Goal: Task Accomplishment & Management: Use online tool/utility

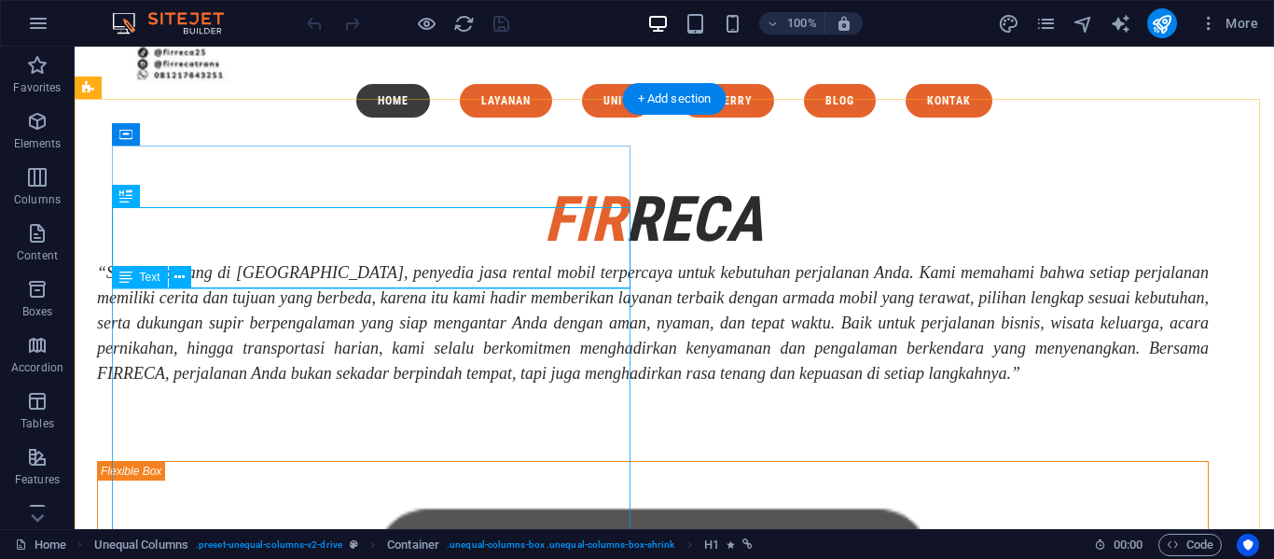
scroll to position [195, 0]
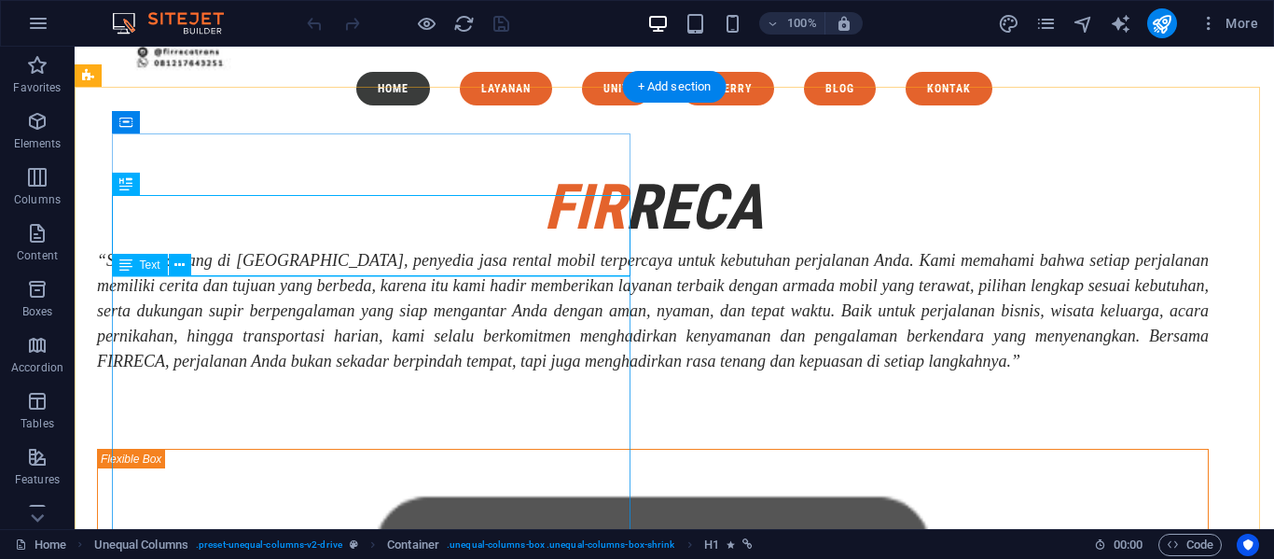
click at [578, 374] on div "“Selamat datang di [GEOGRAPHIC_DATA], penyedia jasa rental mobil terpercaya unt…" at bounding box center [653, 311] width 1112 height 126
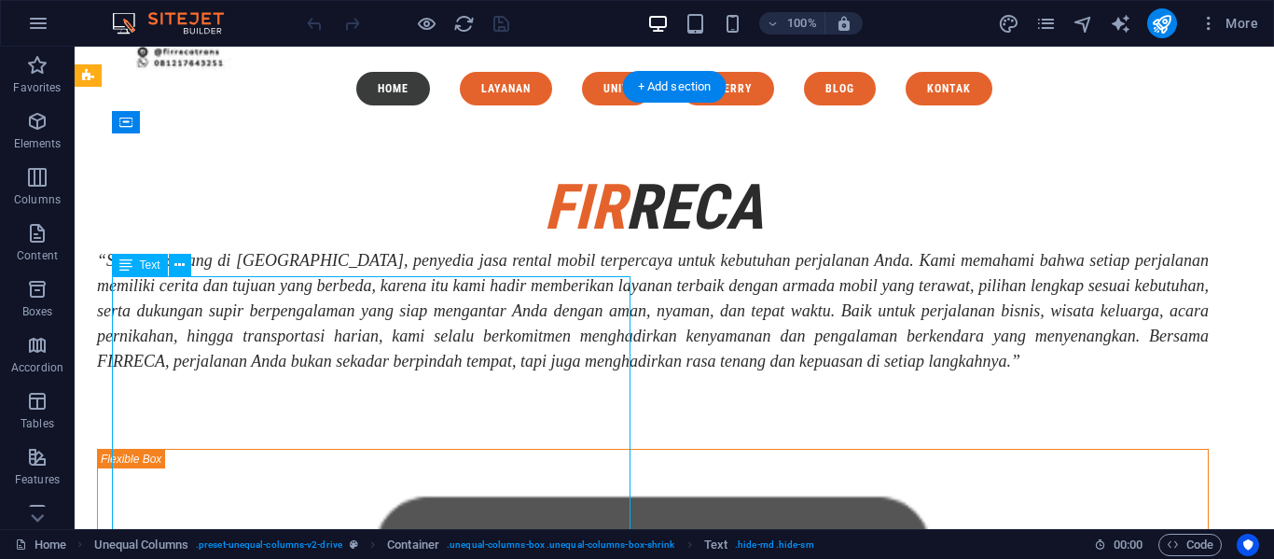
click at [578, 374] on div "“Selamat datang di [GEOGRAPHIC_DATA], penyedia jasa rental mobil terpercaya unt…" at bounding box center [653, 311] width 1112 height 126
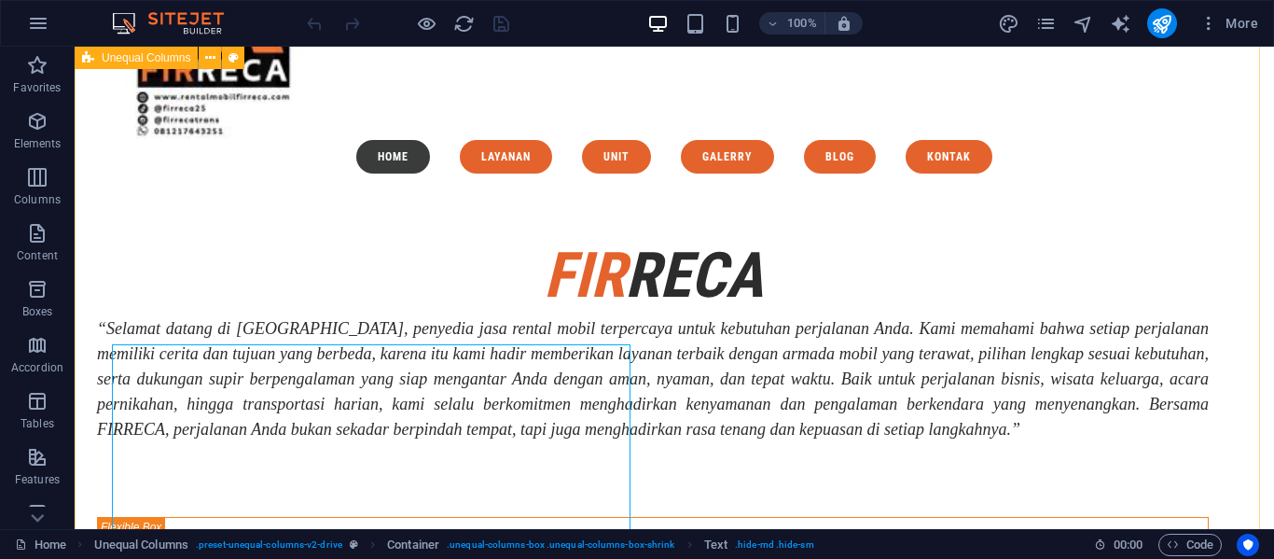
scroll to position [126, 0]
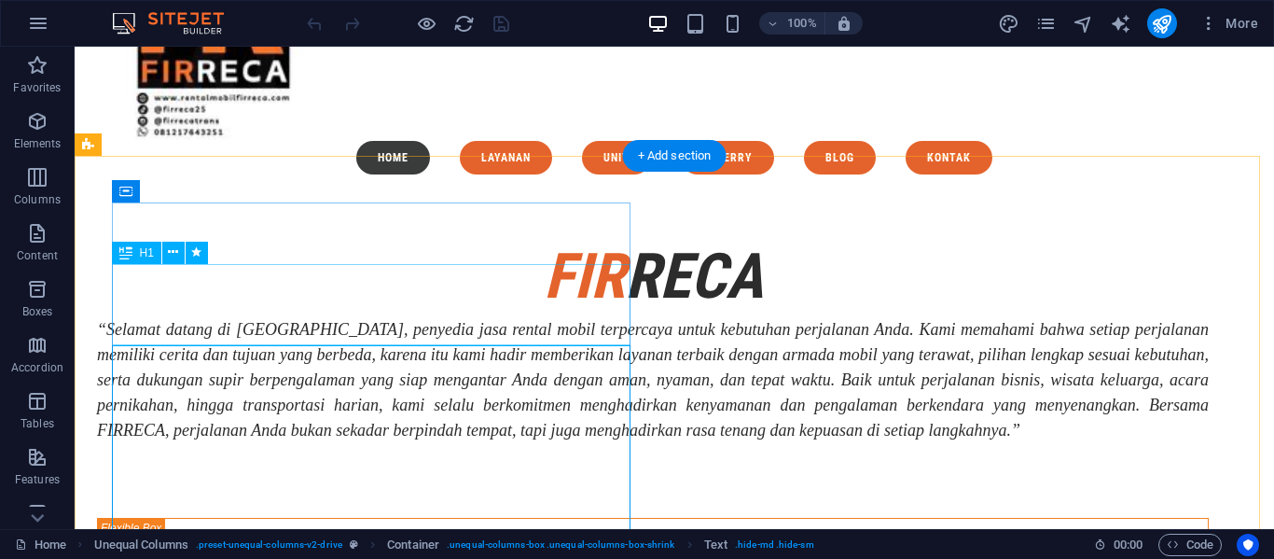
click at [487, 276] on div "fir reca" at bounding box center [653, 276] width 1112 height 81
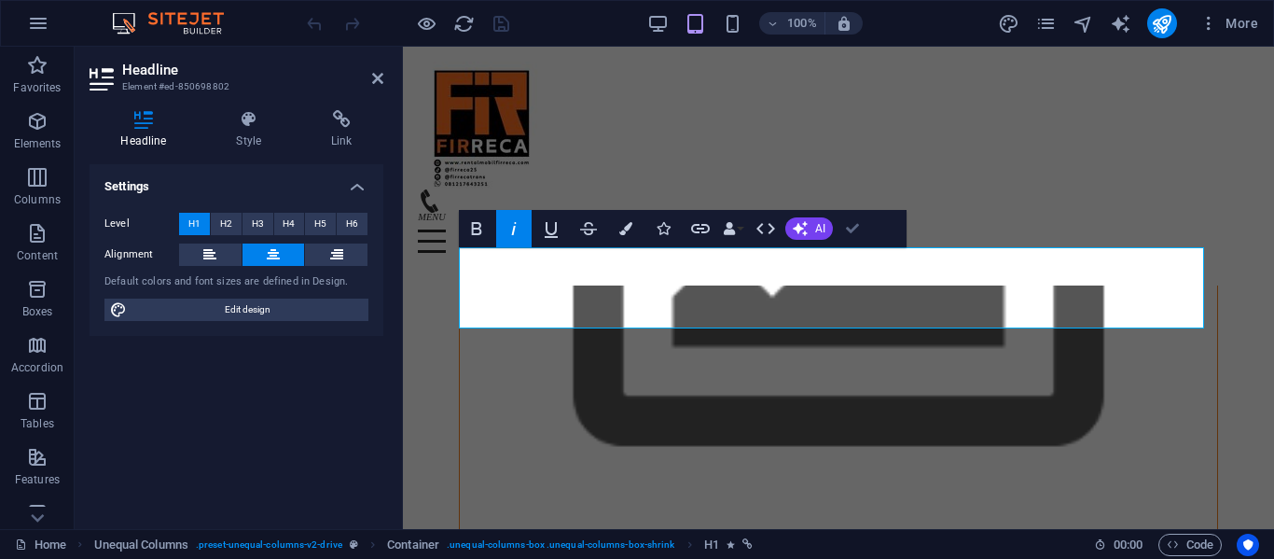
scroll to position [65, 0]
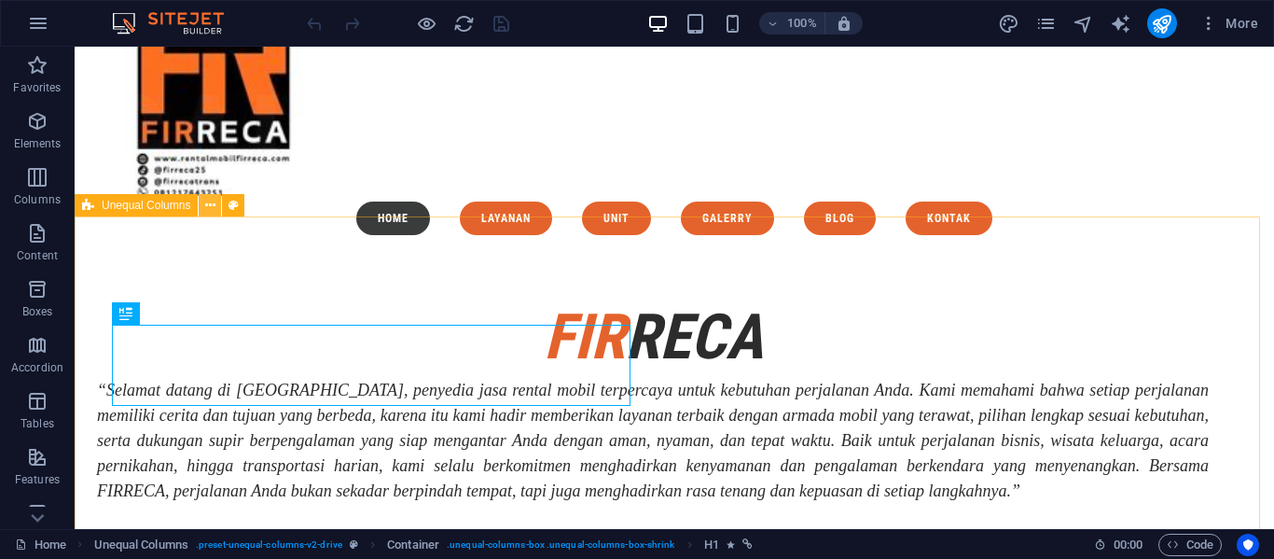
click at [202, 210] on button at bounding box center [210, 205] width 22 height 22
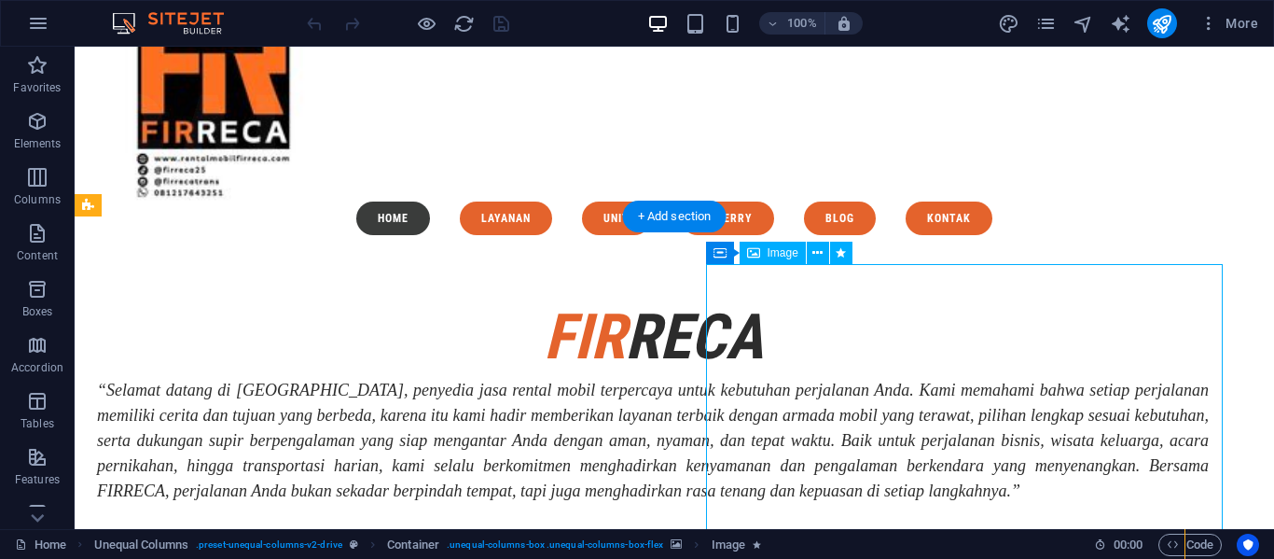
select select "%"
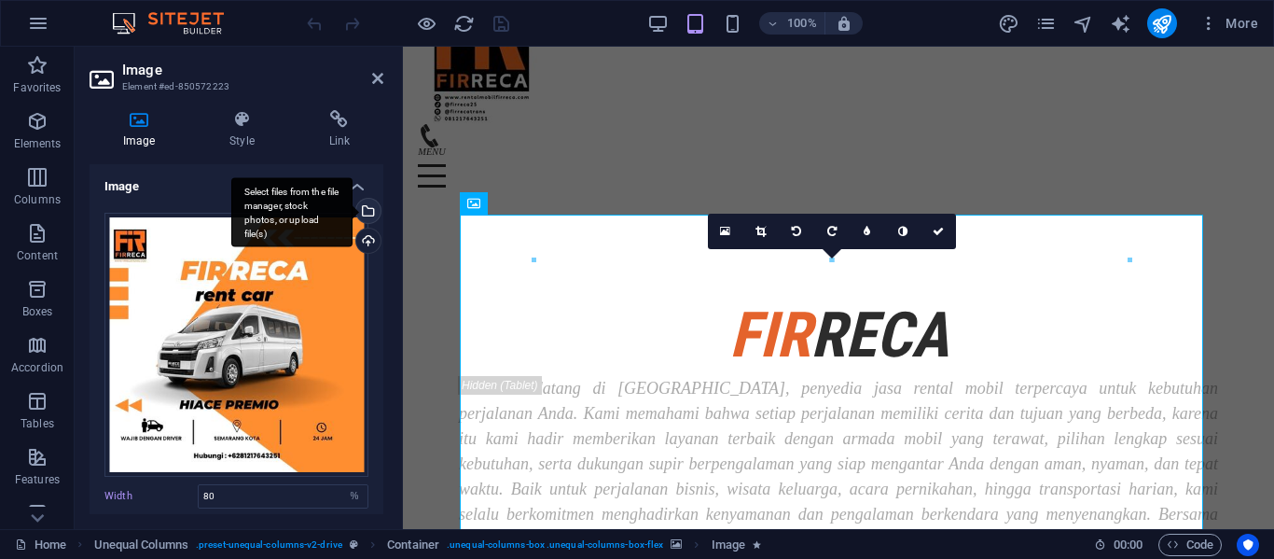
click at [372, 208] on div "Select files from the file manager, stock photos, or upload file(s)" at bounding box center [367, 213] width 28 height 28
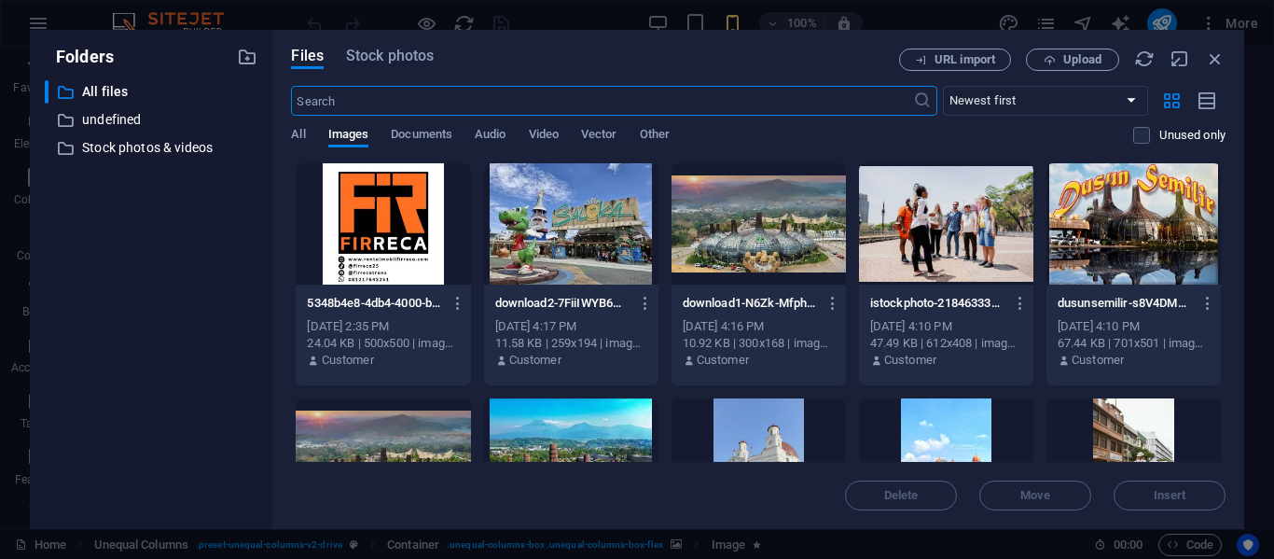
scroll to position [257, 0]
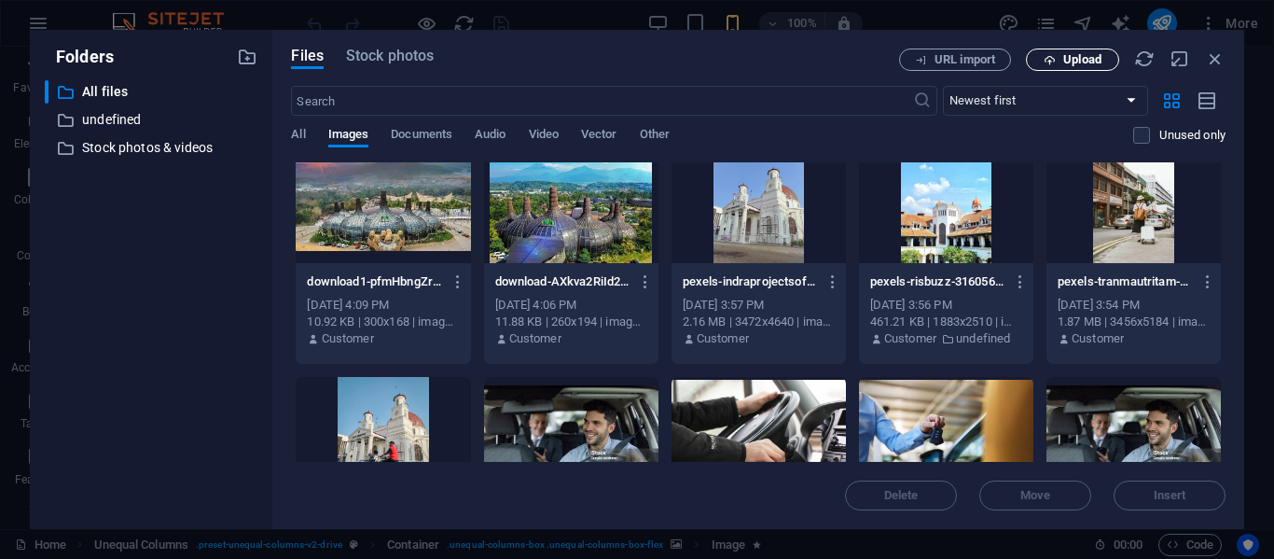
click at [1097, 63] on span "Upload" at bounding box center [1083, 59] width 38 height 11
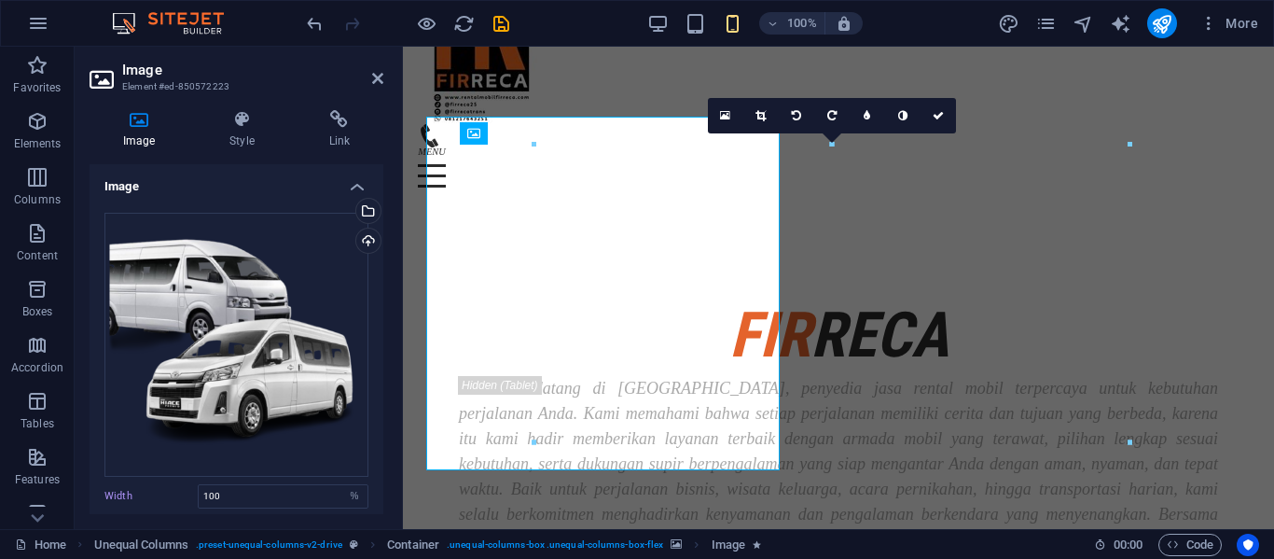
type input "80"
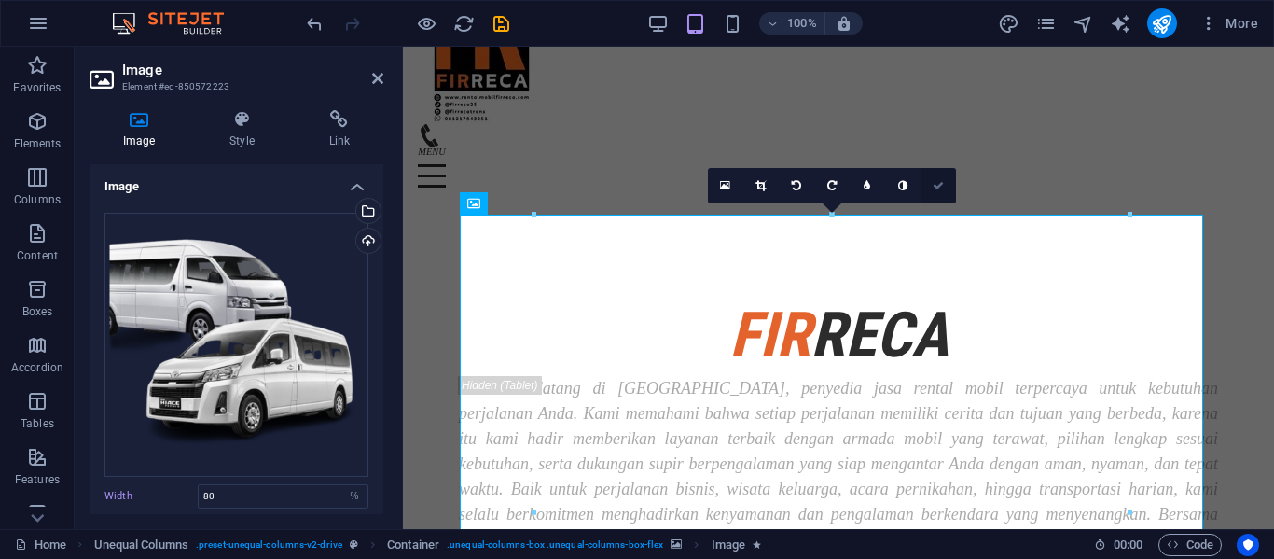
click at [937, 193] on link at bounding box center [938, 185] width 35 height 35
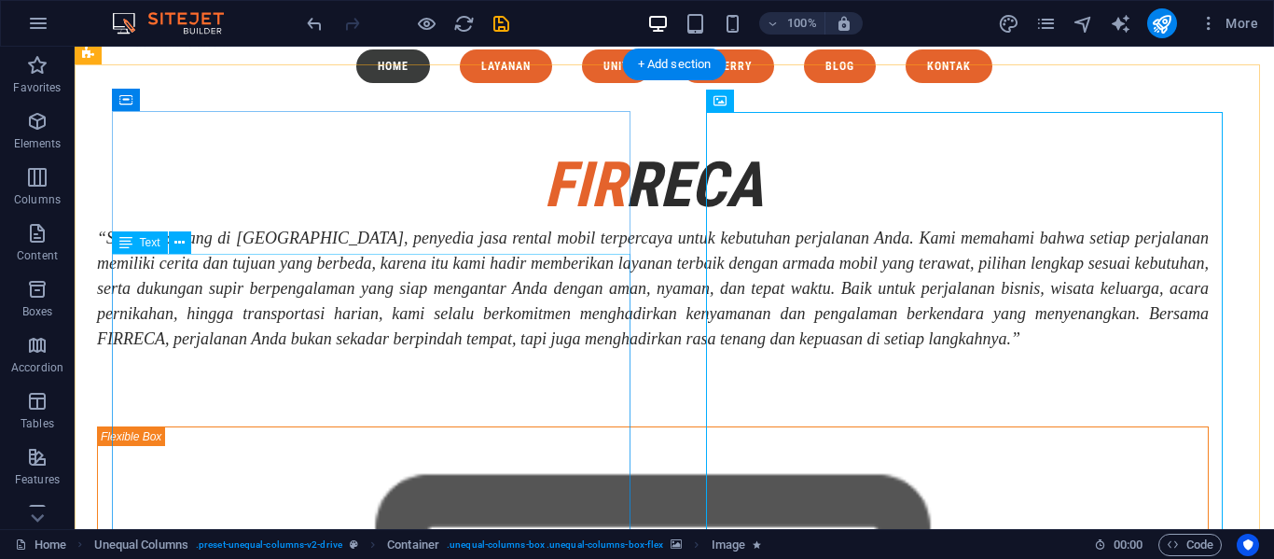
scroll to position [216, 0]
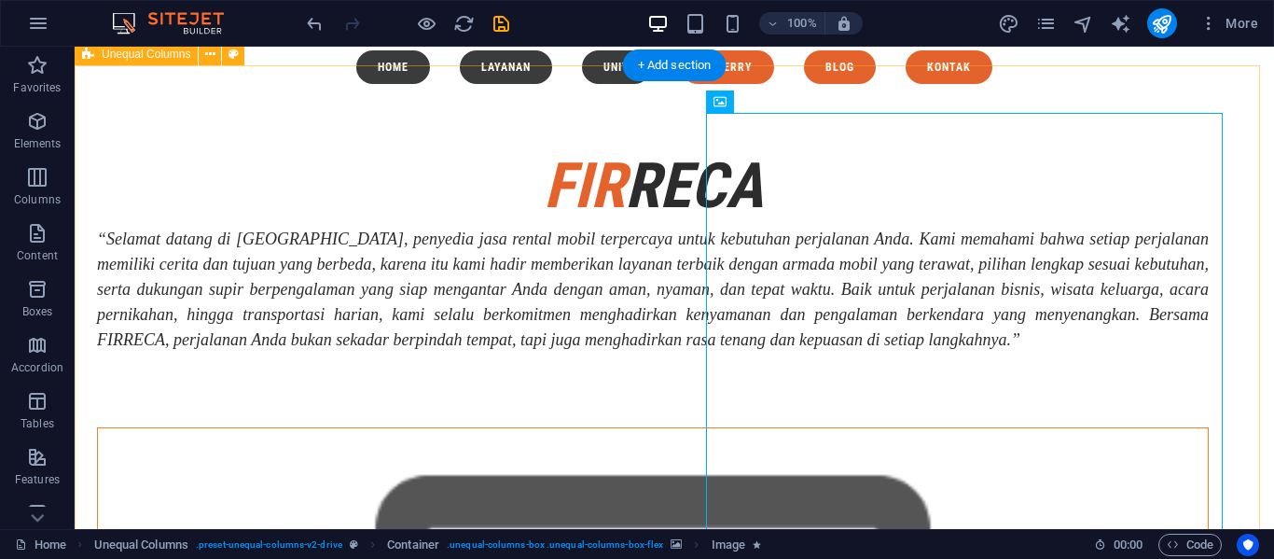
select select "%"
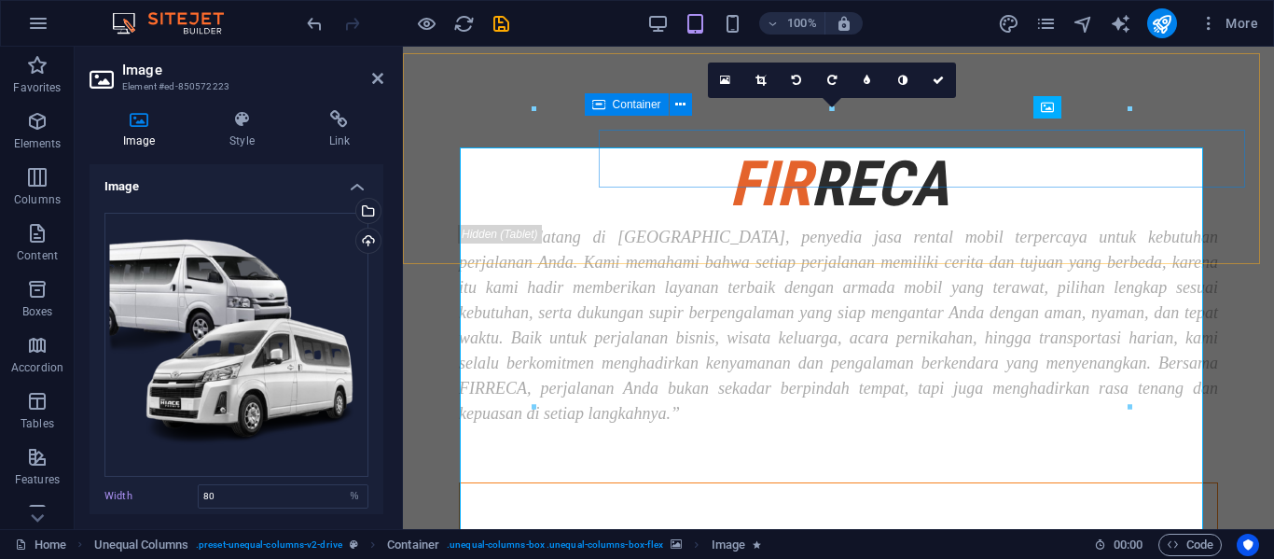
scroll to position [171, 0]
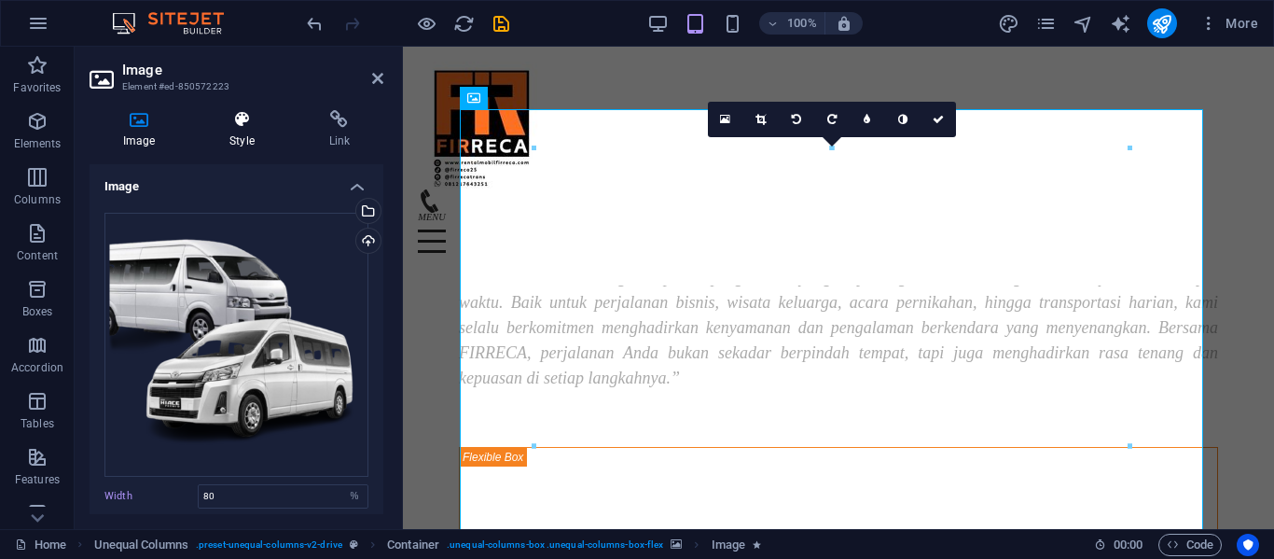
click at [267, 133] on h4 "Style" at bounding box center [245, 129] width 99 height 39
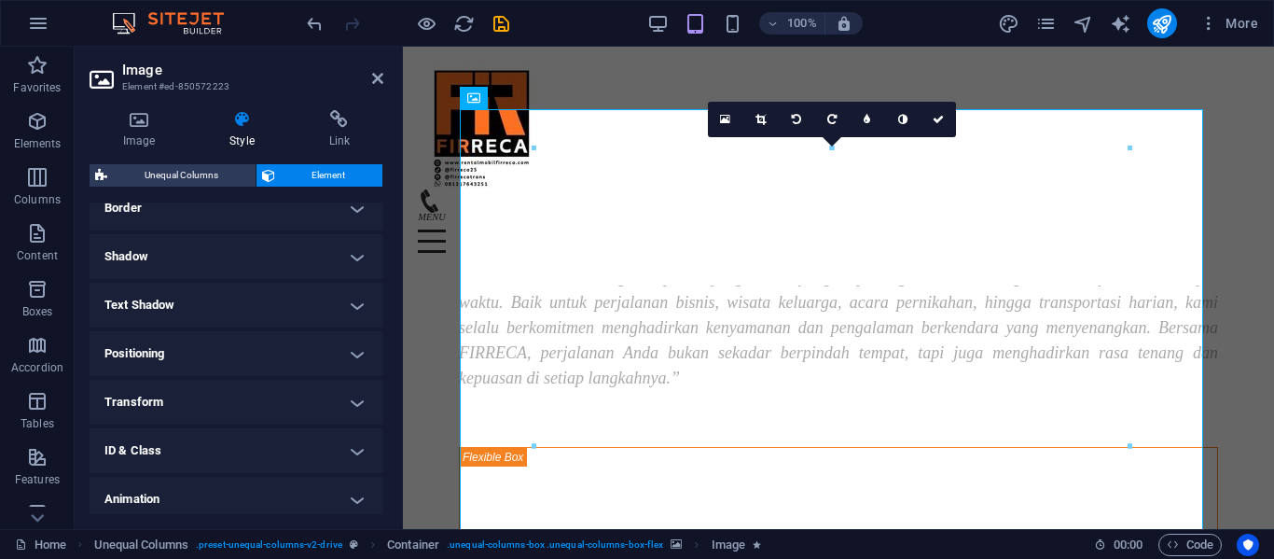
scroll to position [477, 0]
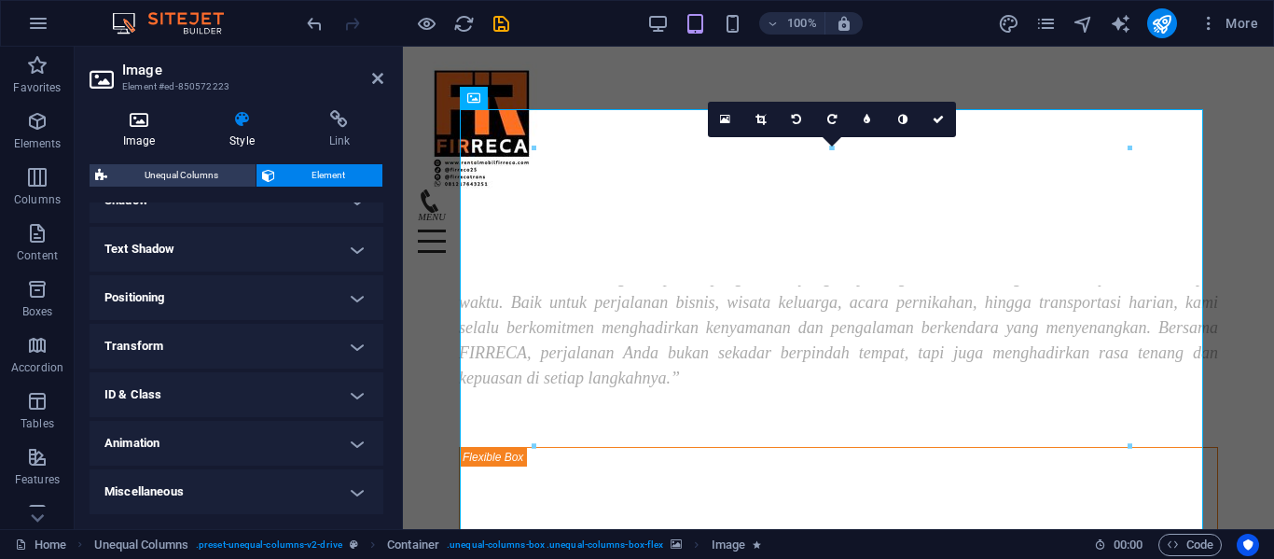
click at [153, 142] on h4 "Image" at bounding box center [143, 129] width 106 height 39
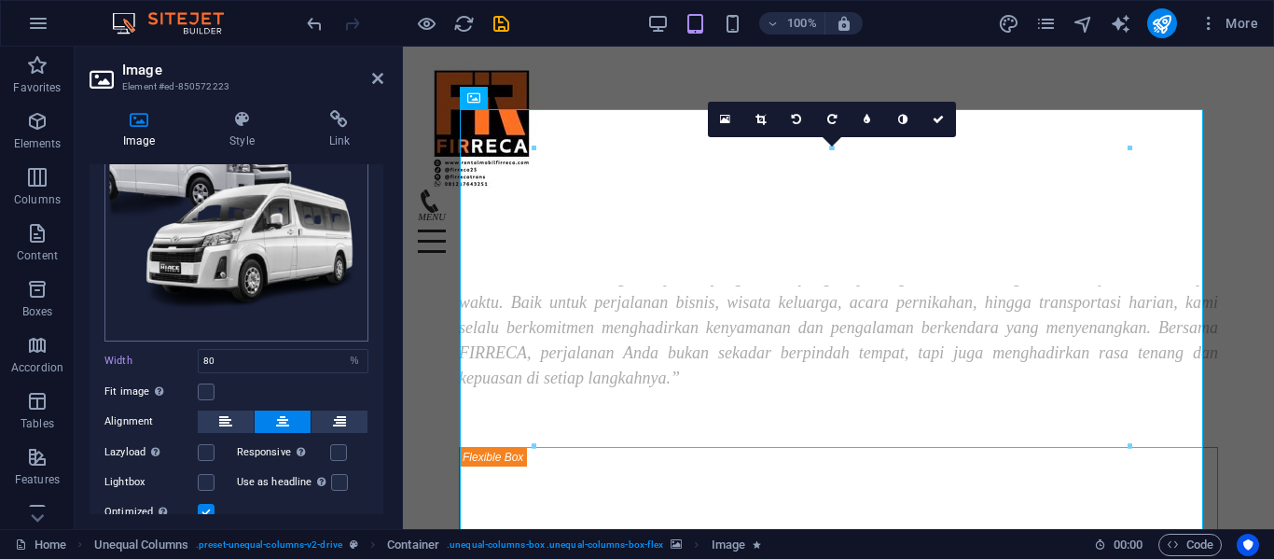
scroll to position [201, 0]
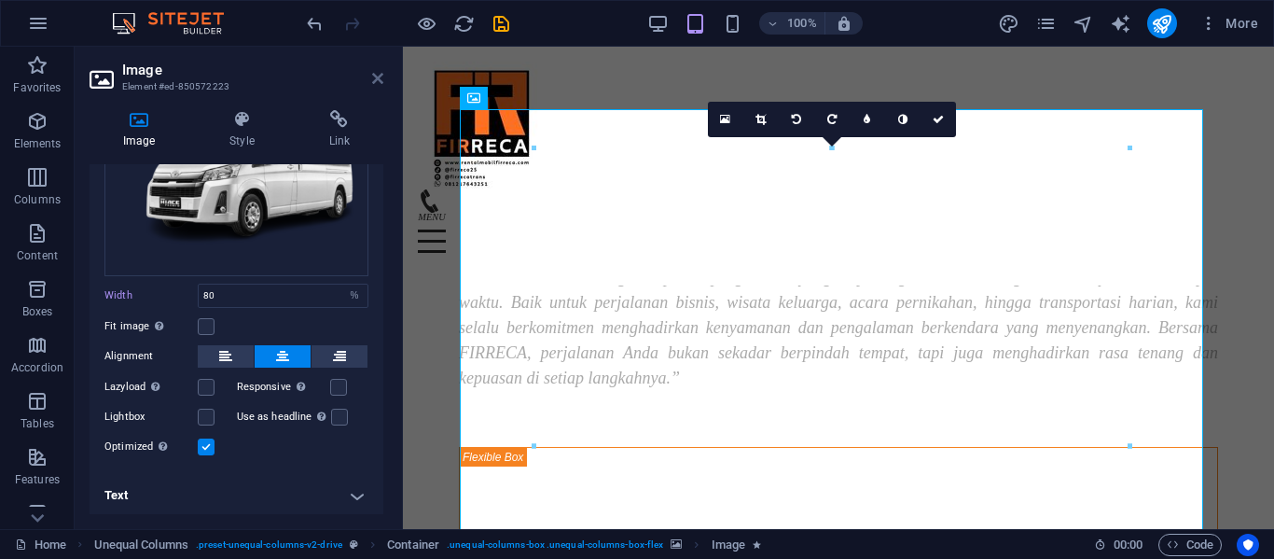
click at [377, 84] on icon at bounding box center [377, 78] width 11 height 15
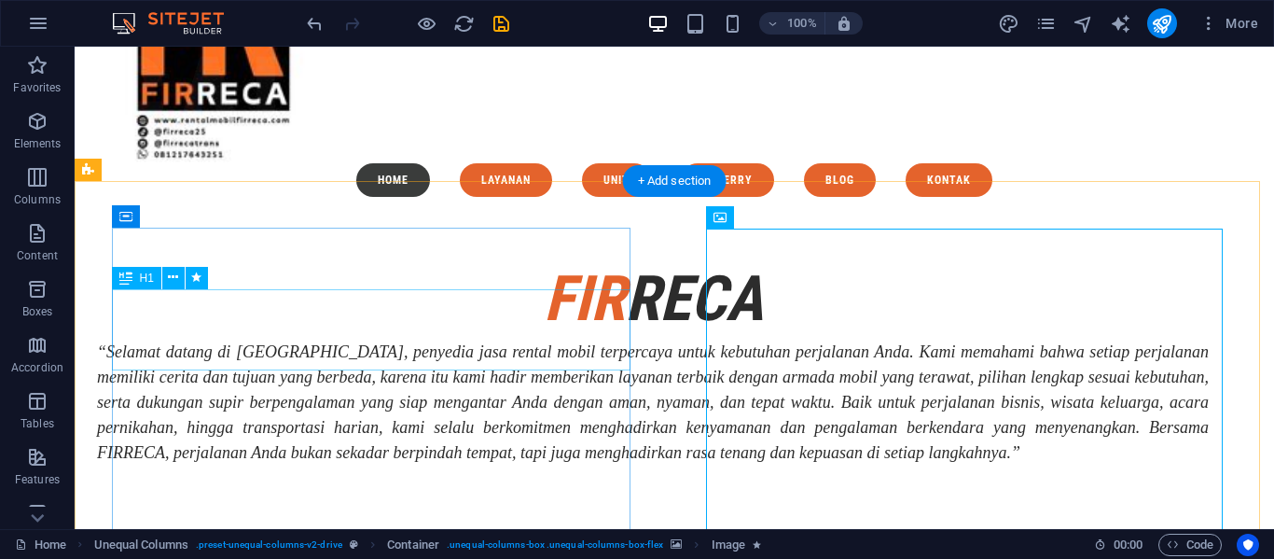
scroll to position [108, 0]
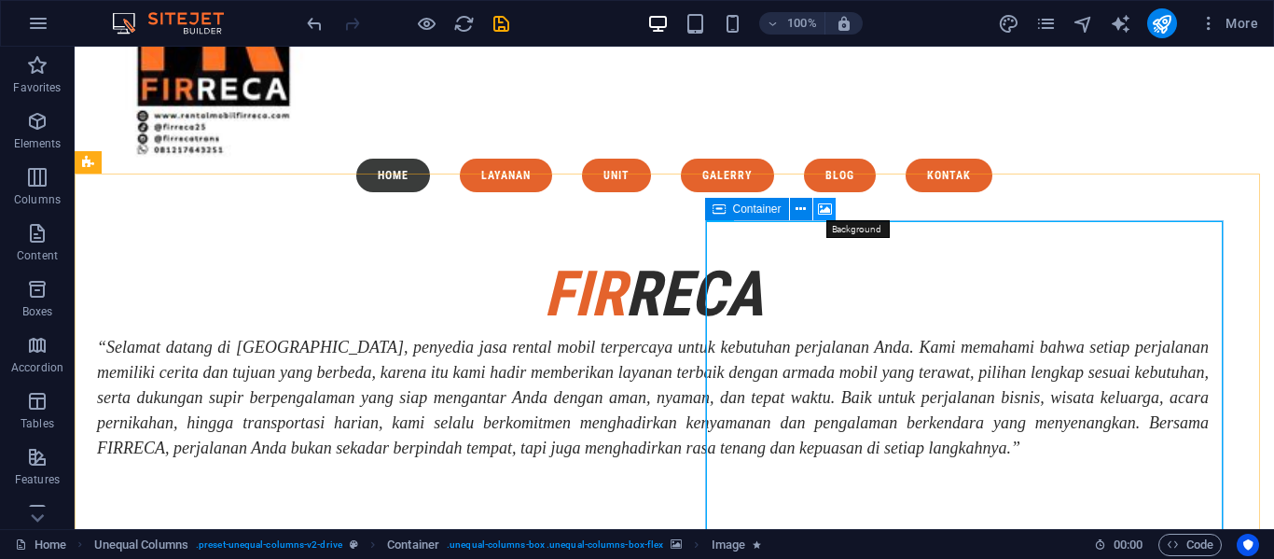
click at [819, 205] on icon at bounding box center [825, 210] width 14 height 20
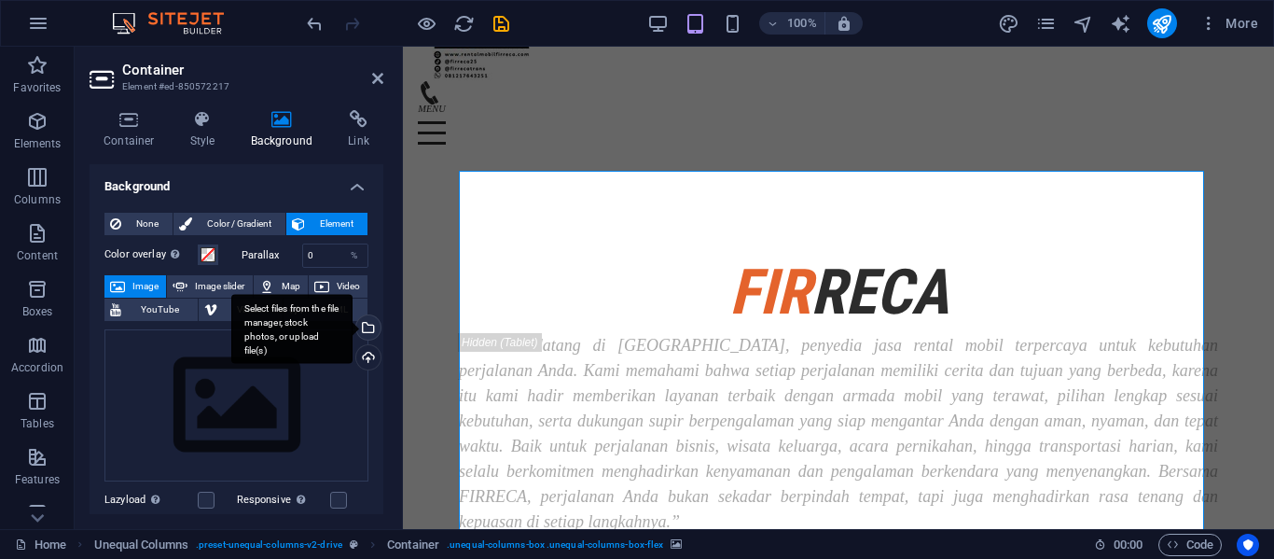
click at [365, 327] on div "Select files from the file manager, stock photos, or upload file(s)" at bounding box center [367, 329] width 28 height 28
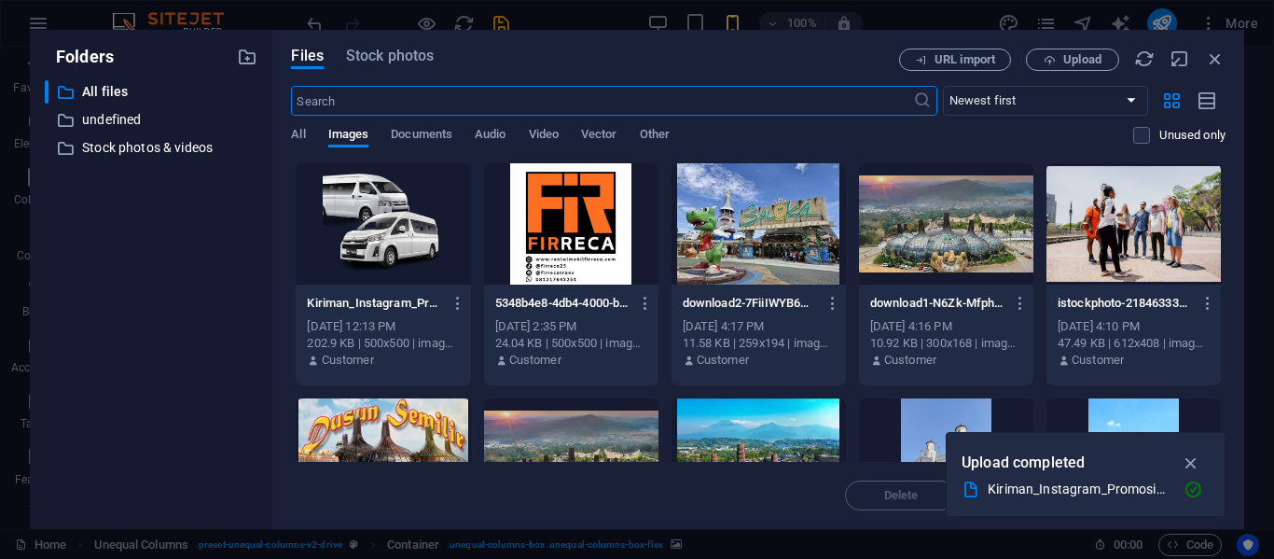
scroll to position [91, 0]
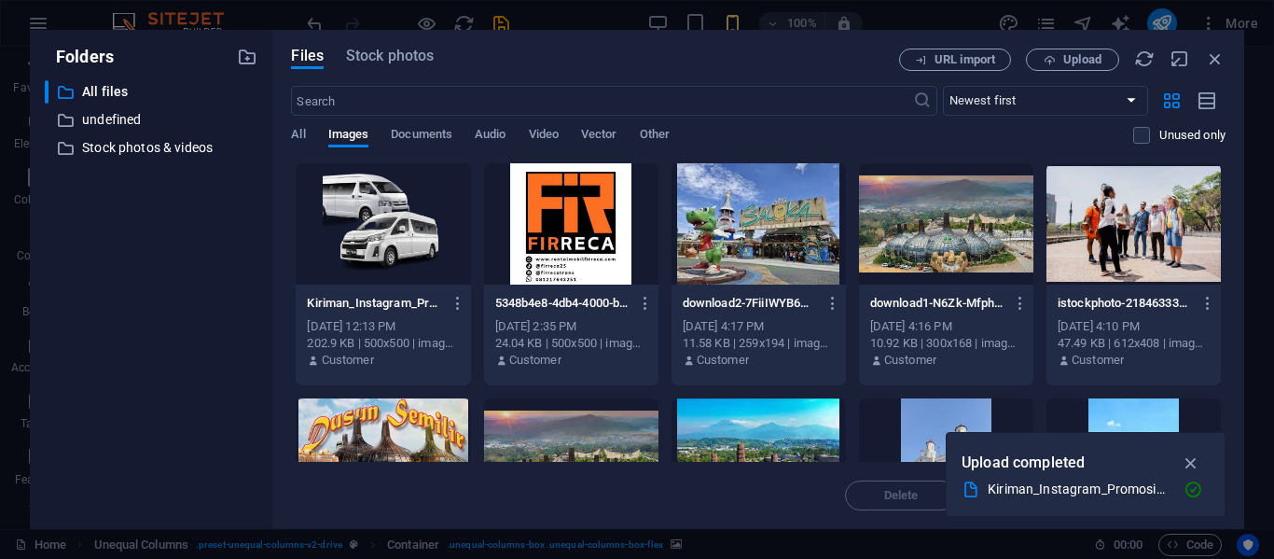
click at [396, 256] on div at bounding box center [383, 223] width 174 height 121
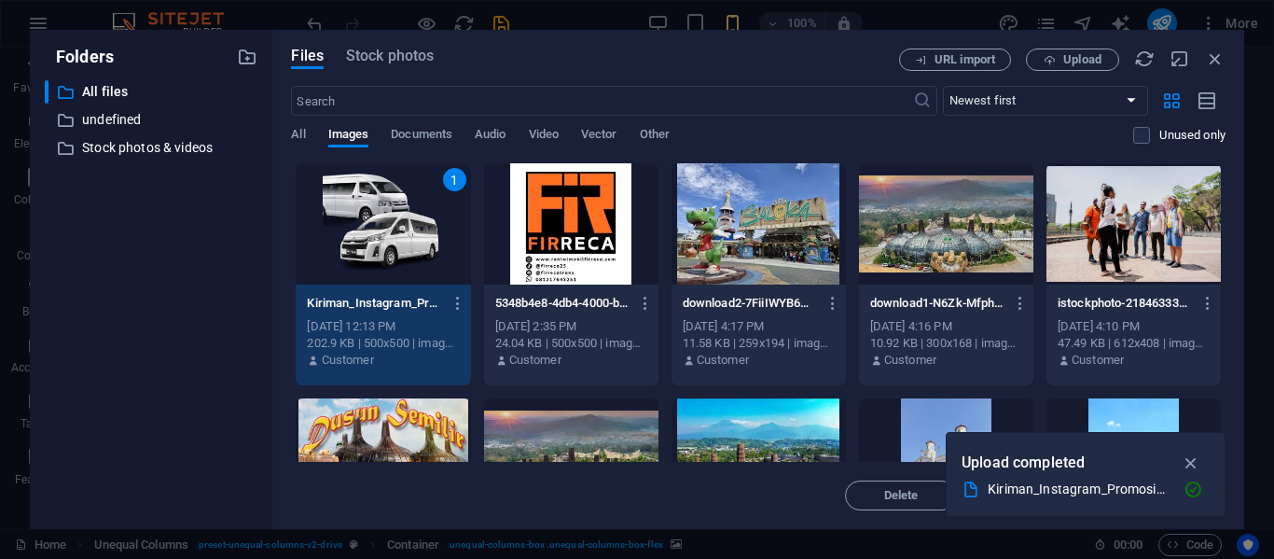
click at [396, 256] on div "1" at bounding box center [383, 223] width 174 height 121
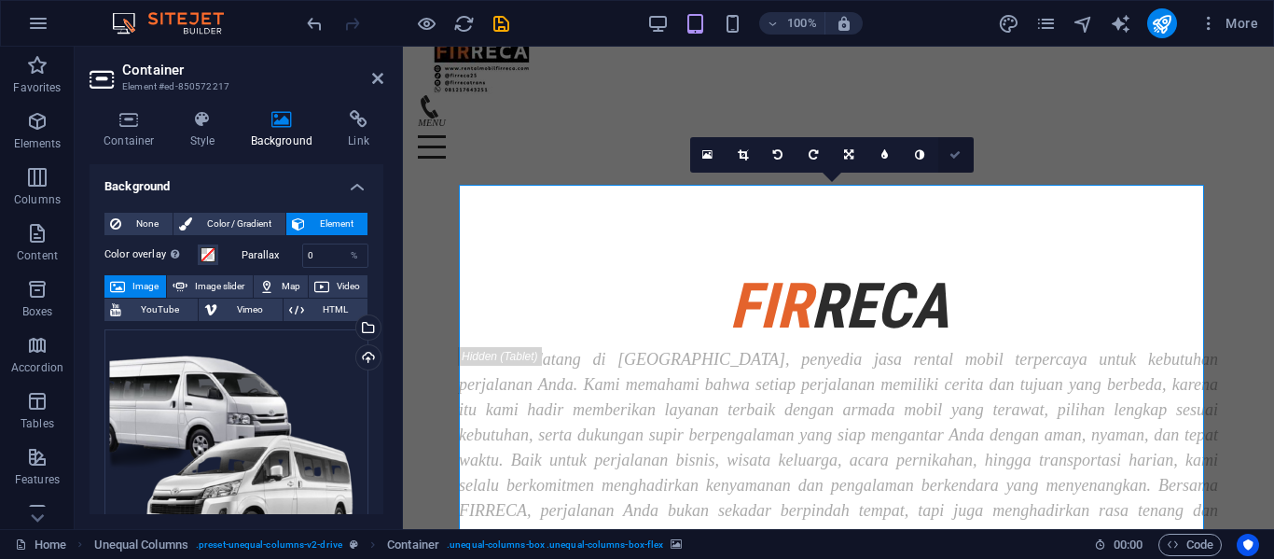
click at [959, 163] on link at bounding box center [956, 154] width 35 height 35
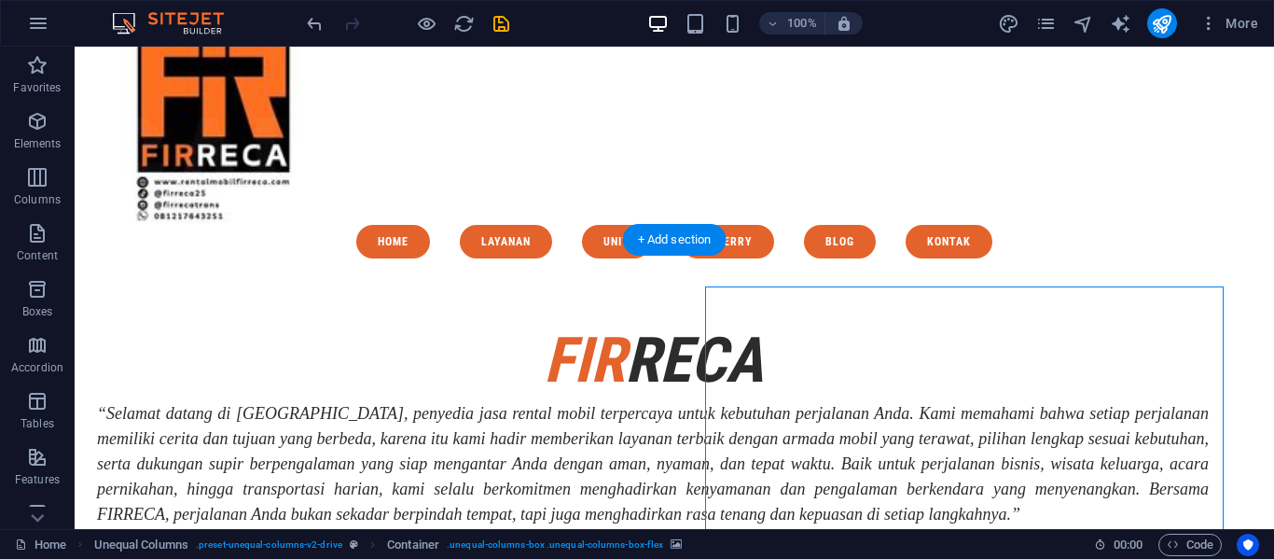
scroll to position [44, 0]
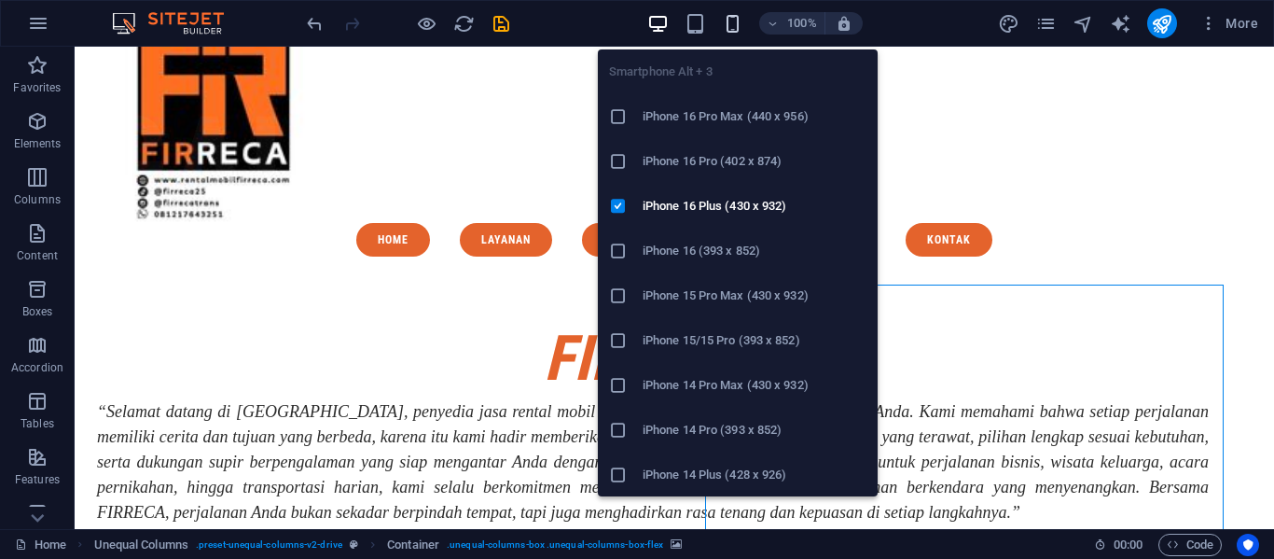
click at [730, 19] on icon "button" at bounding box center [732, 23] width 21 height 21
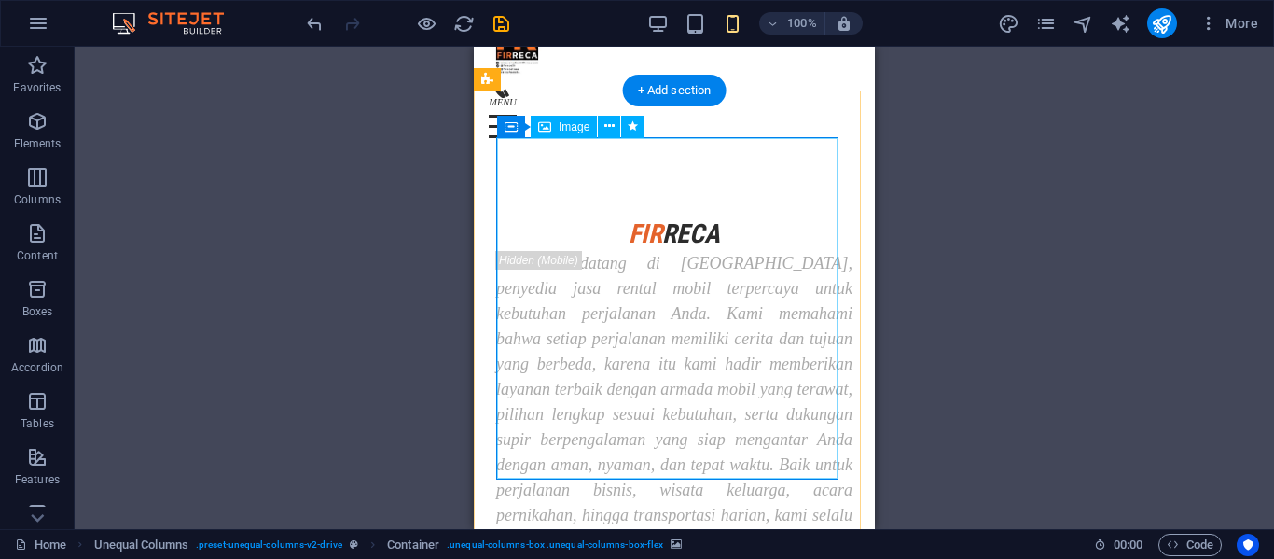
scroll to position [0, 0]
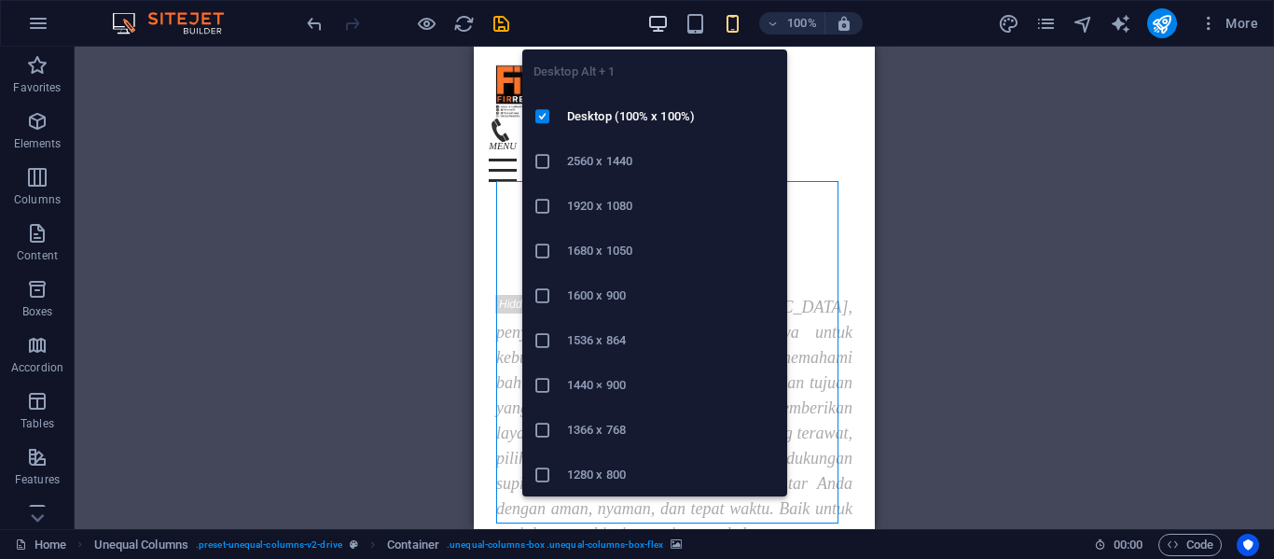
click at [653, 30] on icon "button" at bounding box center [657, 23] width 21 height 21
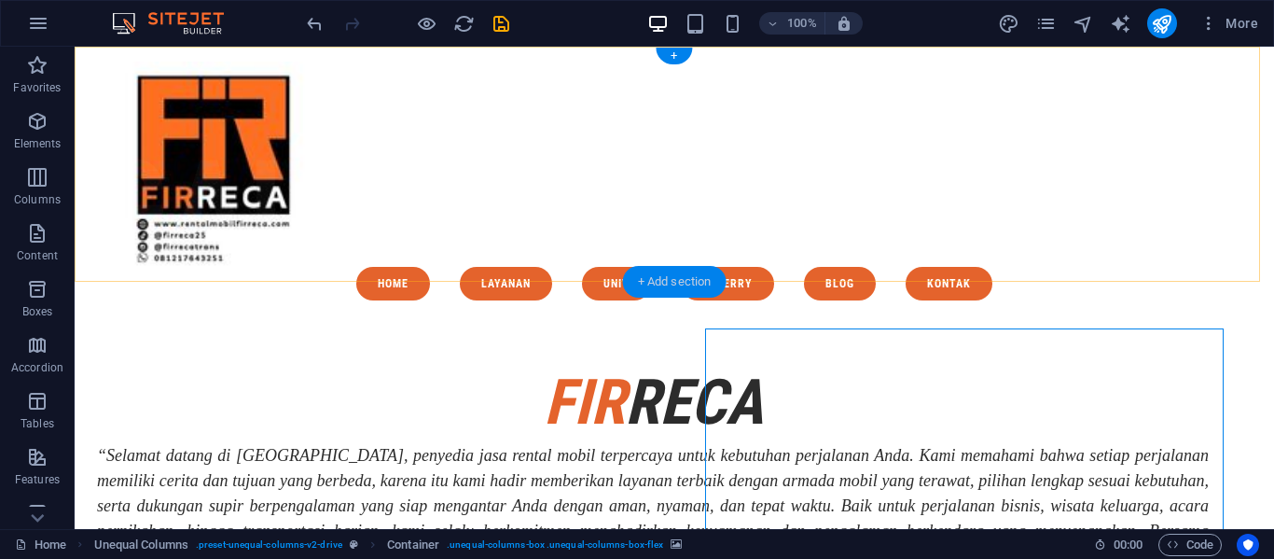
click at [655, 285] on div "+ Add section" at bounding box center [675, 282] width 104 height 32
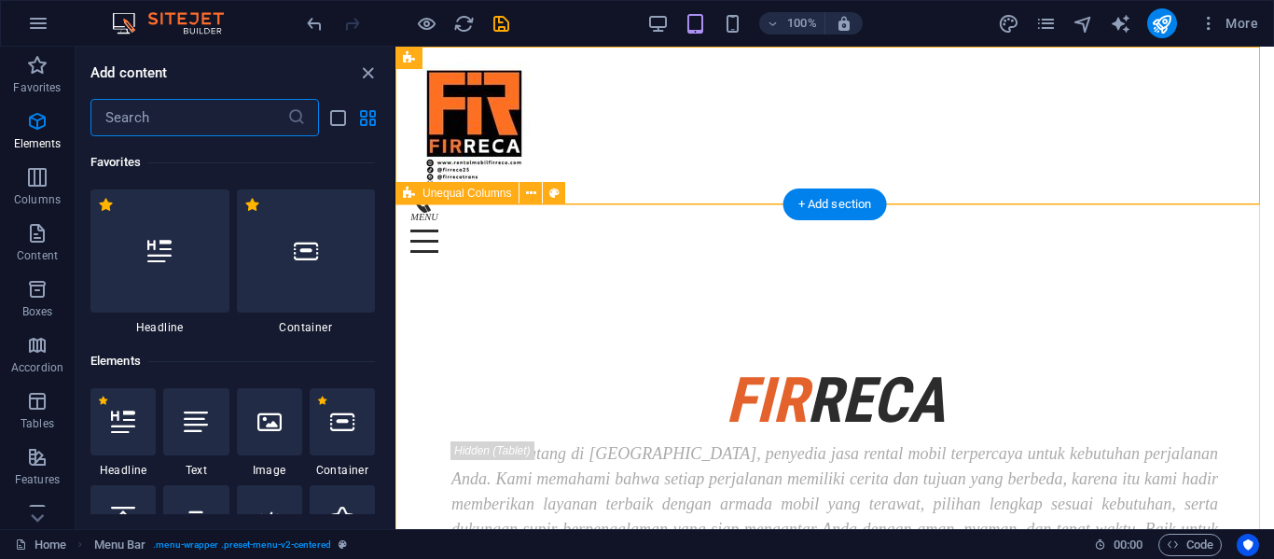
scroll to position [3264, 0]
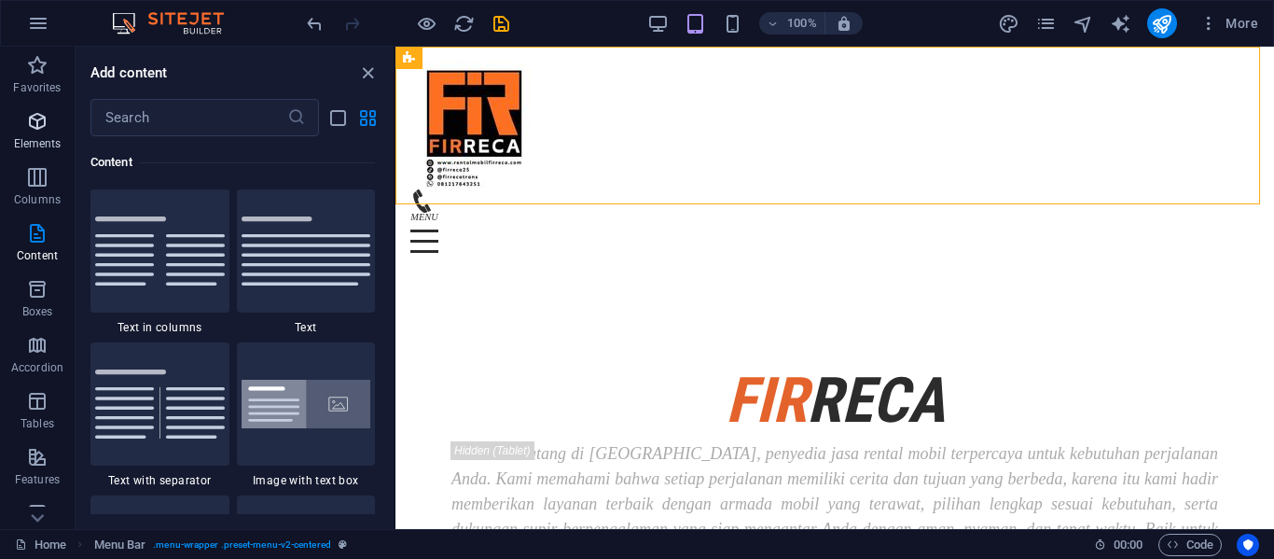
click at [39, 104] on button "Elements" at bounding box center [37, 131] width 75 height 56
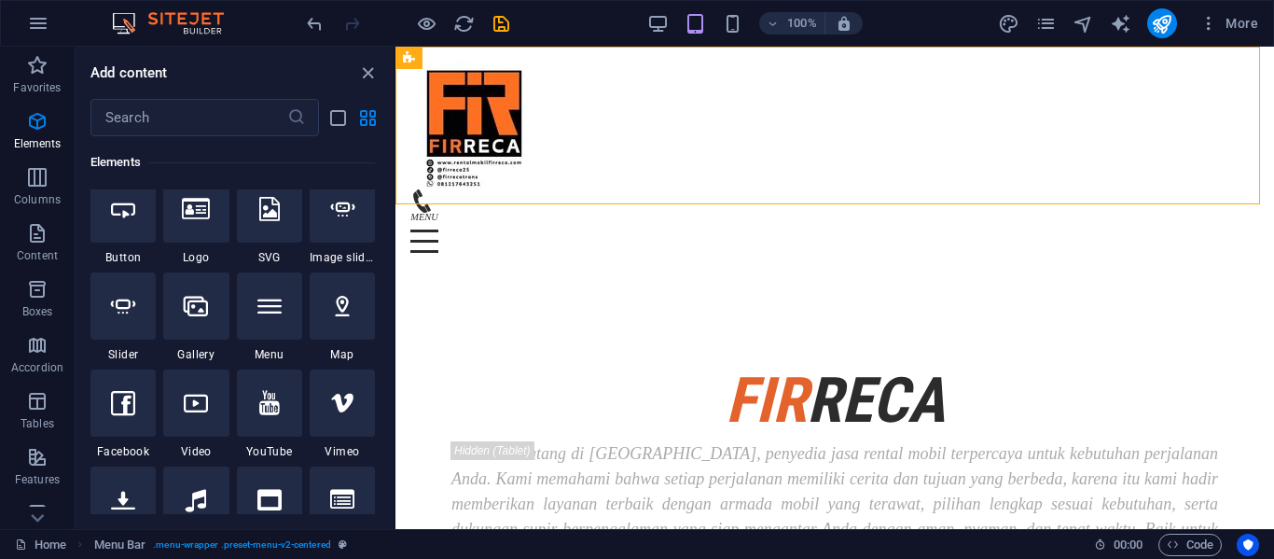
scroll to position [408, 0]
click at [193, 389] on div at bounding box center [195, 402] width 65 height 67
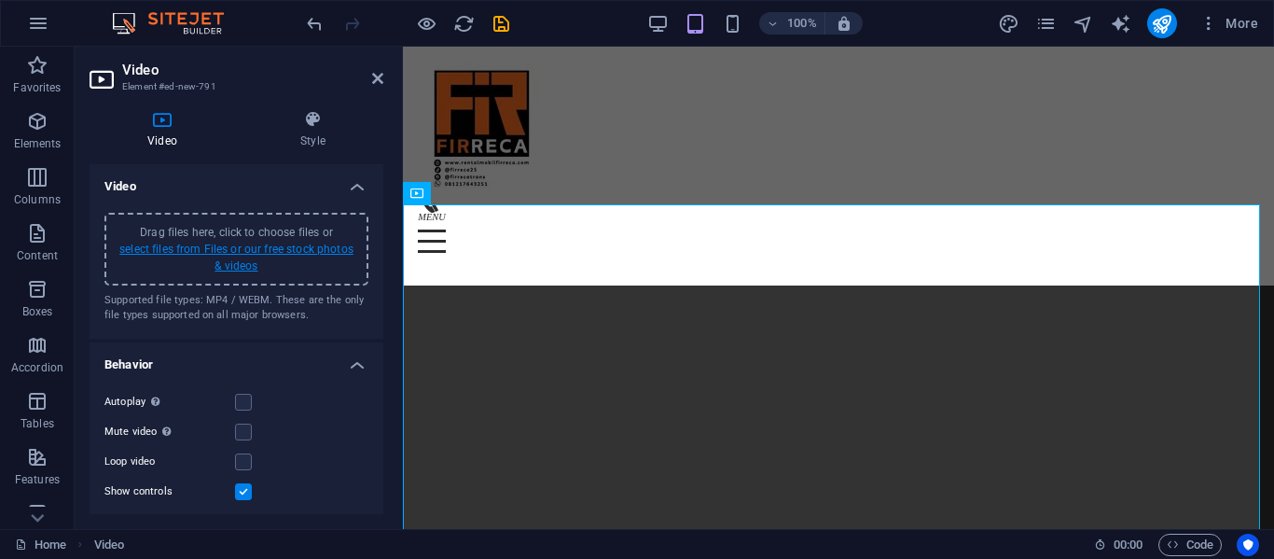
click at [347, 243] on link "select files from Files or our free stock photos & videos" at bounding box center [236, 258] width 234 height 30
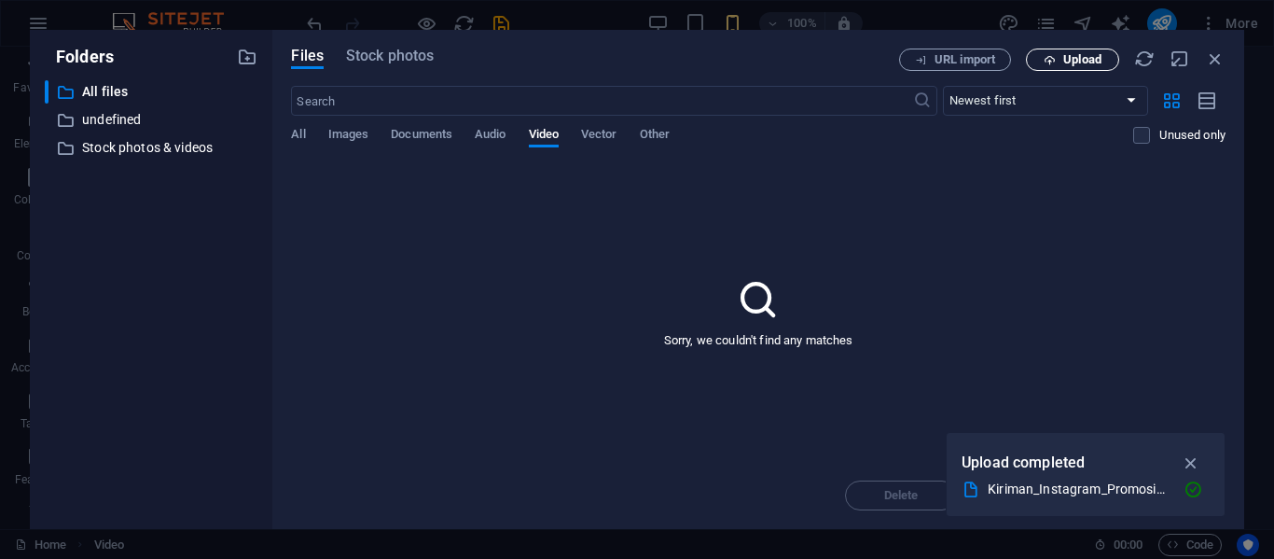
click at [1055, 54] on icon "button" at bounding box center [1050, 60] width 12 height 12
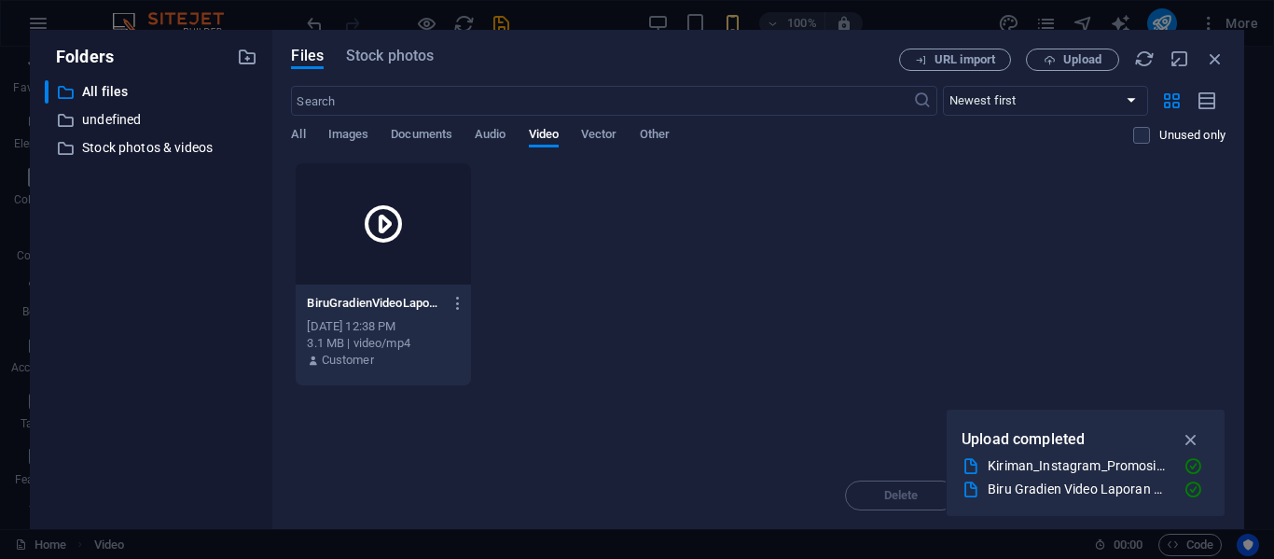
click at [396, 259] on div at bounding box center [383, 223] width 174 height 121
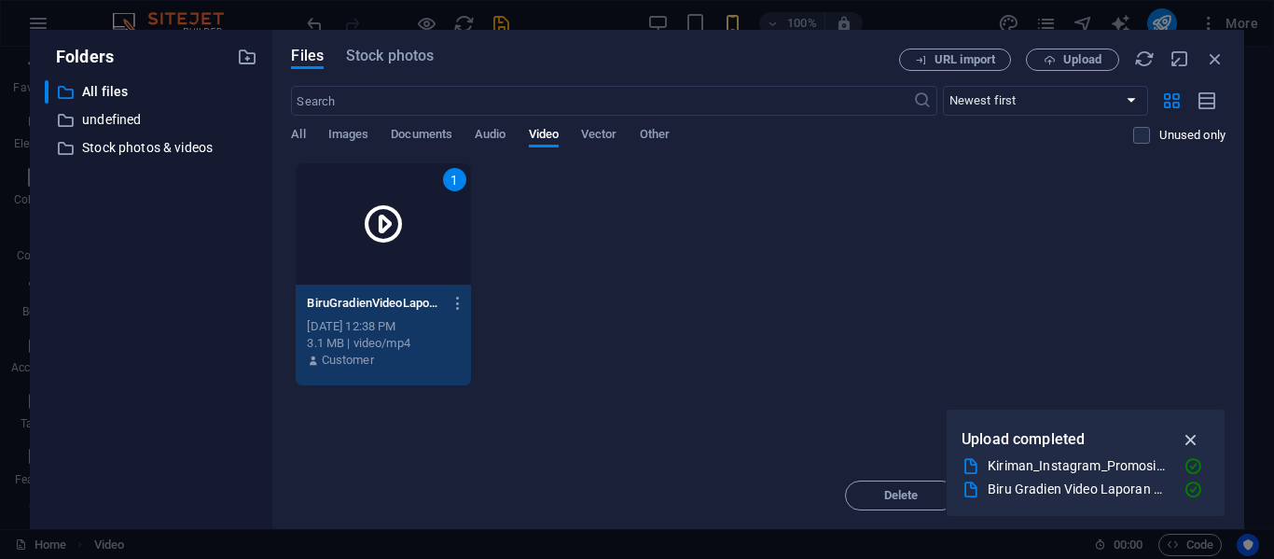
click at [1187, 431] on icon "button" at bounding box center [1191, 439] width 21 height 21
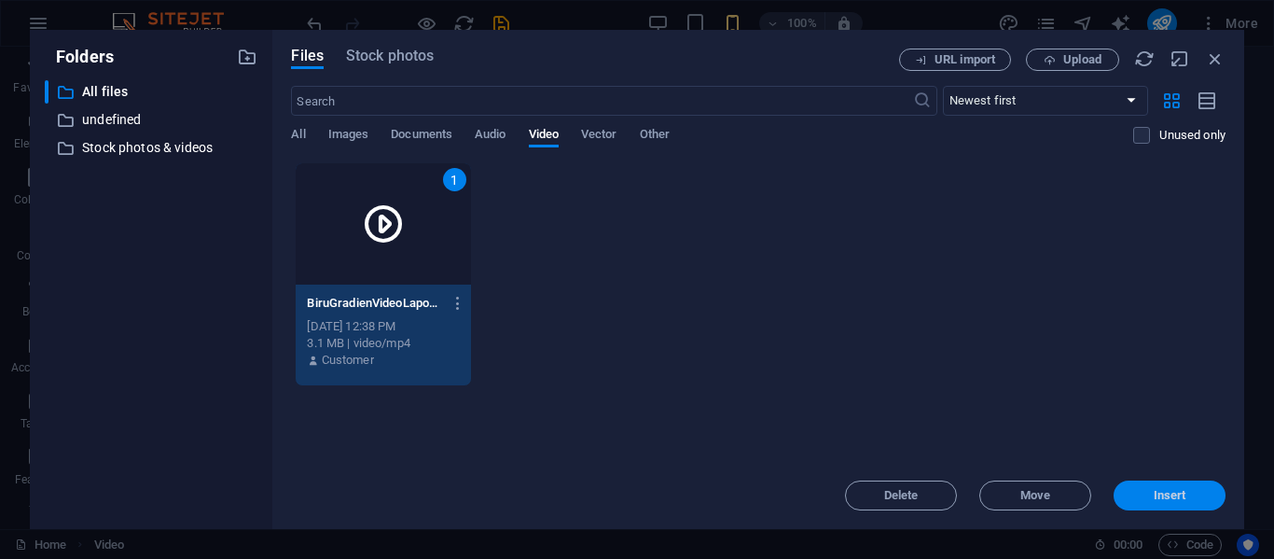
click at [1189, 497] on span "Insert" at bounding box center [1169, 495] width 97 height 11
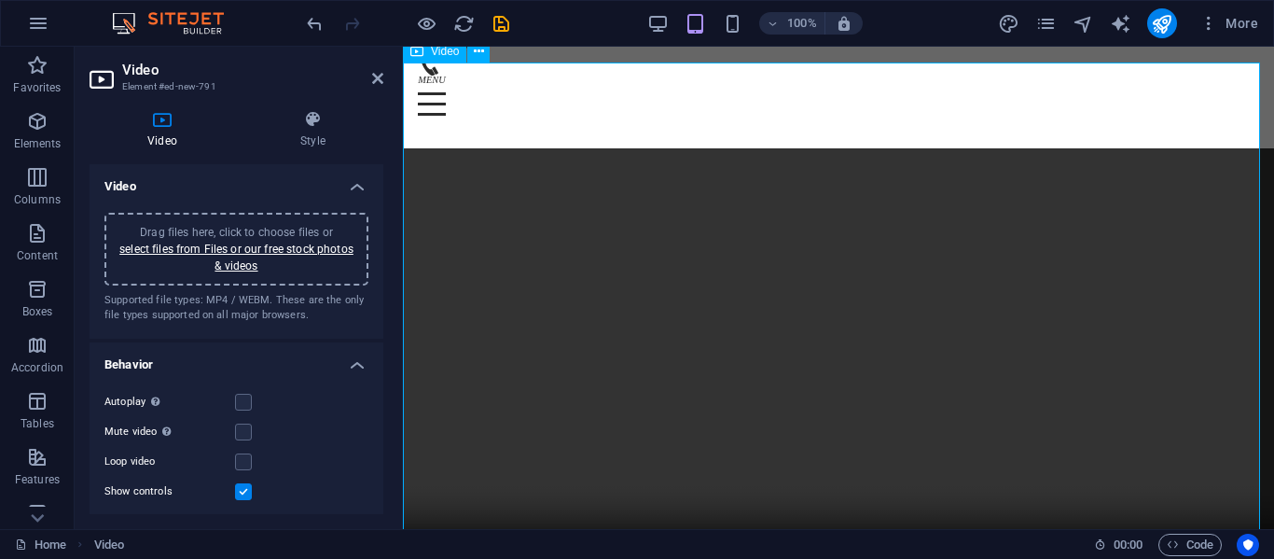
scroll to position [142, 0]
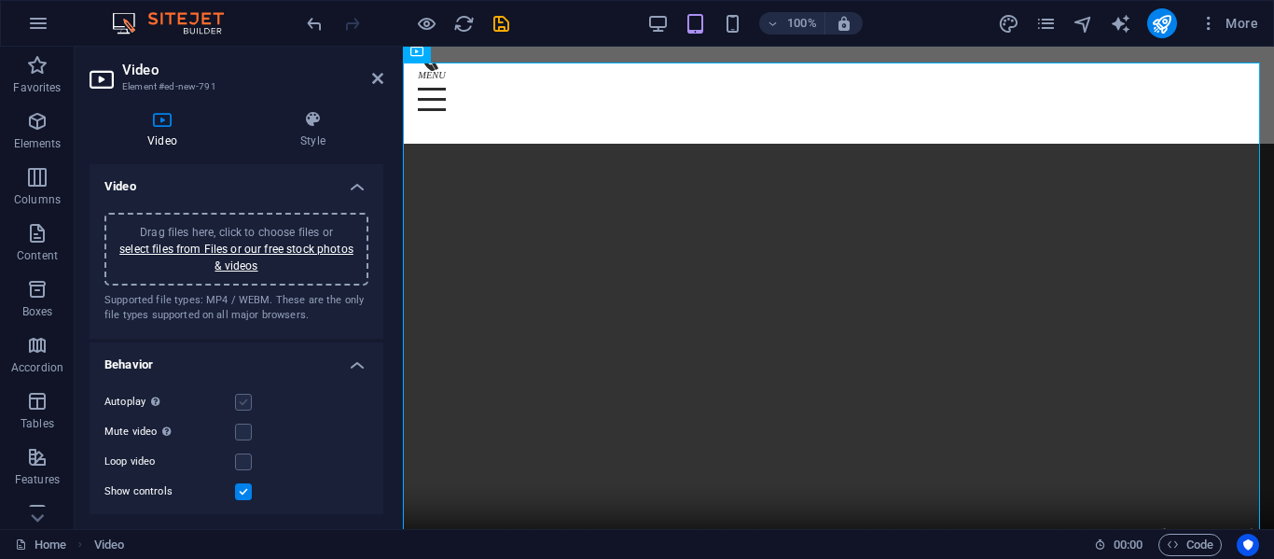
click at [245, 402] on label at bounding box center [243, 402] width 17 height 17
click at [0, 0] on input "Autoplay Autoplay is only available if muted is checked" at bounding box center [0, 0] width 0 height 0
click at [244, 425] on label at bounding box center [243, 432] width 17 height 17
click at [0, 0] on input "Mute video Autoplay will be available if muted is checked" at bounding box center [0, 0] width 0 height 0
click at [242, 405] on label at bounding box center [243, 402] width 17 height 17
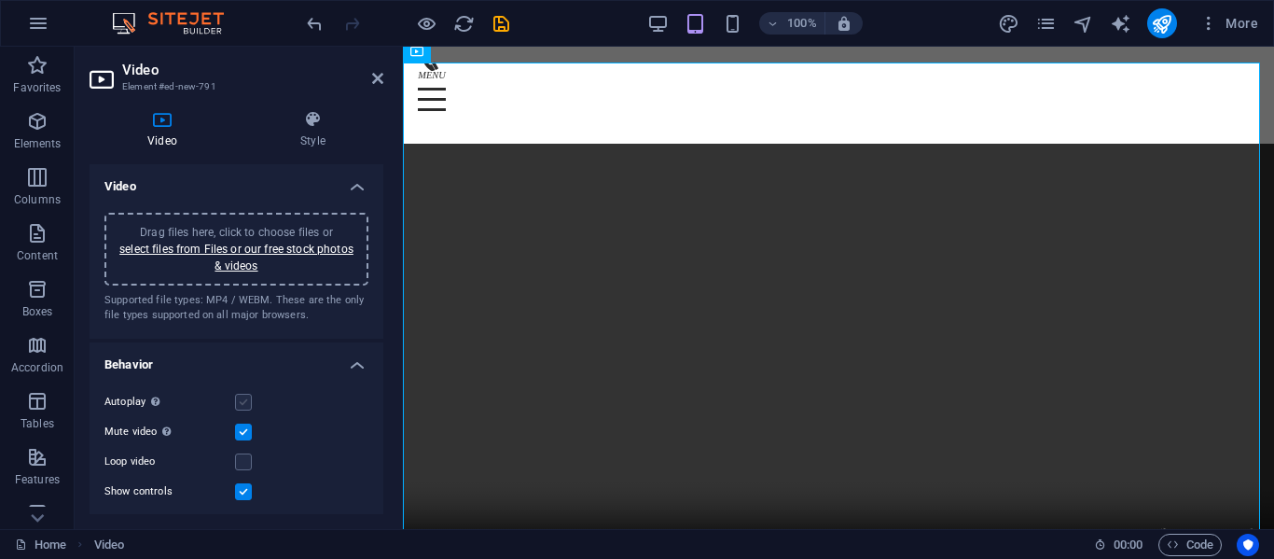
click at [0, 0] on input "Autoplay Autoplay is only available if muted is checked" at bounding box center [0, 0] width 0 height 0
click at [244, 460] on label at bounding box center [243, 461] width 17 height 17
click at [0, 0] on input "Loop video" at bounding box center [0, 0] width 0 height 0
click at [242, 496] on label at bounding box center [243, 491] width 17 height 17
click at [0, 0] on input "Show controls" at bounding box center [0, 0] width 0 height 0
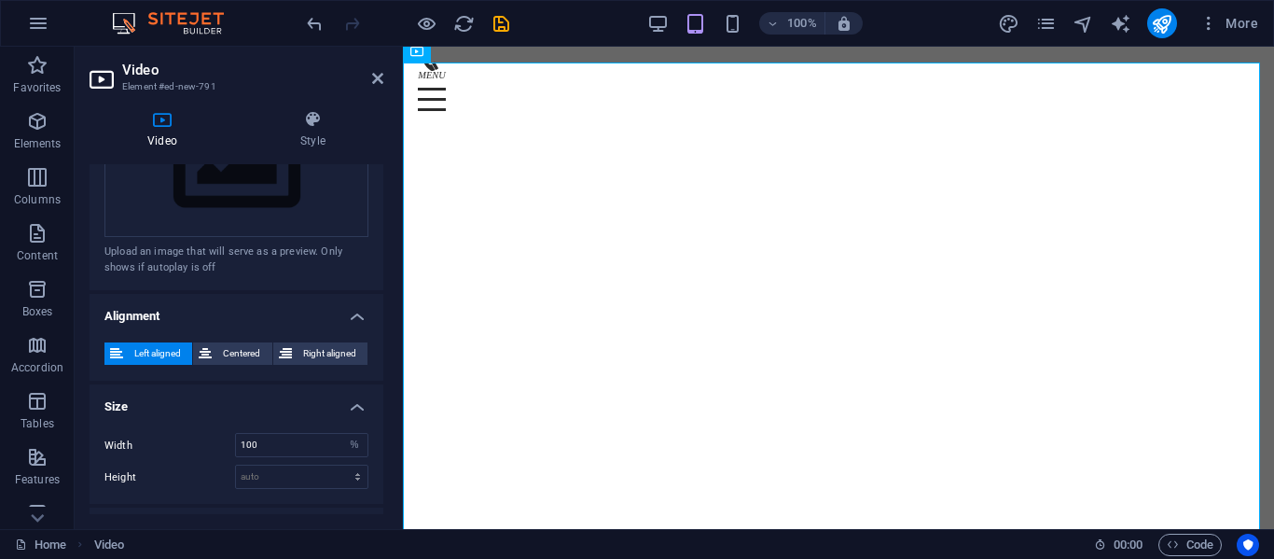
scroll to position [522, 0]
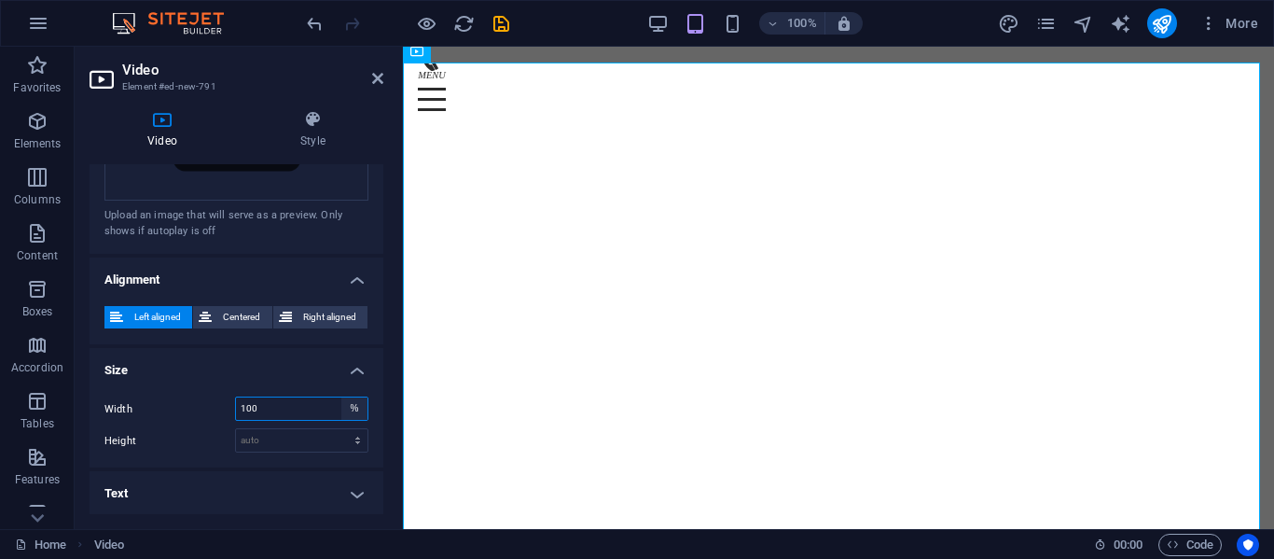
click at [348, 405] on select "auto px %" at bounding box center [354, 408] width 26 height 22
click at [341, 397] on select "auto px %" at bounding box center [354, 408] width 26 height 22
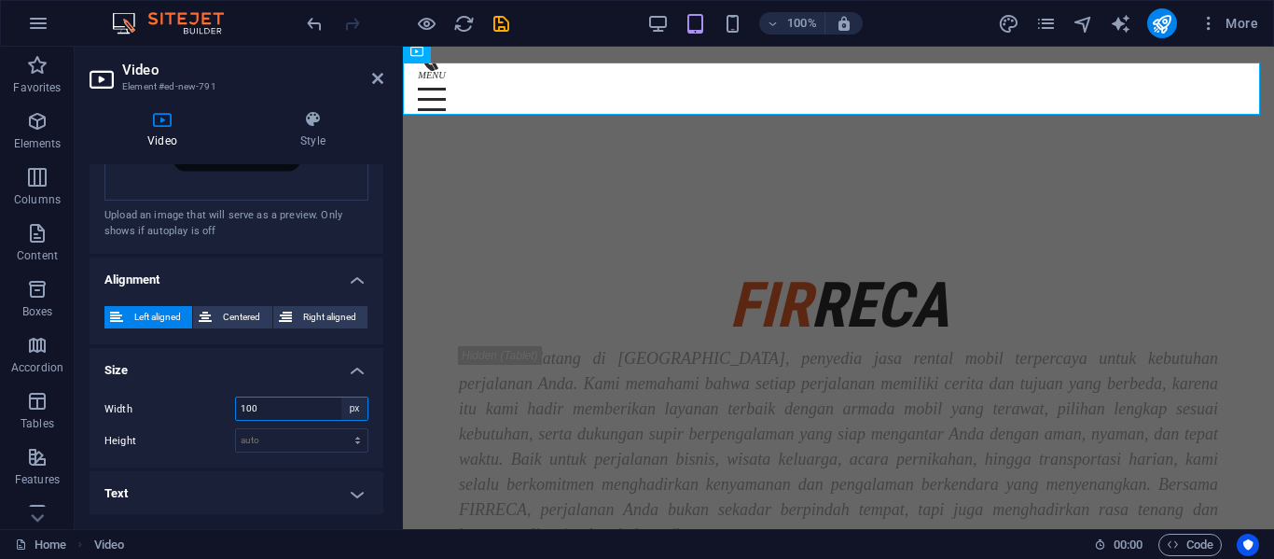
click at [357, 416] on select "auto px %" at bounding box center [354, 408] width 26 height 22
select select "auto"
click at [341, 397] on select "auto px %" at bounding box center [354, 408] width 26 height 22
select select "DISABLED_OPTION_VALUE"
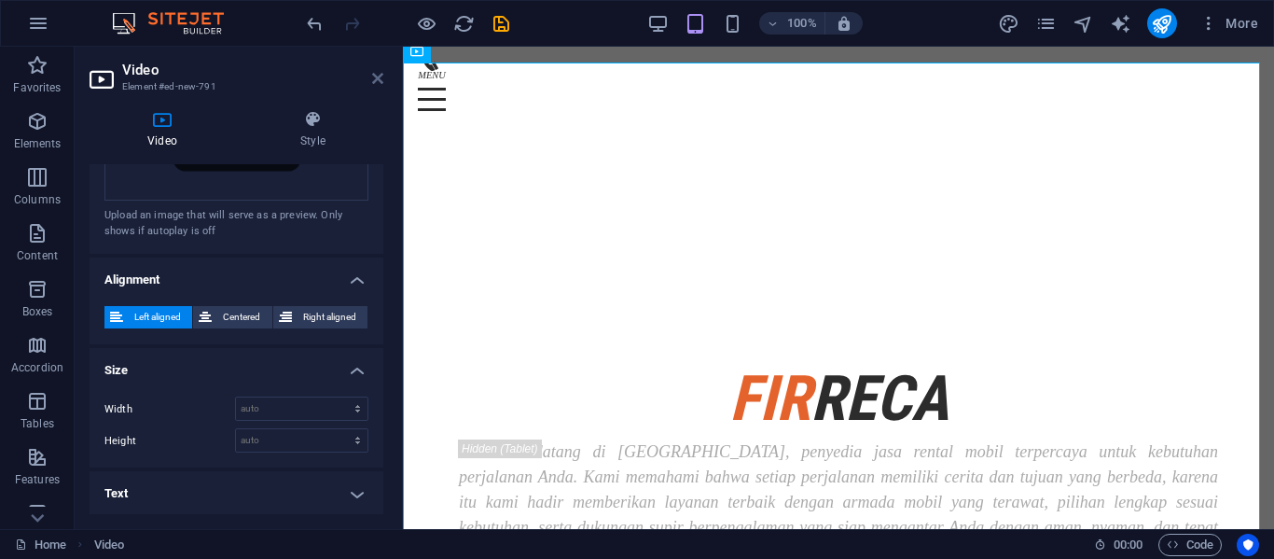
click at [379, 76] on icon at bounding box center [377, 78] width 11 height 15
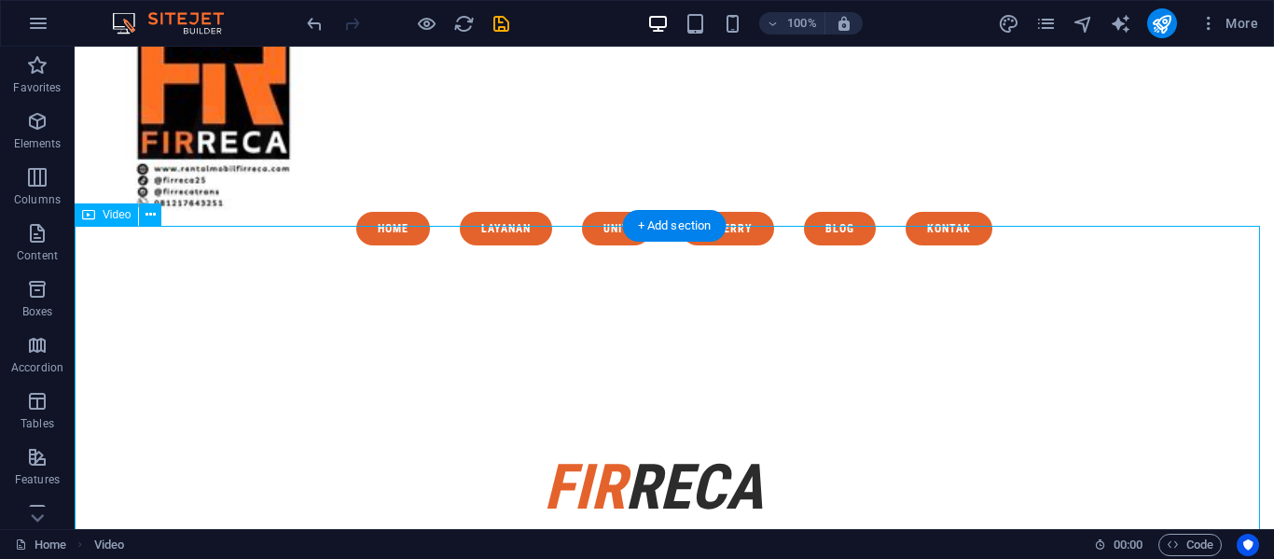
scroll to position [54, 0]
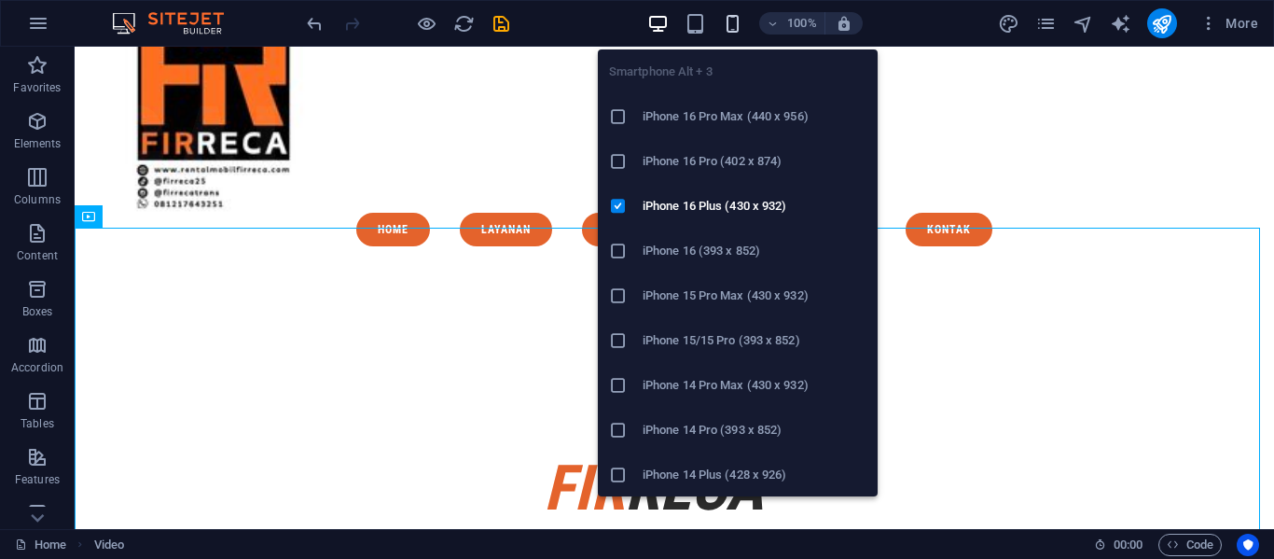
click at [738, 32] on icon "button" at bounding box center [732, 23] width 21 height 21
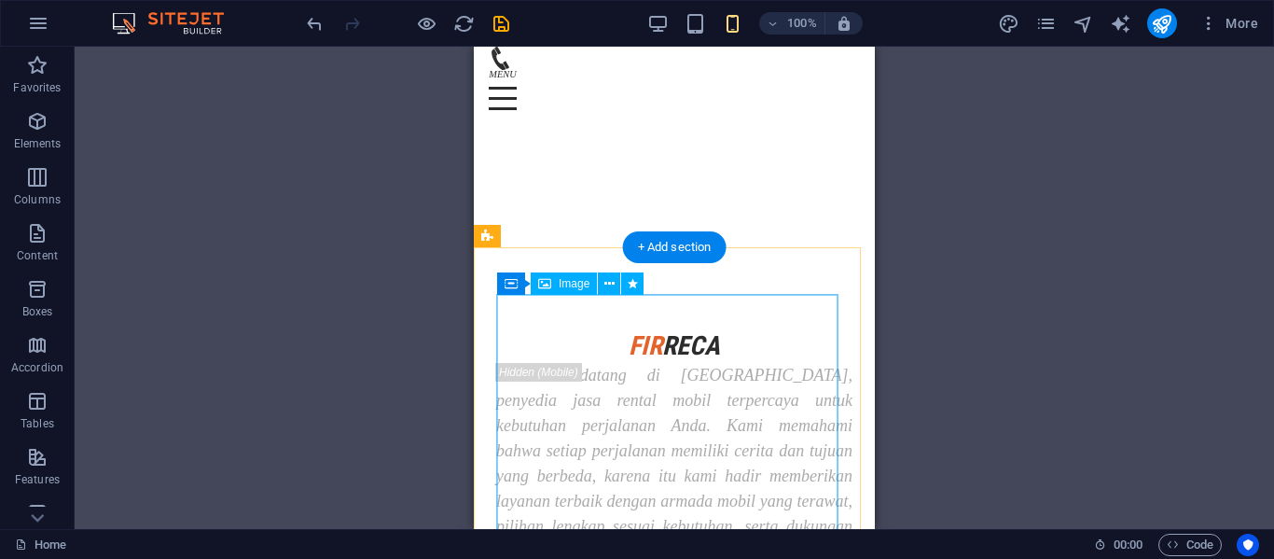
scroll to position [68, 0]
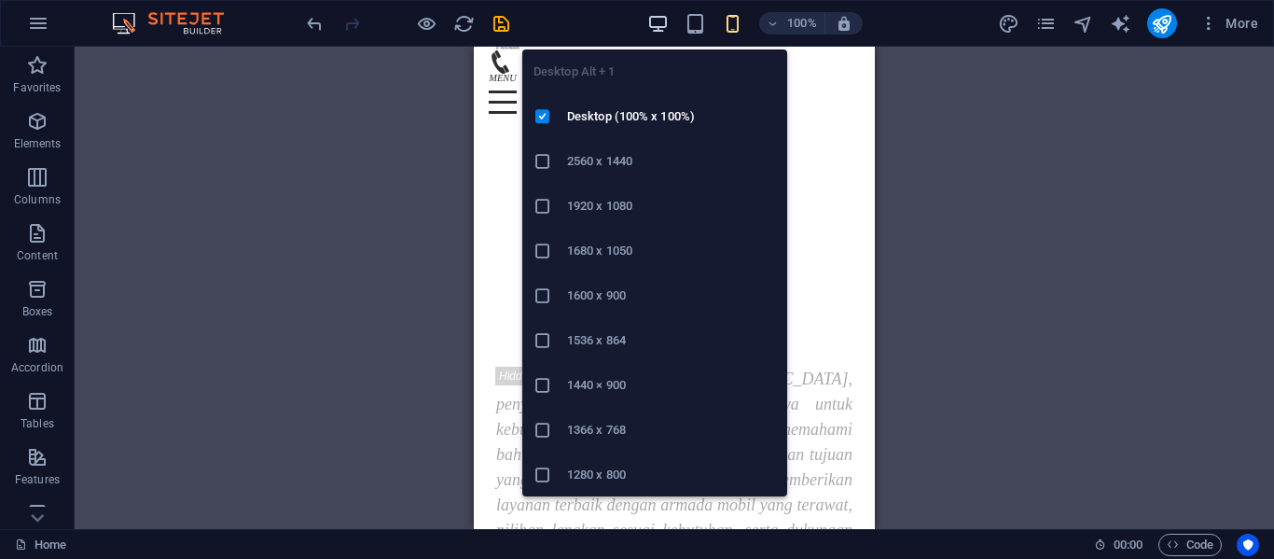
click at [656, 31] on icon "button" at bounding box center [657, 23] width 21 height 21
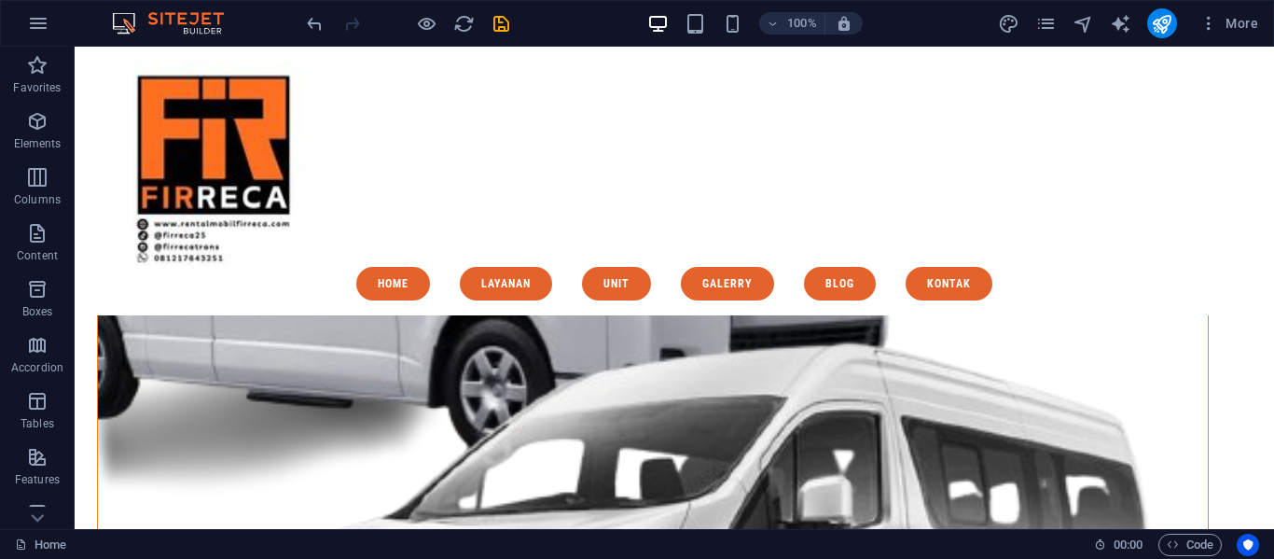
scroll to position [552, 0]
click at [411, 253] on div "Menu Home Layanan Unit Galerry Blog kontak" at bounding box center [675, 181] width 1200 height 269
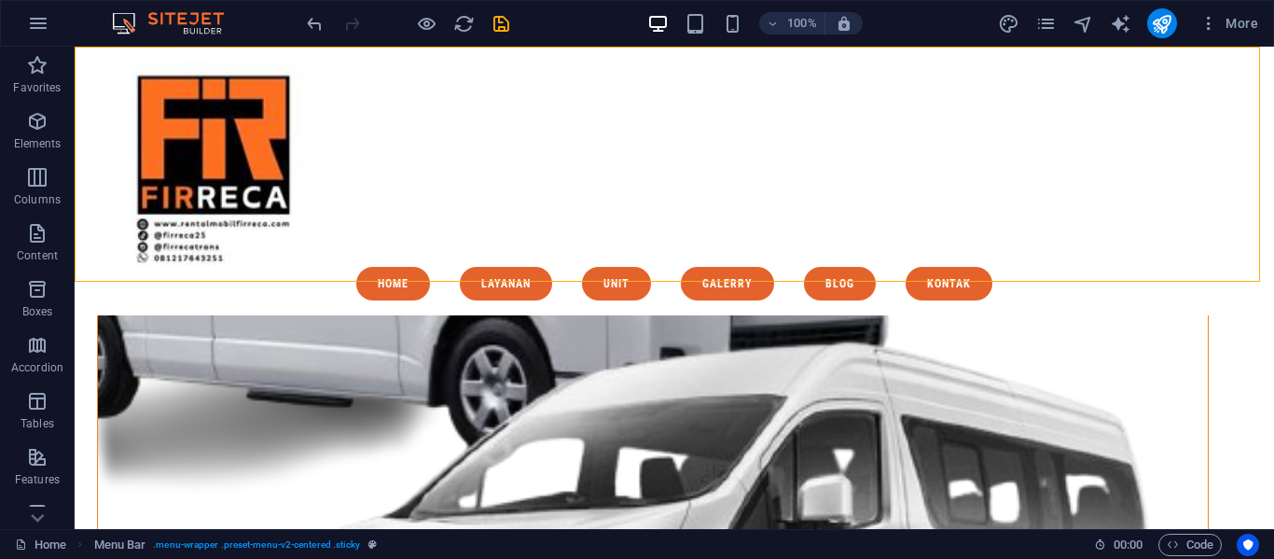
click at [411, 253] on div "Menu Home Layanan Unit Galerry Blog kontak" at bounding box center [675, 181] width 1200 height 269
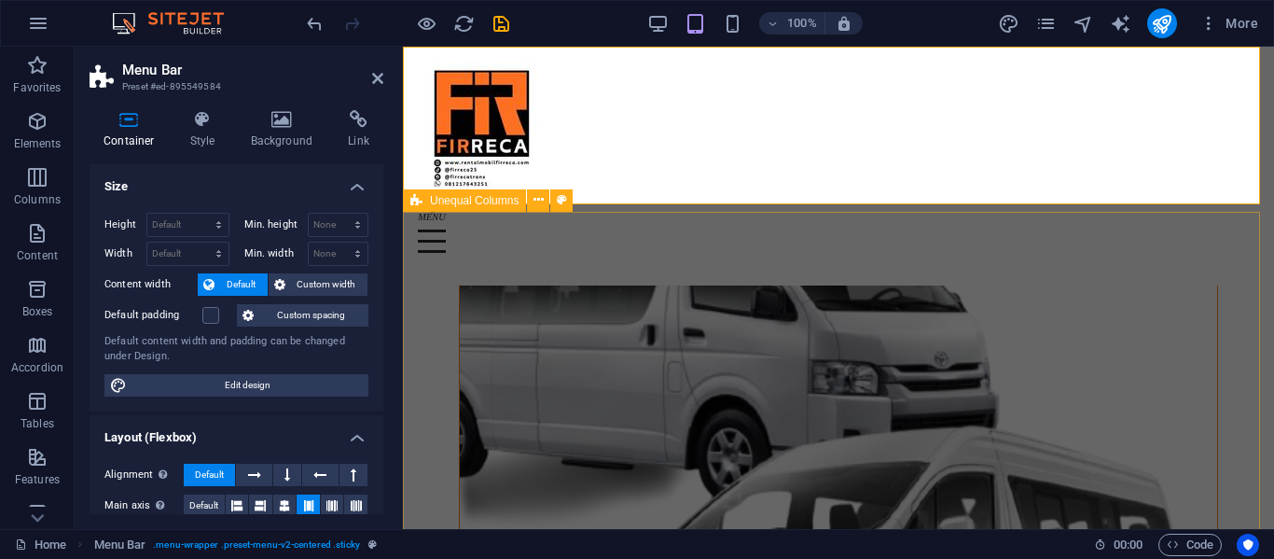
scroll to position [475, 0]
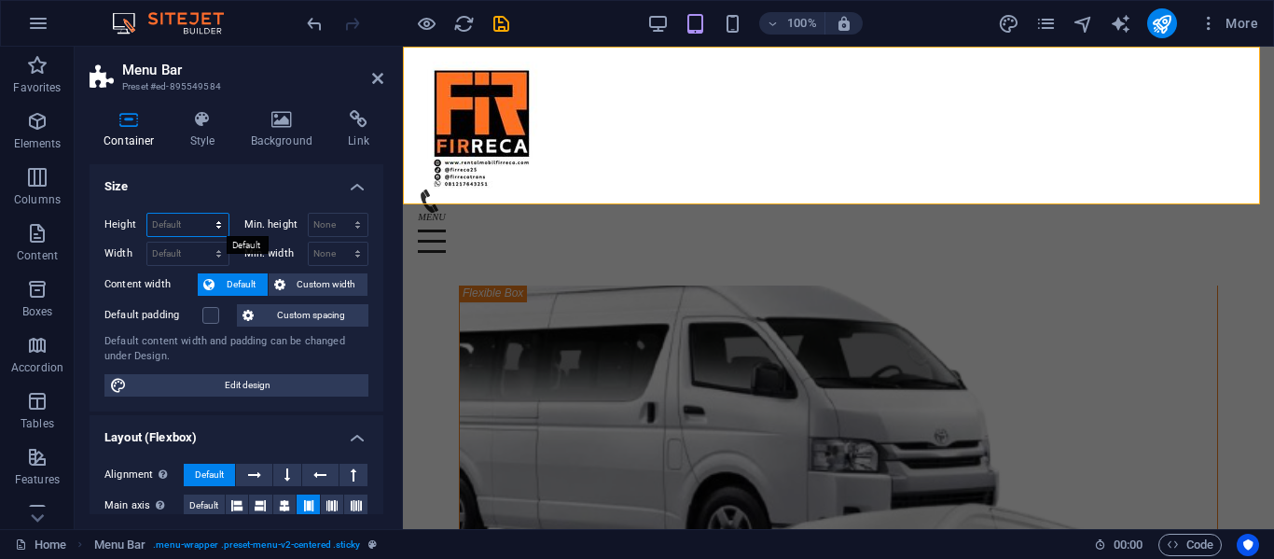
click at [197, 232] on select "Default px rem % vh vw" at bounding box center [187, 225] width 81 height 22
select select "px"
click at [200, 214] on select "Default px rem % vh vw" at bounding box center [187, 225] width 81 height 22
type input "169"
click at [183, 250] on select "Default px rem % em vh vw" at bounding box center [187, 254] width 81 height 22
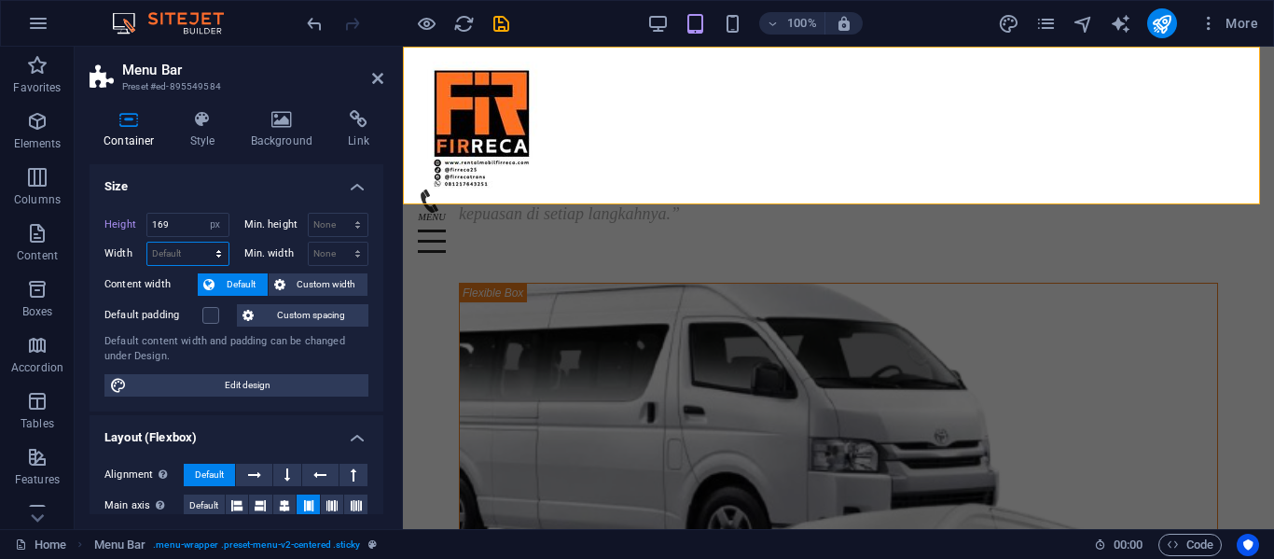
select select "px"
click at [200, 243] on select "Default px rem % em vh vw" at bounding box center [187, 254] width 81 height 22
type input "919"
click at [191, 229] on input "169" at bounding box center [187, 225] width 81 height 22
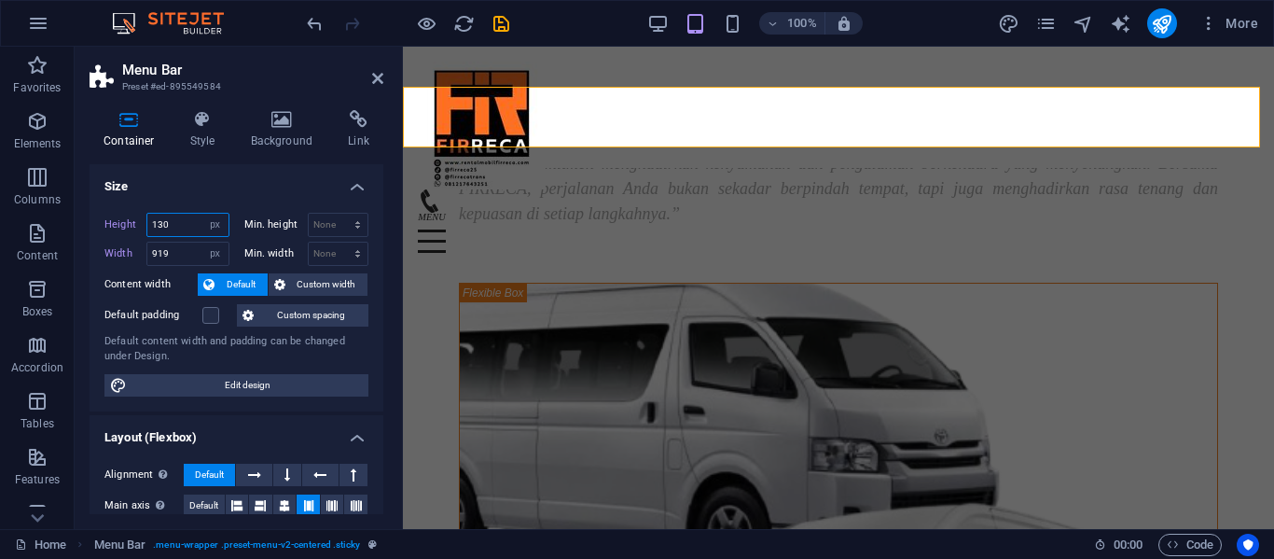
scroll to position [438, 0]
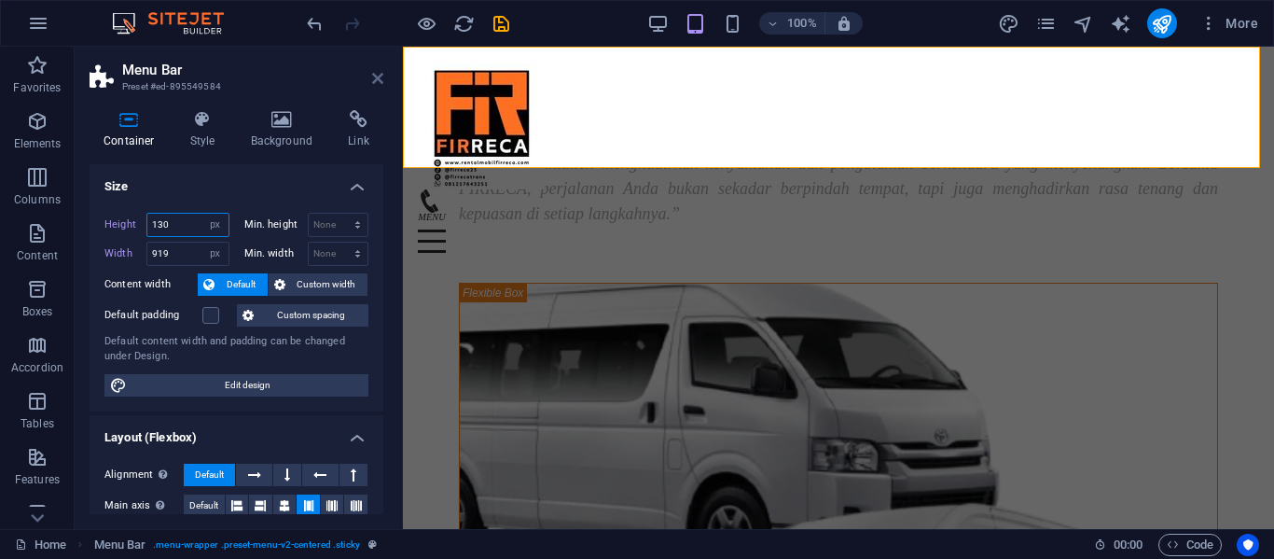
type input "130"
click at [372, 80] on icon at bounding box center [377, 78] width 11 height 15
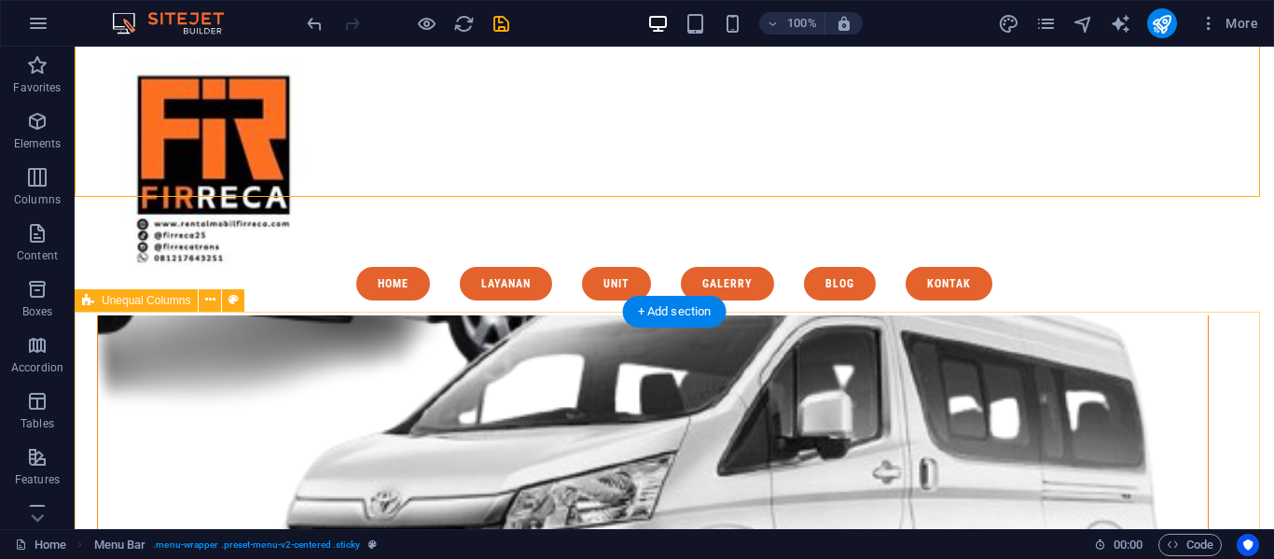
scroll to position [637, 0]
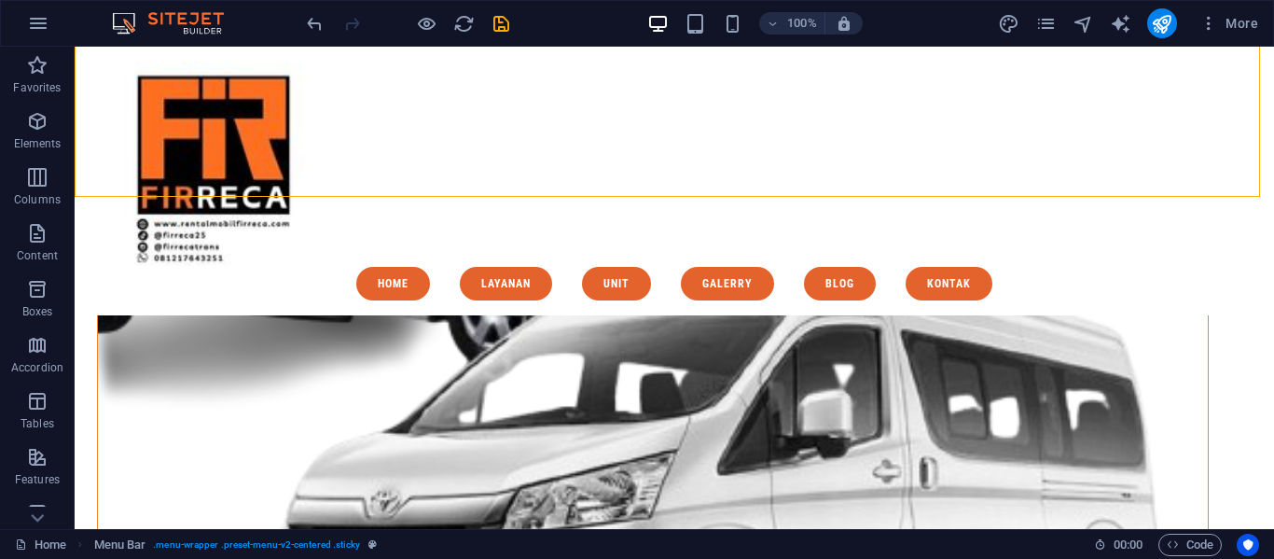
click at [440, 80] on div "Menu Home Layanan Unit Galerry Blog kontak" at bounding box center [675, 181] width 1200 height 269
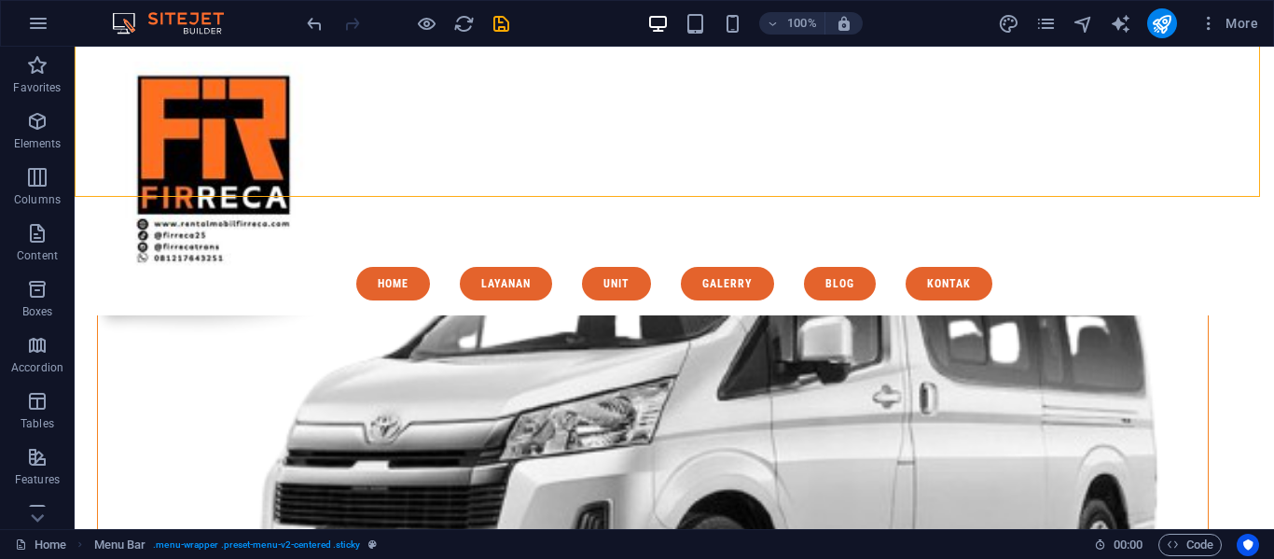
scroll to position [523, 0]
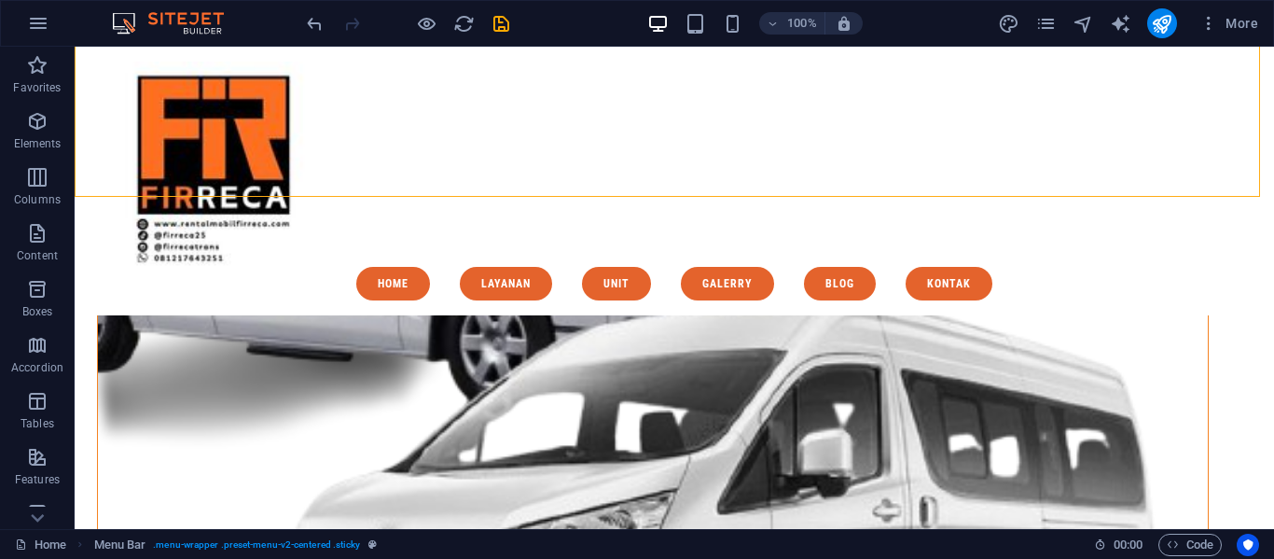
select select "px"
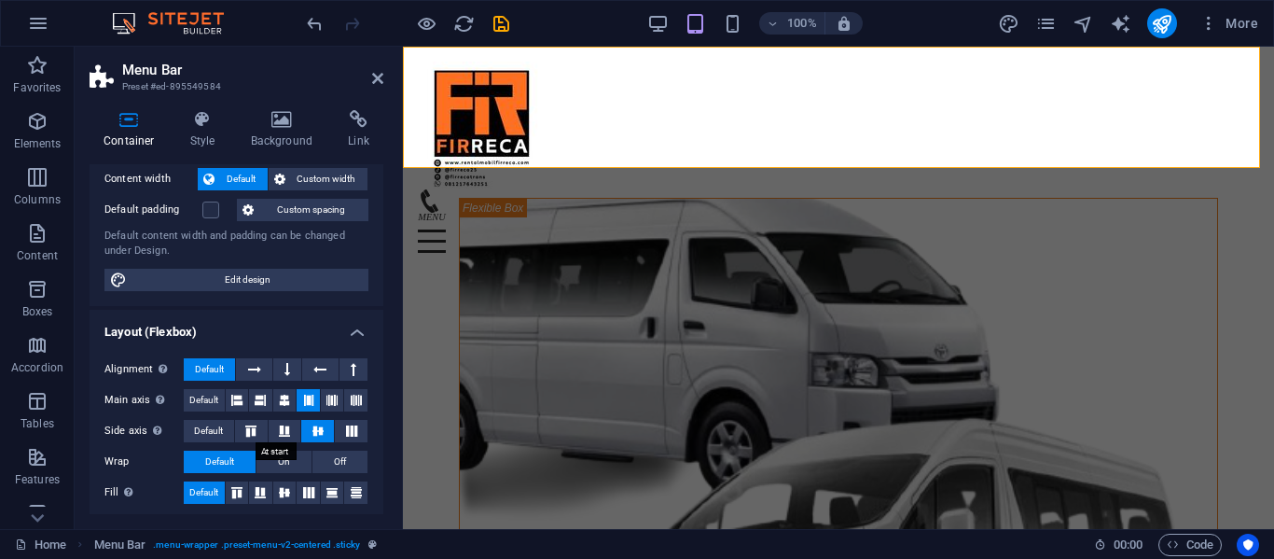
scroll to position [0, 0]
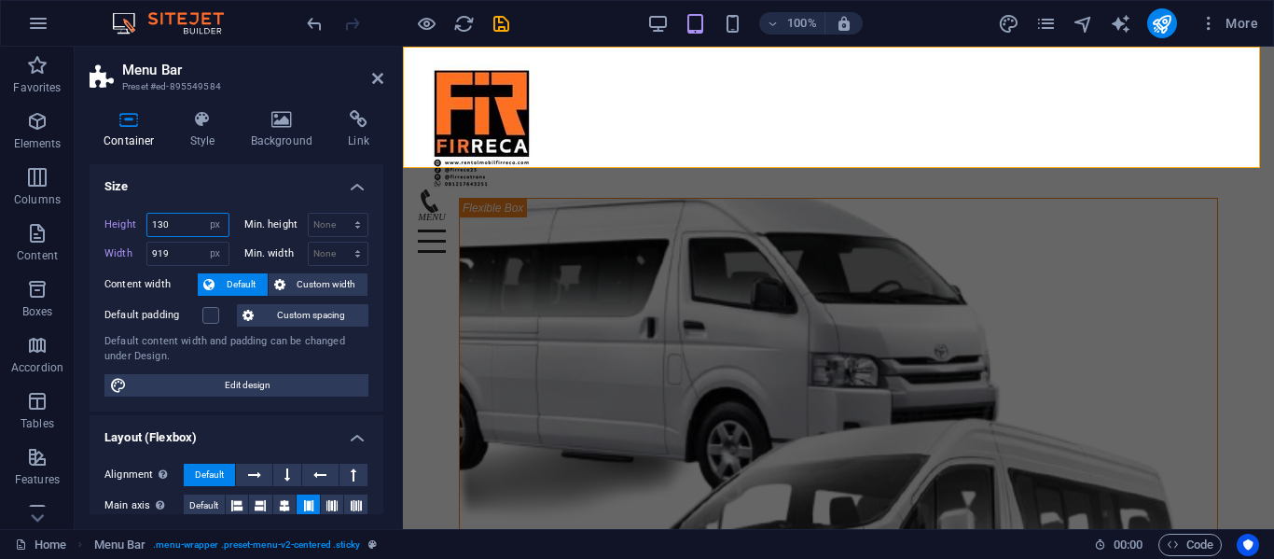
click at [185, 227] on input "130" at bounding box center [187, 225] width 81 height 22
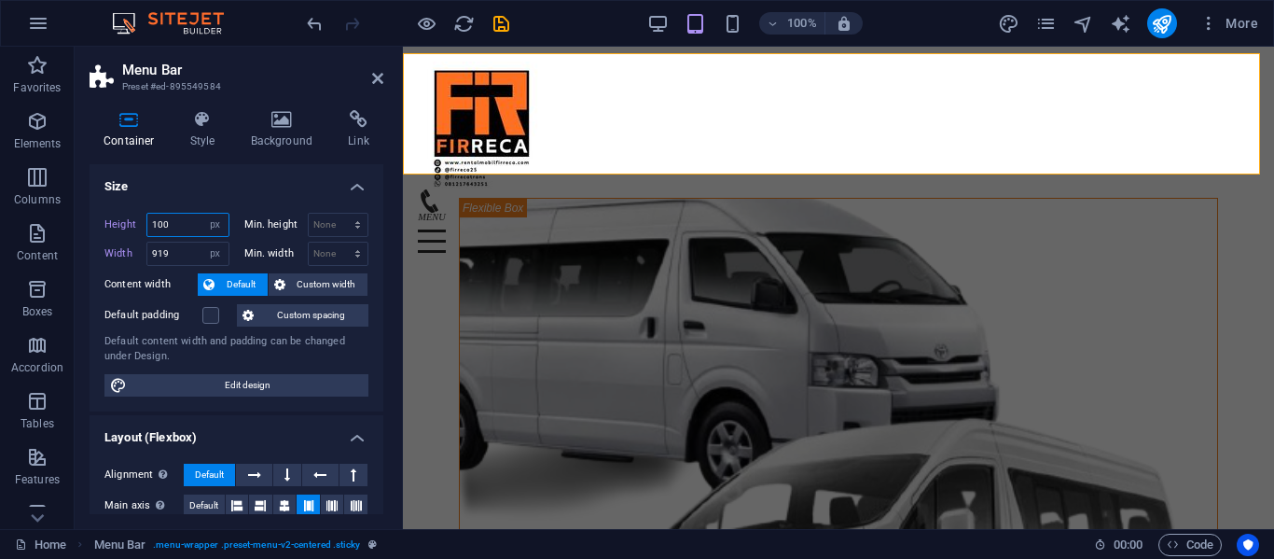
scroll to position [495, 0]
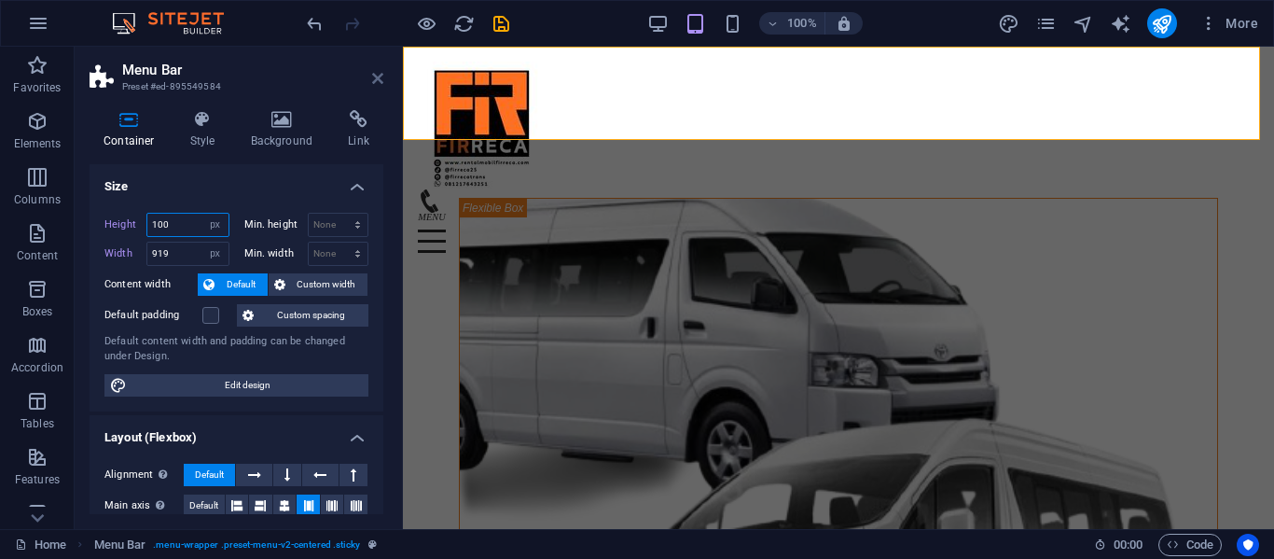
type input "100"
click at [380, 79] on icon at bounding box center [377, 78] width 11 height 15
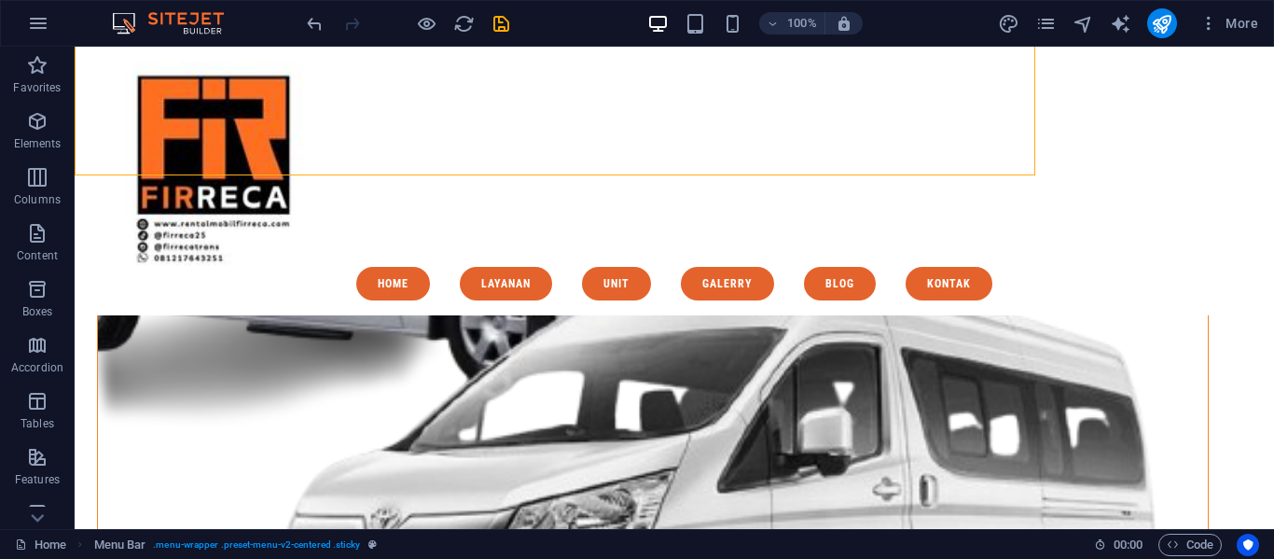
scroll to position [637, 0]
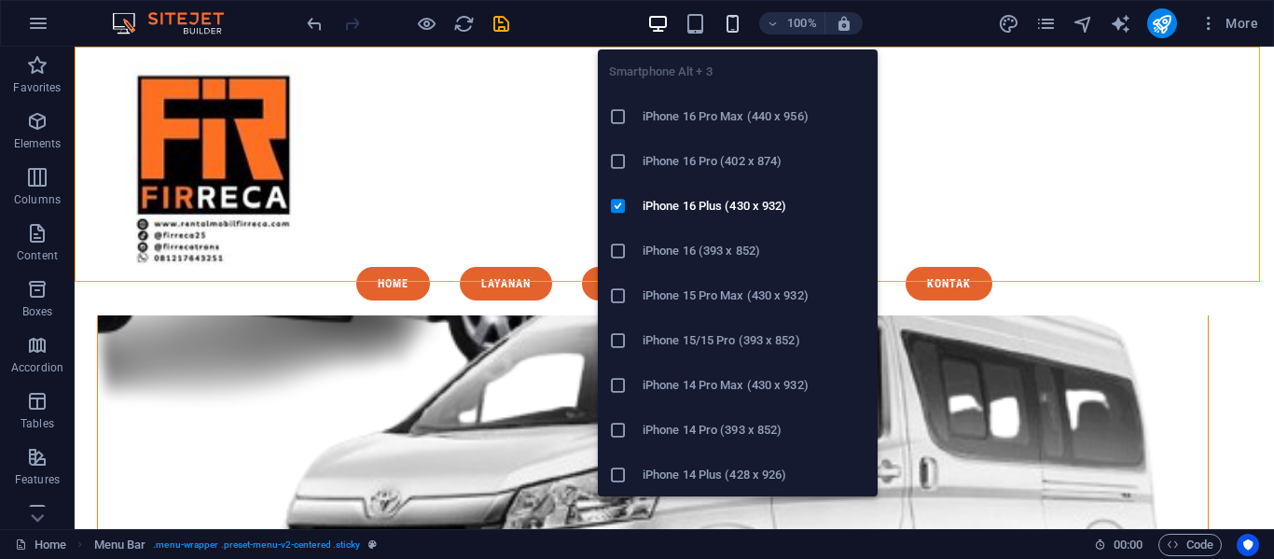
click at [730, 21] on icon "button" at bounding box center [732, 23] width 21 height 21
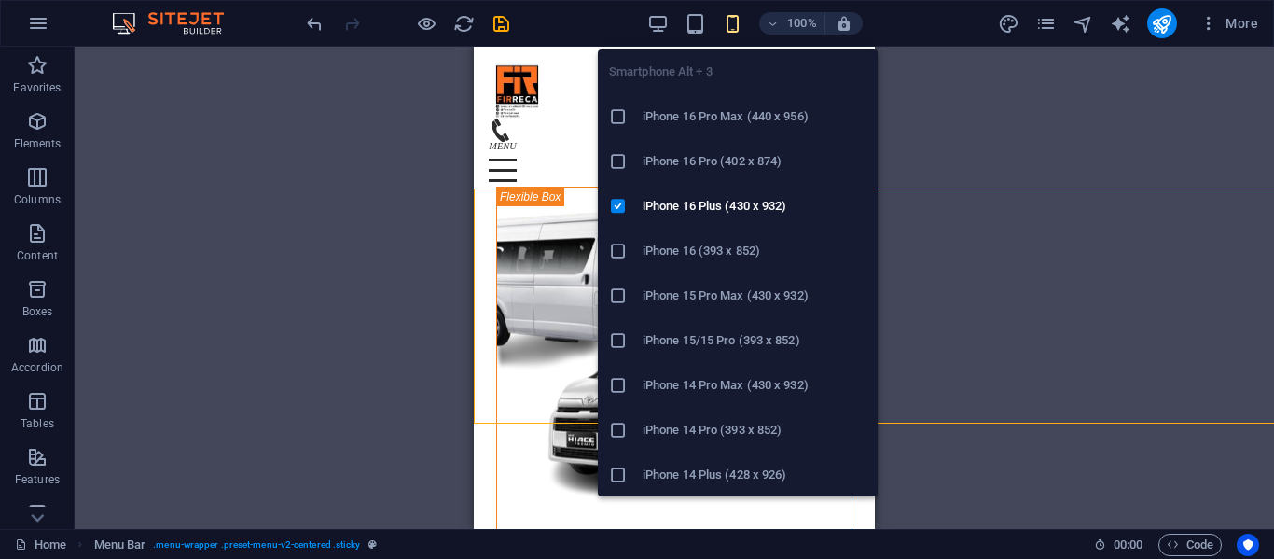
scroll to position [495, 0]
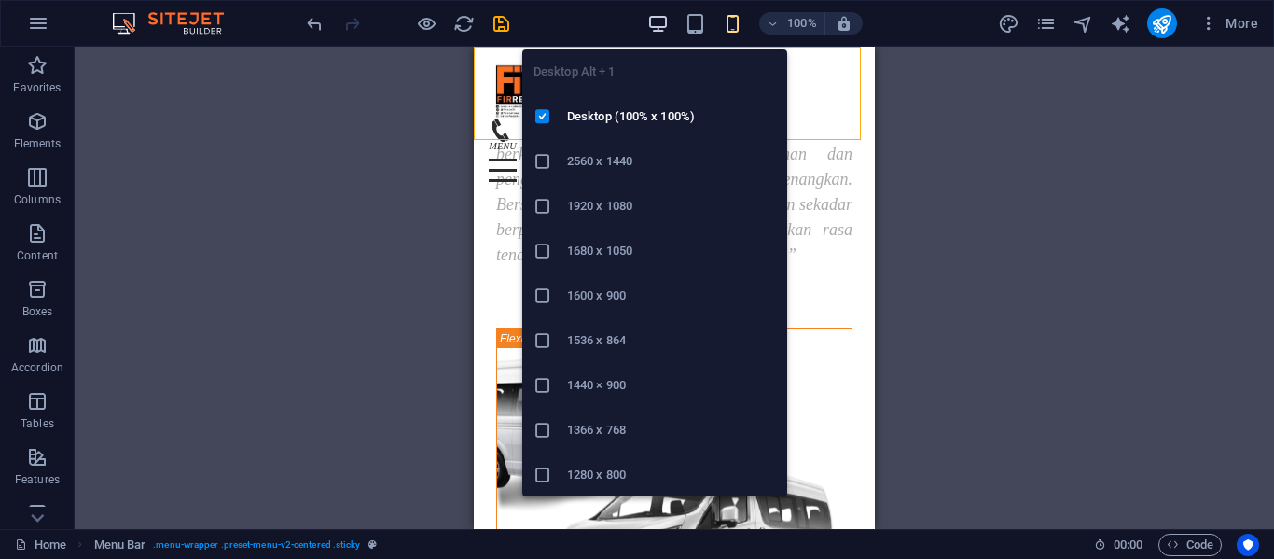
click at [653, 30] on icon "button" at bounding box center [657, 23] width 21 height 21
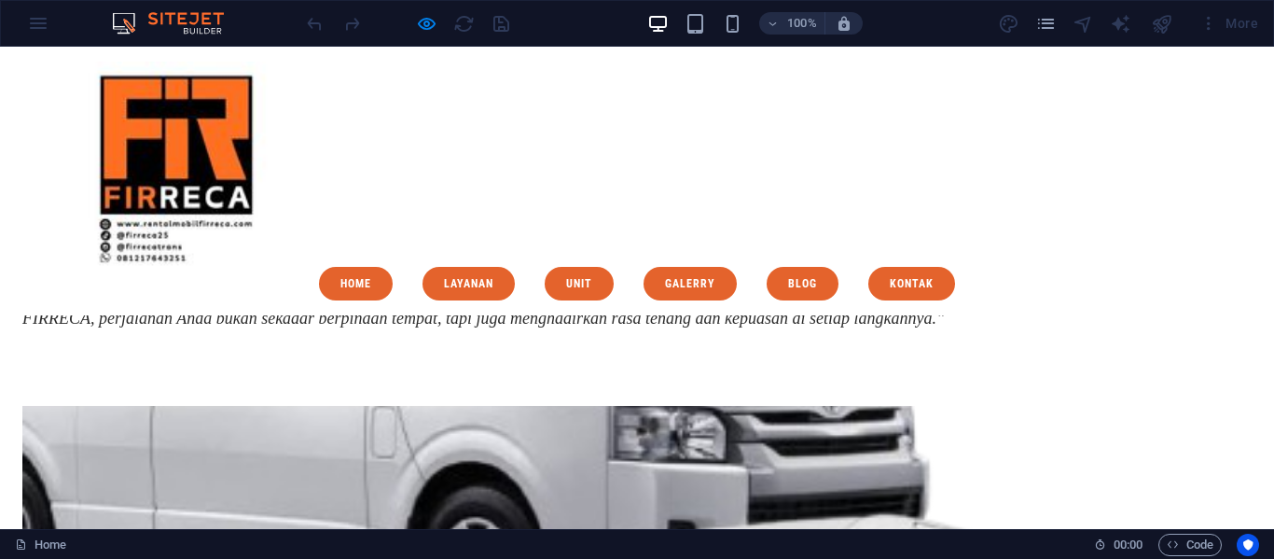
scroll to position [345, 0]
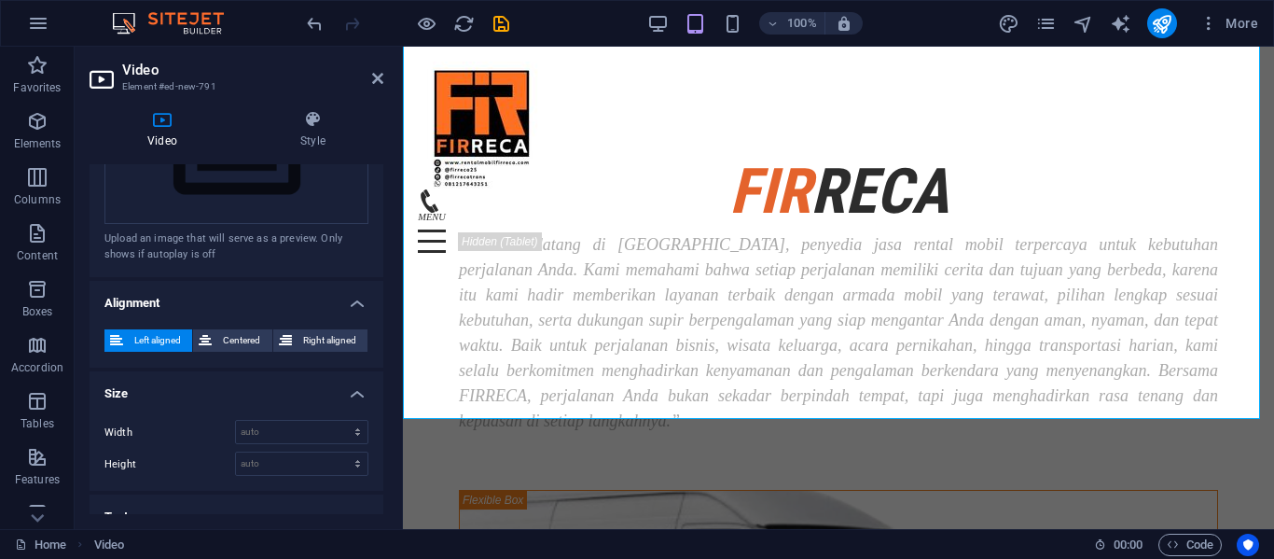
scroll to position [522, 0]
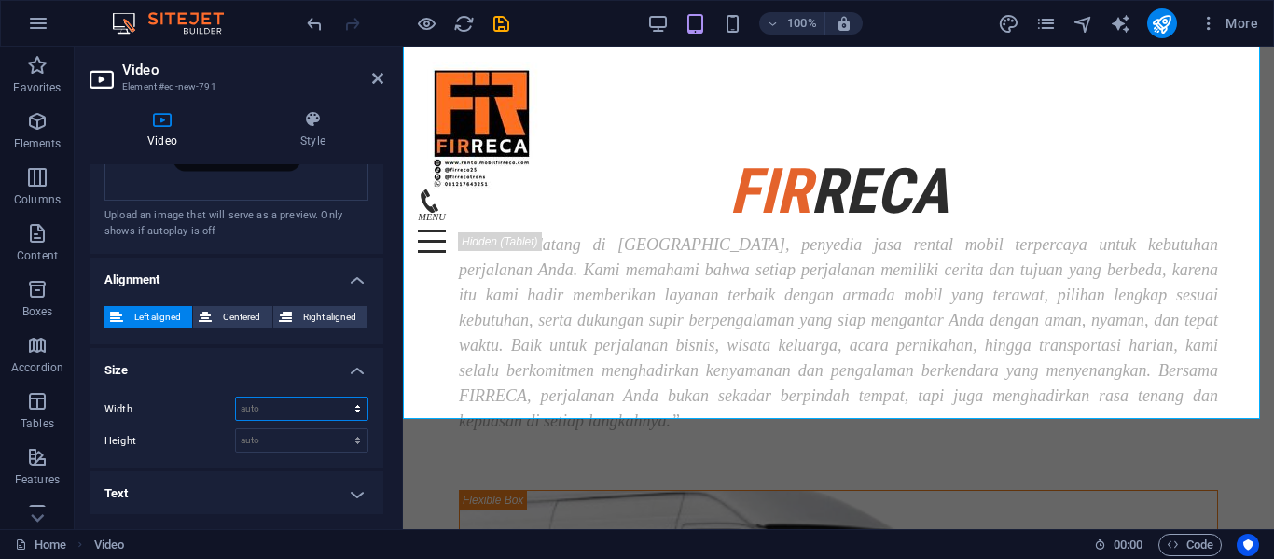
click at [319, 397] on select "auto px %" at bounding box center [302, 408] width 132 height 22
select select "px"
click at [338, 397] on select "auto px %" at bounding box center [302, 408] width 132 height 22
type input "0"
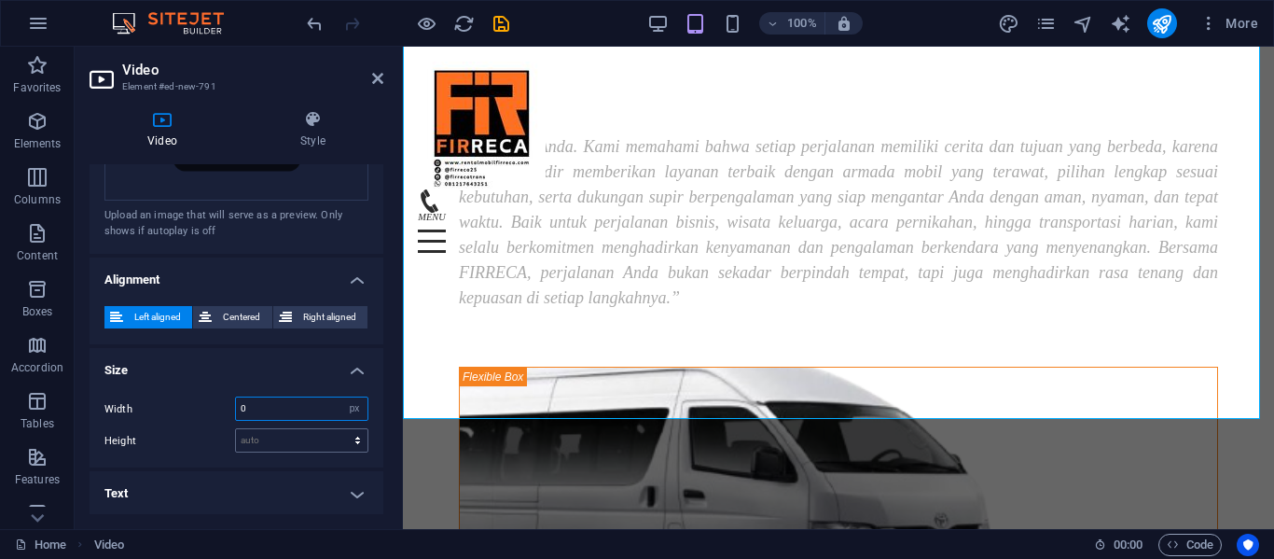
scroll to position [0, 0]
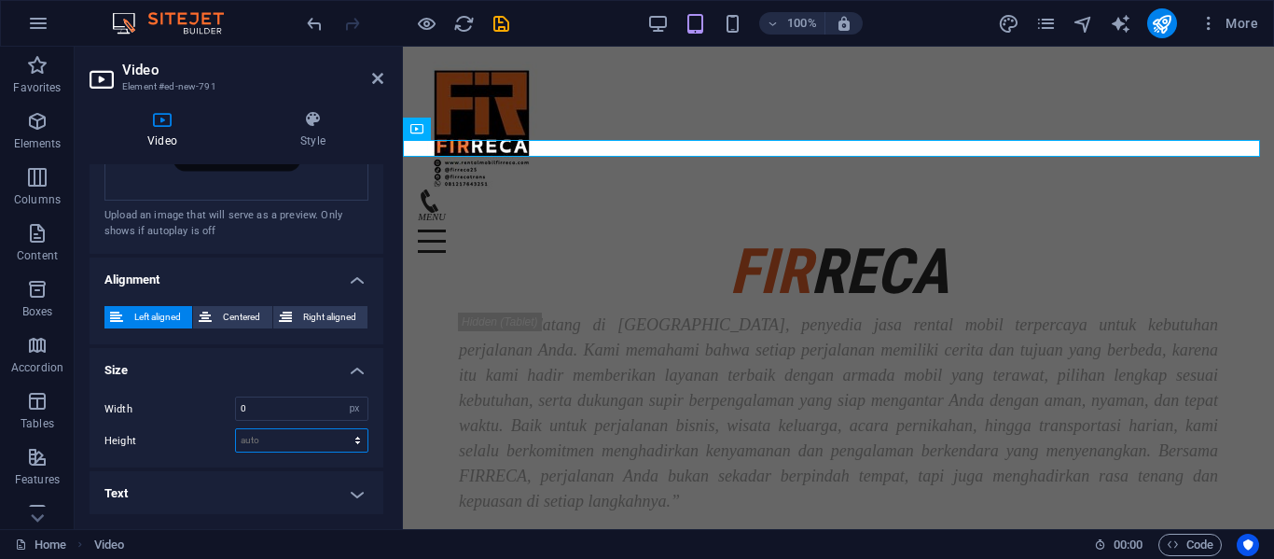
click at [306, 440] on select "auto px" at bounding box center [302, 440] width 132 height 22
select select "px"
click at [338, 429] on select "auto px" at bounding box center [302, 440] width 132 height 22
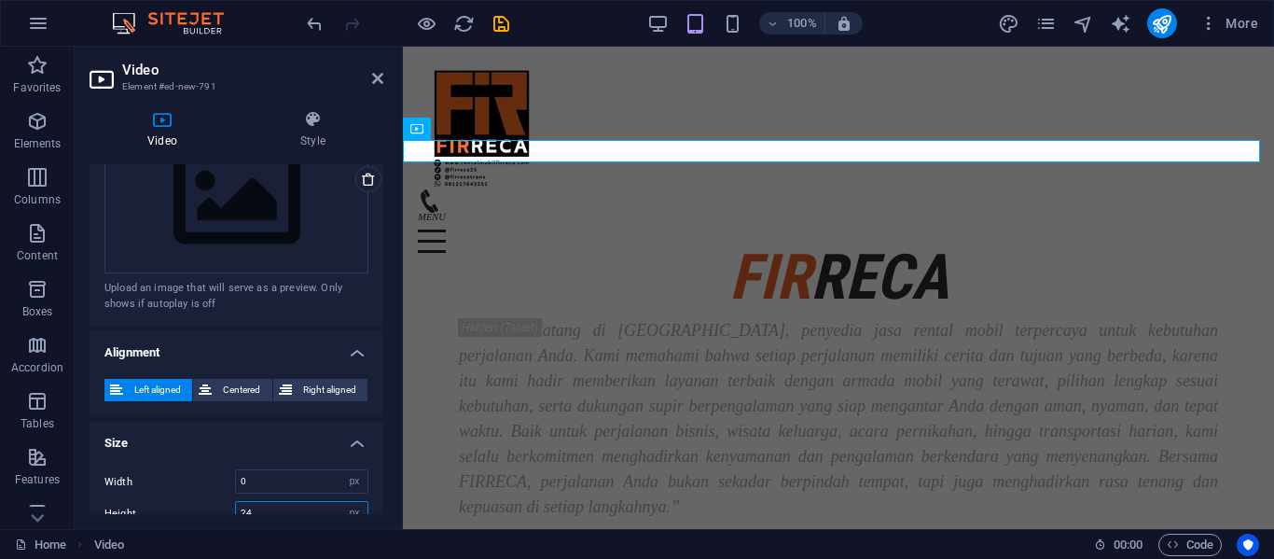
scroll to position [522, 0]
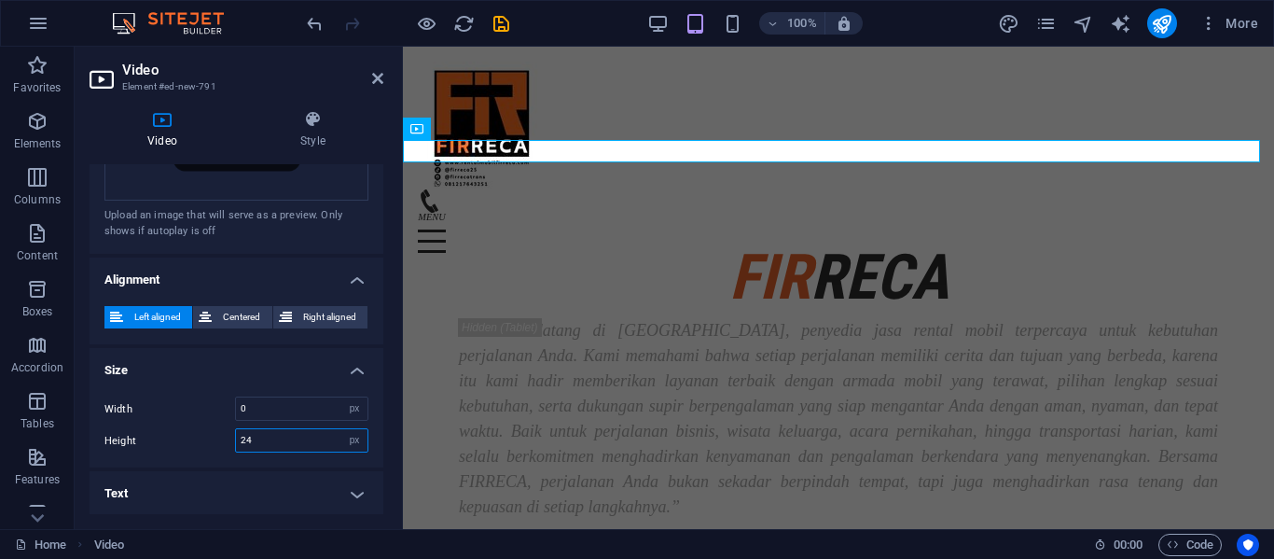
type input "0"
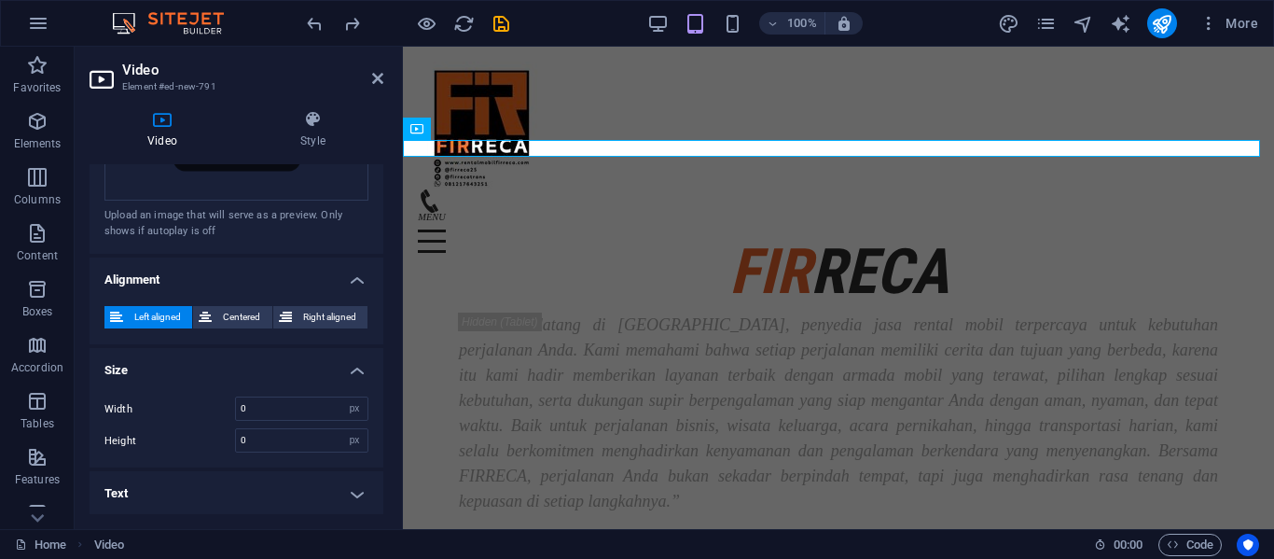
select select "DISABLED_OPTION_VALUE"
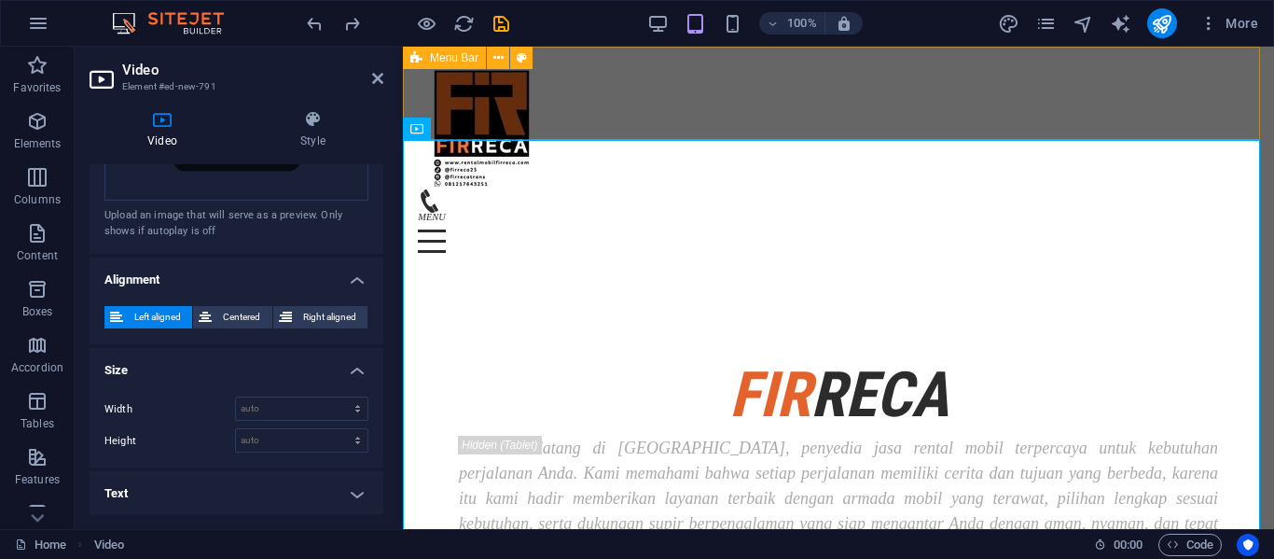
click at [692, 62] on div "Menu Home Layanan Unit Galerry Blog kontak" at bounding box center [831, 93] width 857 height 93
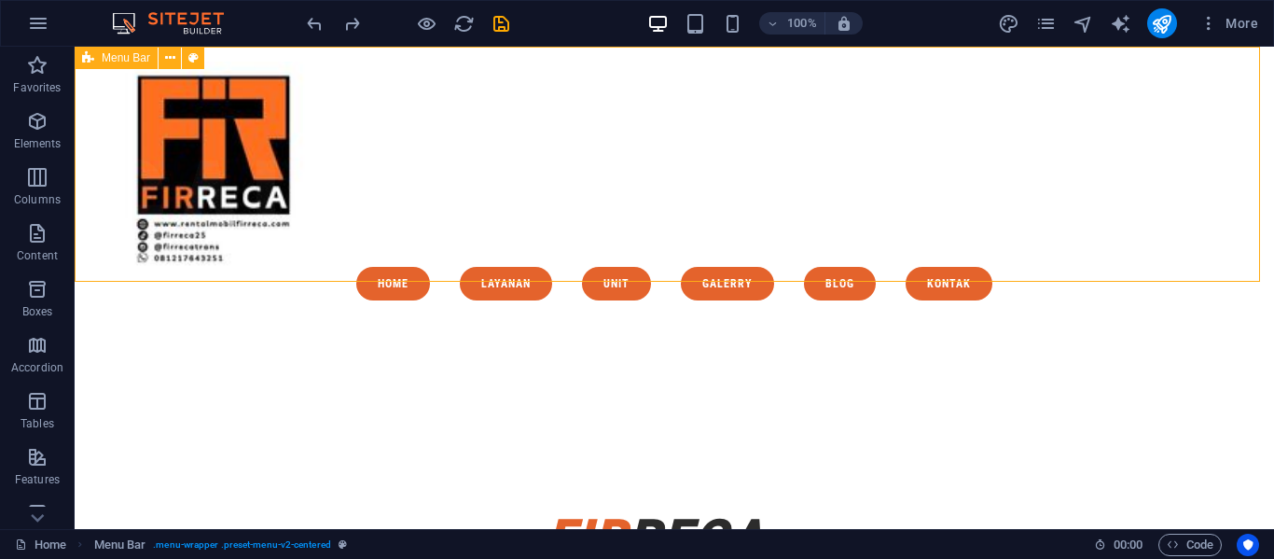
click at [692, 62] on div "Menu Home Layanan Unit Galerry Blog kontak" at bounding box center [675, 181] width 1200 height 269
select select "px"
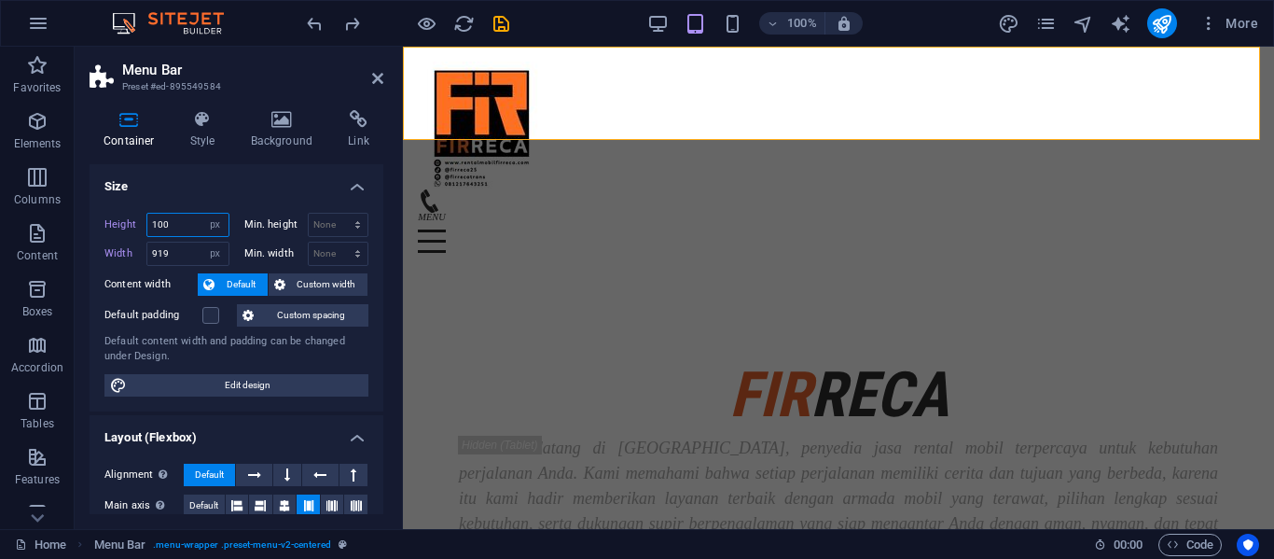
click at [179, 224] on input "100" at bounding box center [187, 225] width 81 height 22
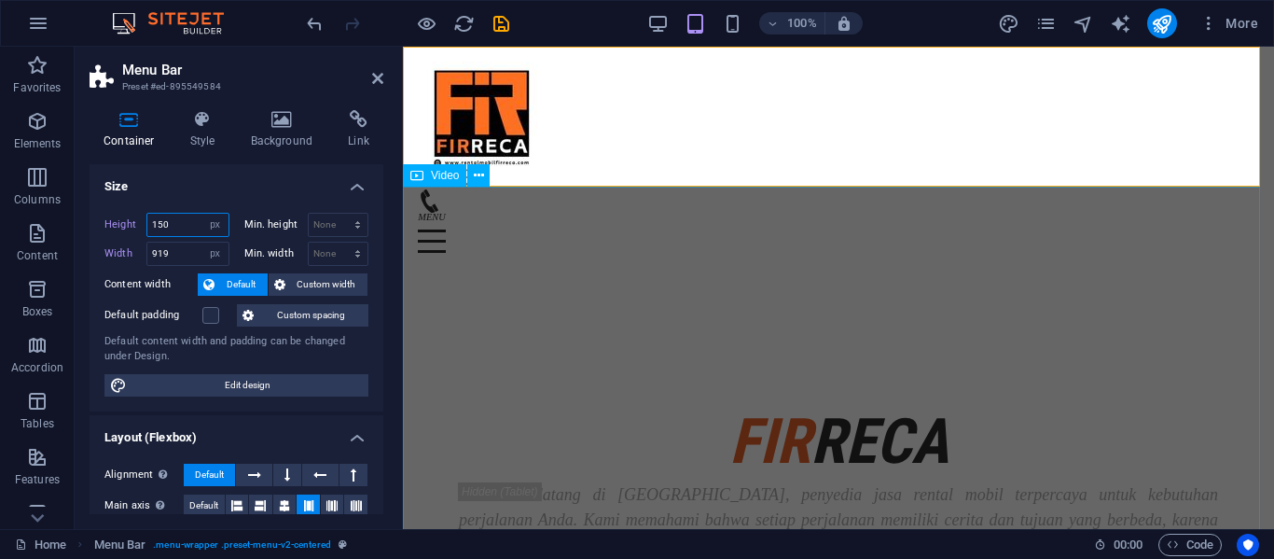
type input "150"
click at [549, 327] on figure at bounding box center [838, 257] width 871 height 140
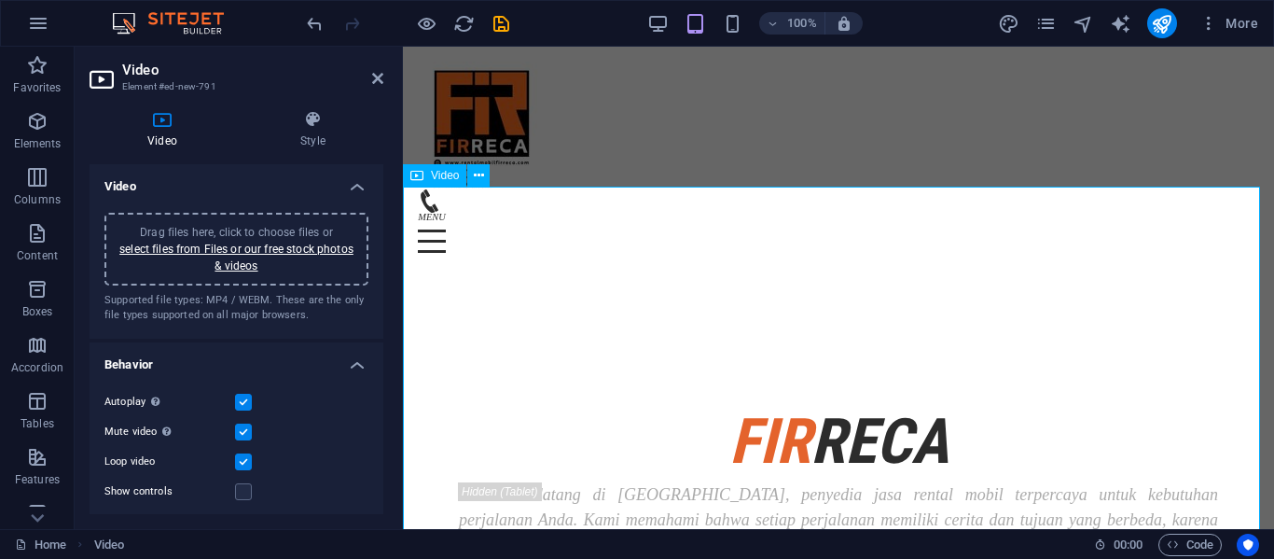
click at [549, 327] on figure at bounding box center [838, 257] width 871 height 140
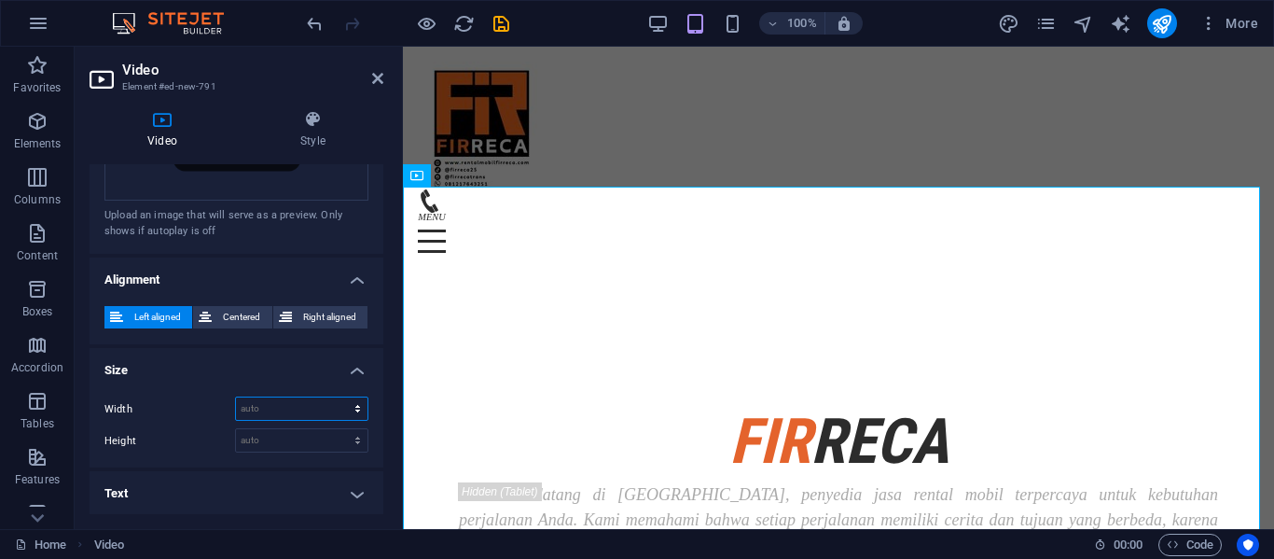
click at [286, 413] on select "auto px %" at bounding box center [302, 408] width 132 height 22
select select "px"
click at [338, 397] on select "auto px %" at bounding box center [302, 408] width 132 height 22
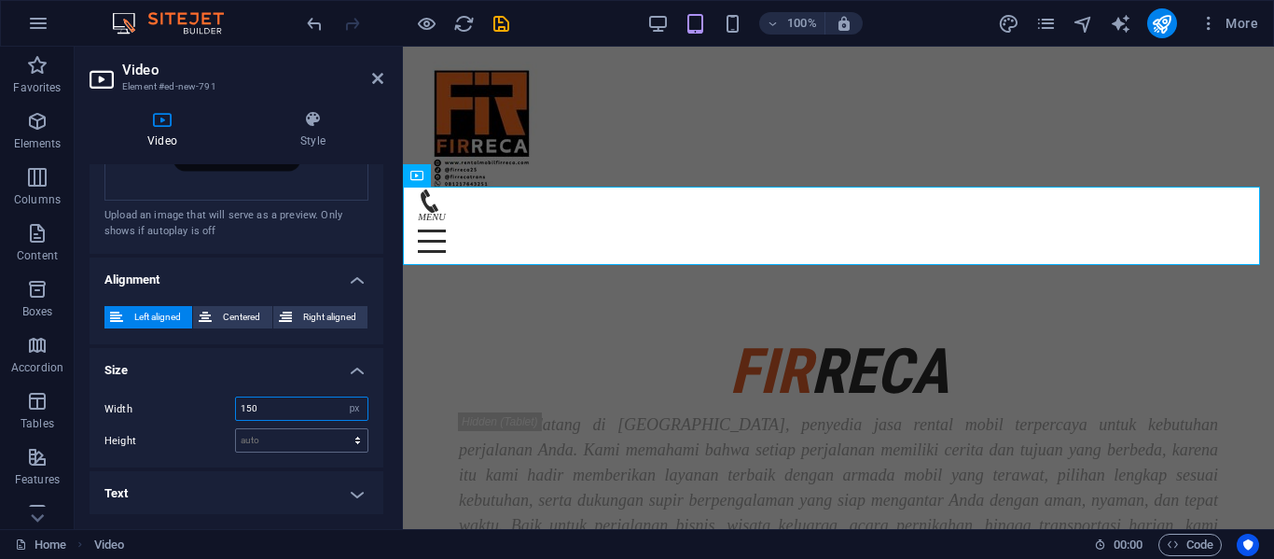
type input "150"
click at [301, 434] on select "auto px" at bounding box center [302, 440] width 132 height 22
select select "px"
click at [338, 429] on select "auto px" at bounding box center [302, 440] width 132 height 22
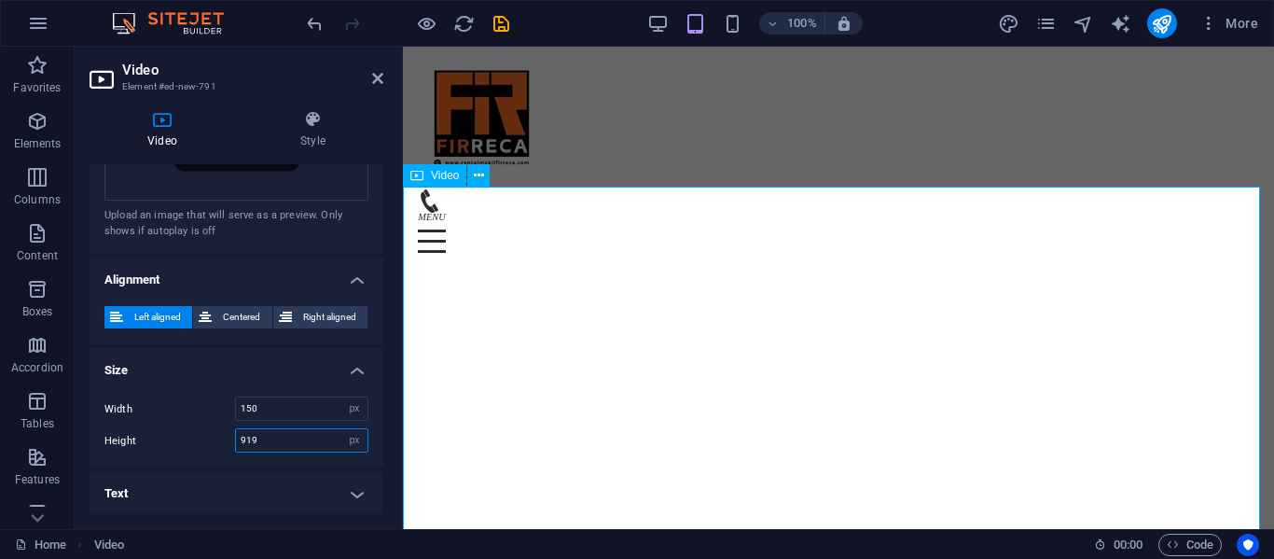
type input "919"
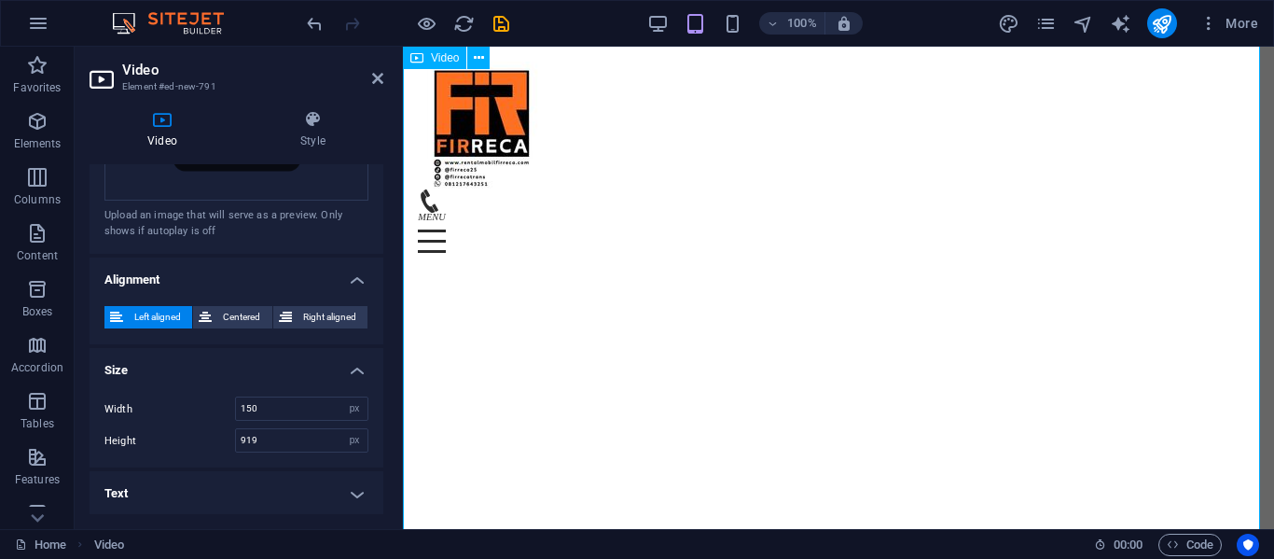
scroll to position [209, 0]
click at [381, 71] on icon at bounding box center [377, 78] width 11 height 15
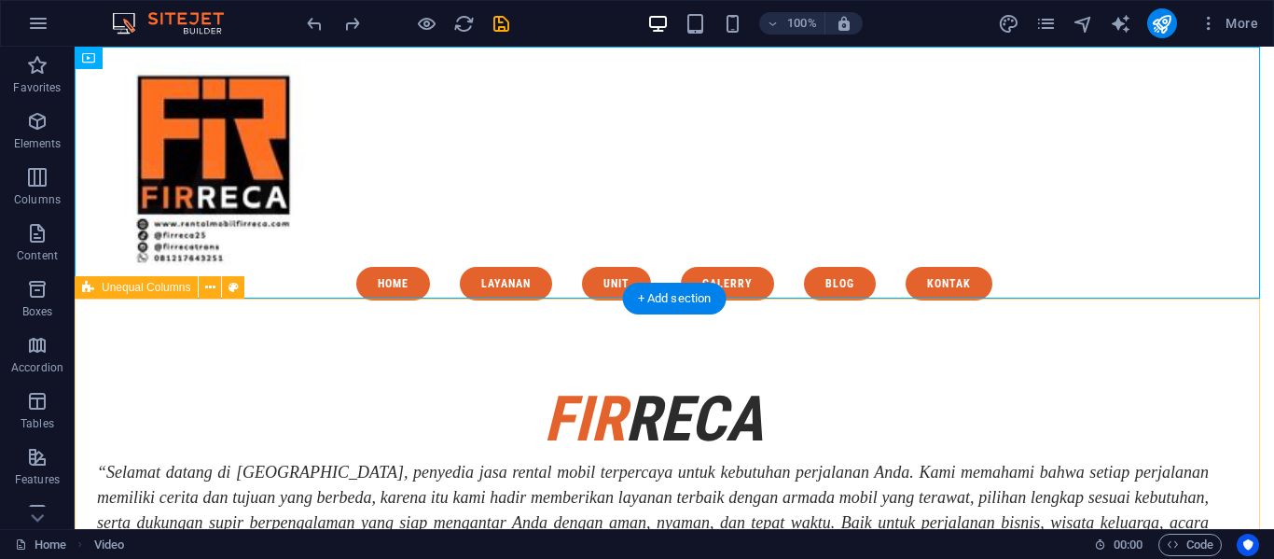
scroll to position [3, 0]
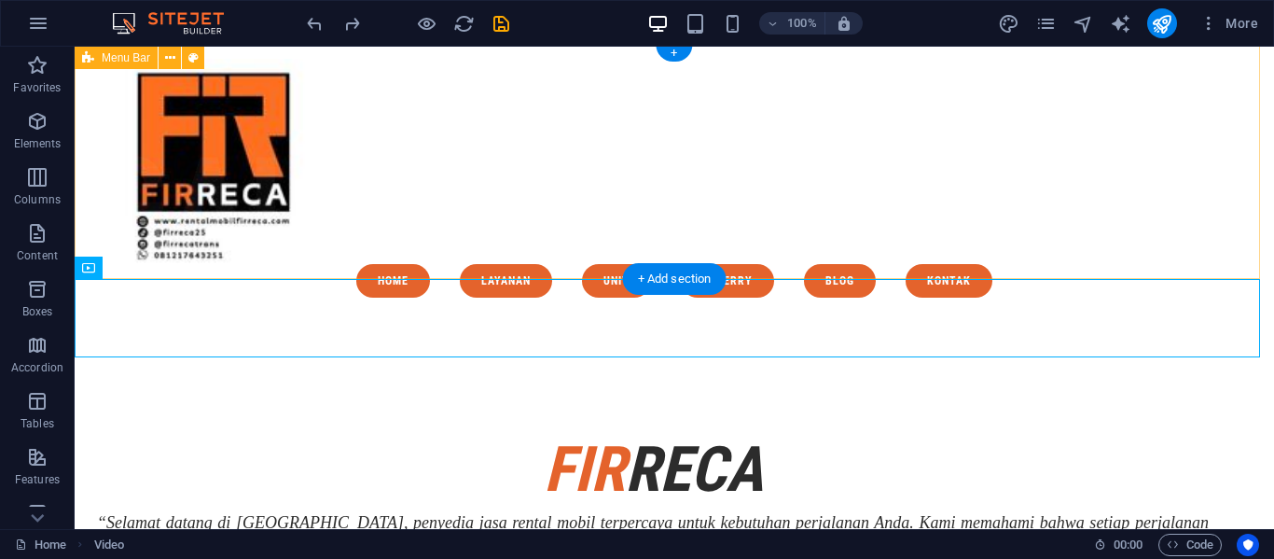
click at [505, 236] on div "Menu Home Layanan Unit Galerry Blog kontak" at bounding box center [675, 178] width 1200 height 269
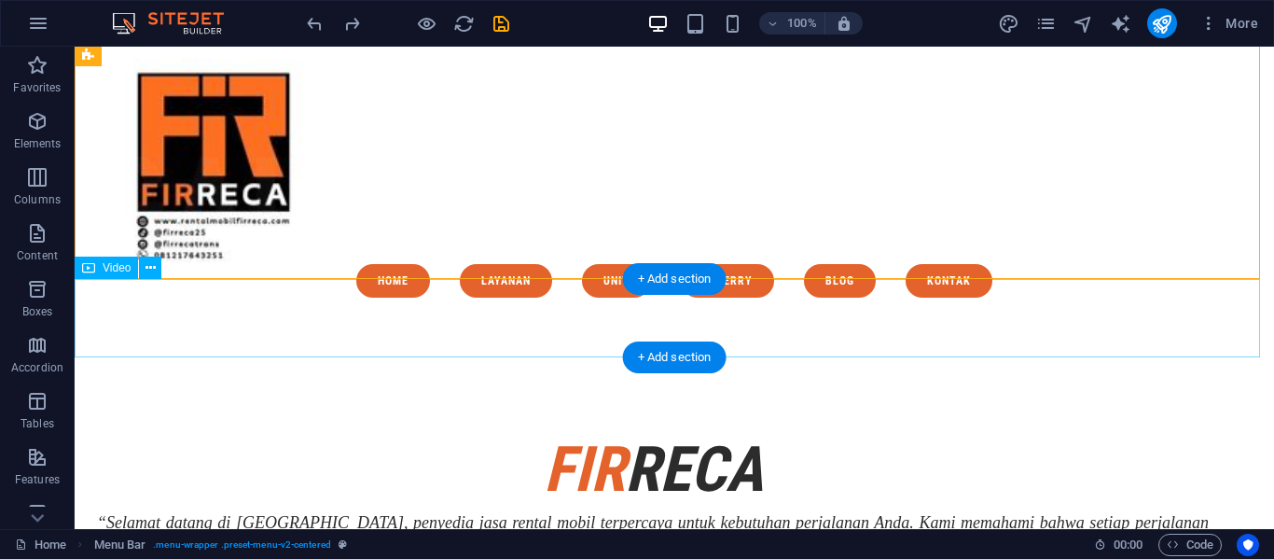
click at [107, 329] on figure at bounding box center [675, 348] width 1200 height 70
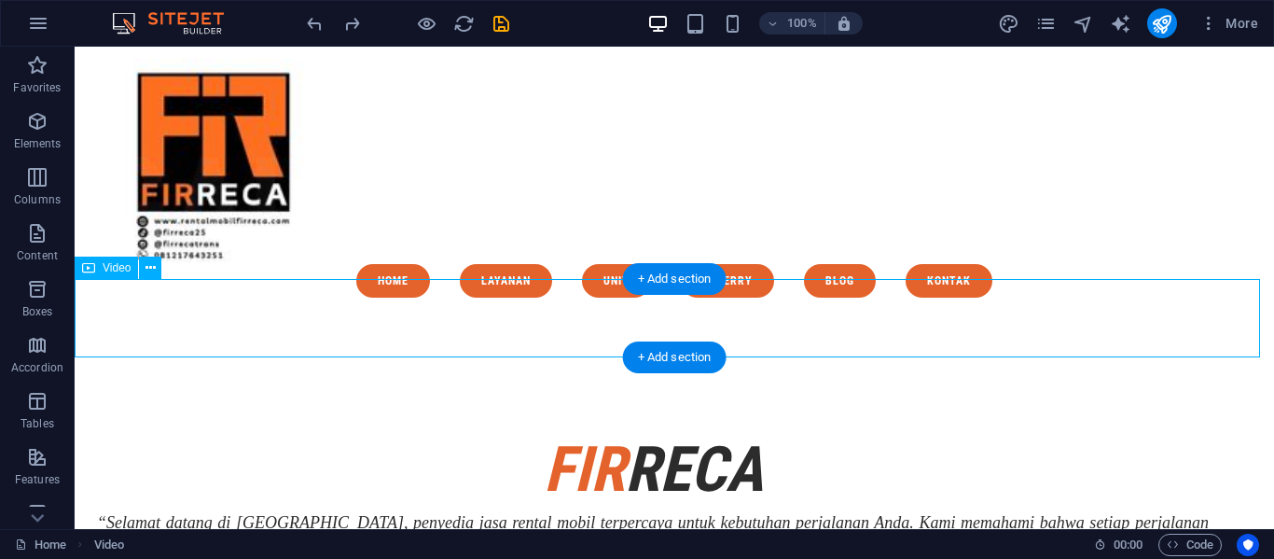
click at [107, 329] on figure at bounding box center [675, 348] width 1200 height 70
select select "px"
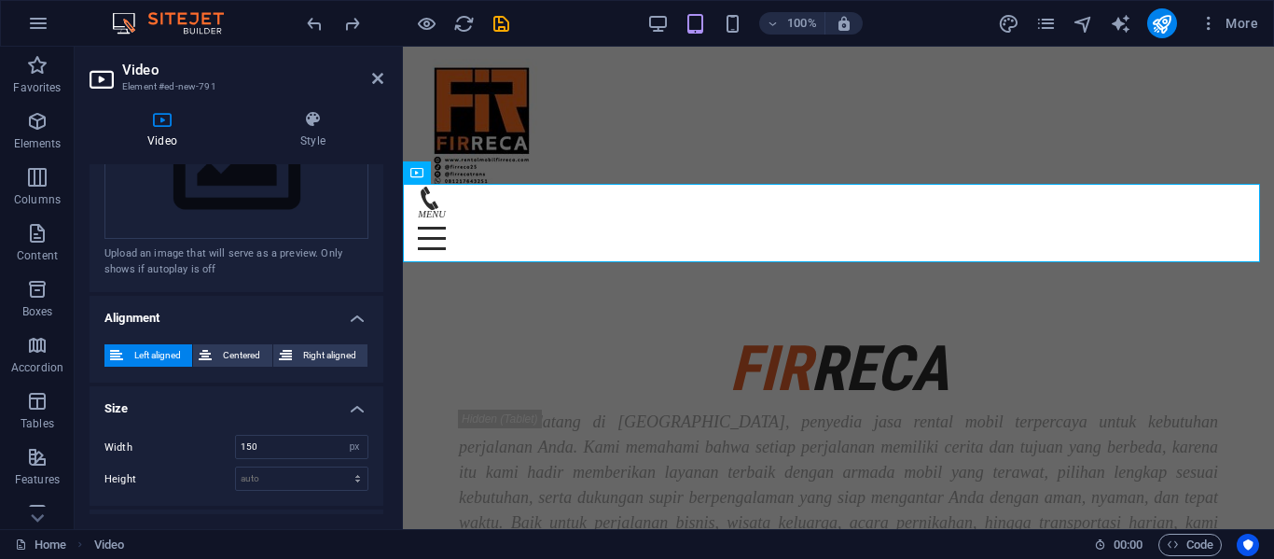
scroll to position [522, 0]
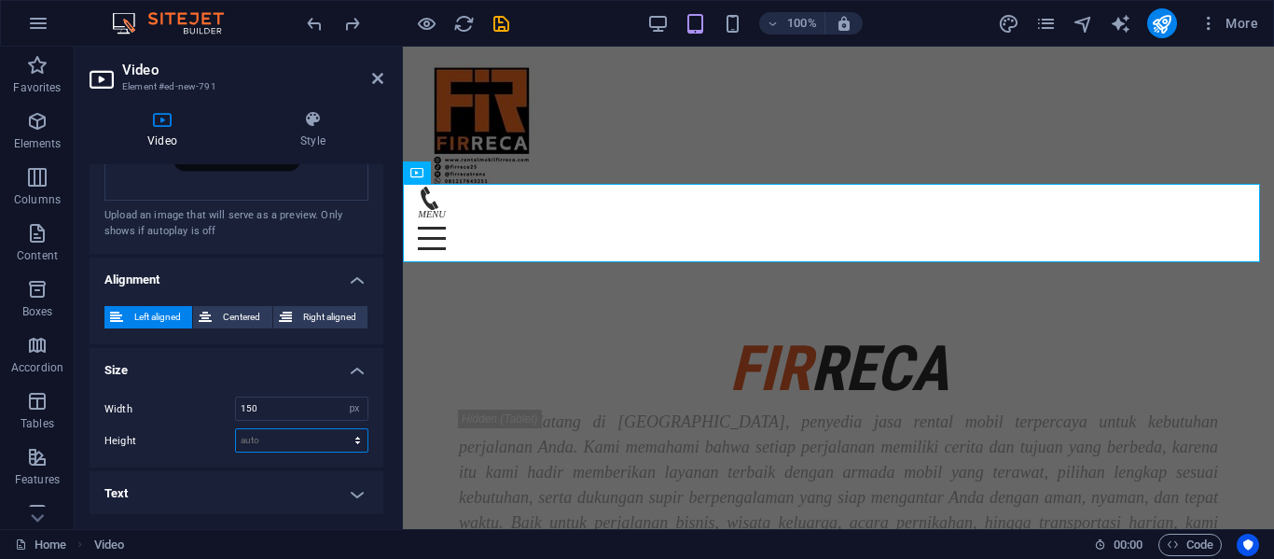
click at [250, 429] on select "auto px" at bounding box center [302, 440] width 132 height 22
click at [287, 431] on select "auto px" at bounding box center [302, 440] width 132 height 22
click at [287, 412] on input "150" at bounding box center [302, 408] width 132 height 22
type input "1"
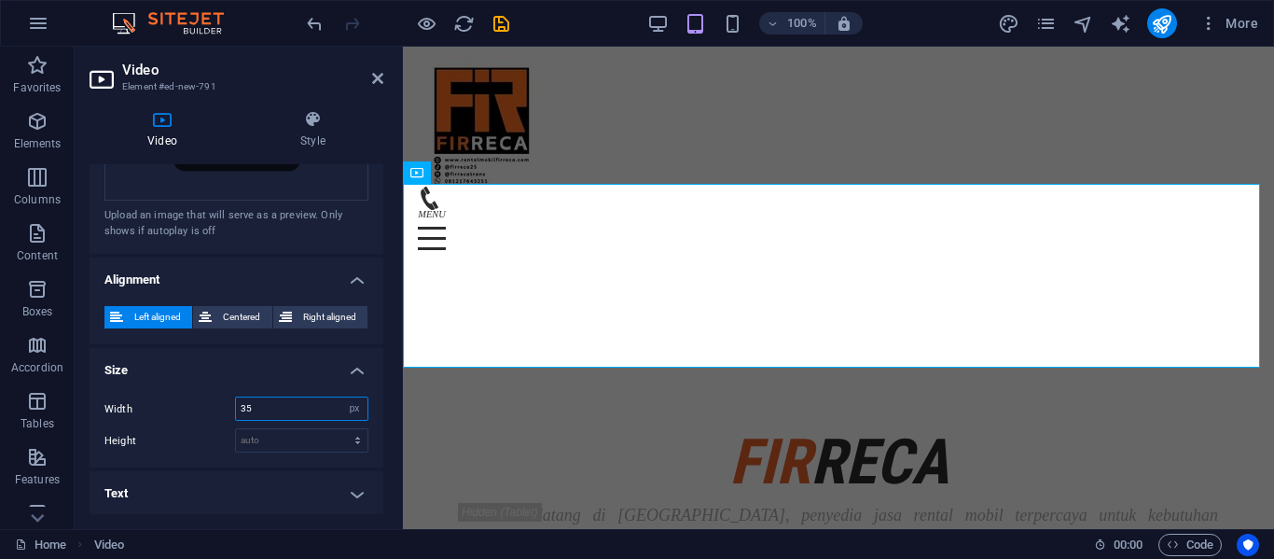
type input "3"
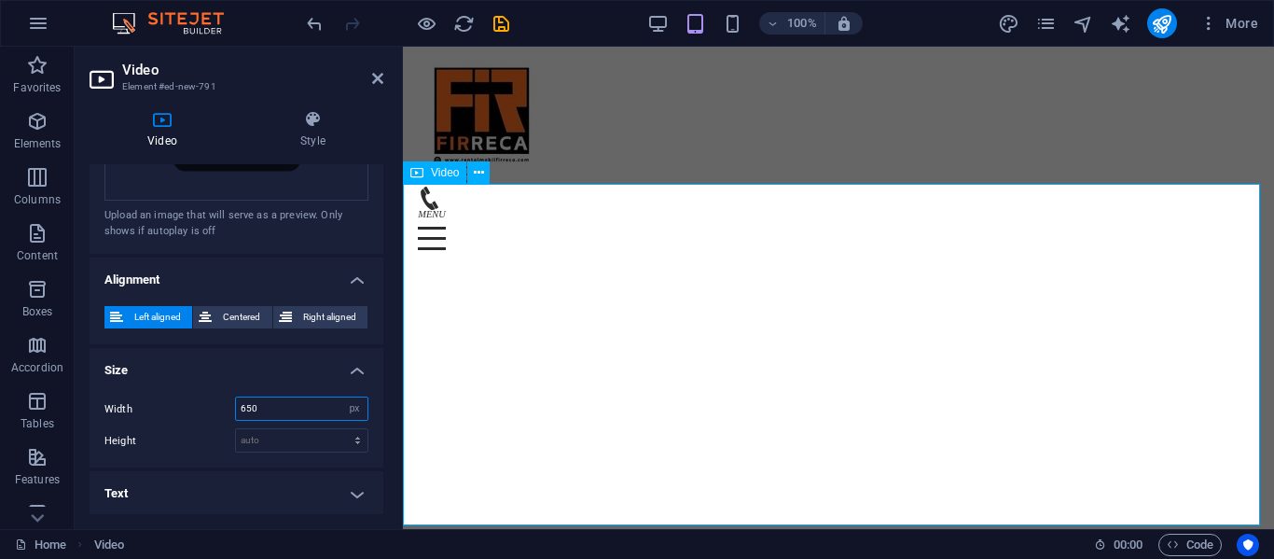
type input "650"
click at [238, 319] on span "Centered" at bounding box center [241, 317] width 49 height 22
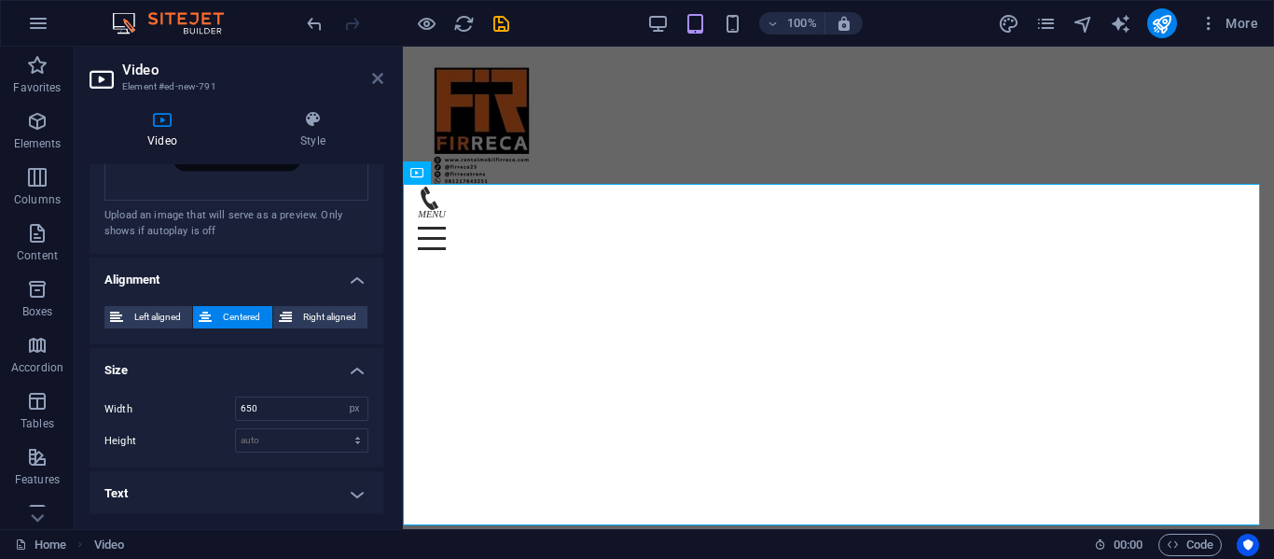
click at [382, 76] on icon at bounding box center [377, 78] width 11 height 15
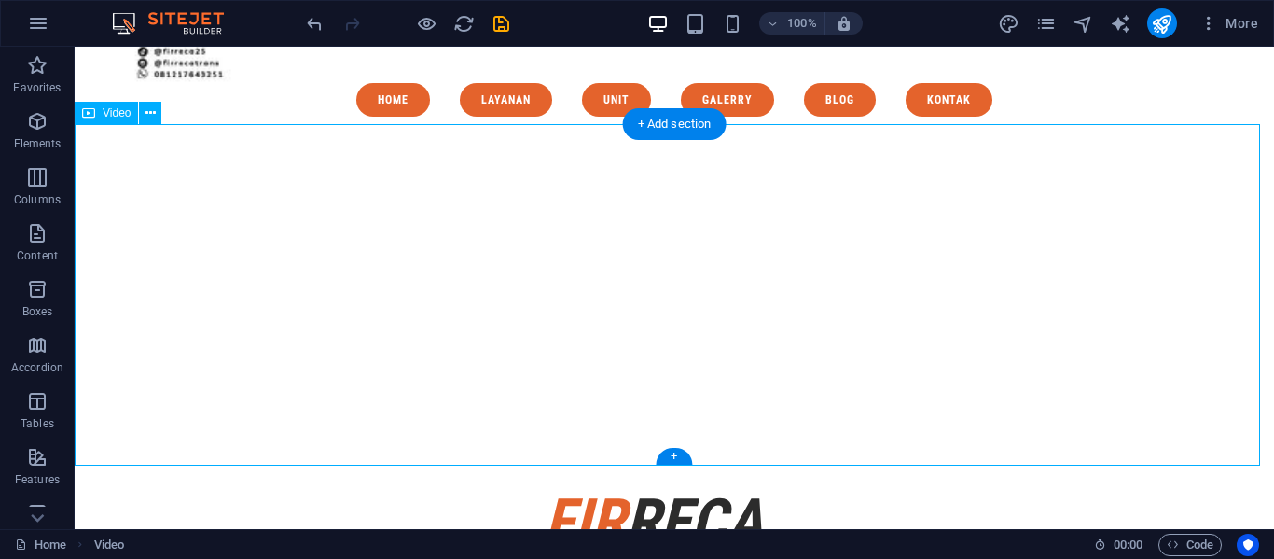
scroll to position [158, 0]
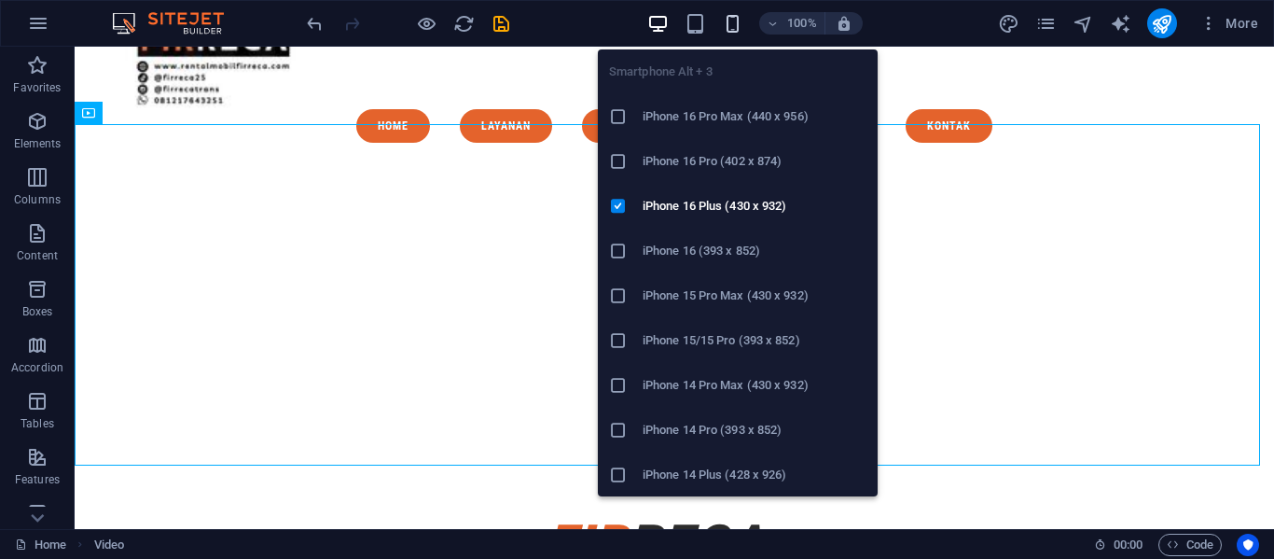
click at [723, 21] on icon "button" at bounding box center [732, 23] width 21 height 21
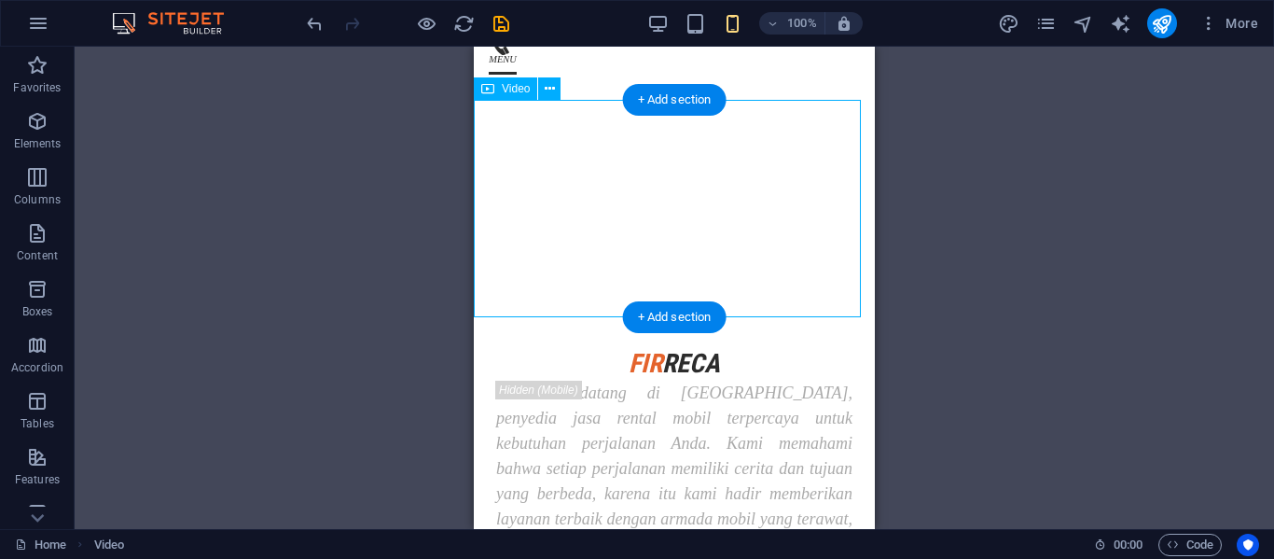
scroll to position [0, 0]
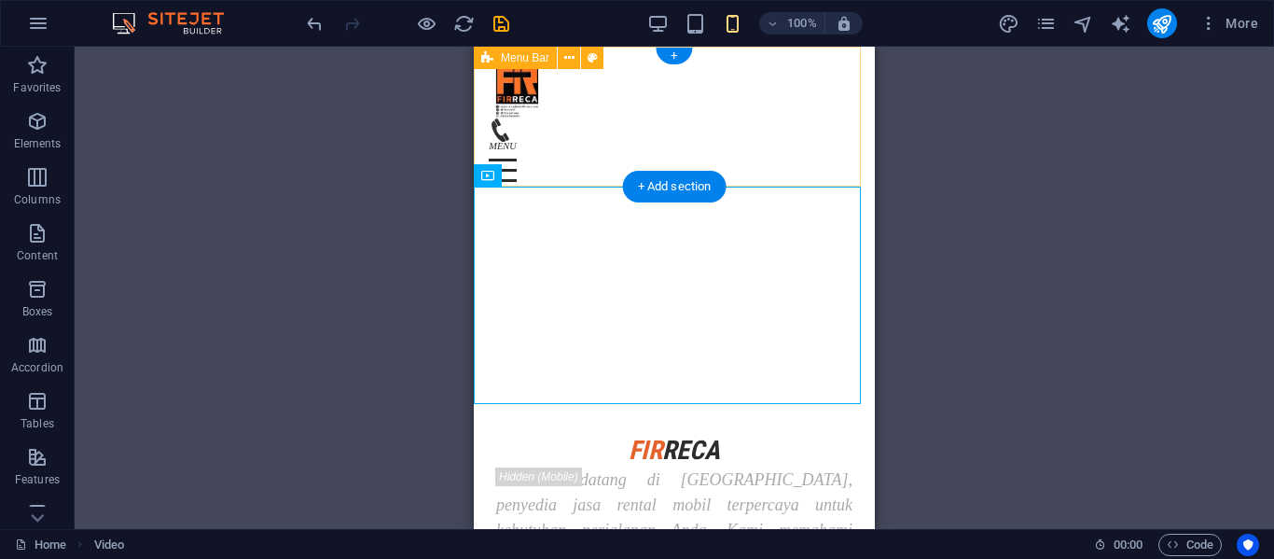
click at [745, 148] on div "Menu Home Layanan Unit Galerry Blog kontak" at bounding box center [674, 117] width 401 height 140
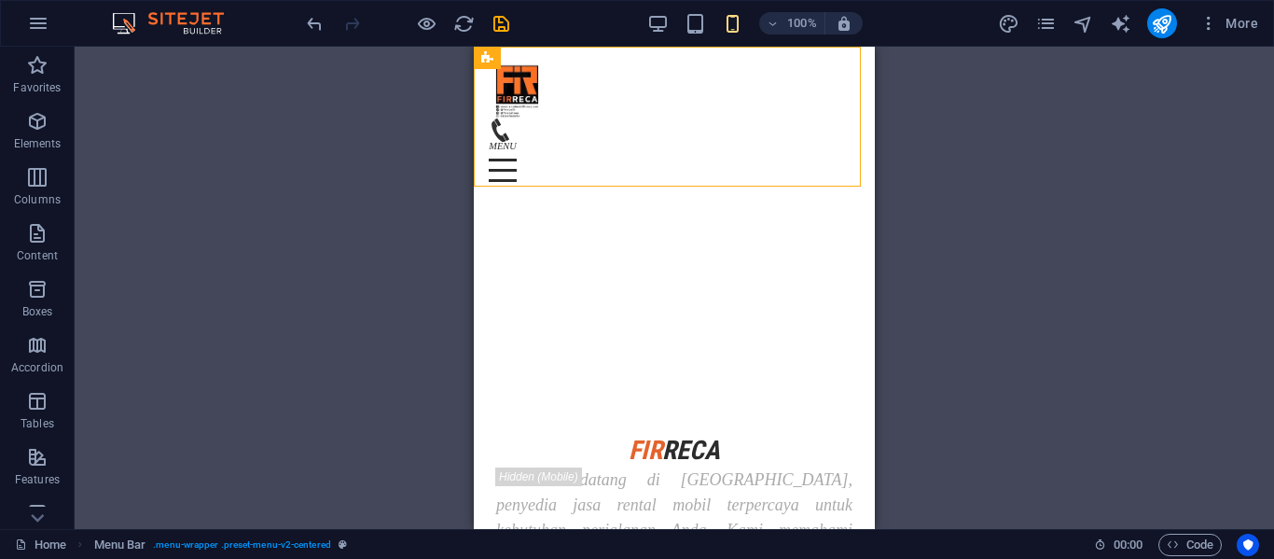
click at [435, 174] on div "Drag here to replace the existing content. Press “Ctrl” if you want to create a…" at bounding box center [675, 288] width 1200 height 482
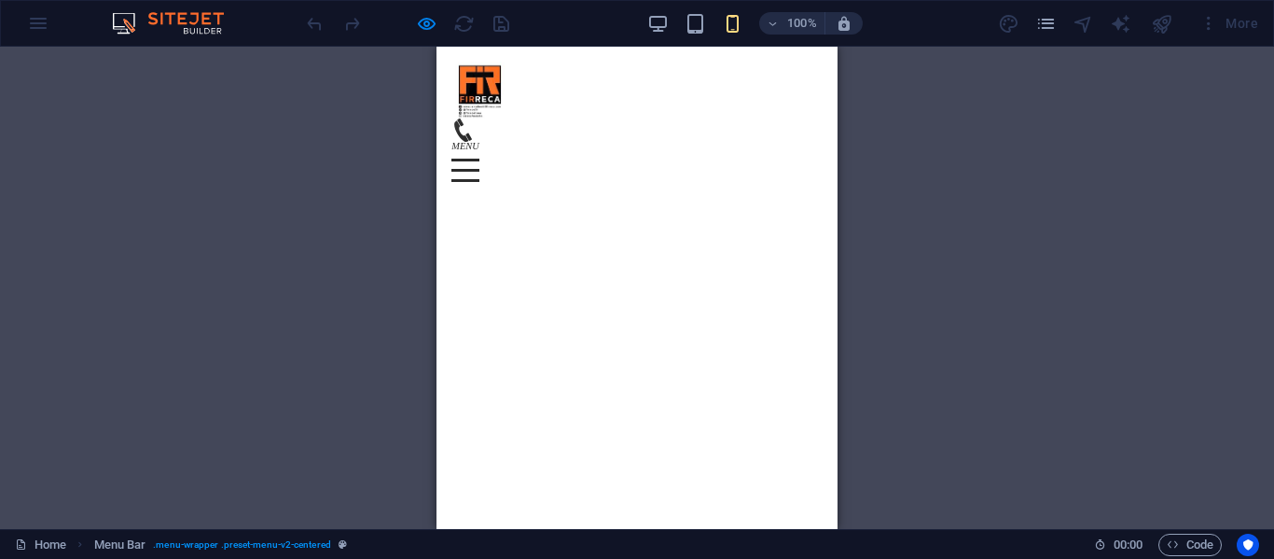
click at [657, 35] on div "100%" at bounding box center [755, 23] width 216 height 30
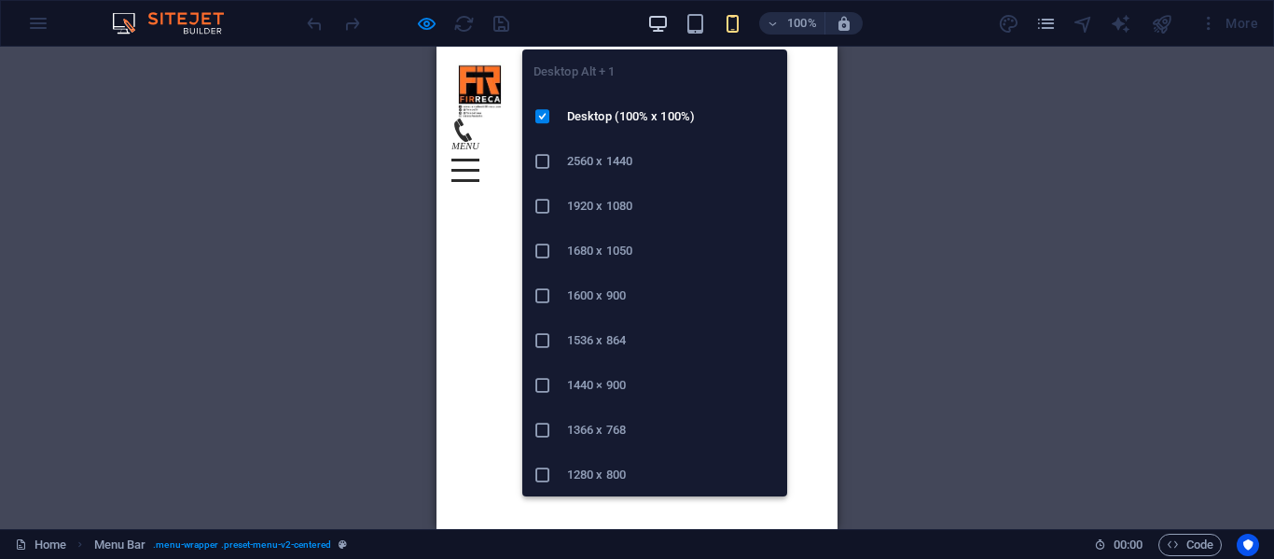
click at [657, 19] on icon "button" at bounding box center [657, 23] width 21 height 21
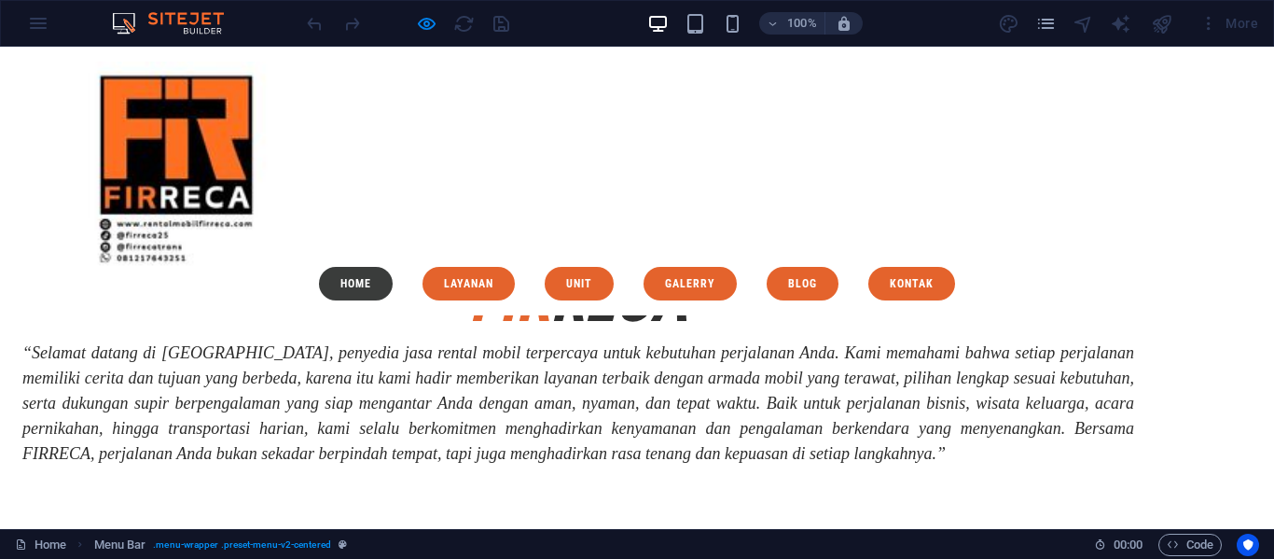
scroll to position [385, 0]
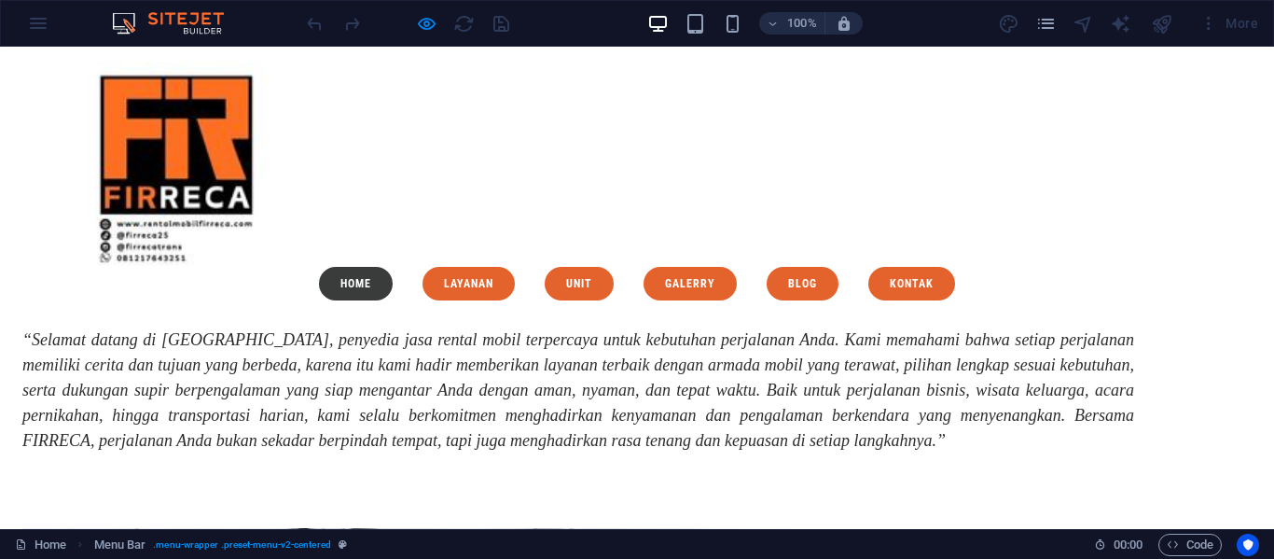
click at [393, 267] on link "Home" at bounding box center [356, 284] width 74 height 34
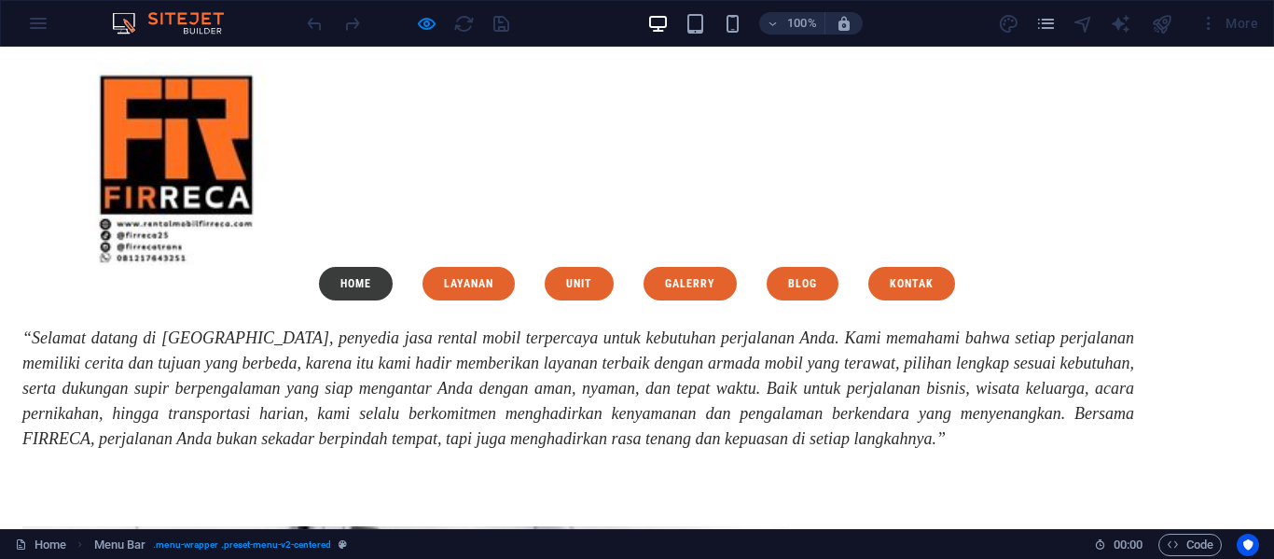
scroll to position [388, 0]
click at [515, 267] on link "Layanan" at bounding box center [469, 284] width 92 height 34
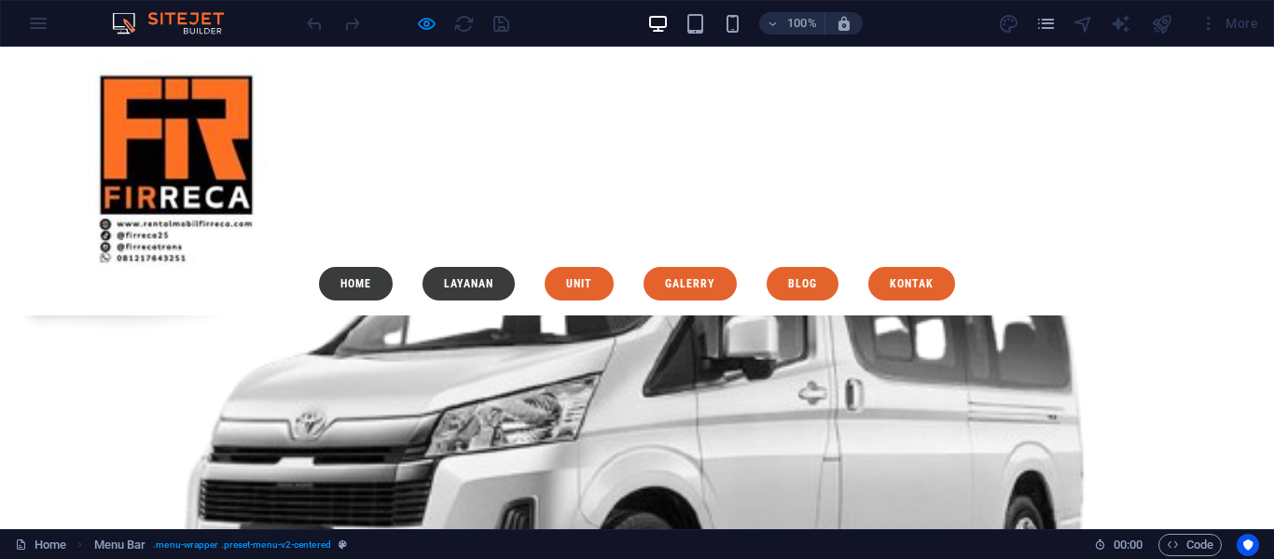
scroll to position [2229, 0]
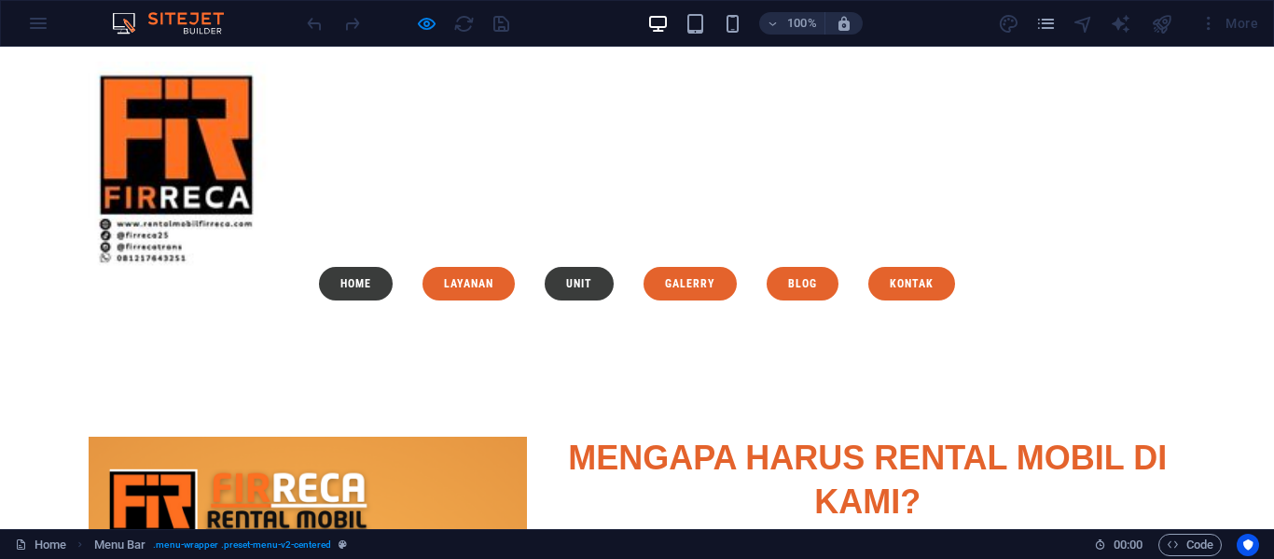
click at [614, 267] on link "Unit" at bounding box center [579, 284] width 69 height 34
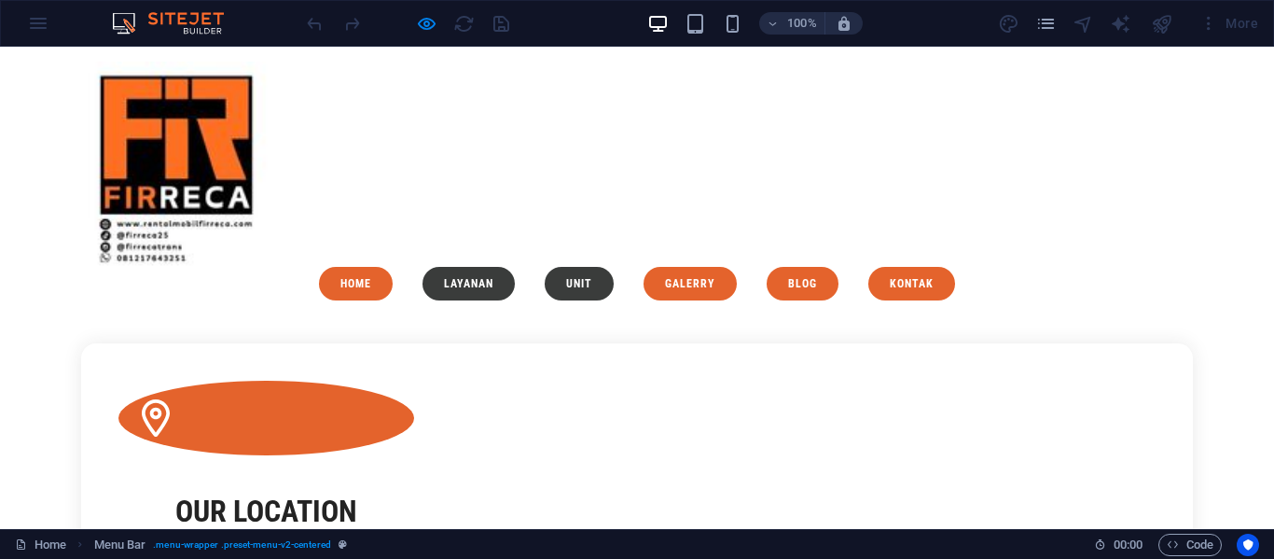
scroll to position [3079, 0]
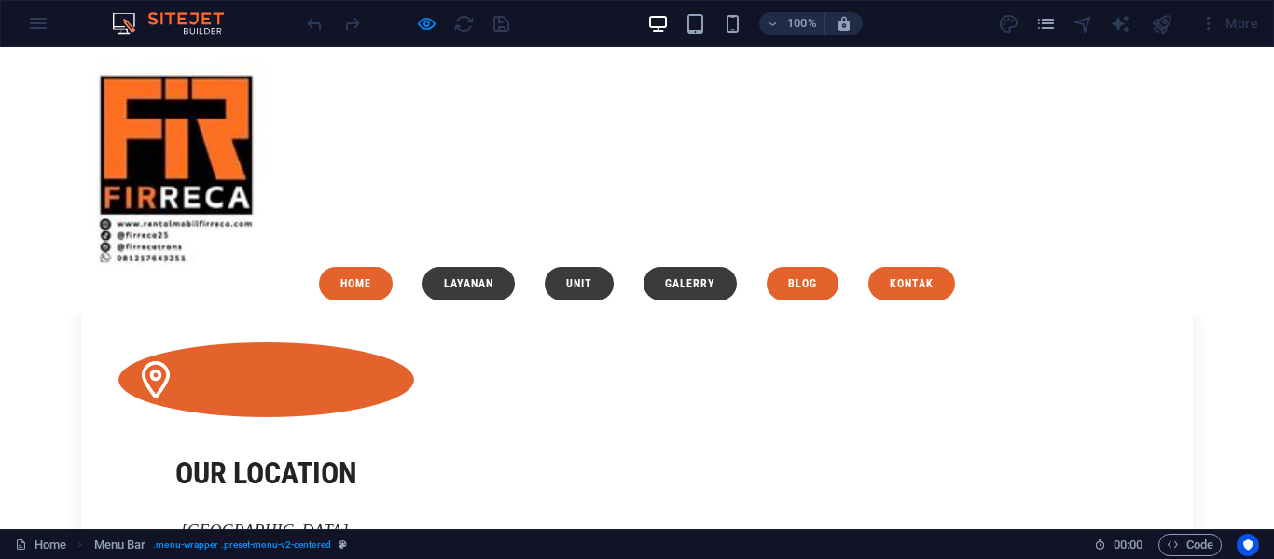
click at [737, 267] on link "Galerry" at bounding box center [690, 284] width 93 height 34
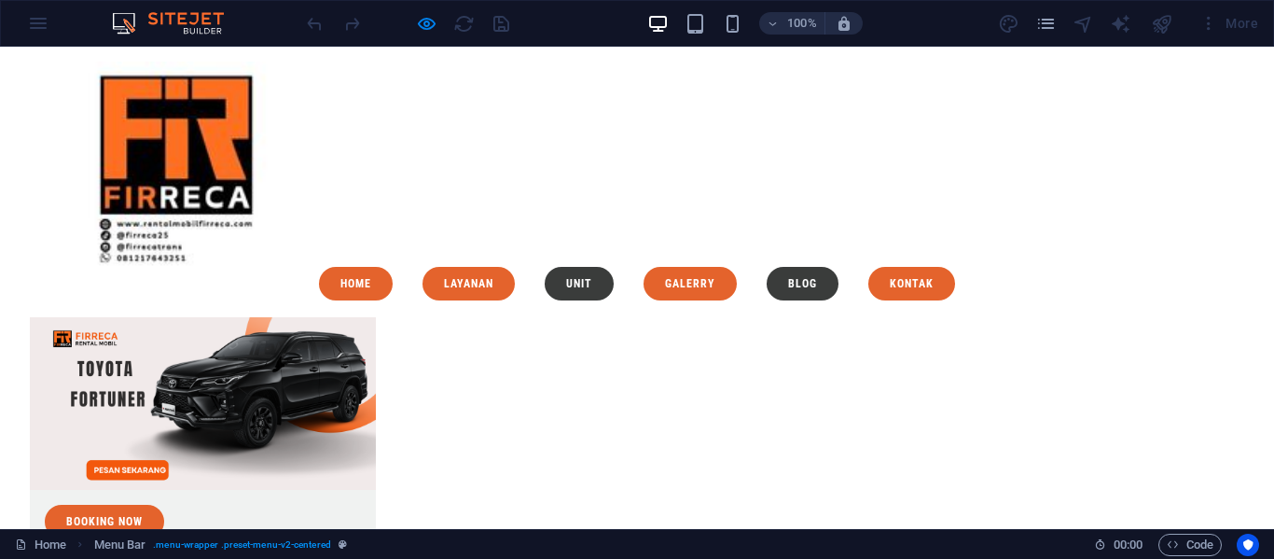
click at [839, 267] on link "Blog" at bounding box center [803, 284] width 72 height 34
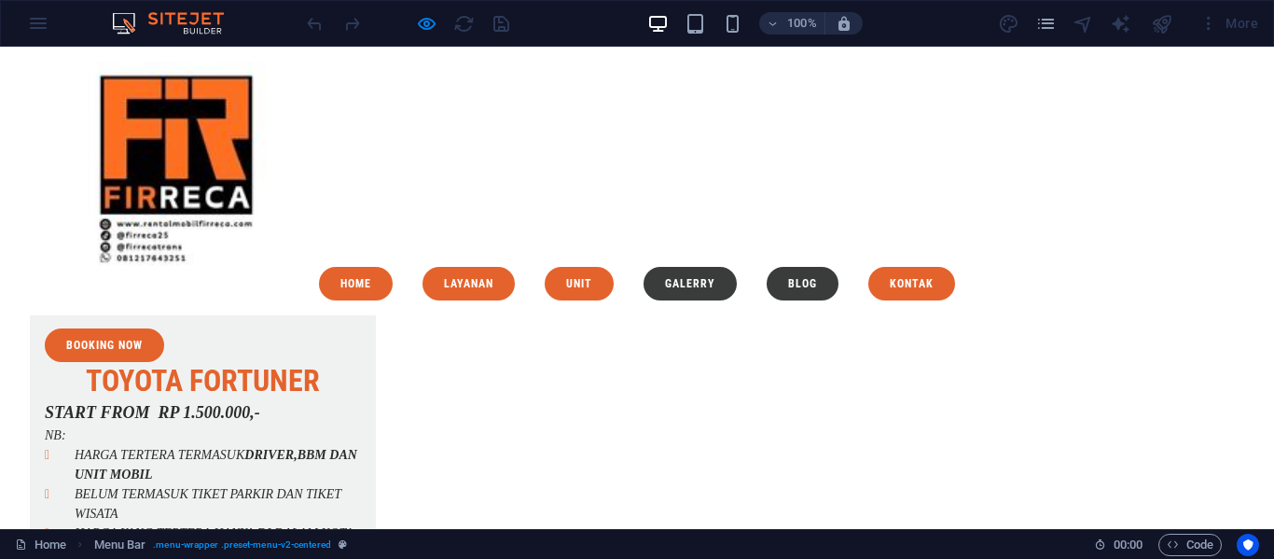
scroll to position [6576, 0]
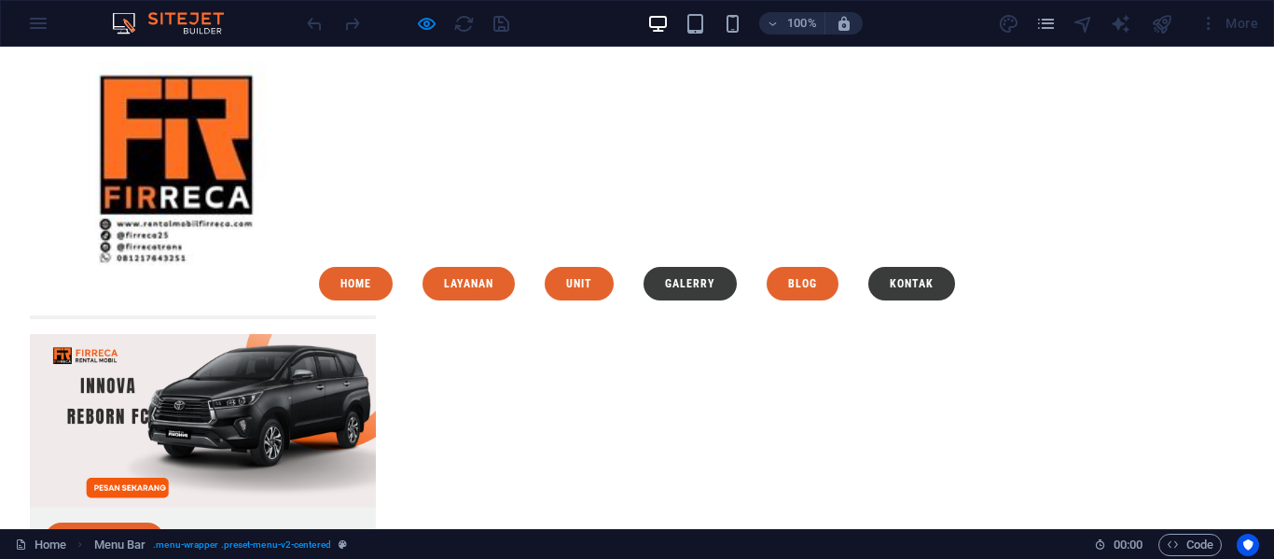
click at [955, 267] on link "kontak" at bounding box center [912, 284] width 87 height 34
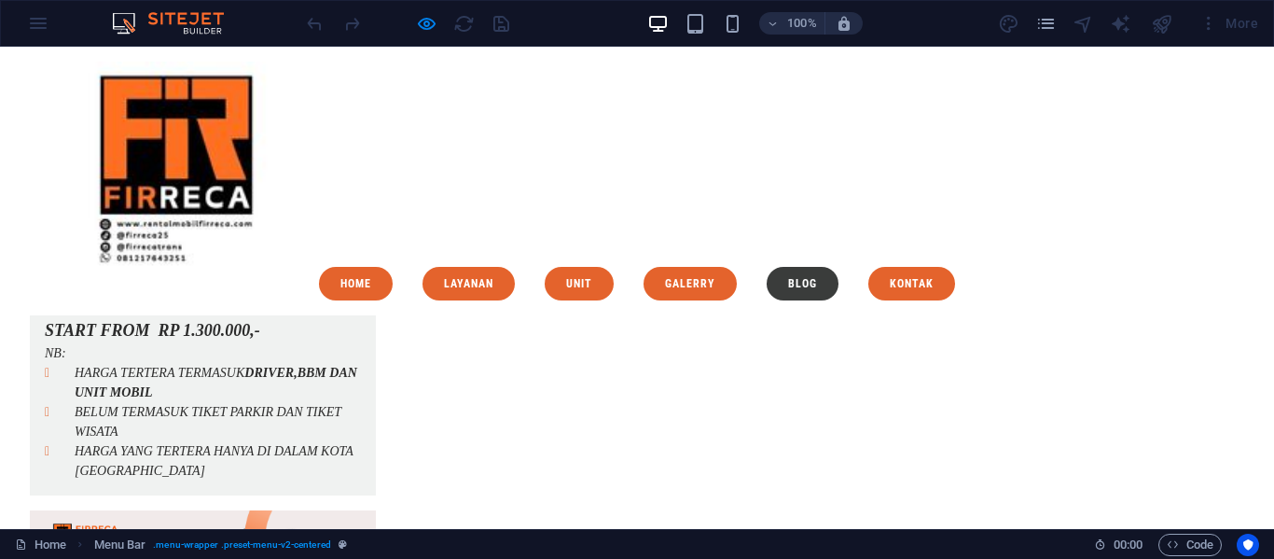
scroll to position [8294, 0]
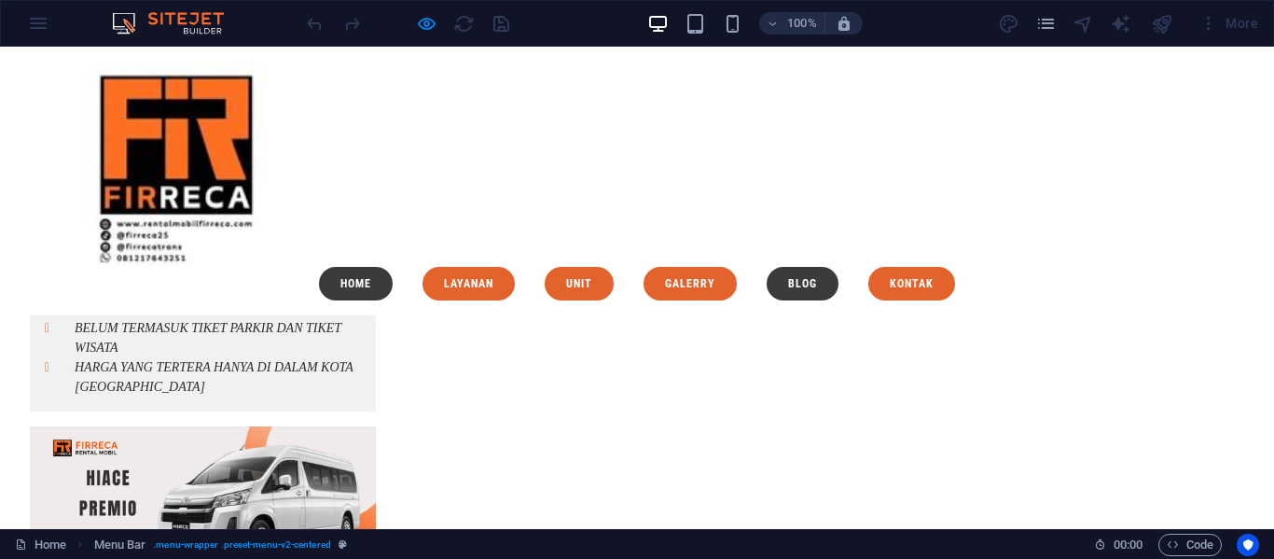
click at [393, 267] on link "Home" at bounding box center [356, 284] width 74 height 34
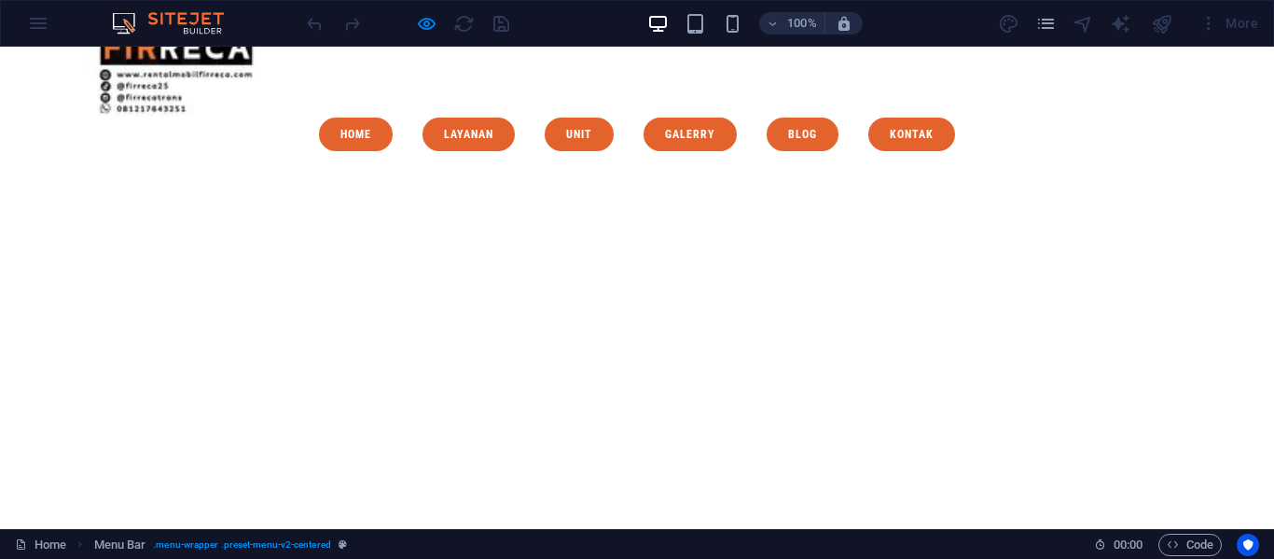
scroll to position [150, 0]
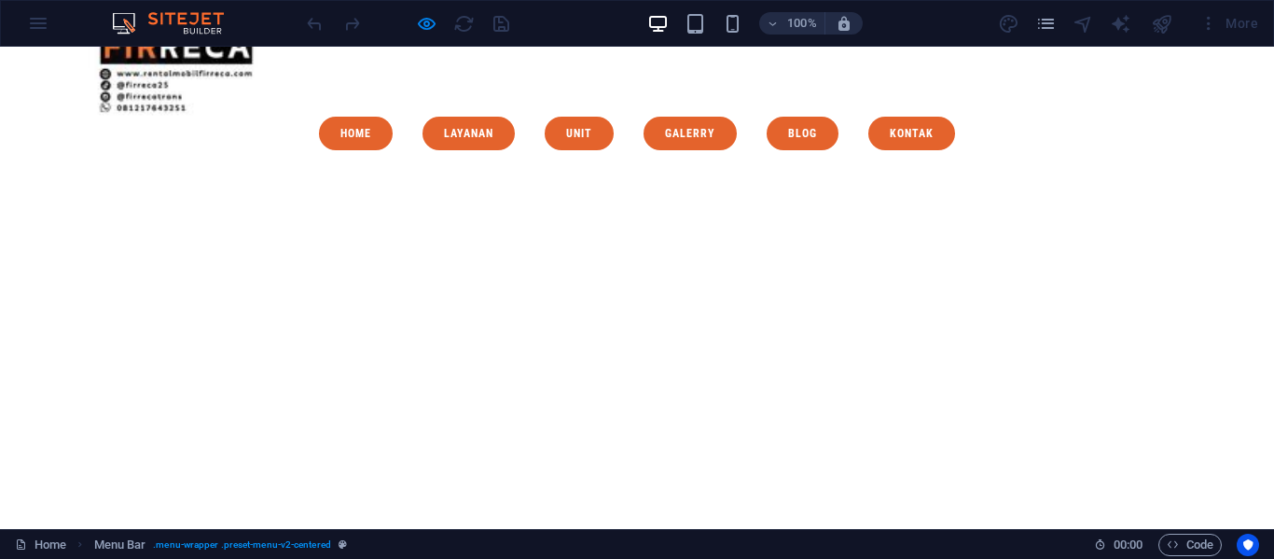
click at [516, 313] on video at bounding box center [637, 316] width 606 height 303
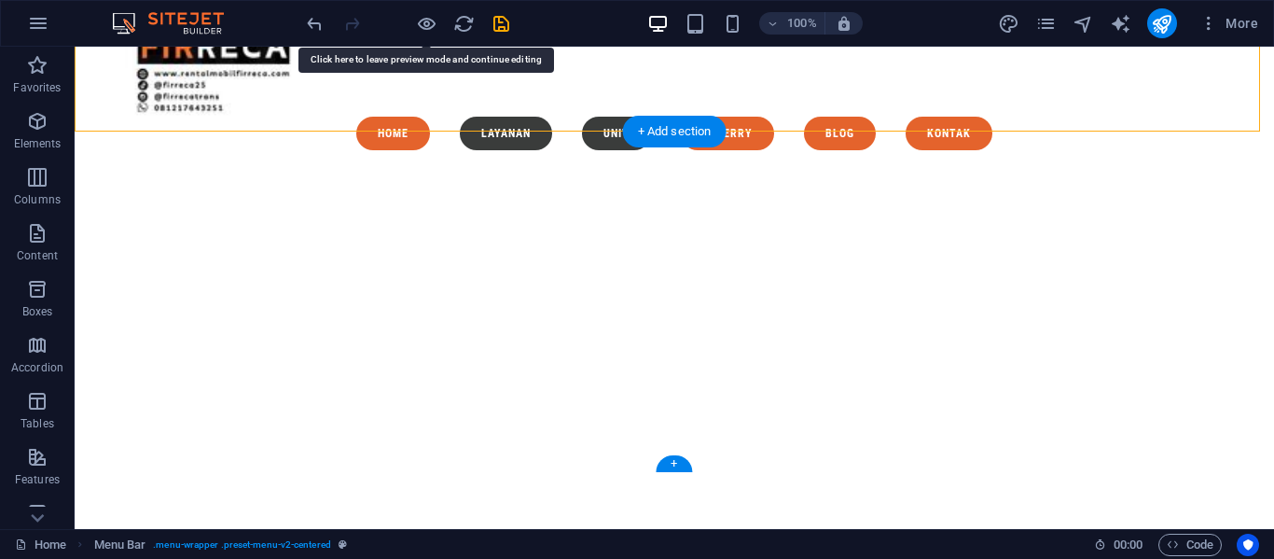
click at [516, 313] on figure at bounding box center [675, 316] width 1200 height 303
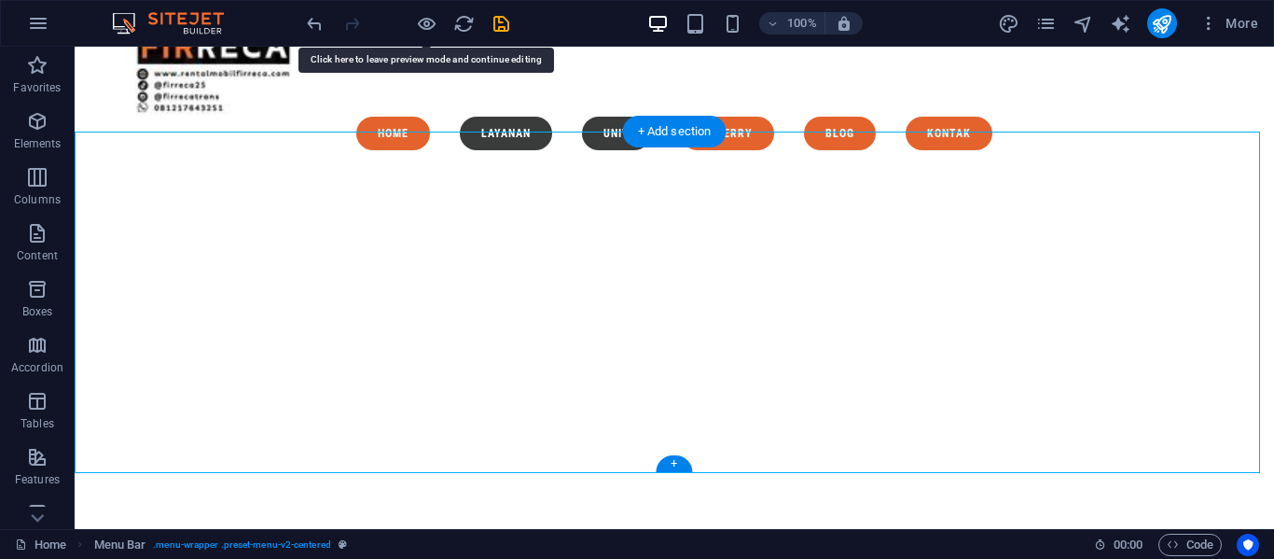
click at [516, 313] on figure at bounding box center [675, 316] width 1200 height 303
select select "px"
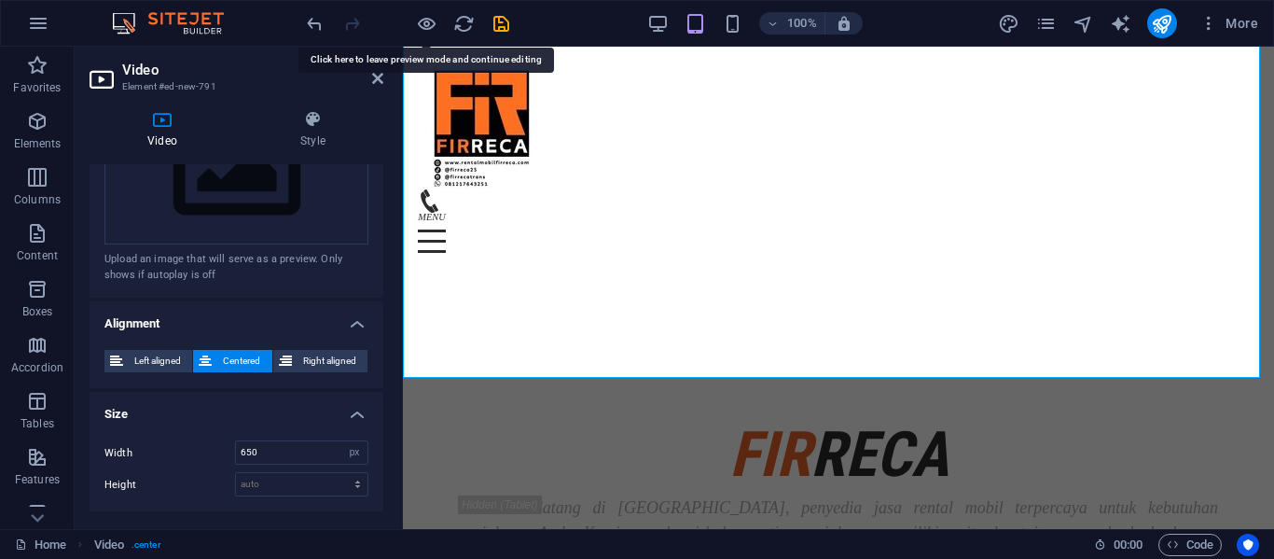
scroll to position [480, 0]
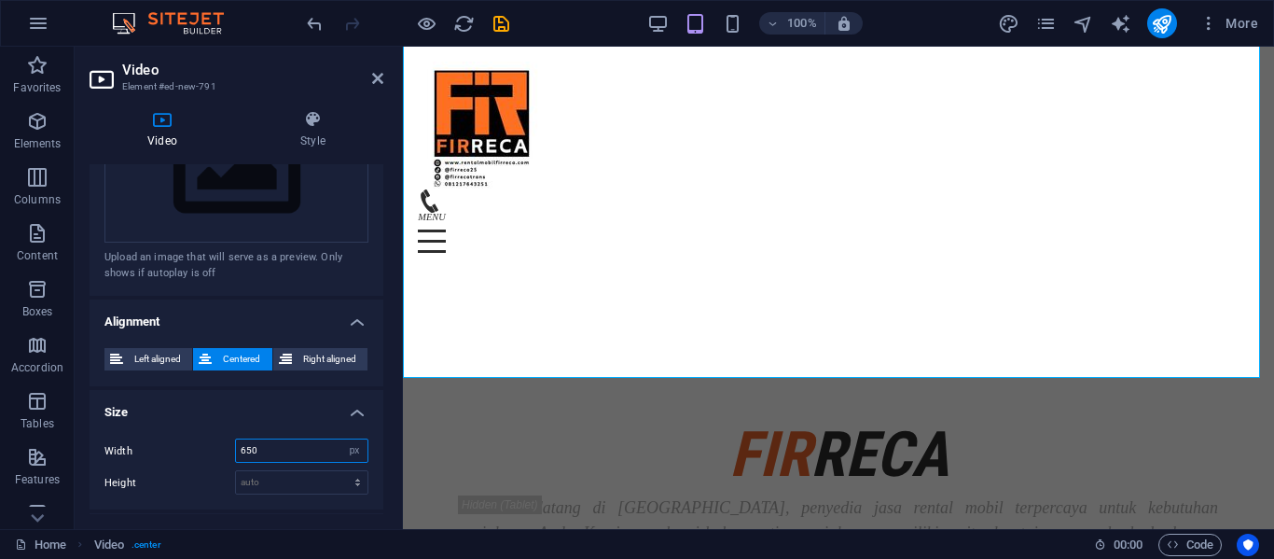
click at [275, 441] on input "650" at bounding box center [302, 450] width 132 height 22
type input "6"
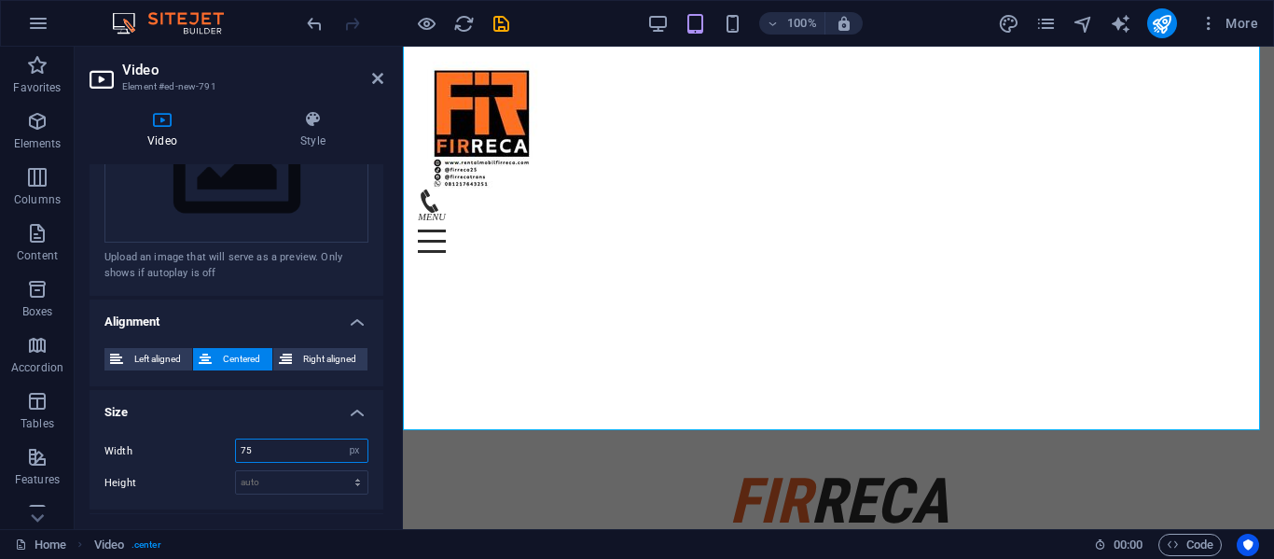
type input "7"
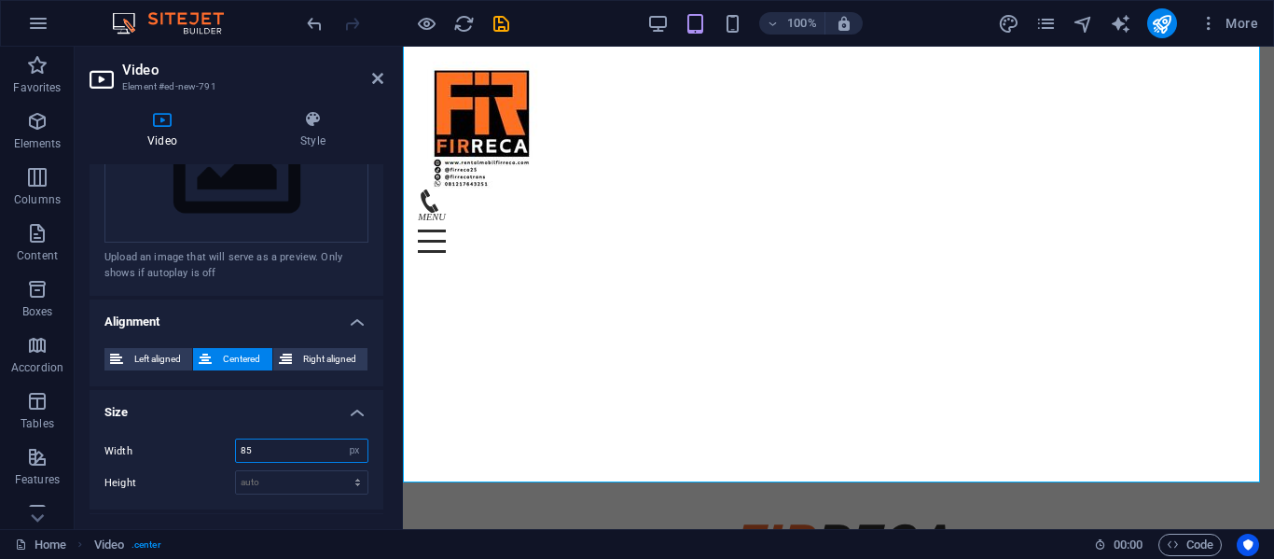
type input "8"
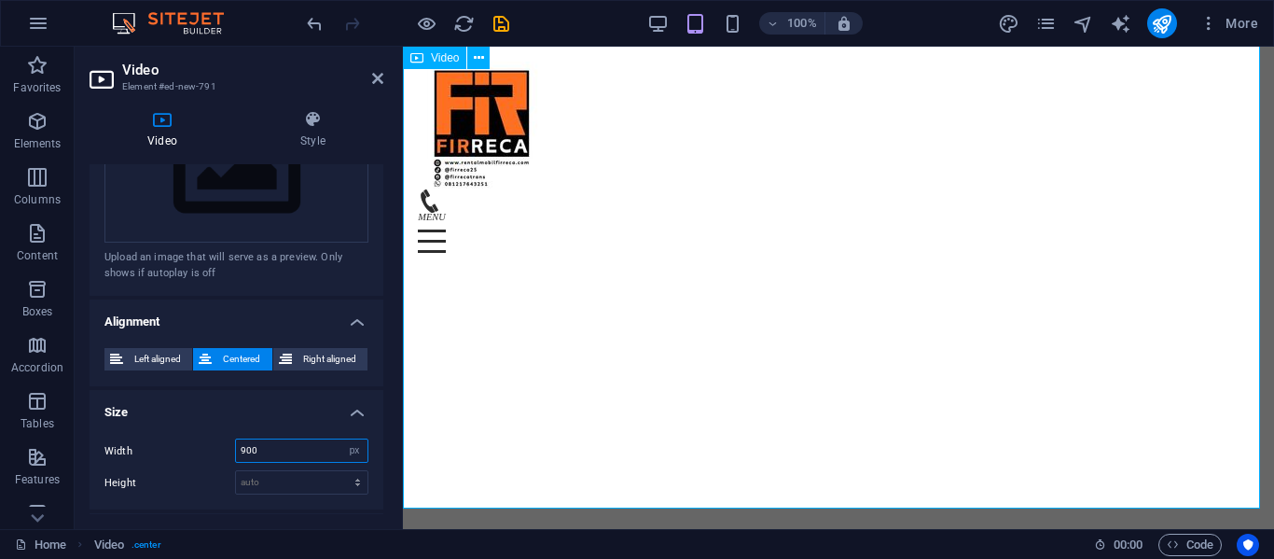
type input "900"
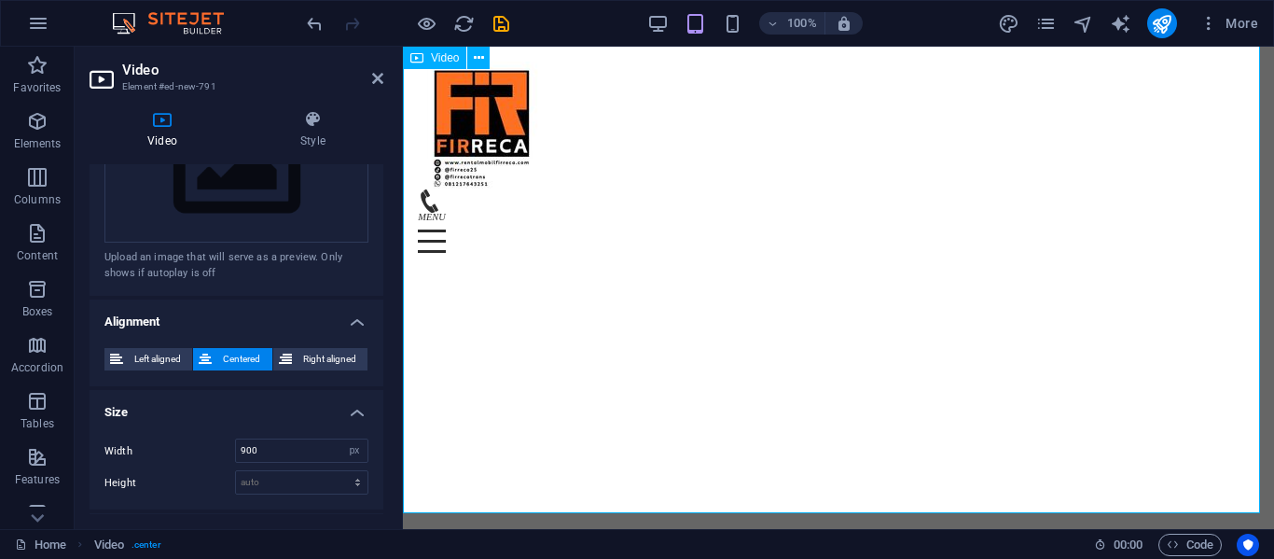
scroll to position [146, 0]
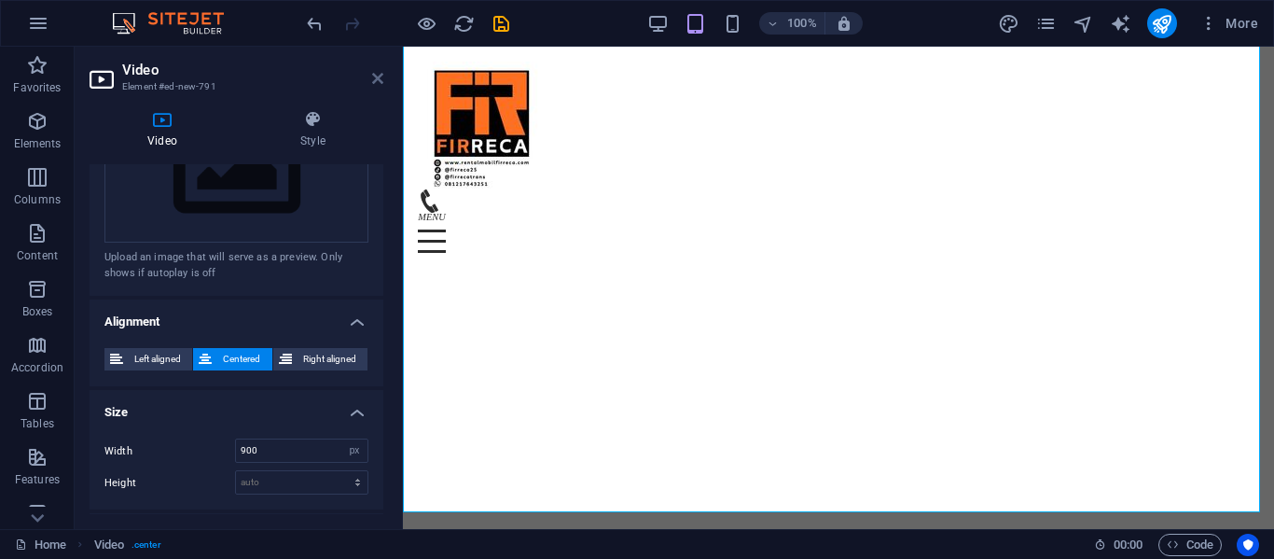
click at [381, 83] on icon at bounding box center [377, 78] width 11 height 15
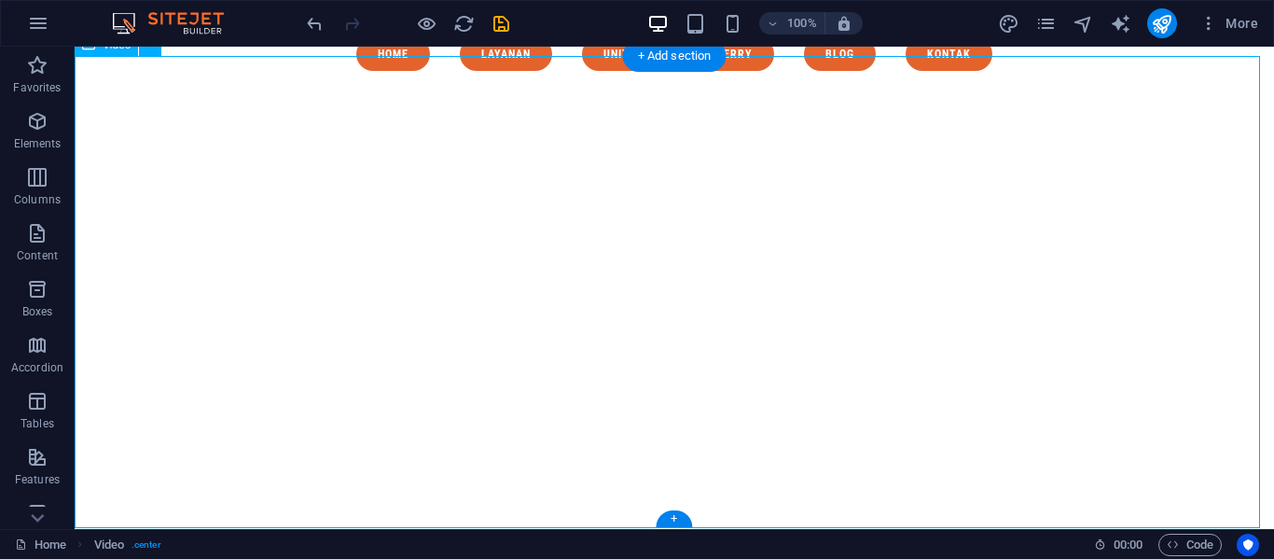
scroll to position [231, 0]
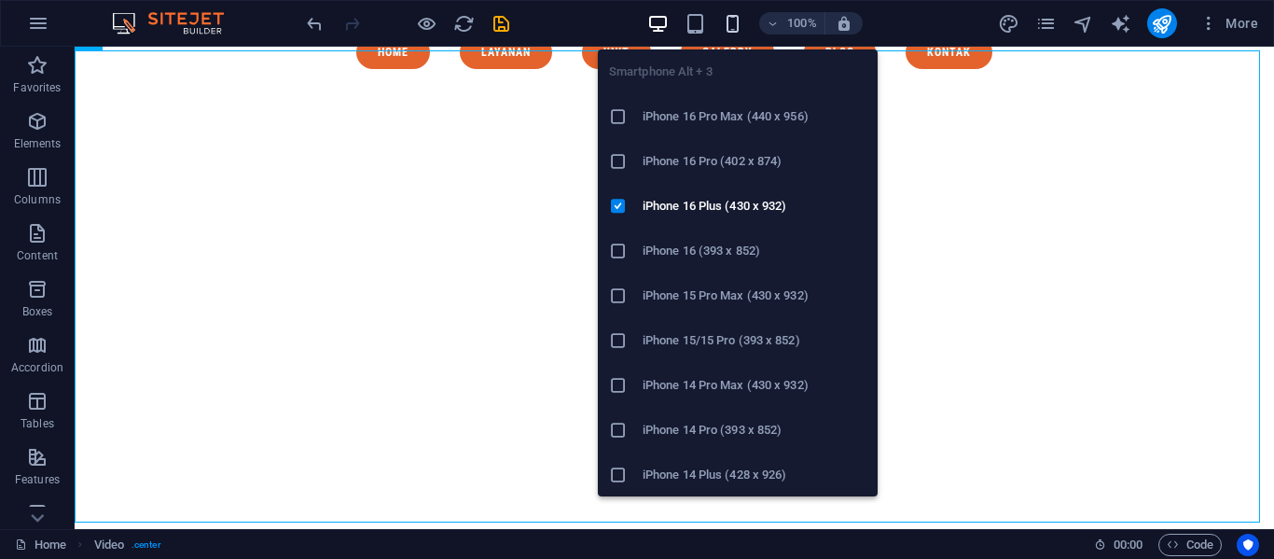
click at [739, 20] on icon "button" at bounding box center [732, 23] width 21 height 21
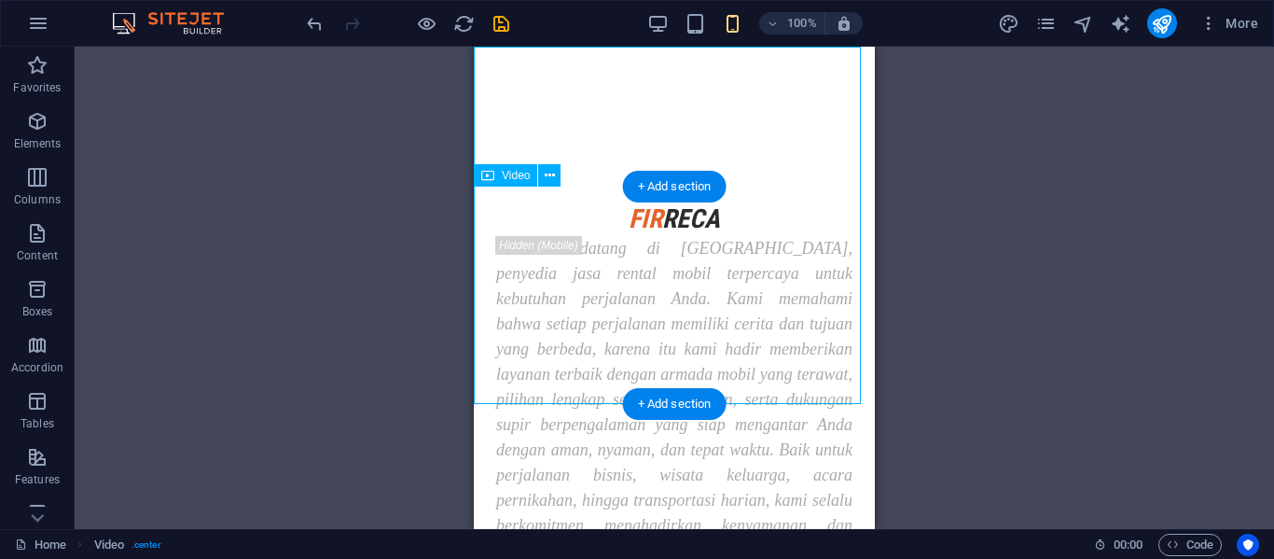
scroll to position [0, 0]
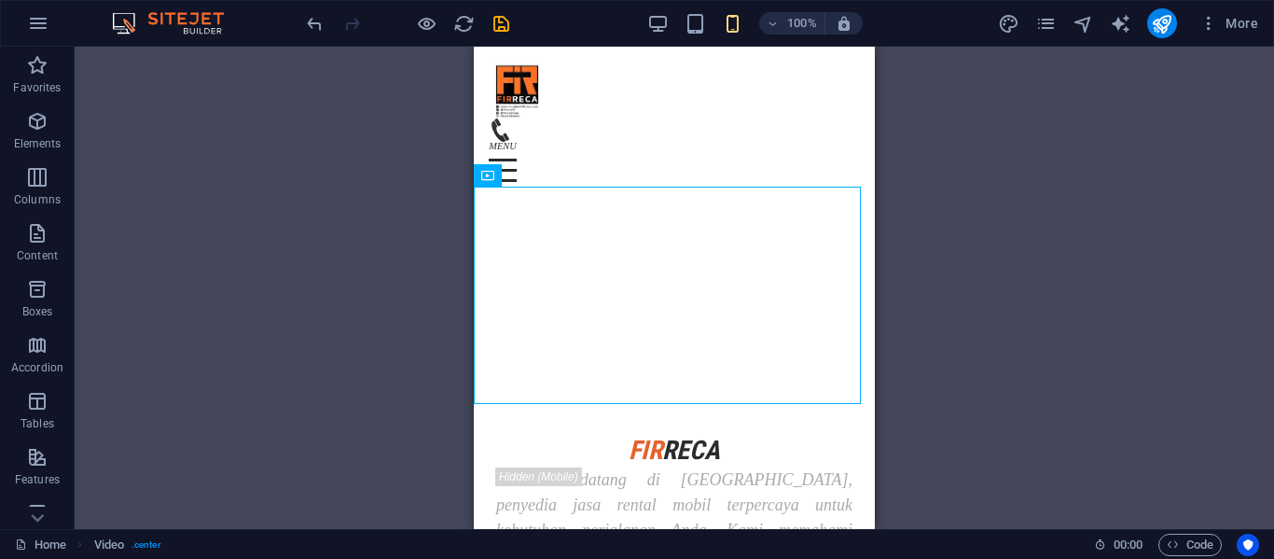
click at [330, 229] on div "Drag here to replace the existing content. Press “Ctrl” if you want to create a…" at bounding box center [675, 288] width 1200 height 482
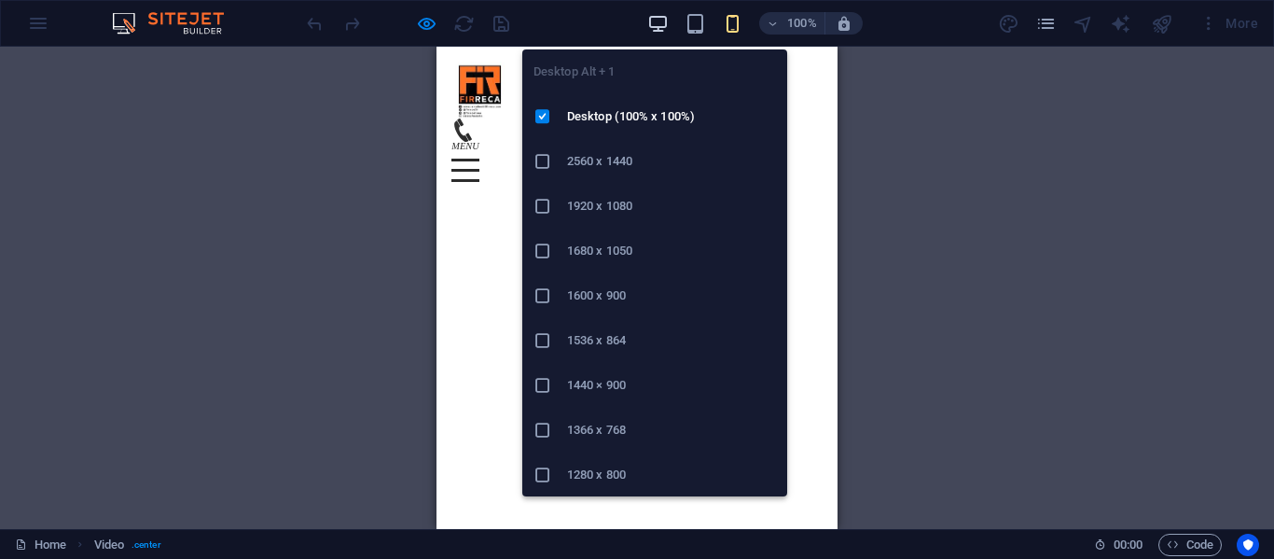
click at [670, 21] on span "button" at bounding box center [658, 23] width 22 height 21
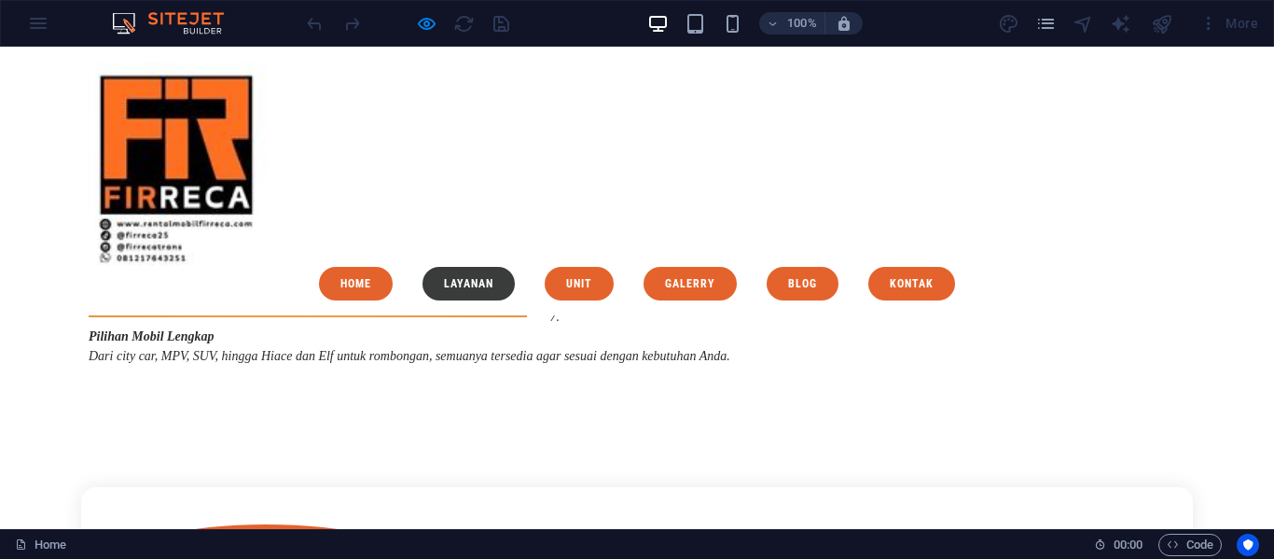
scroll to position [3150, 0]
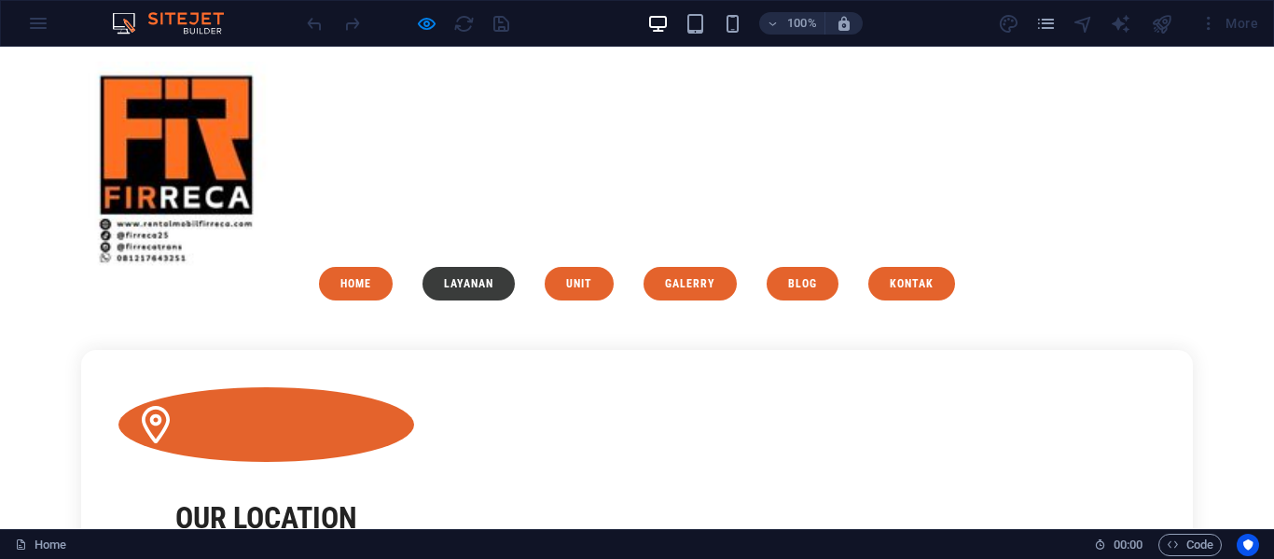
click at [449, 232] on div "Menu Home Layanan Unit Galerry Blog kontak" at bounding box center [637, 181] width 1274 height 269
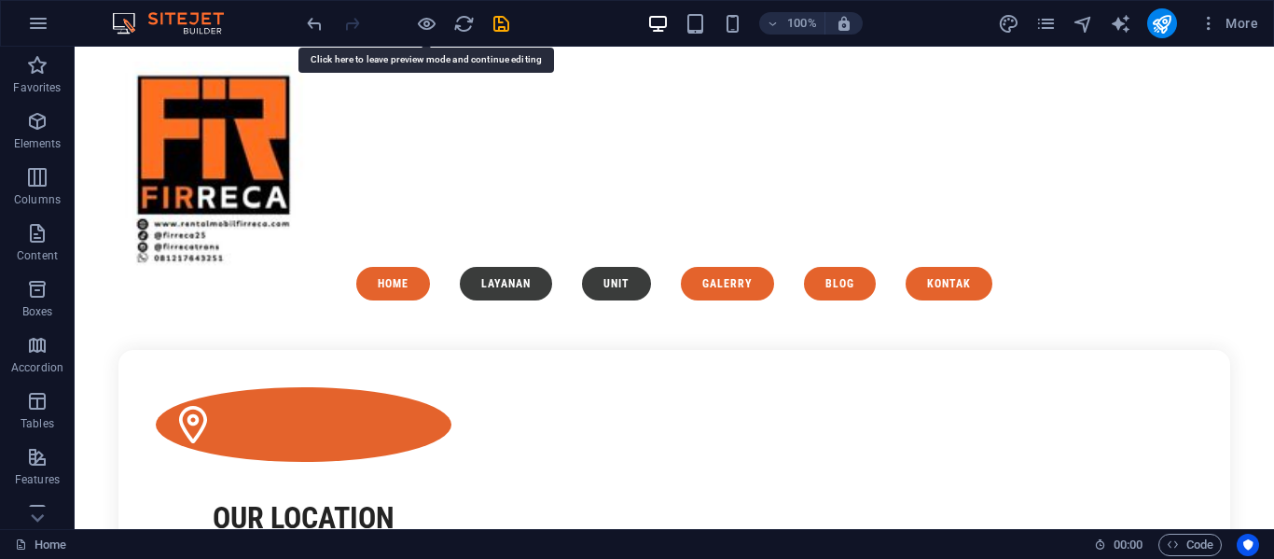
click at [393, 267] on nav "Home Layanan Unit Galerry Blog kontak" at bounding box center [674, 284] width 1127 height 34
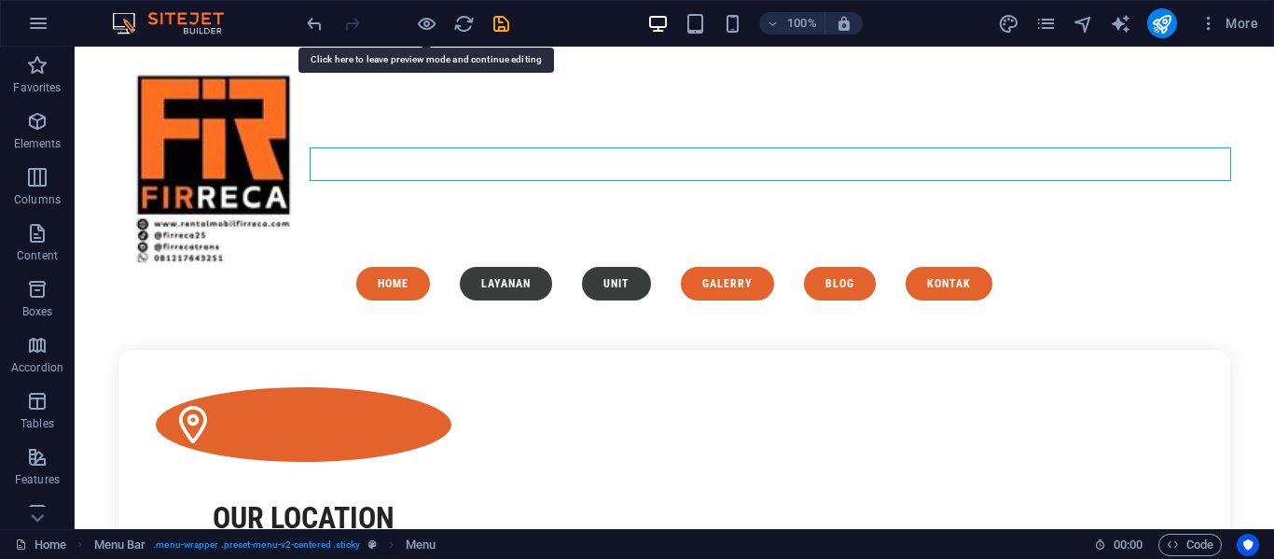
click at [393, 267] on nav "Home Layanan Unit Galerry Blog kontak" at bounding box center [674, 284] width 1127 height 34
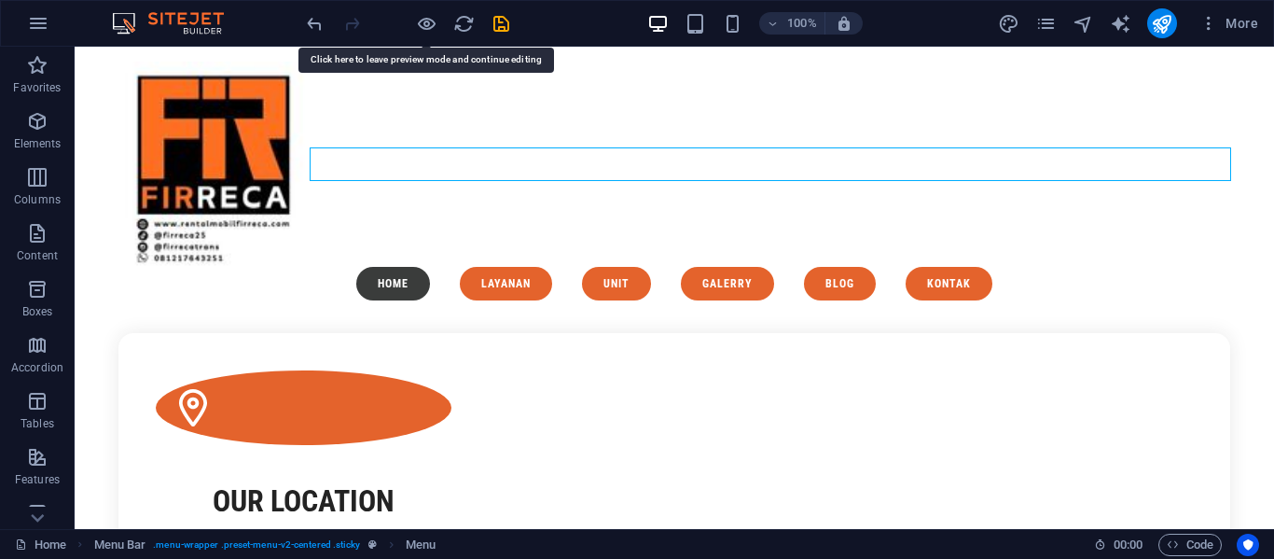
select select "search"
select select "default"
select select "search"
select select "default"
select select "search"
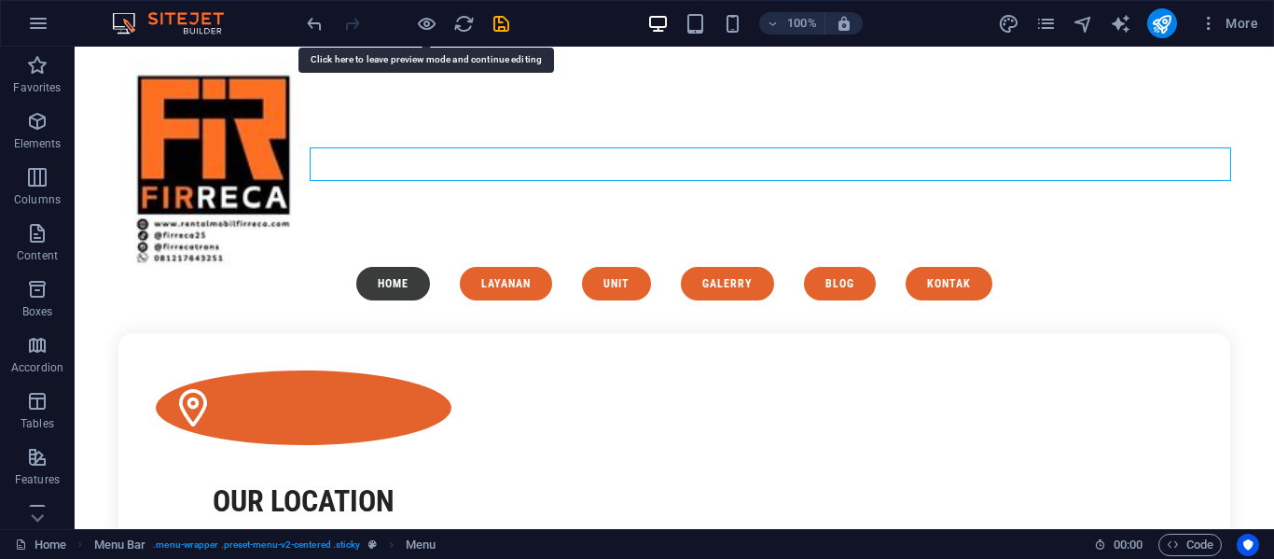
select select "default"
select select "search"
select select "default"
select select "search"
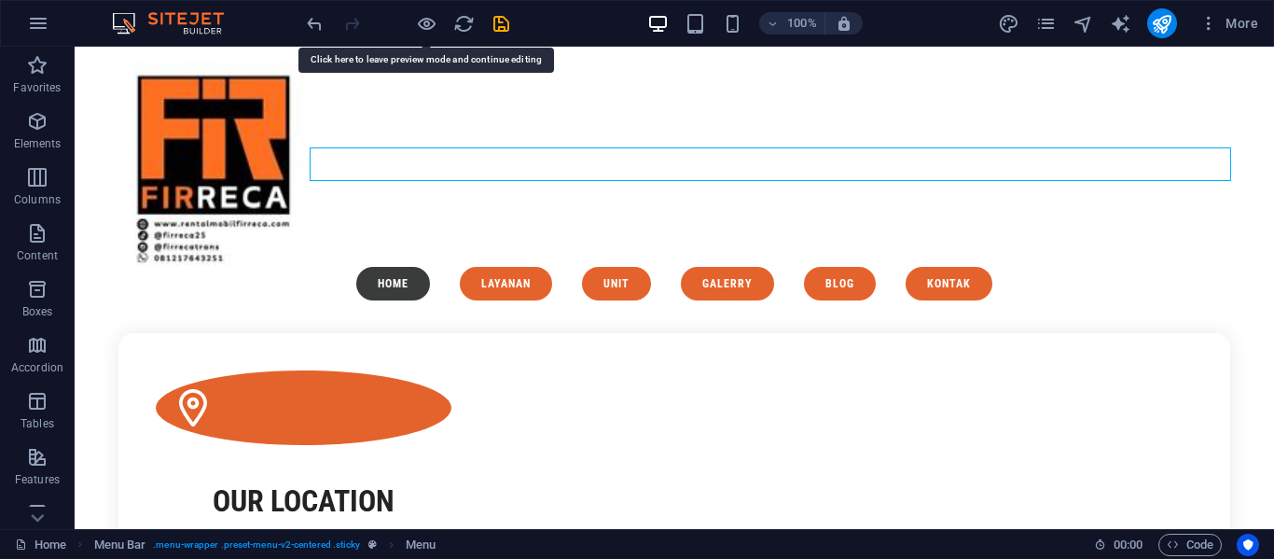
select select "default"
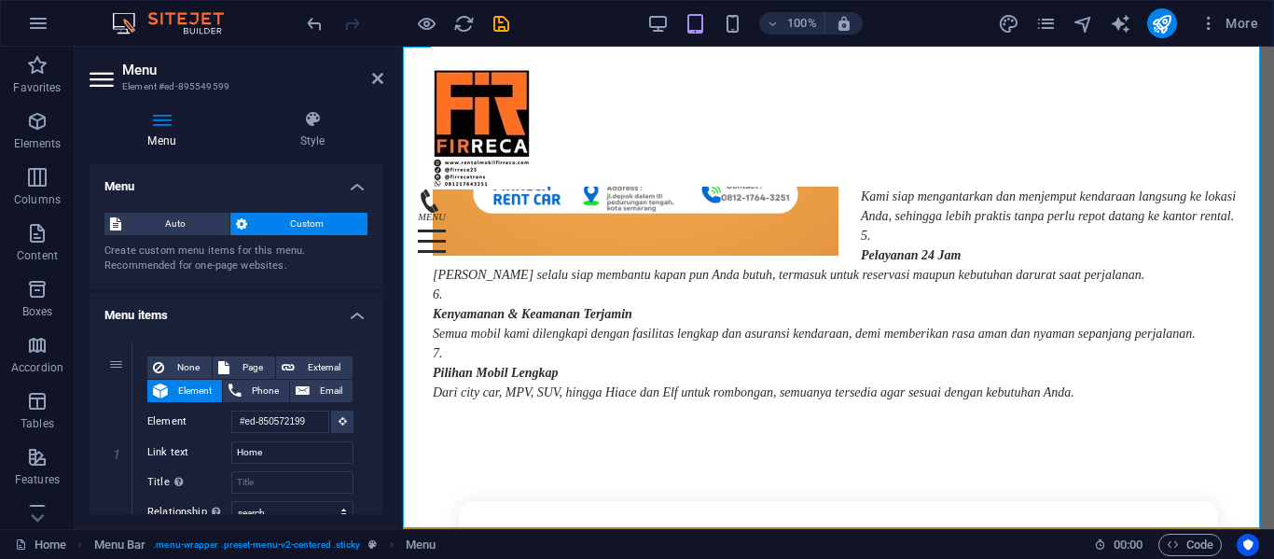
scroll to position [2574, 0]
click at [571, 54] on div "Menu Home Layanan Unit Galerry Blog kontak" at bounding box center [831, 117] width 857 height 140
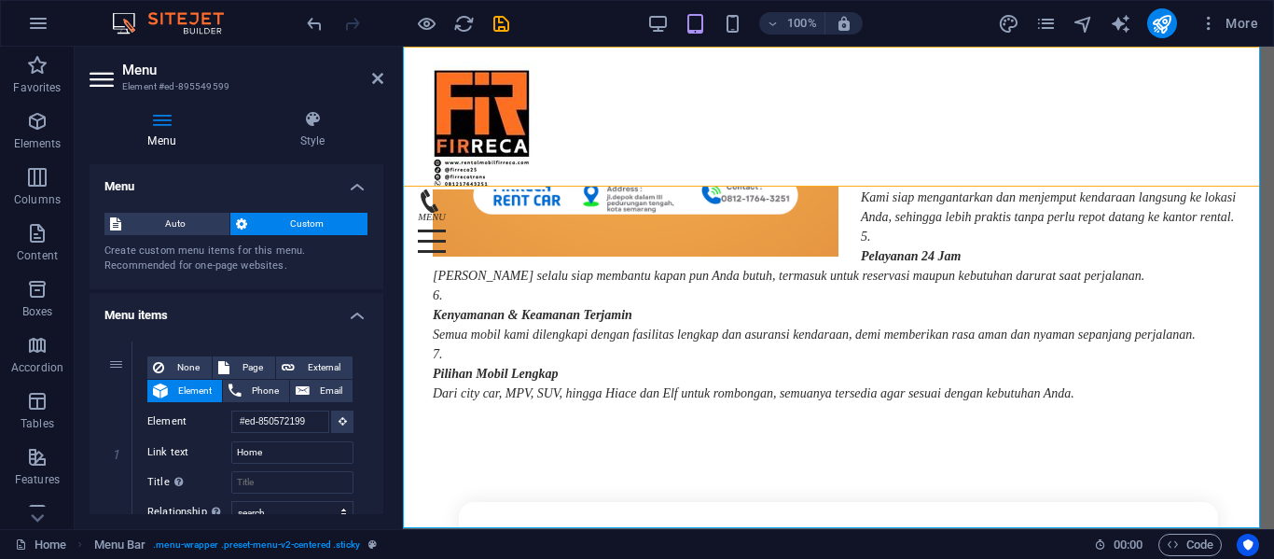
click at [571, 54] on div "Menu Home Layanan Unit Galerry Blog kontak" at bounding box center [831, 117] width 857 height 140
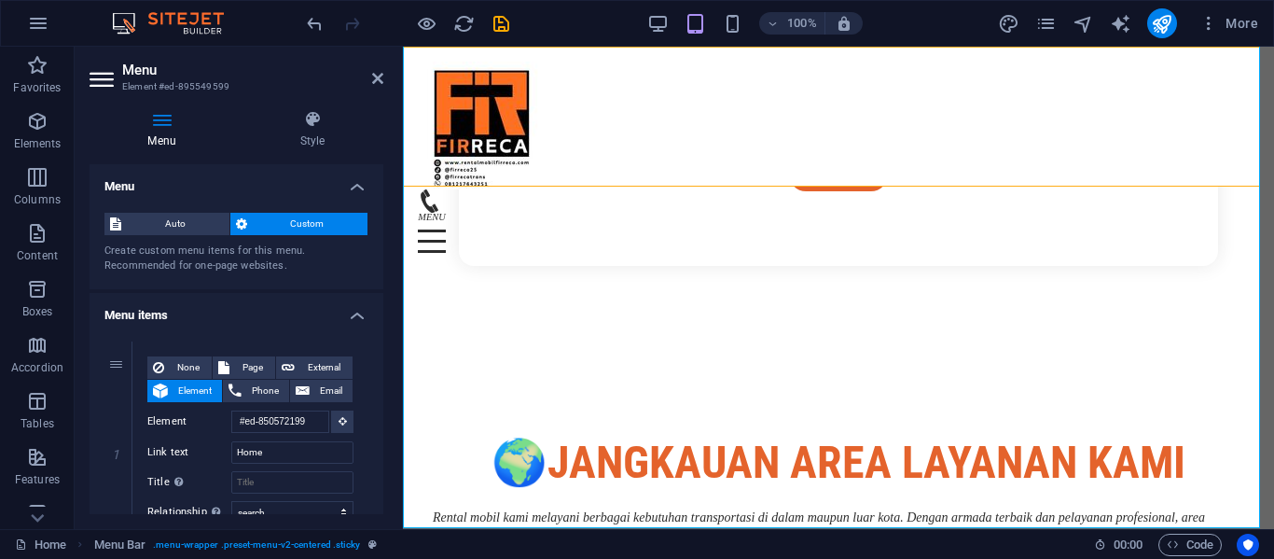
select select "px"
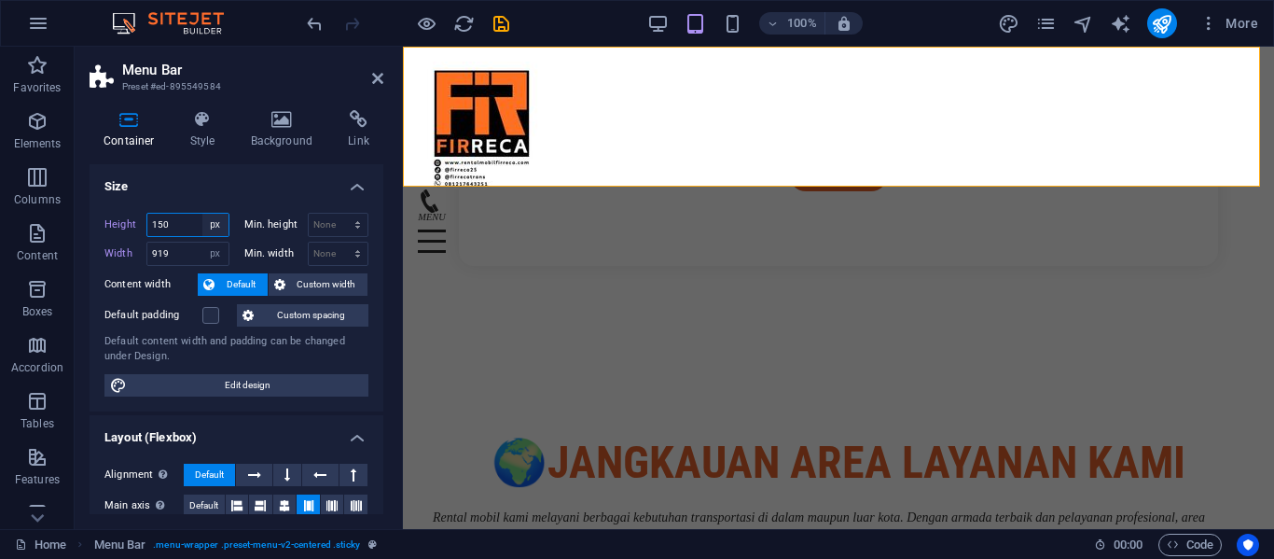
click at [202, 233] on select "Default px rem % vh vw" at bounding box center [215, 225] width 26 height 22
select select "default"
click at [202, 214] on select "Default px rem % vh vw" at bounding box center [215, 225] width 26 height 22
type input "150"
select select "px"
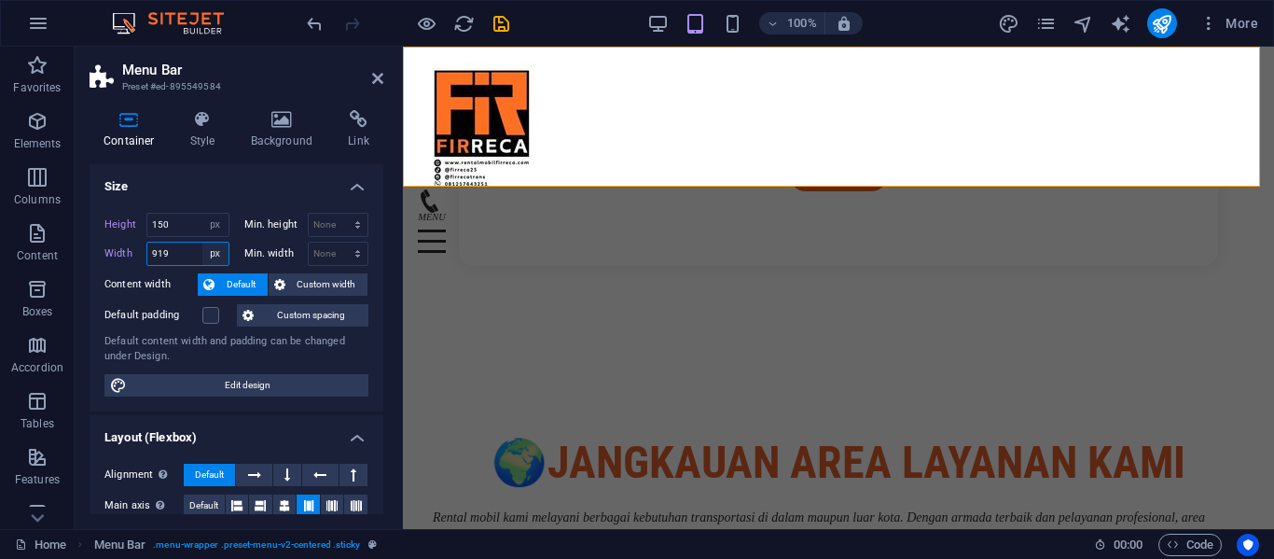
click at [216, 248] on select "Default px rem % em vh vw" at bounding box center [215, 254] width 26 height 22
select select "default"
click at [202, 243] on select "Default px rem % em vh vw" at bounding box center [215, 254] width 26 height 22
type input "919"
select select "px"
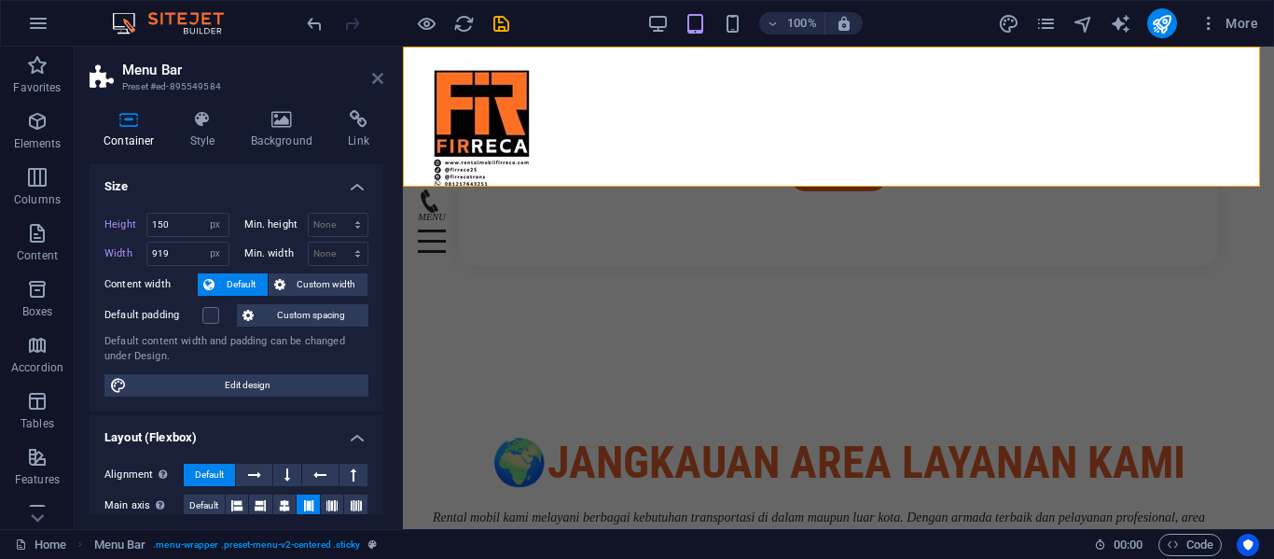
click at [382, 85] on icon at bounding box center [377, 78] width 11 height 15
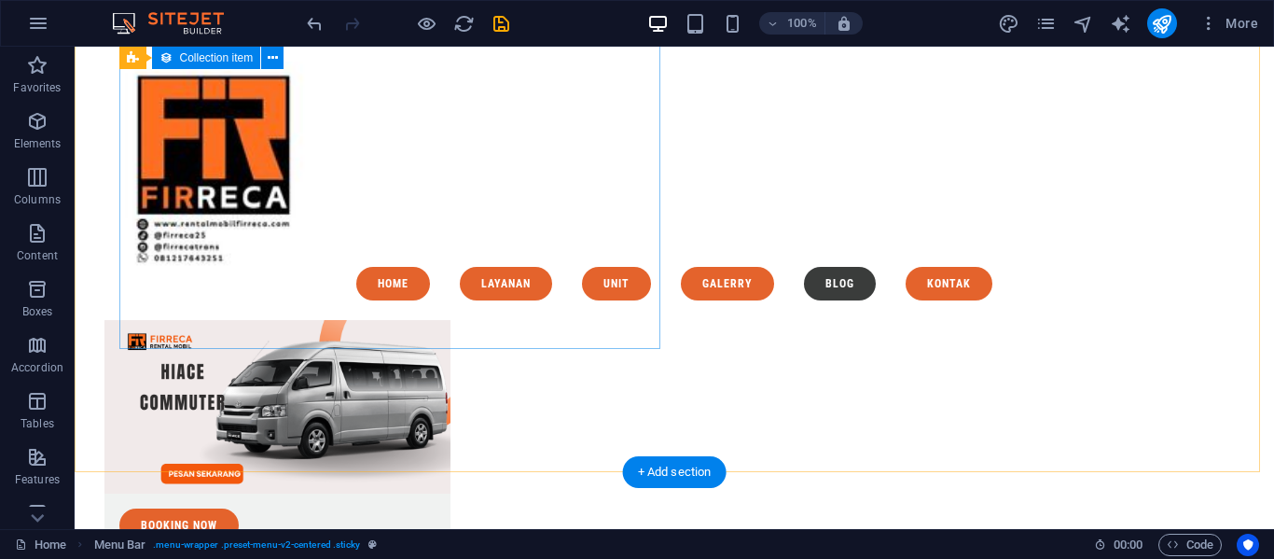
scroll to position [8233, 0]
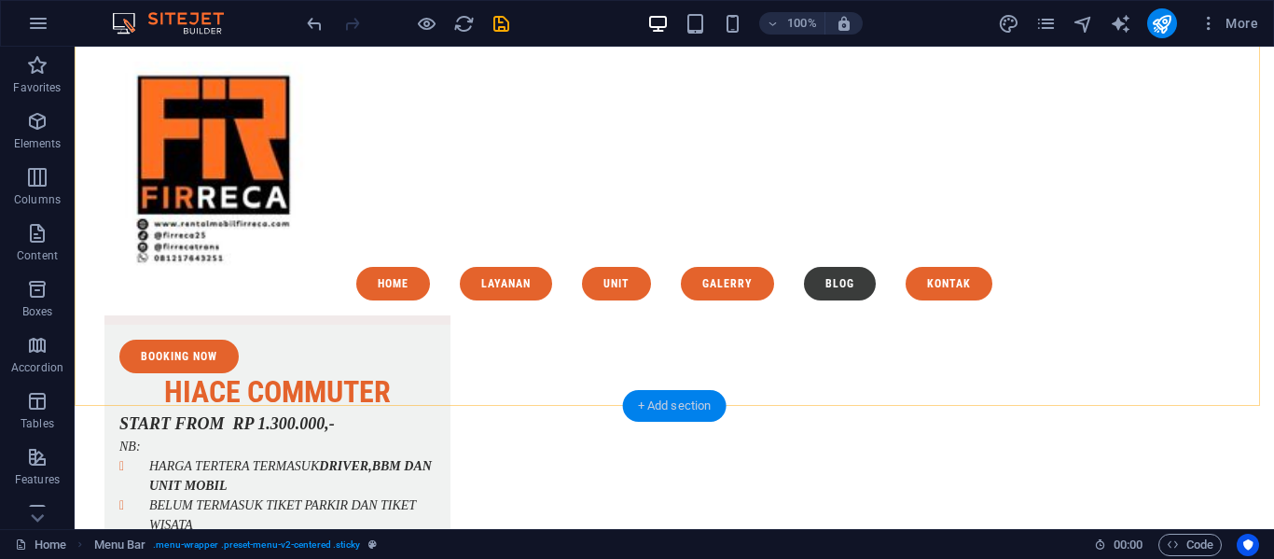
click at [652, 412] on div "+ Add section" at bounding box center [675, 406] width 104 height 32
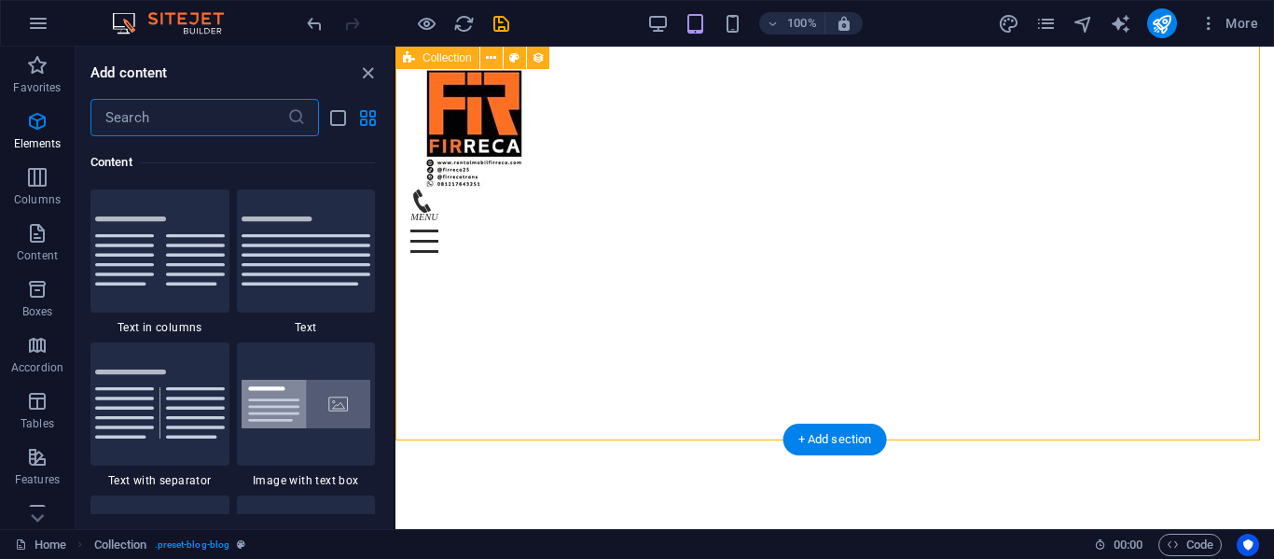
scroll to position [3264, 0]
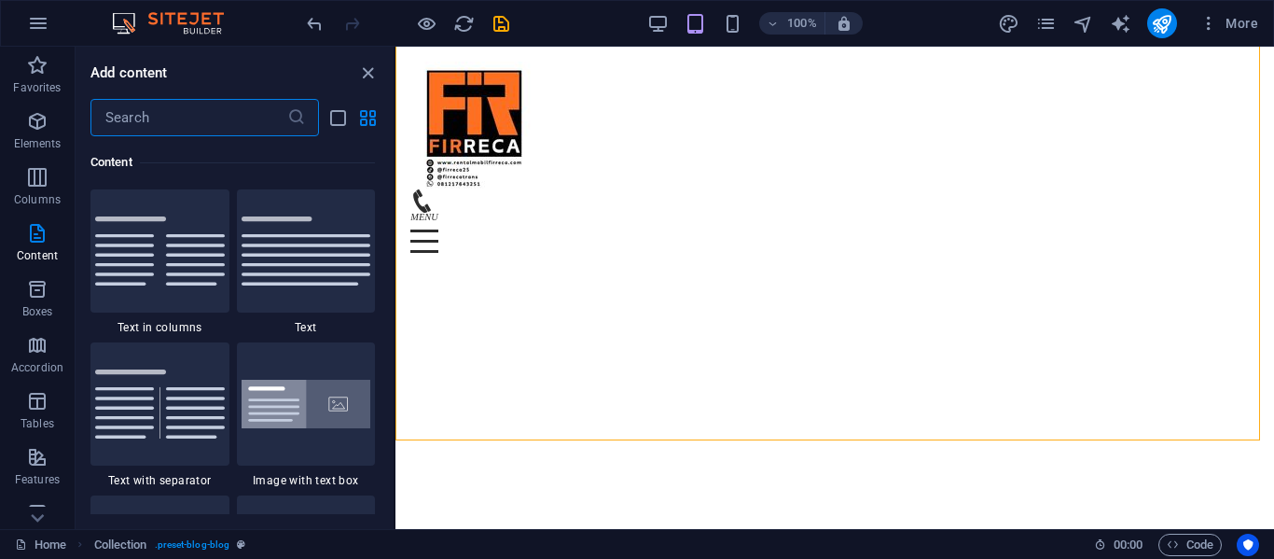
click at [207, 121] on input "text" at bounding box center [188, 117] width 197 height 37
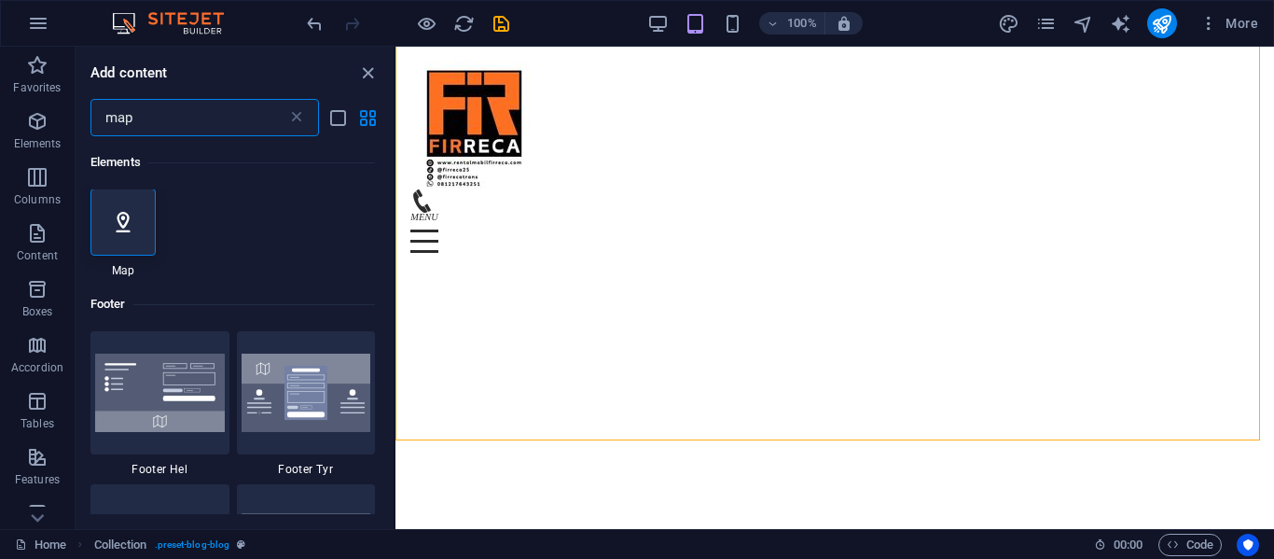
scroll to position [0, 0]
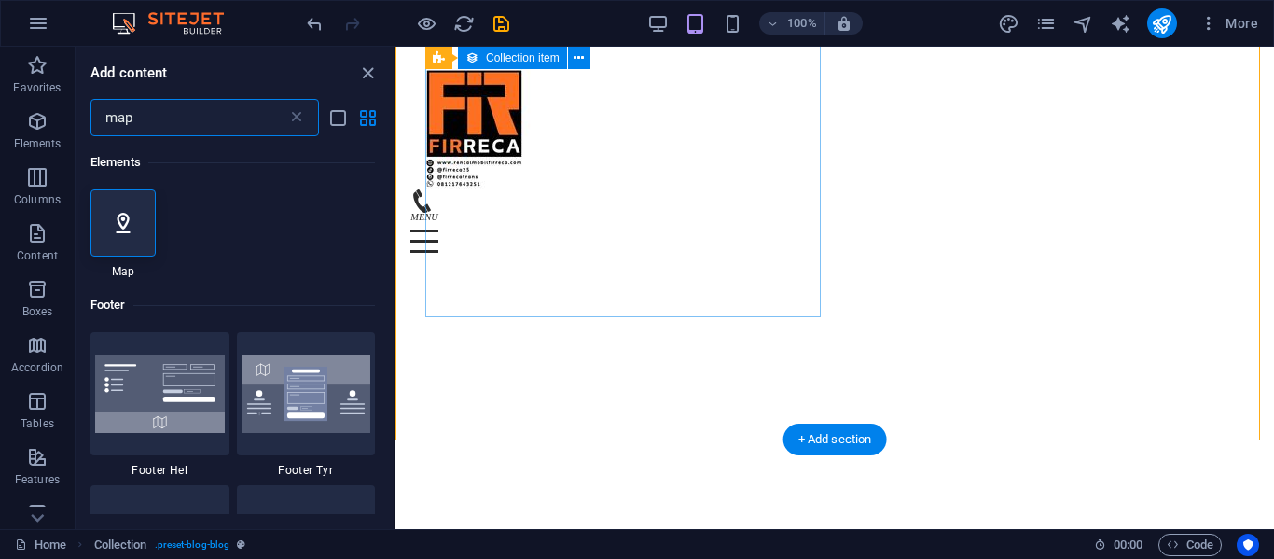
type input "map"
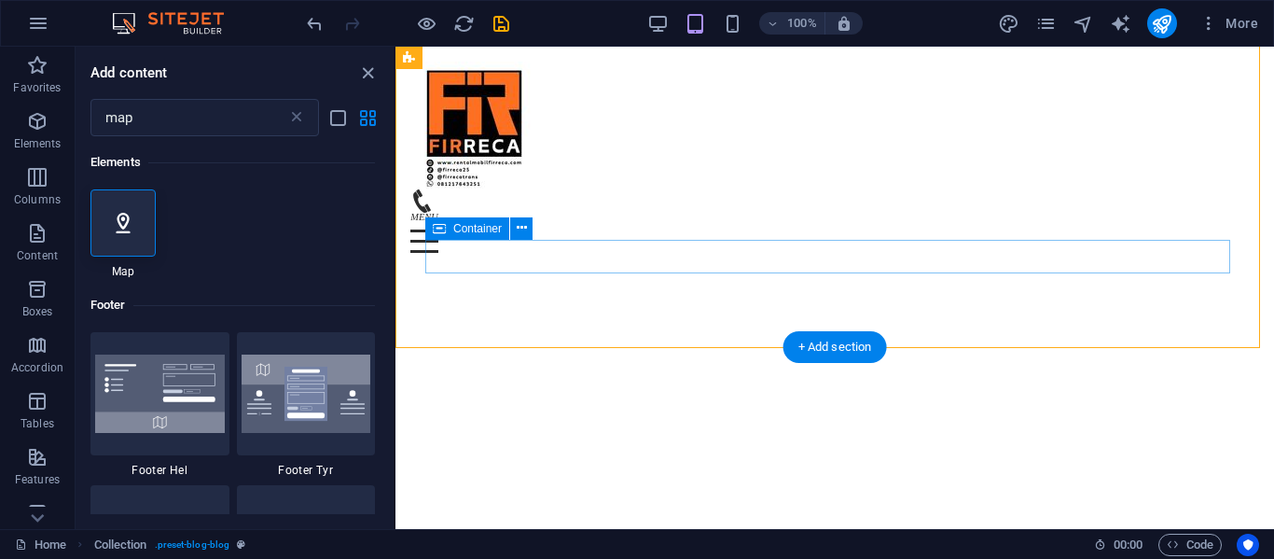
scroll to position [9371, 0]
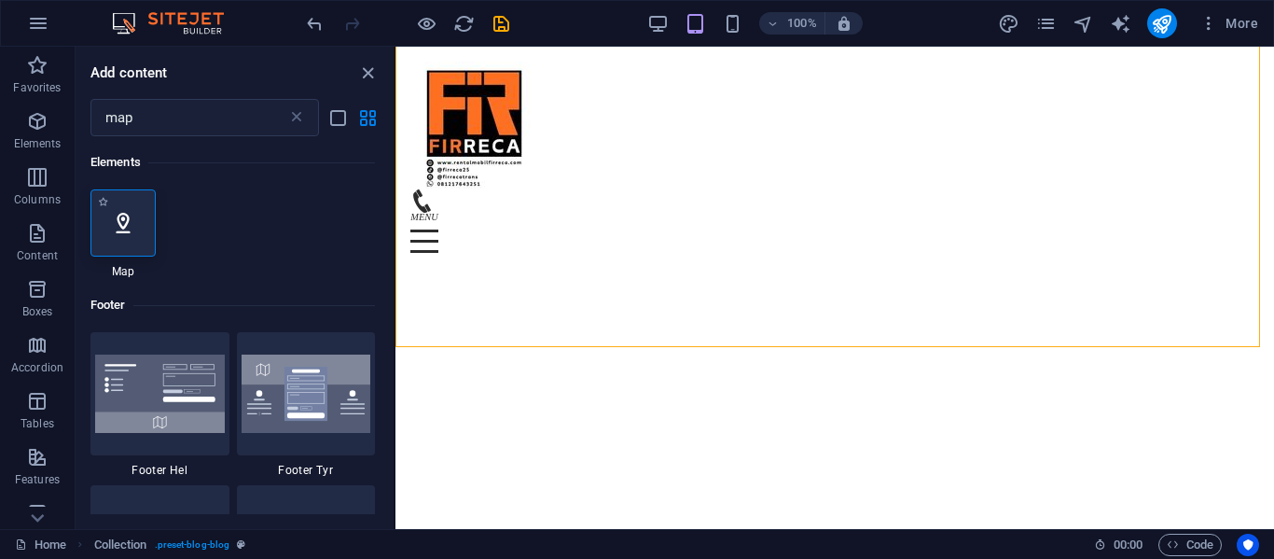
click at [106, 243] on div at bounding box center [122, 222] width 65 height 67
select select "1"
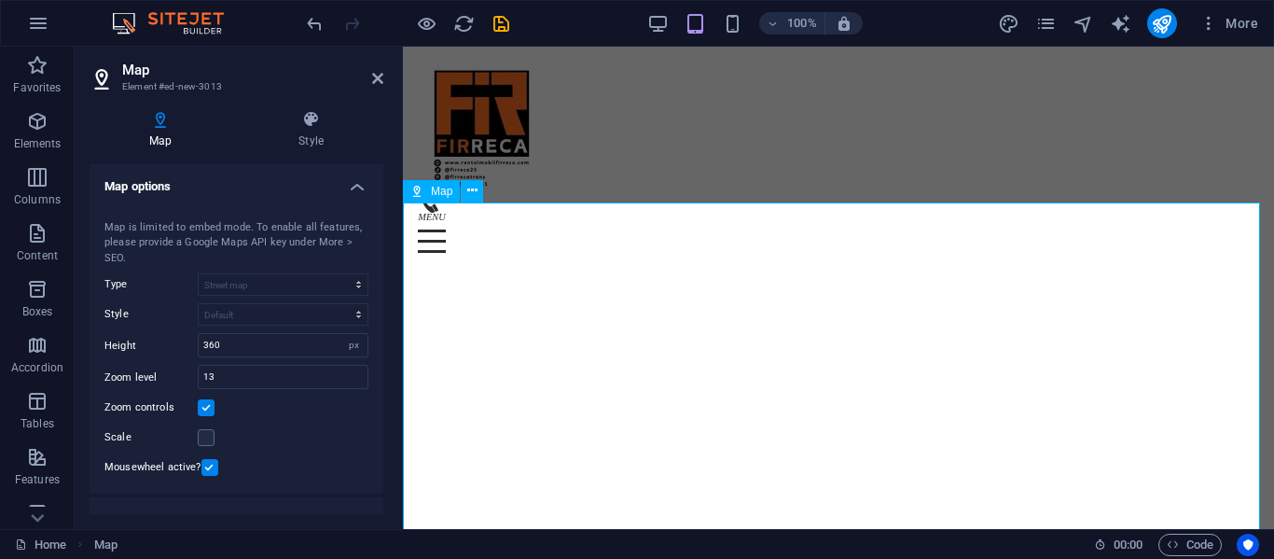
scroll to position [9507, 0]
click at [314, 132] on h4 "Style" at bounding box center [311, 129] width 145 height 39
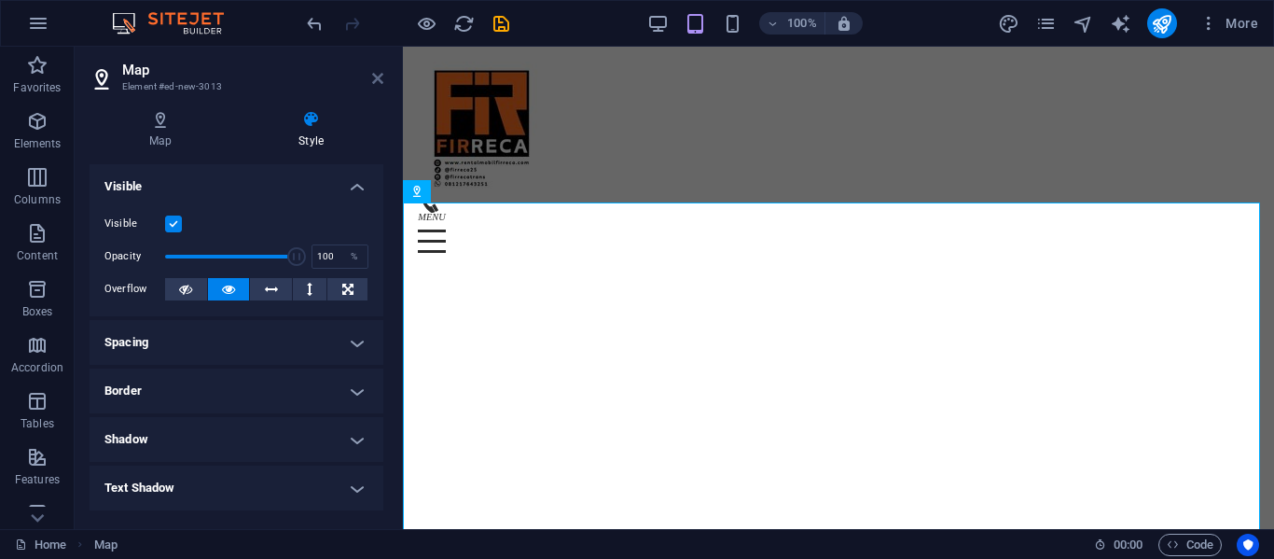
click at [381, 77] on icon at bounding box center [377, 78] width 11 height 15
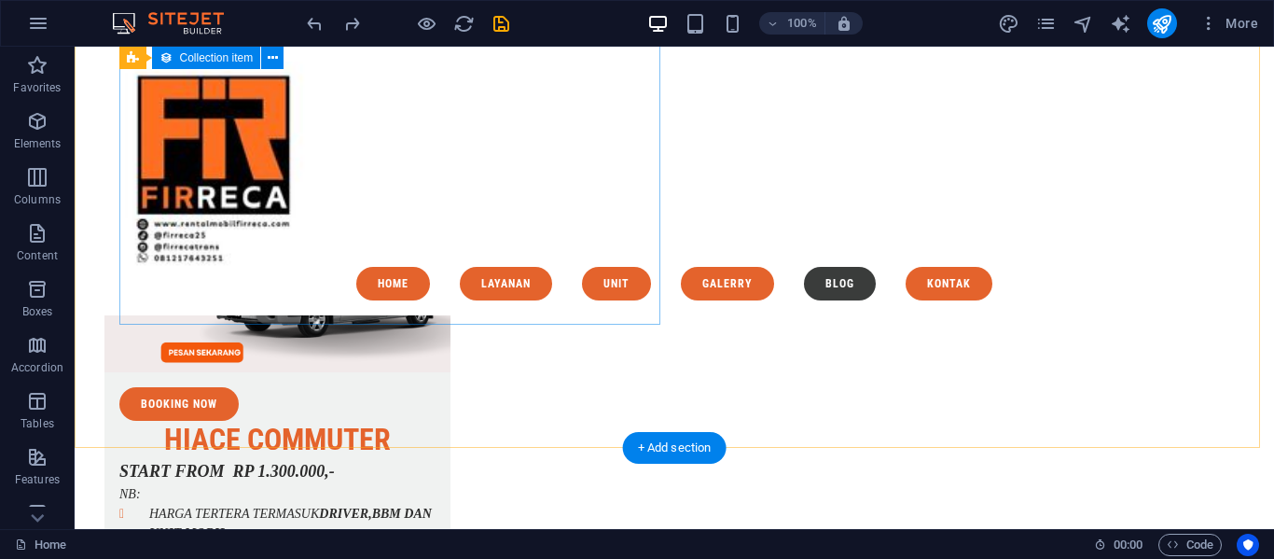
scroll to position [8193, 0]
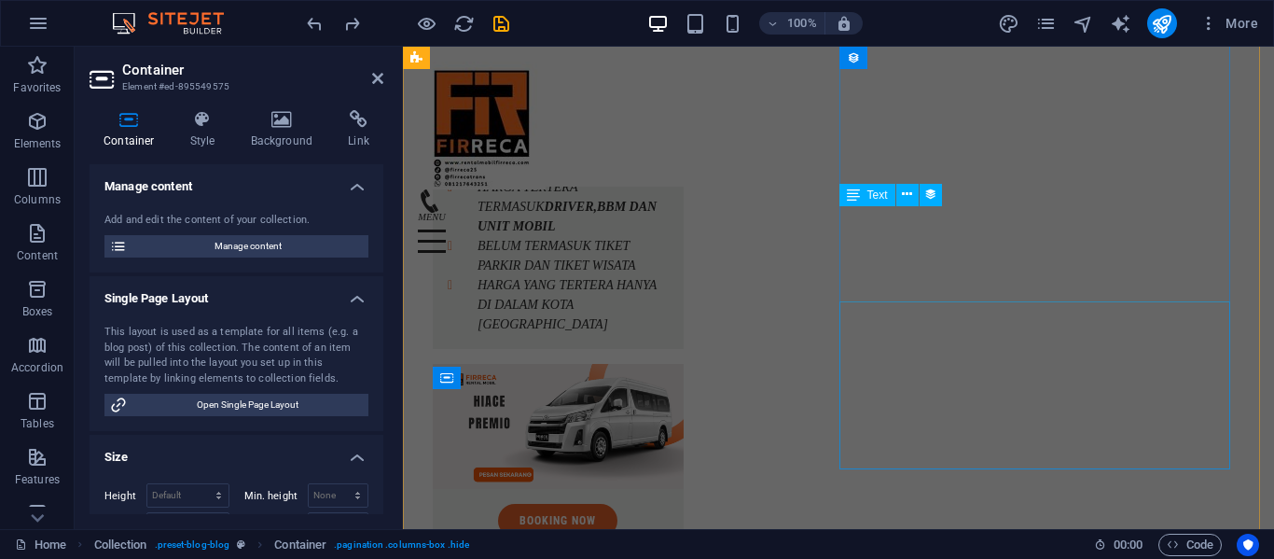
scroll to position [9213, 0]
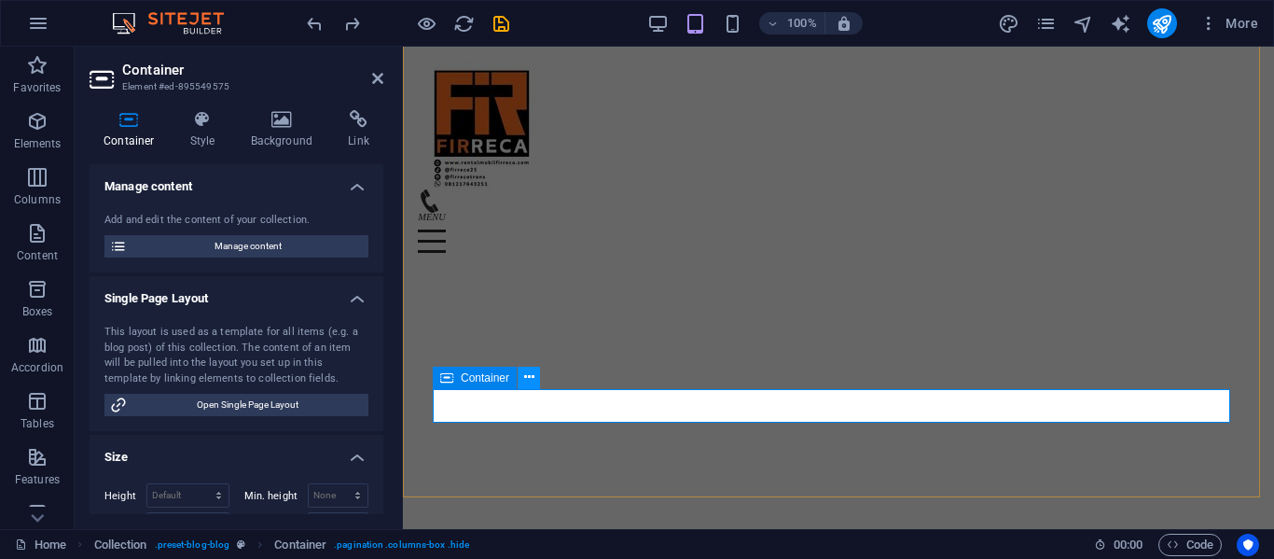
click at [522, 378] on button at bounding box center [529, 378] width 22 height 22
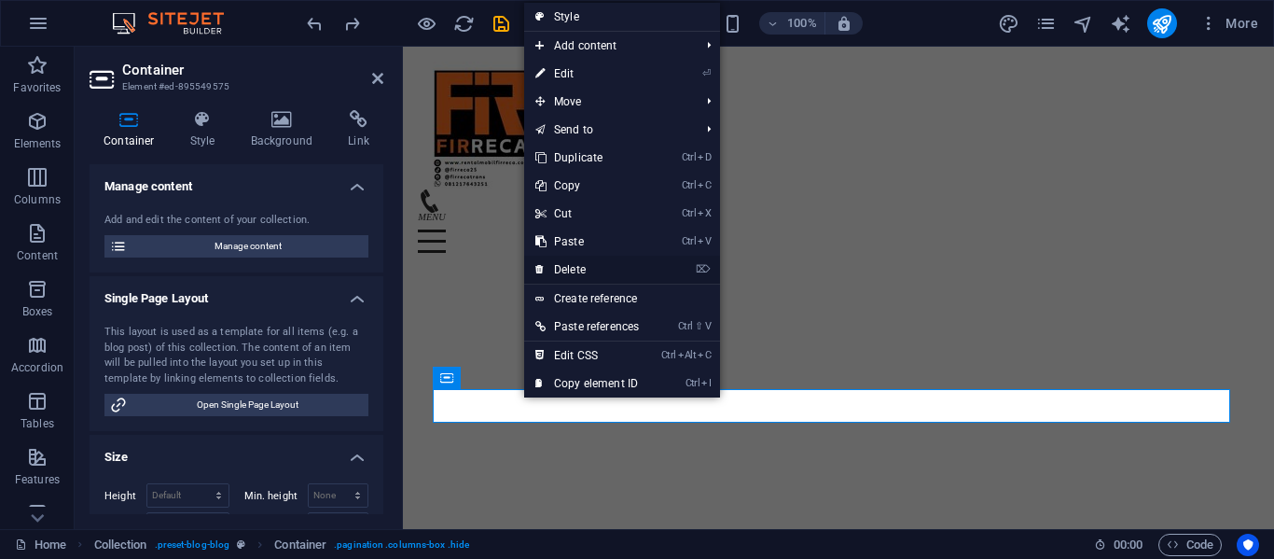
click at [574, 273] on link "⌦ Delete" at bounding box center [587, 270] width 126 height 28
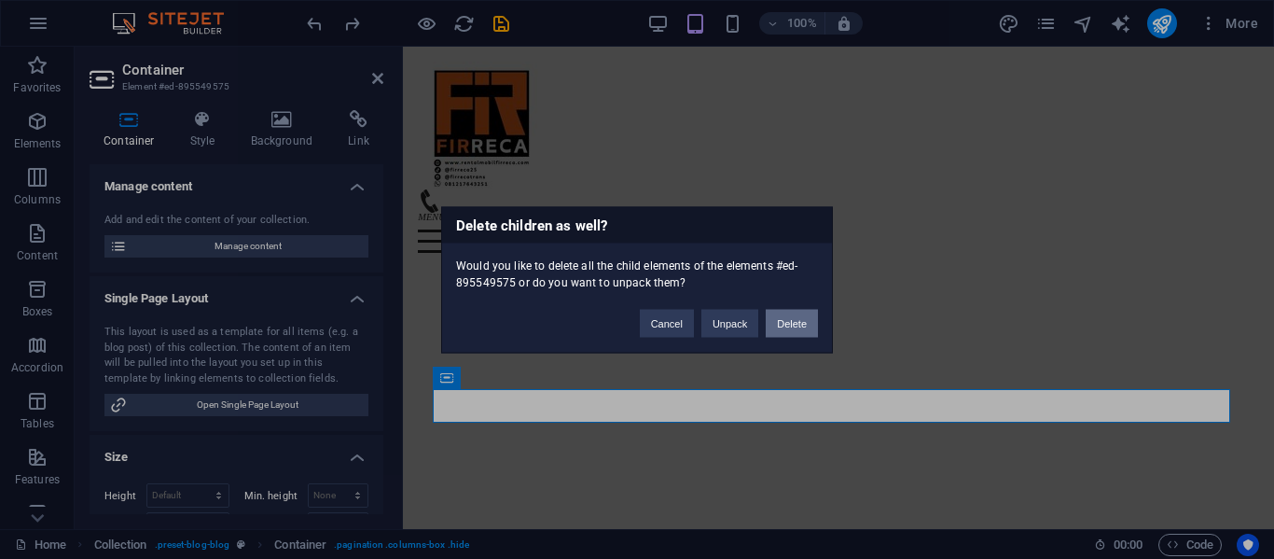
click at [784, 311] on button "Delete" at bounding box center [792, 323] width 52 height 28
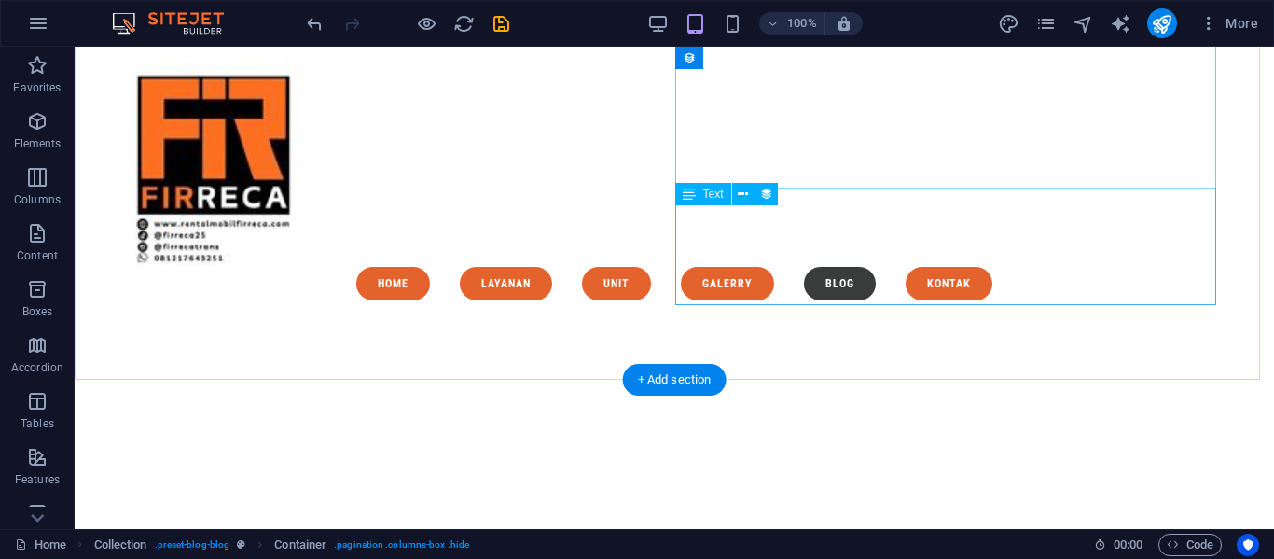
scroll to position [8193, 0]
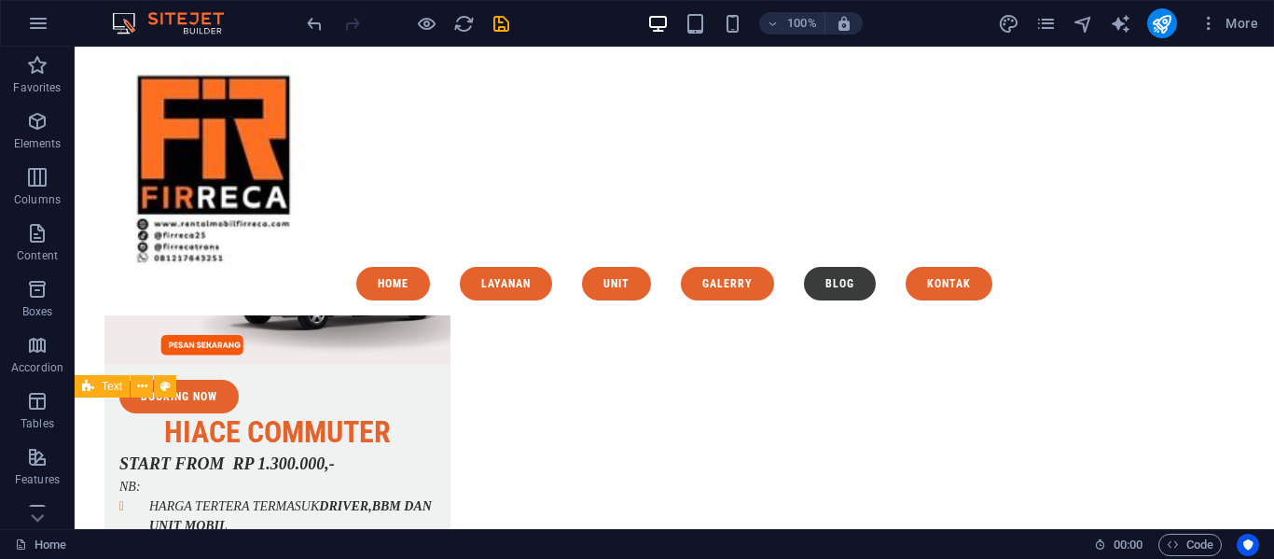
drag, startPoint x: 727, startPoint y: 448, endPoint x: 604, endPoint y: 424, distance: 125.5
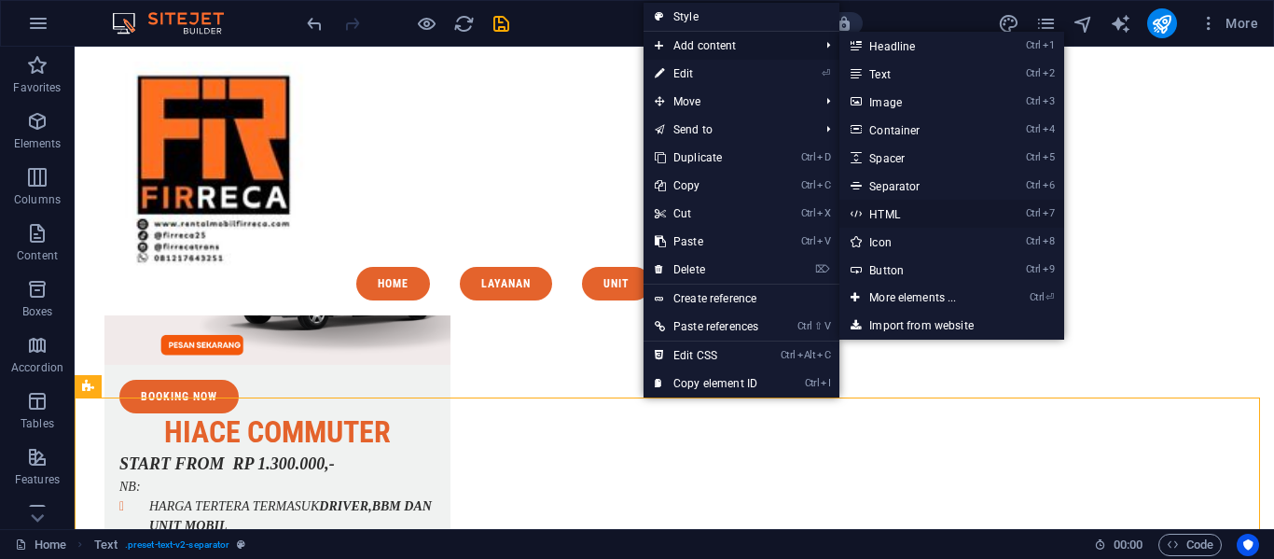
click at [879, 214] on link "Ctrl 7 HTML" at bounding box center [917, 214] width 154 height 28
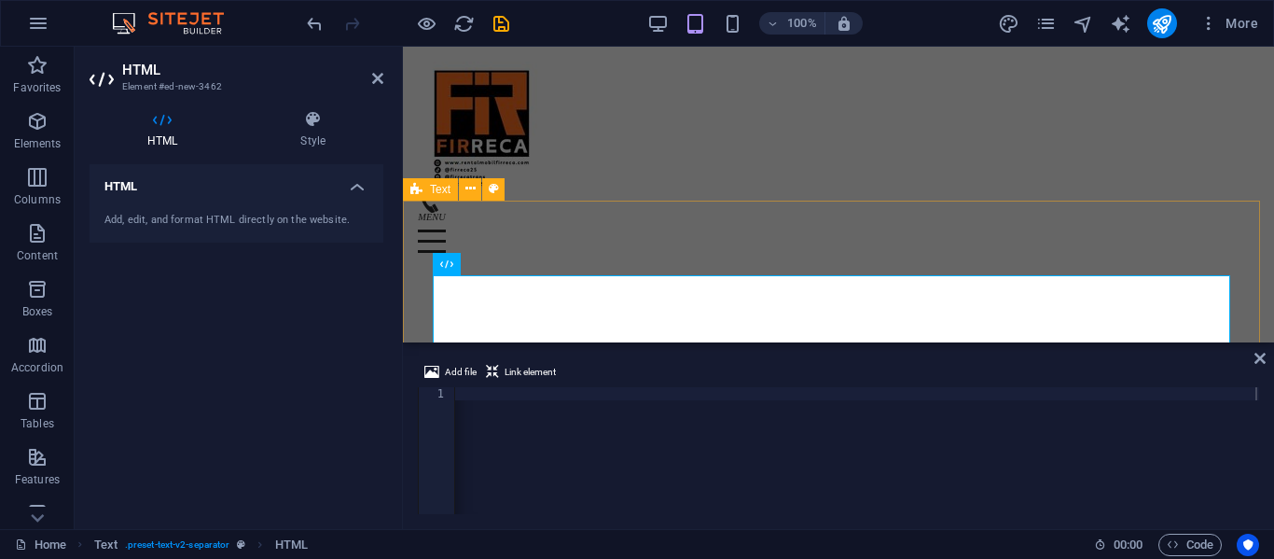
scroll to position [9415, 0]
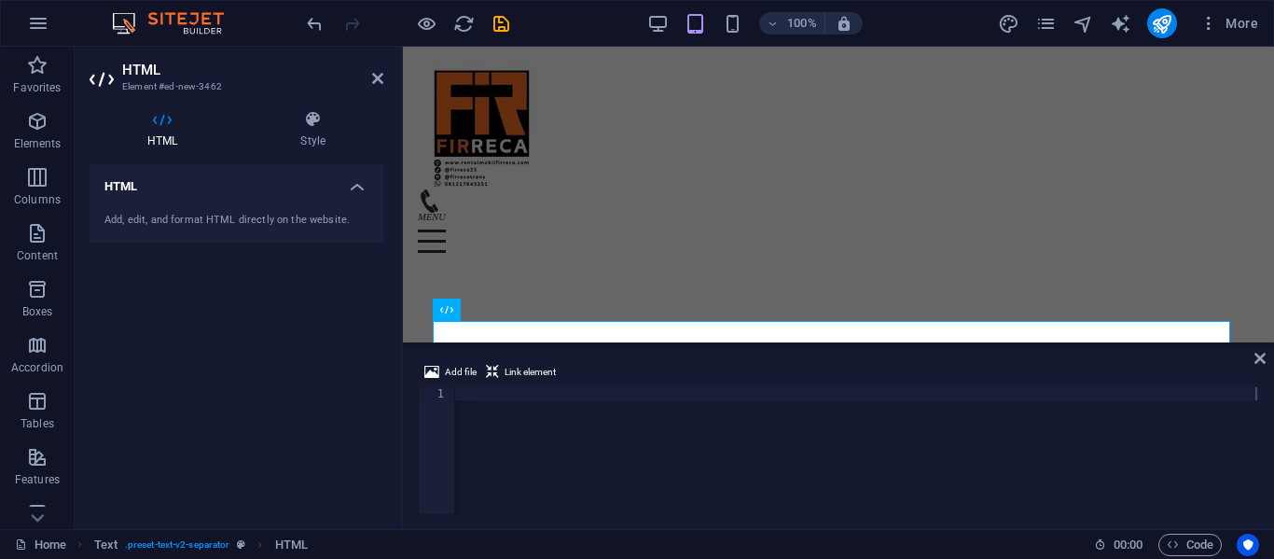
click at [1253, 362] on div "Add file Link element" at bounding box center [838, 374] width 841 height 27
click at [1259, 361] on icon at bounding box center [1260, 358] width 11 height 15
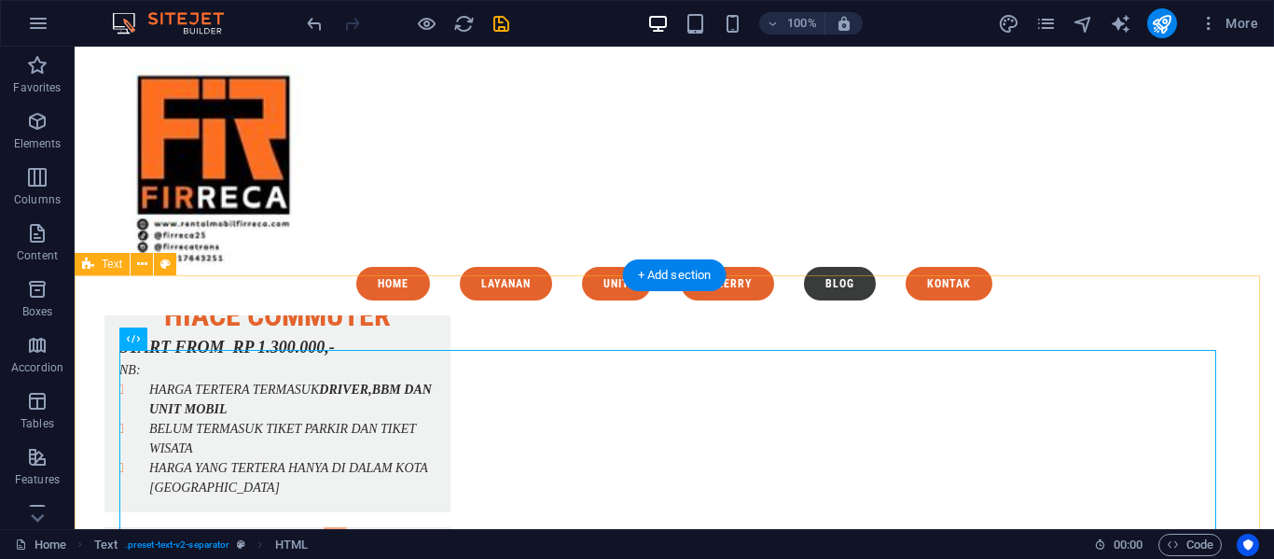
scroll to position [8305, 0]
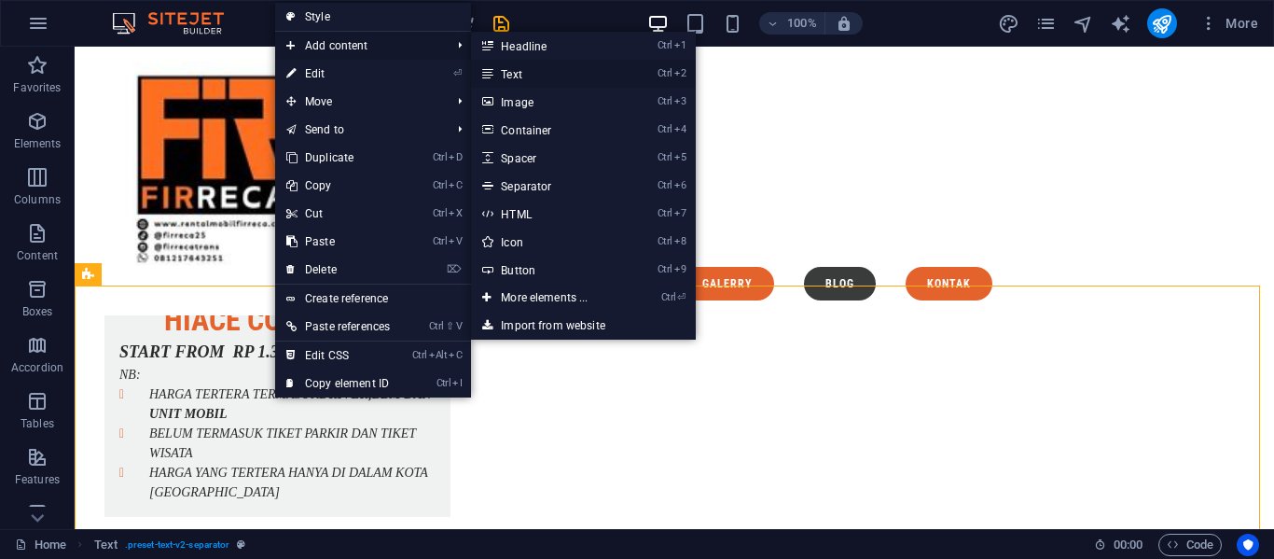
click at [541, 69] on link "Ctrl 2 Text" at bounding box center [548, 74] width 154 height 28
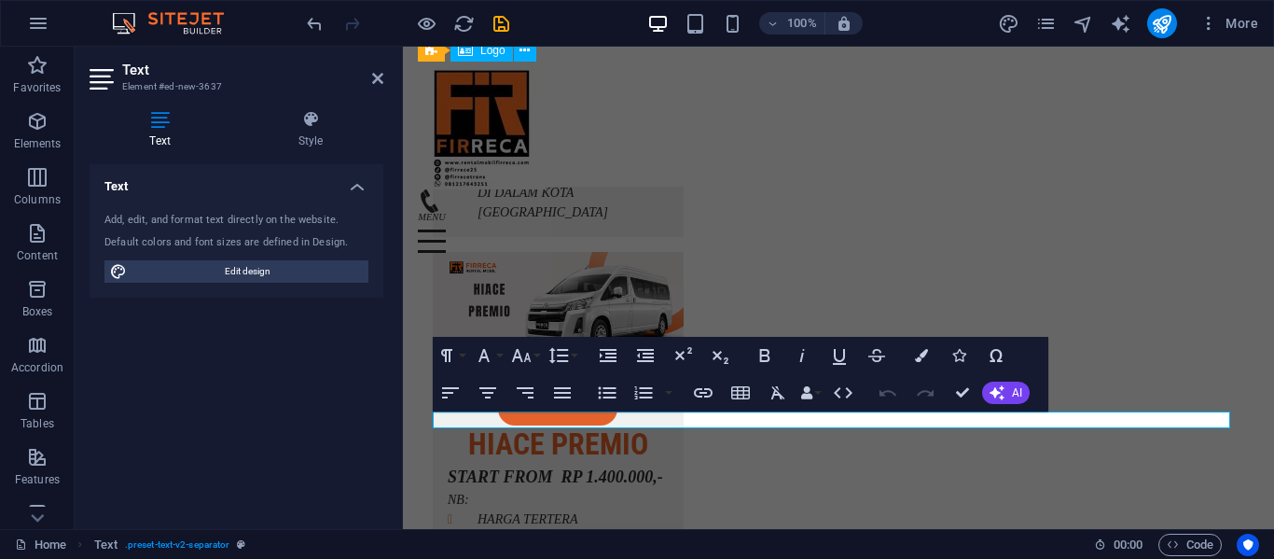
scroll to position [9325, 0]
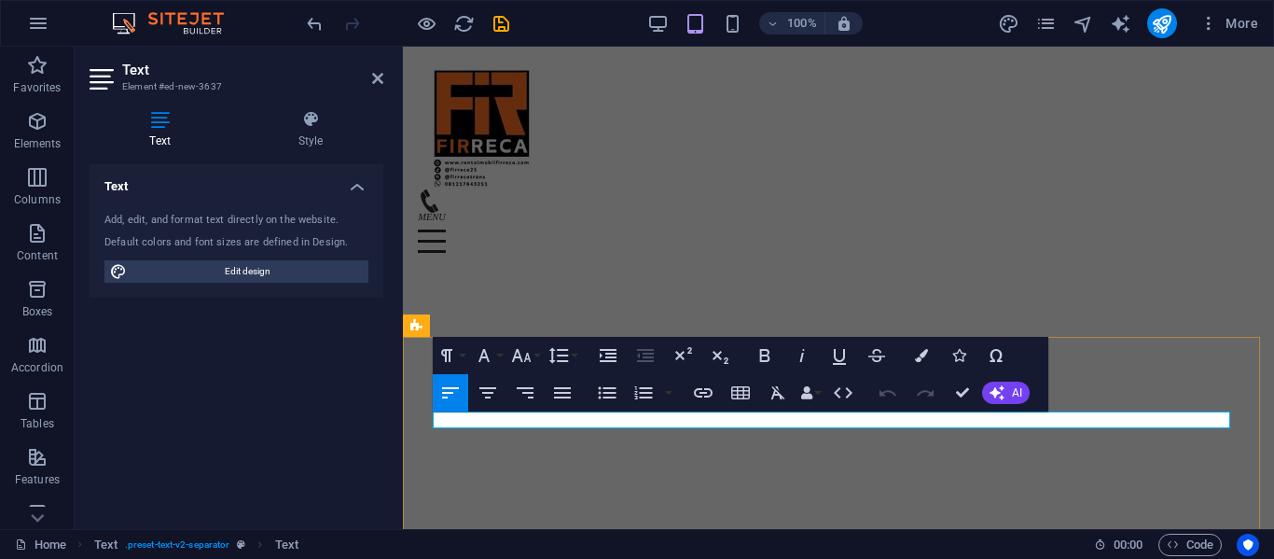
click at [489, 396] on icon "button" at bounding box center [488, 392] width 17 height 11
click at [532, 361] on icon "button" at bounding box center [521, 355] width 22 height 22
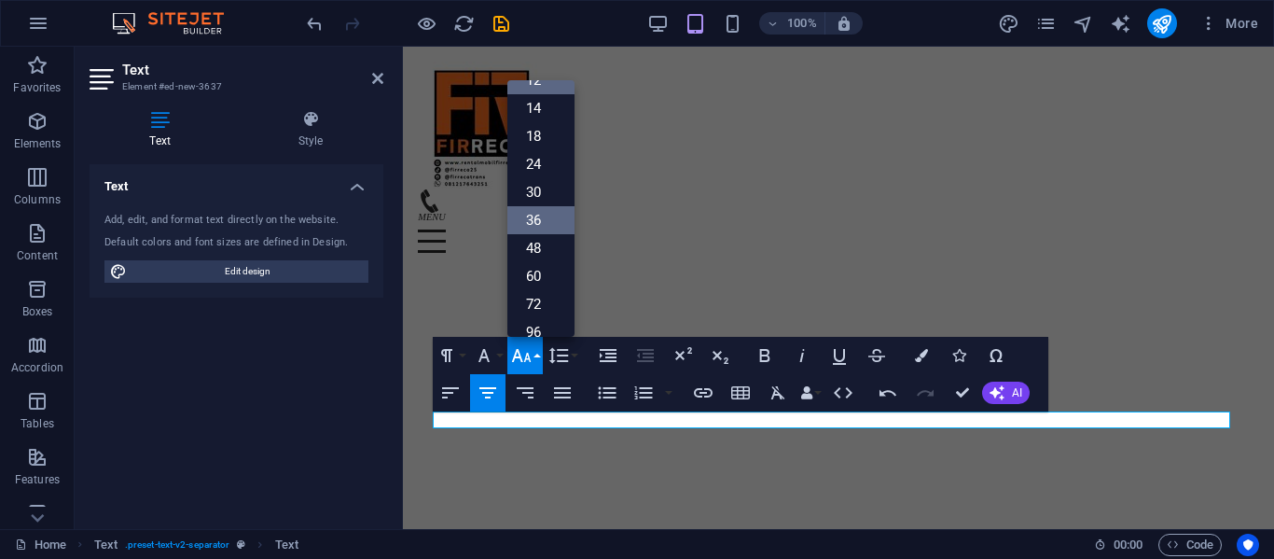
click at [544, 216] on link "36" at bounding box center [541, 220] width 67 height 28
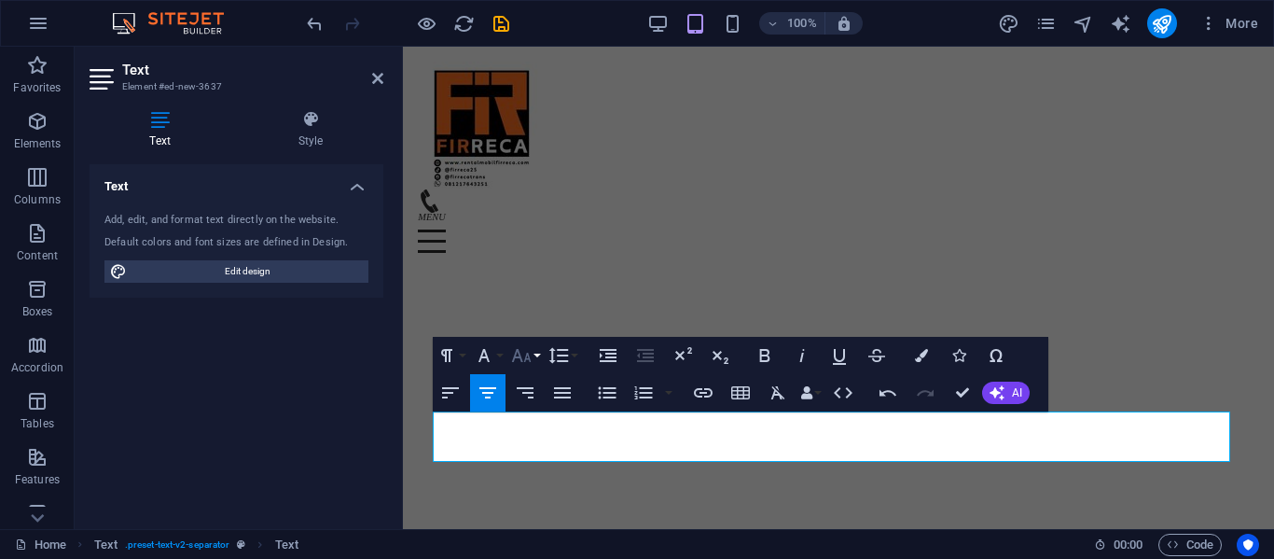
click at [532, 365] on icon "button" at bounding box center [521, 355] width 22 height 22
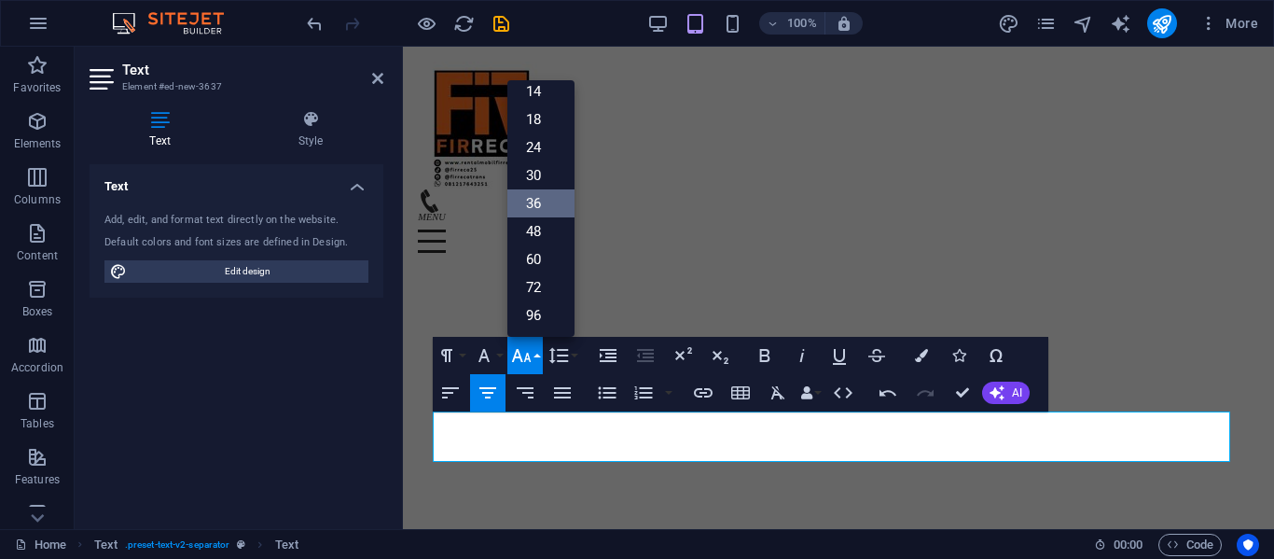
scroll to position [150, 0]
click at [495, 353] on button "Font Family" at bounding box center [487, 355] width 35 height 37
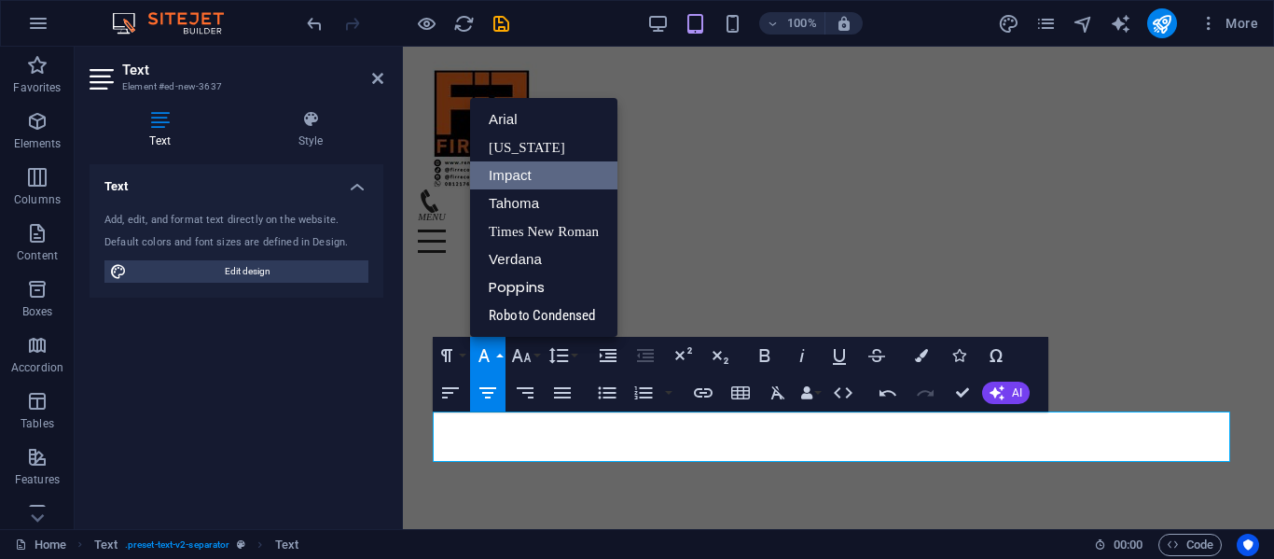
click at [539, 181] on link "Impact" at bounding box center [543, 175] width 147 height 28
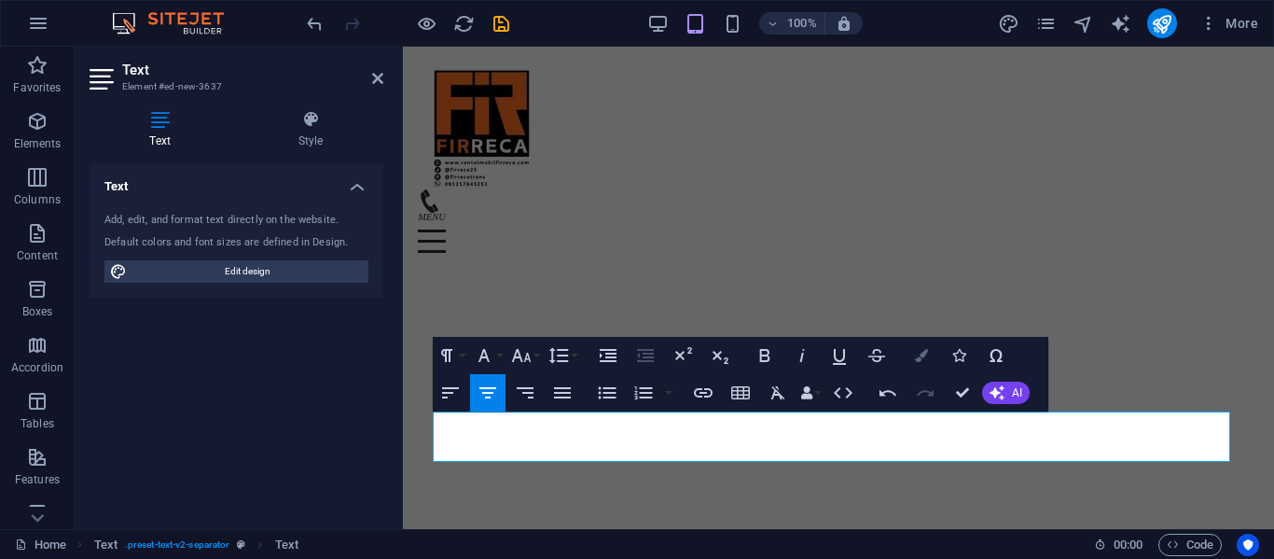
click at [917, 367] on button "Colors" at bounding box center [921, 355] width 35 height 37
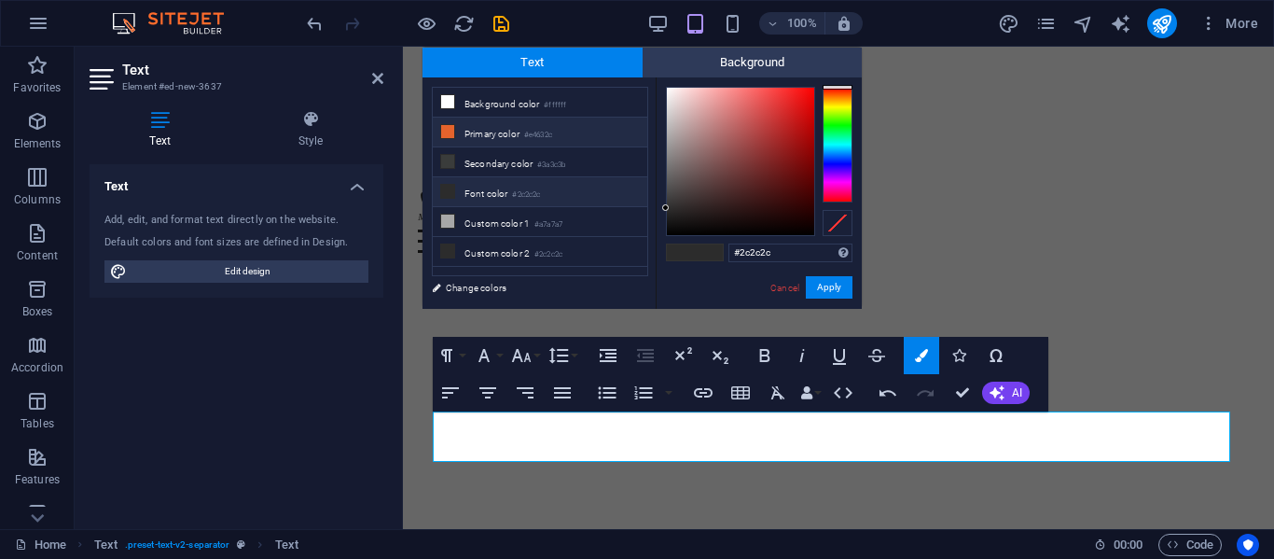
click at [604, 134] on li "Primary color #e4632c" at bounding box center [540, 133] width 215 height 30
type input "#e4632c"
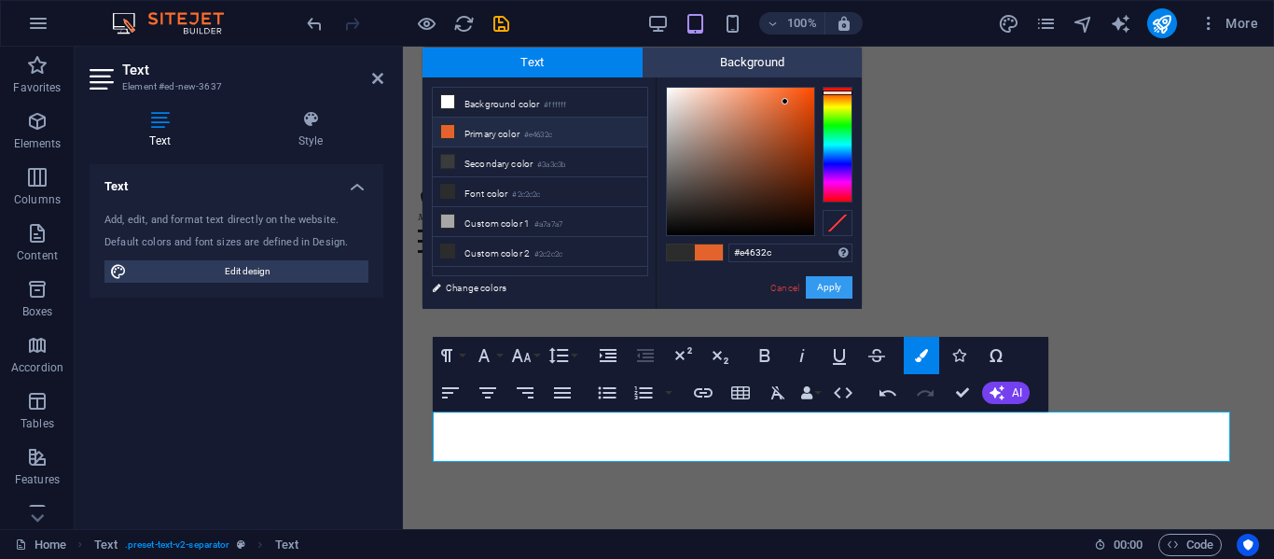
click at [826, 295] on button "Apply" at bounding box center [829, 287] width 47 height 22
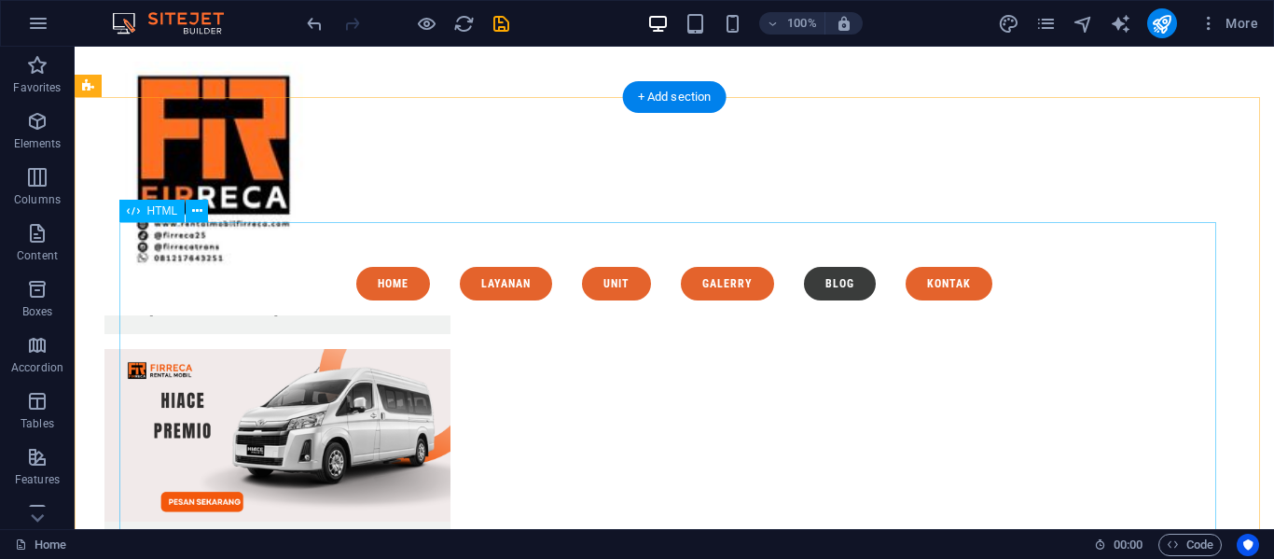
scroll to position [8484, 0]
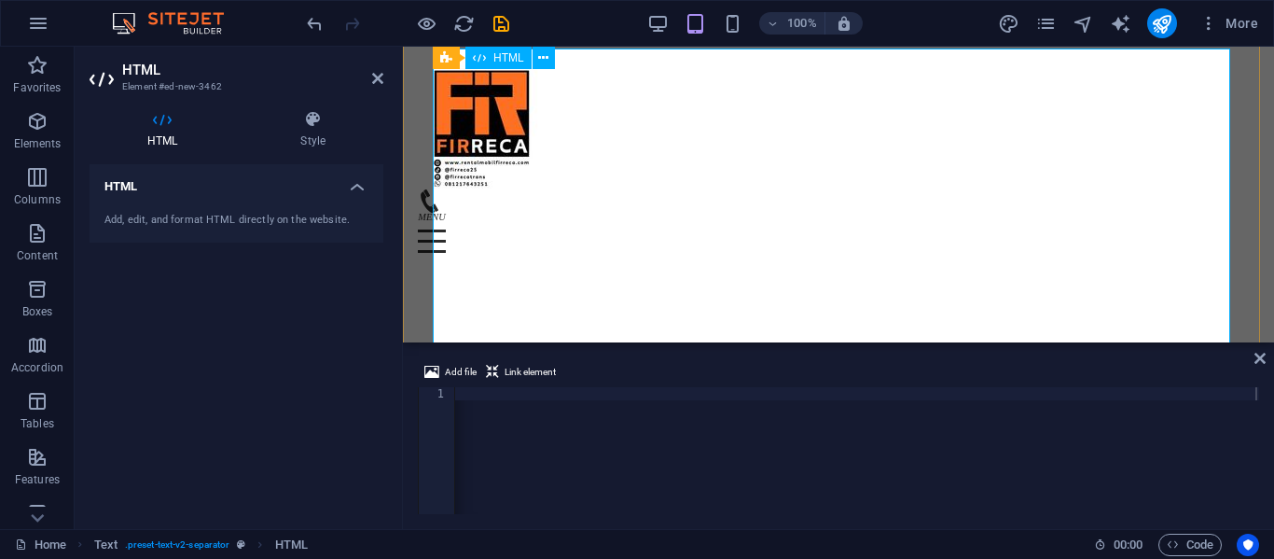
scroll to position [9734, 0]
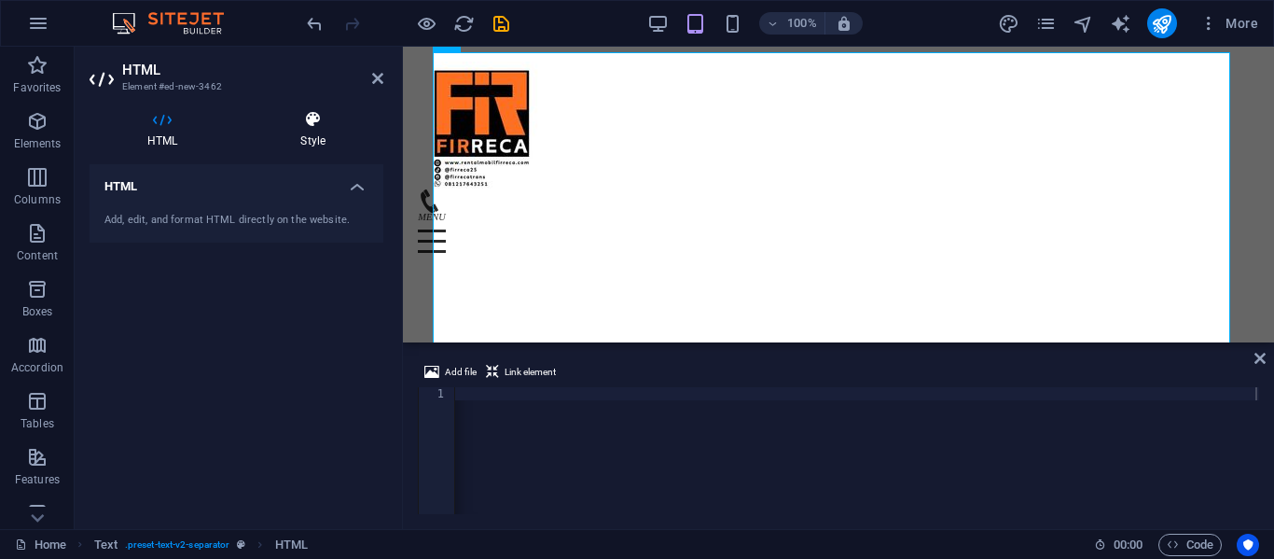
click at [335, 117] on icon at bounding box center [313, 119] width 141 height 19
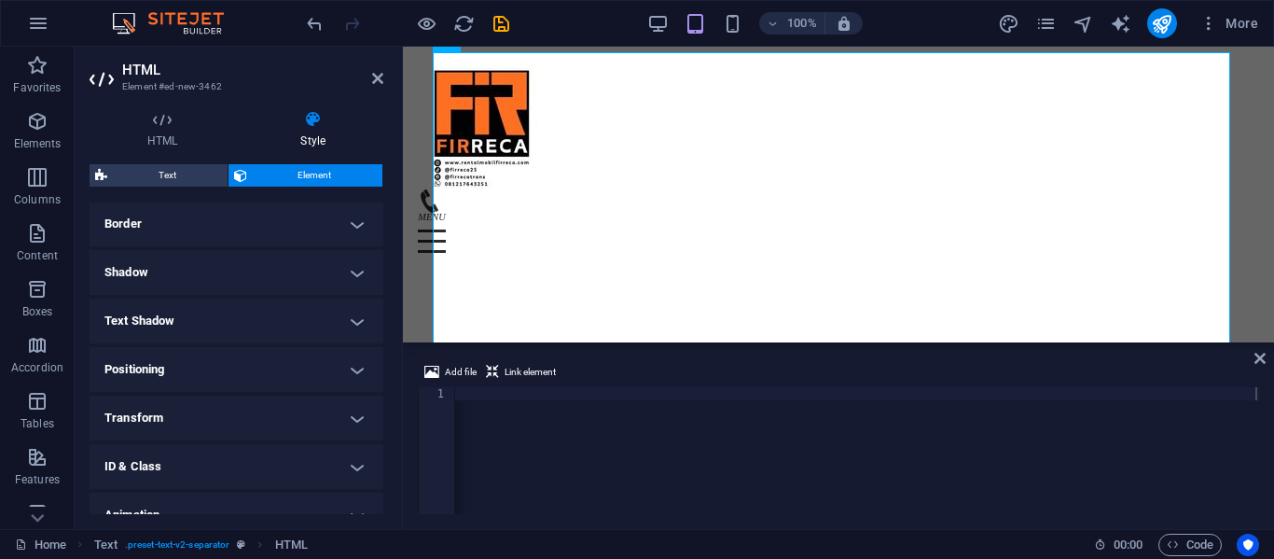
scroll to position [477, 0]
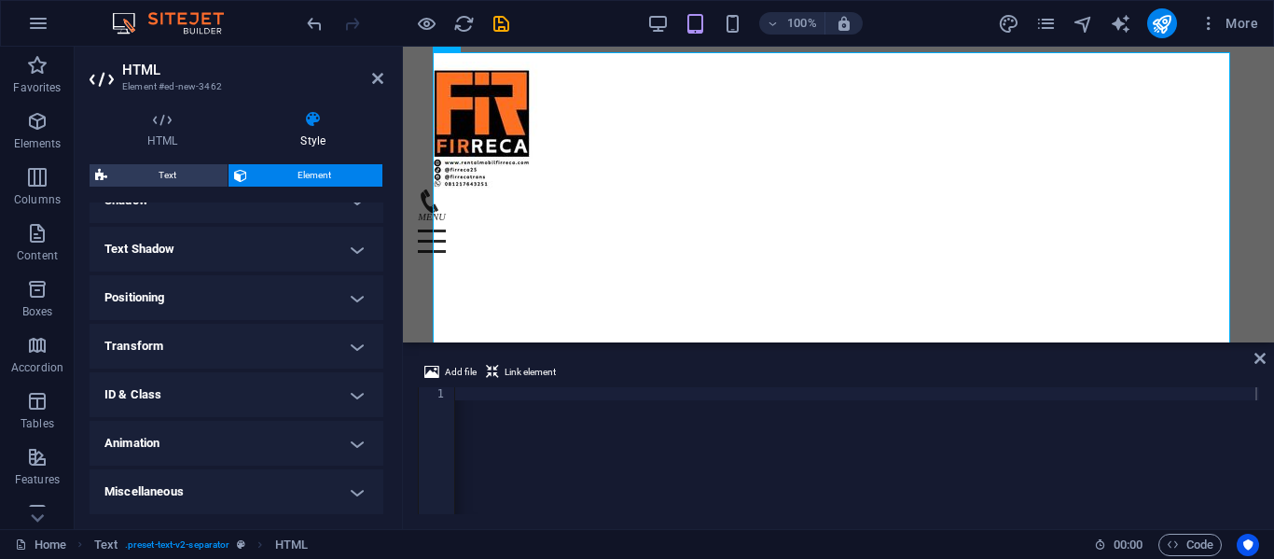
click at [241, 445] on h4 "Animation" at bounding box center [237, 443] width 294 height 45
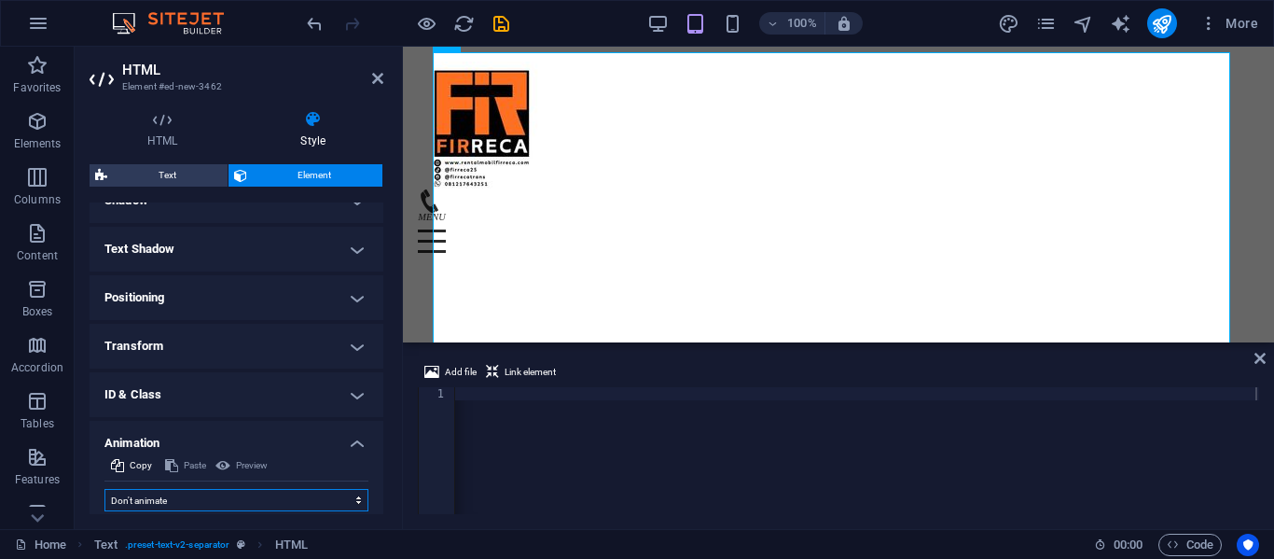
click at [216, 509] on select "Don't animate Show / Hide Slide up/down Zoom in/out Slide left to right Slide r…" at bounding box center [236, 500] width 264 height 22
select select "slide"
click at [104, 489] on select "Don't animate Show / Hide Slide up/down Zoom in/out Slide left to right Slide r…" at bounding box center [236, 500] width 264 height 22
select select "scroll"
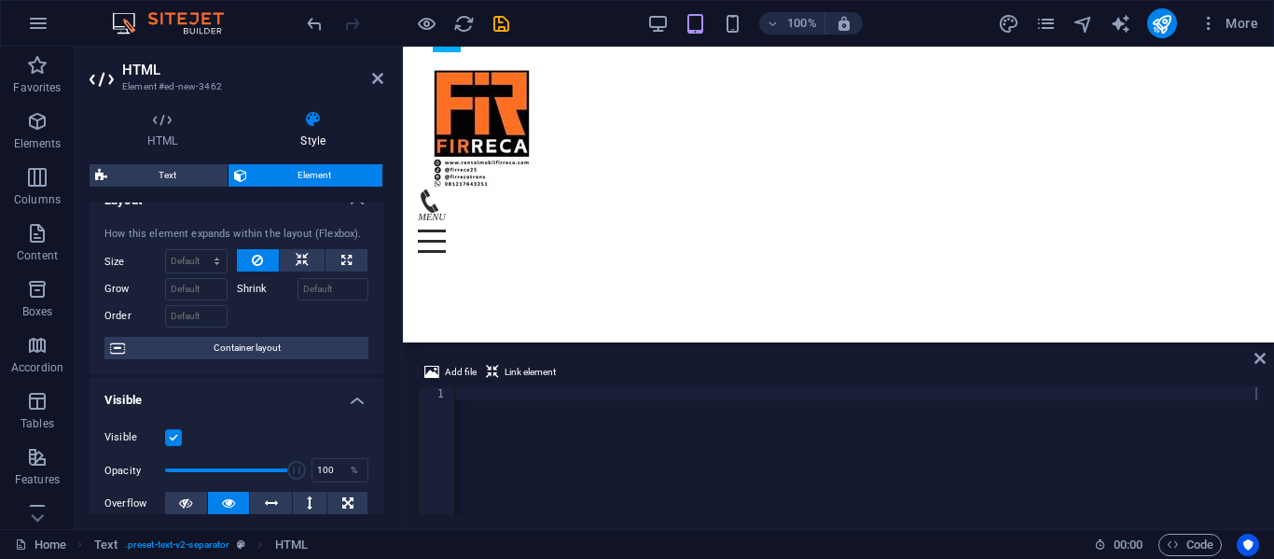
scroll to position [0, 0]
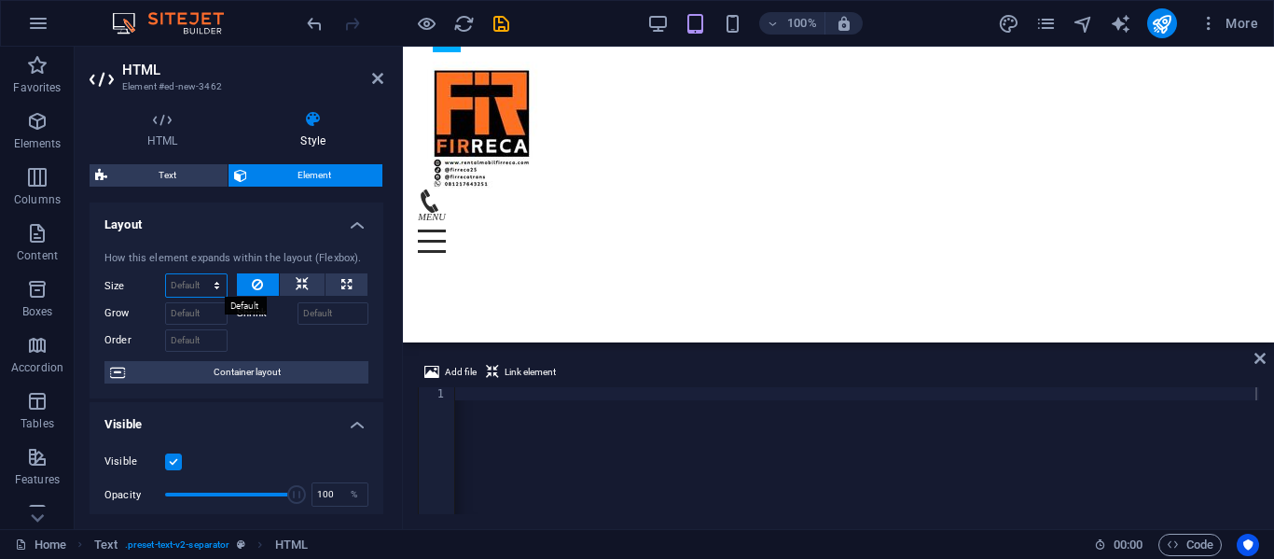
click at [195, 283] on select "Default auto px % 1/1 1/2 1/3 1/4 1/5 1/6 1/7 1/8 1/9 1/10" at bounding box center [196, 285] width 61 height 22
select select "1/1"
click at [198, 274] on select "Default auto px % 1/1 1/2 1/3 1/4 1/5 1/6 1/7 1/8 1/9 1/10" at bounding box center [196, 285] width 61 height 22
type input "100"
select select "%"
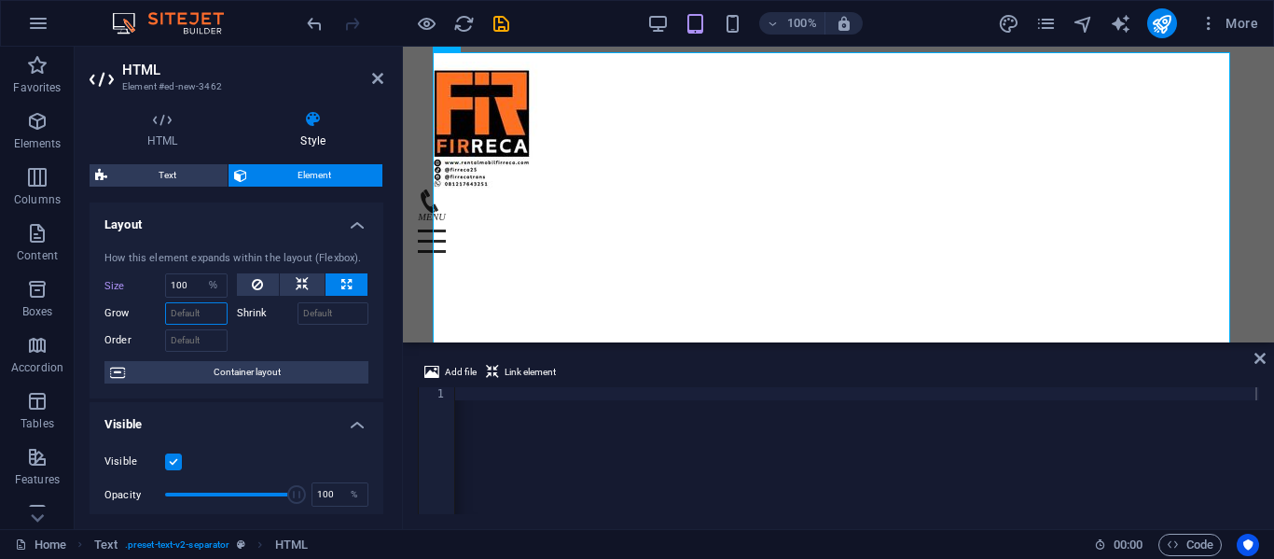
click at [203, 313] on input "Grow" at bounding box center [196, 313] width 63 height 22
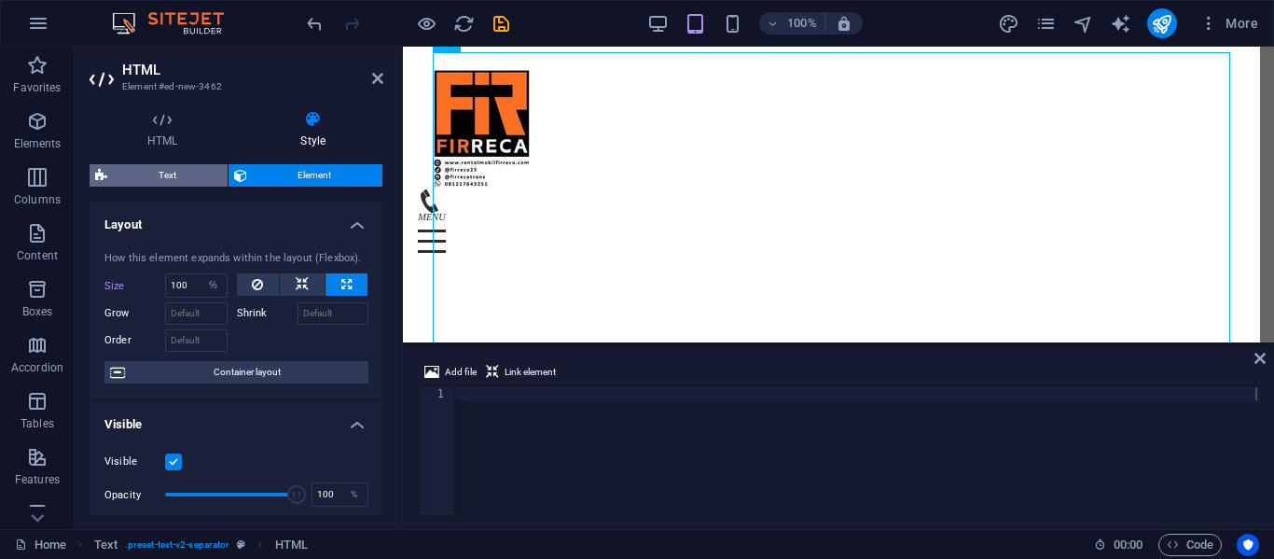
click at [186, 181] on span "Text" at bounding box center [167, 175] width 109 height 22
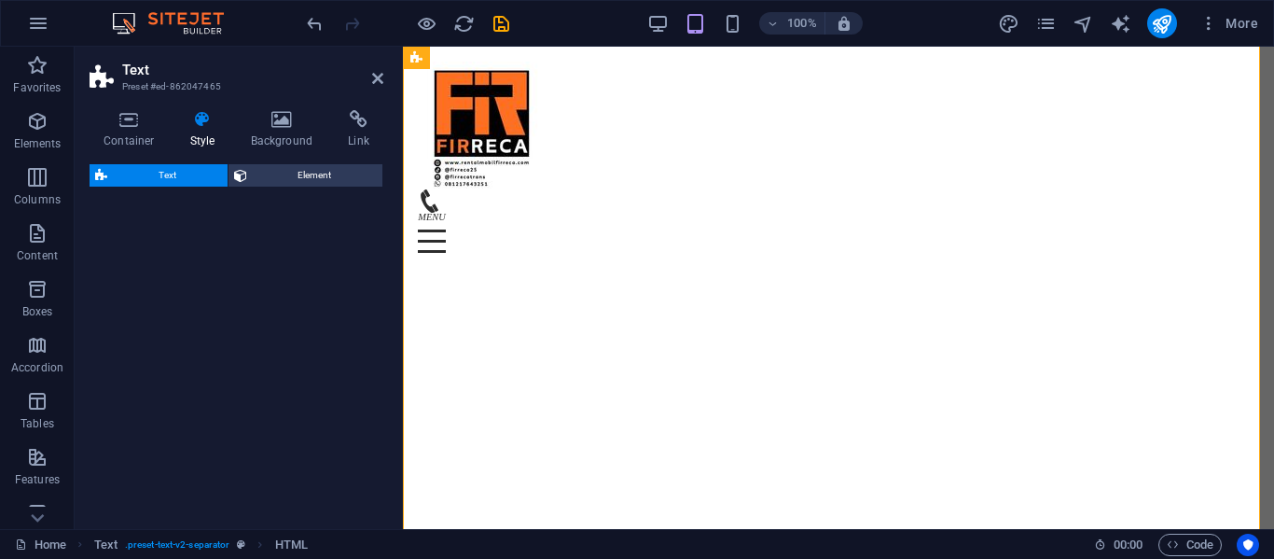
select select "rem"
select select "px"
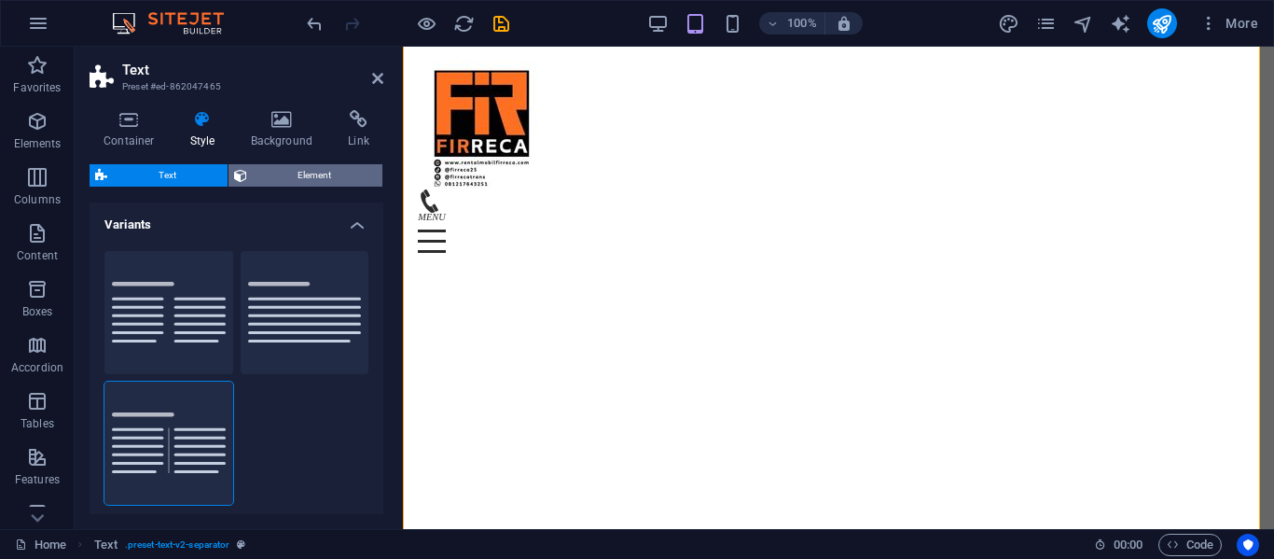
click at [263, 168] on span "Element" at bounding box center [315, 175] width 125 height 22
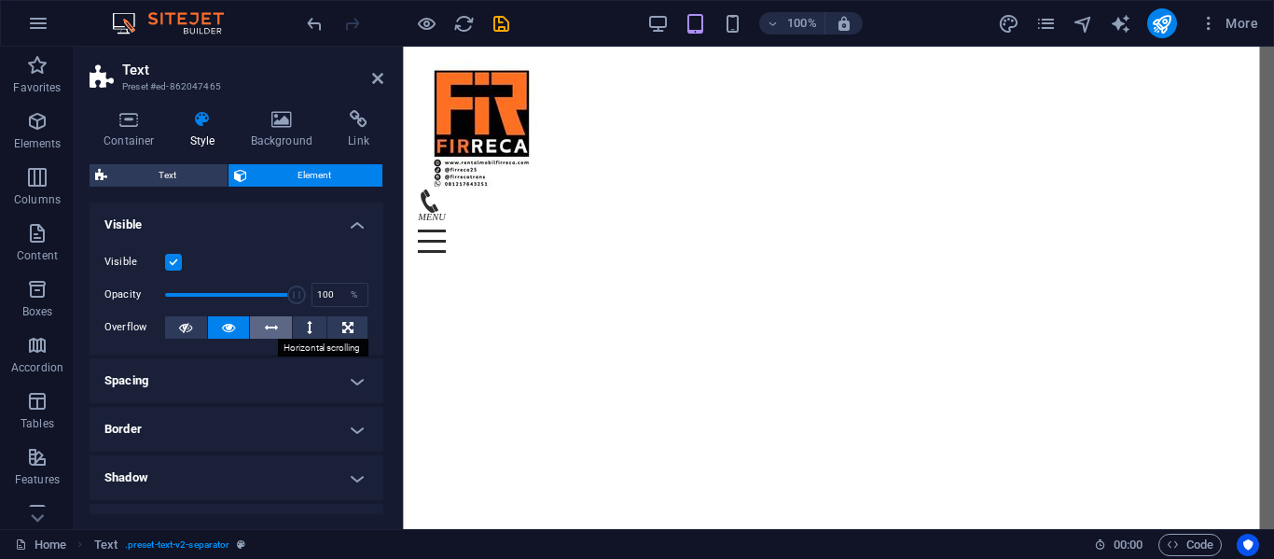
click at [257, 324] on button at bounding box center [271, 327] width 42 height 22
click at [274, 110] on icon at bounding box center [282, 119] width 90 height 19
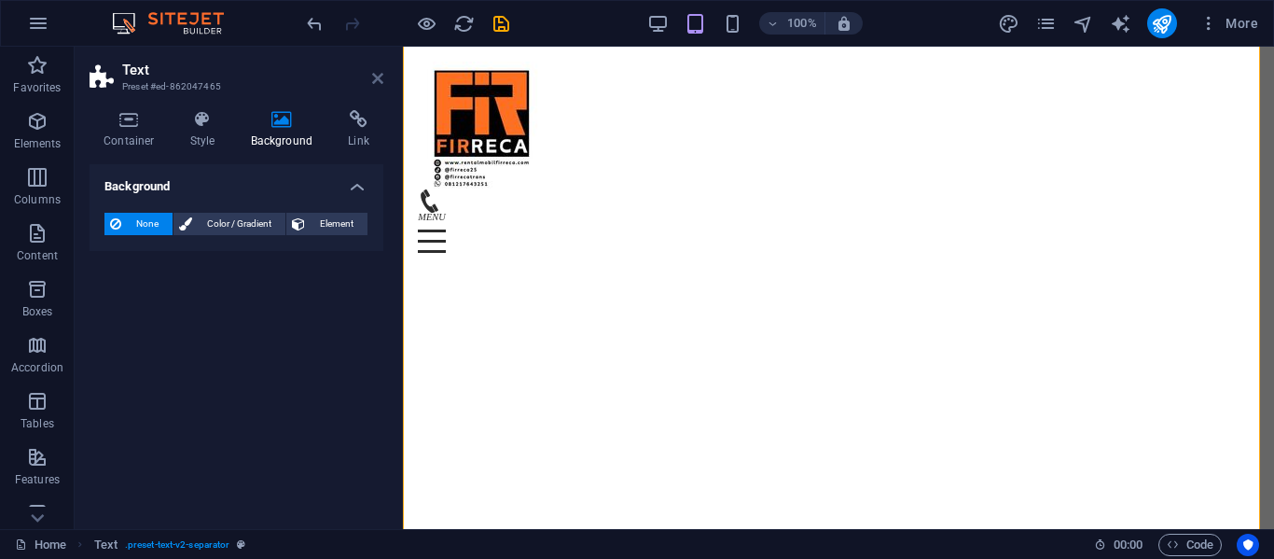
click at [380, 77] on icon at bounding box center [377, 78] width 11 height 15
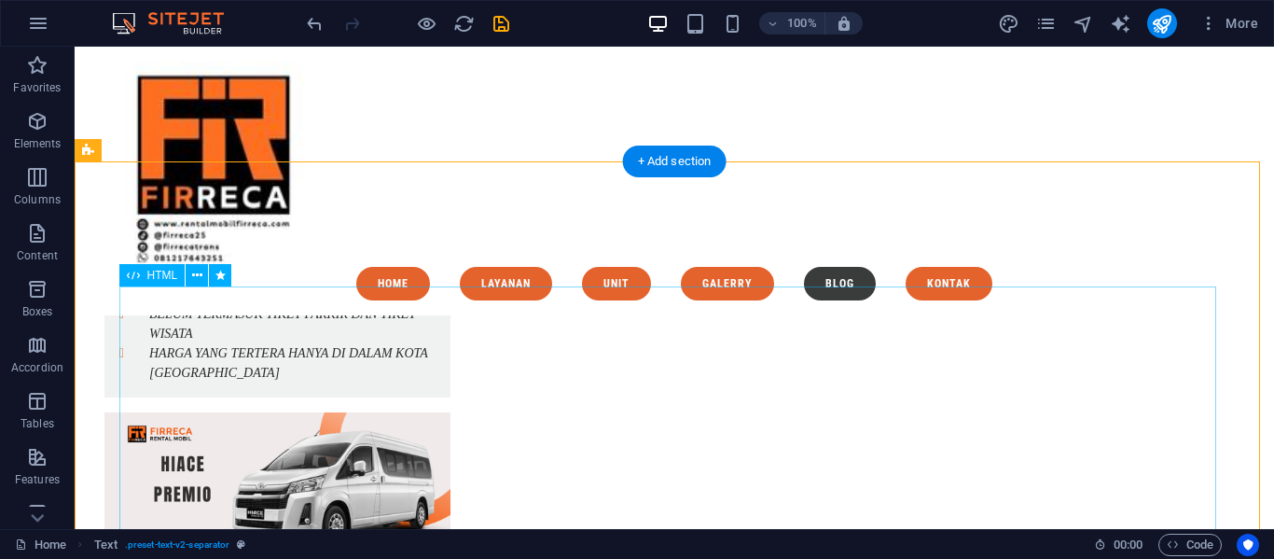
scroll to position [8432, 0]
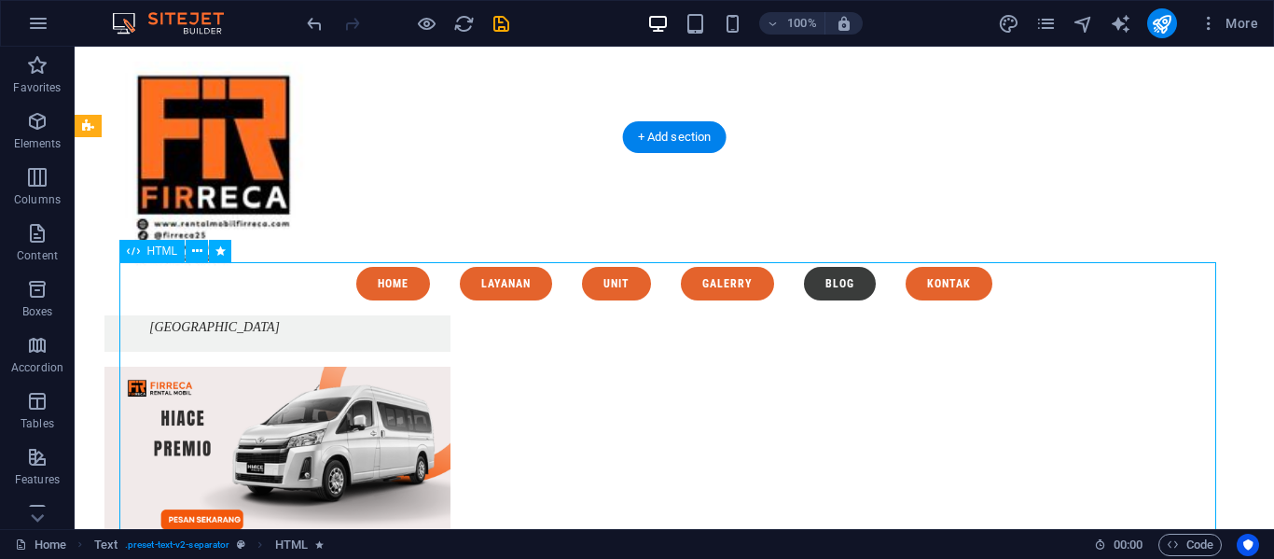
select select "%"
select select "slide"
select select "s"
select select "scroll"
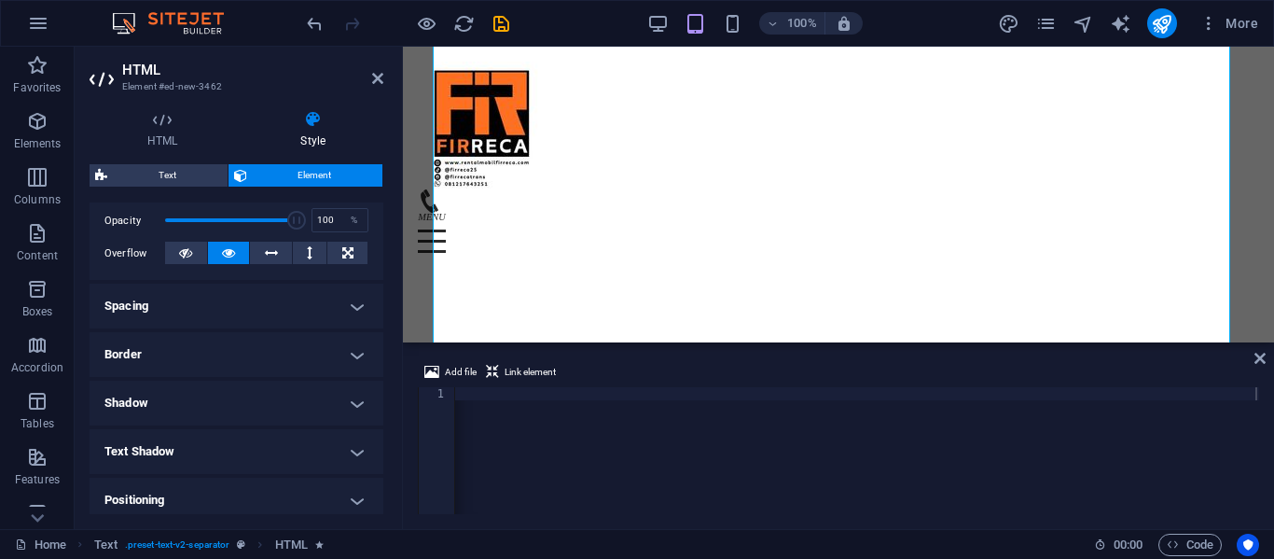
scroll to position [275, 0]
click at [260, 352] on h4 "Border" at bounding box center [237, 353] width 294 height 45
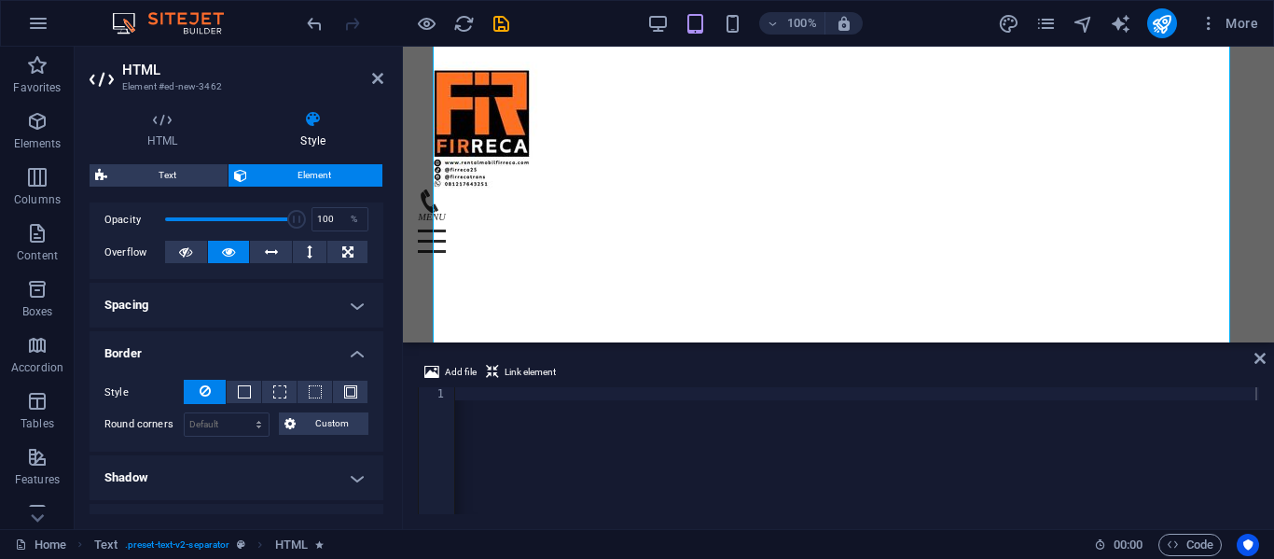
click at [260, 352] on h4 "Border" at bounding box center [237, 348] width 294 height 34
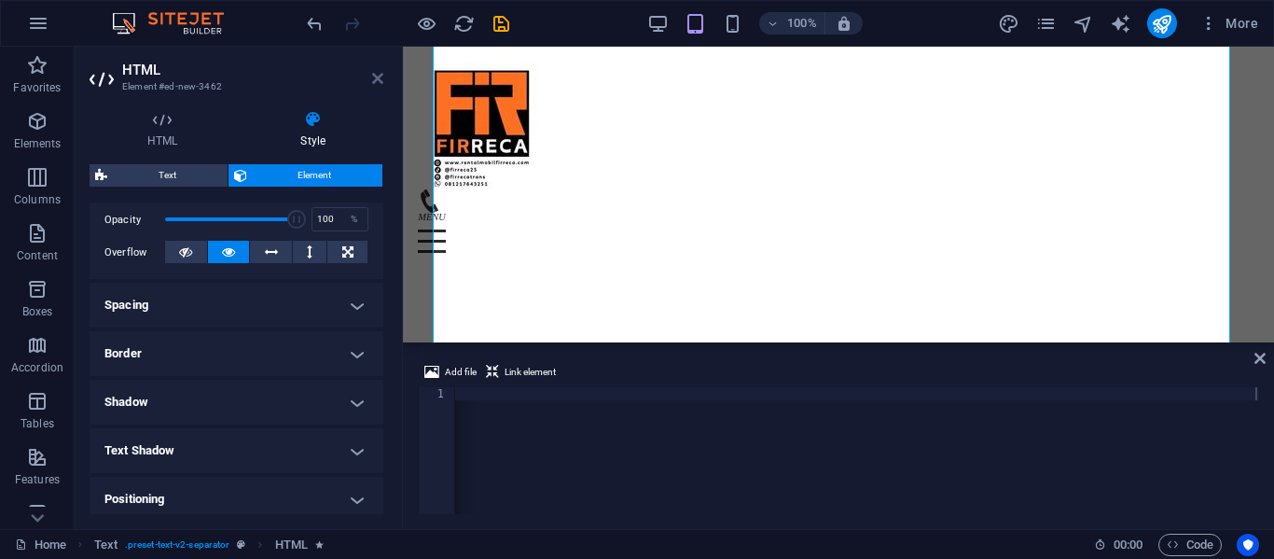
click at [376, 75] on icon at bounding box center [377, 78] width 11 height 15
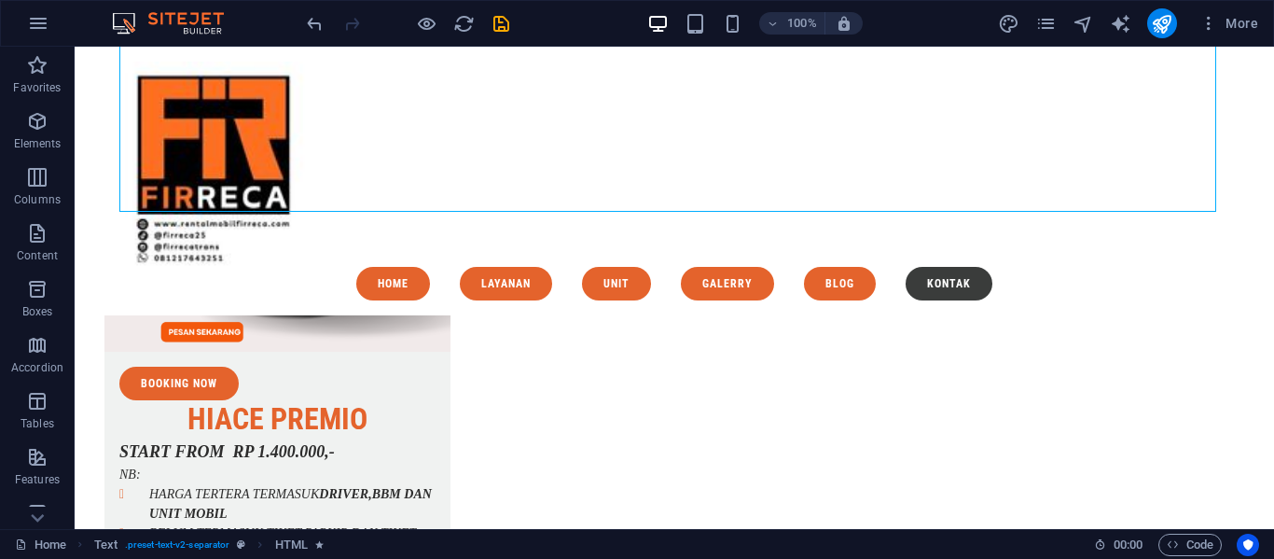
scroll to position [8675, 0]
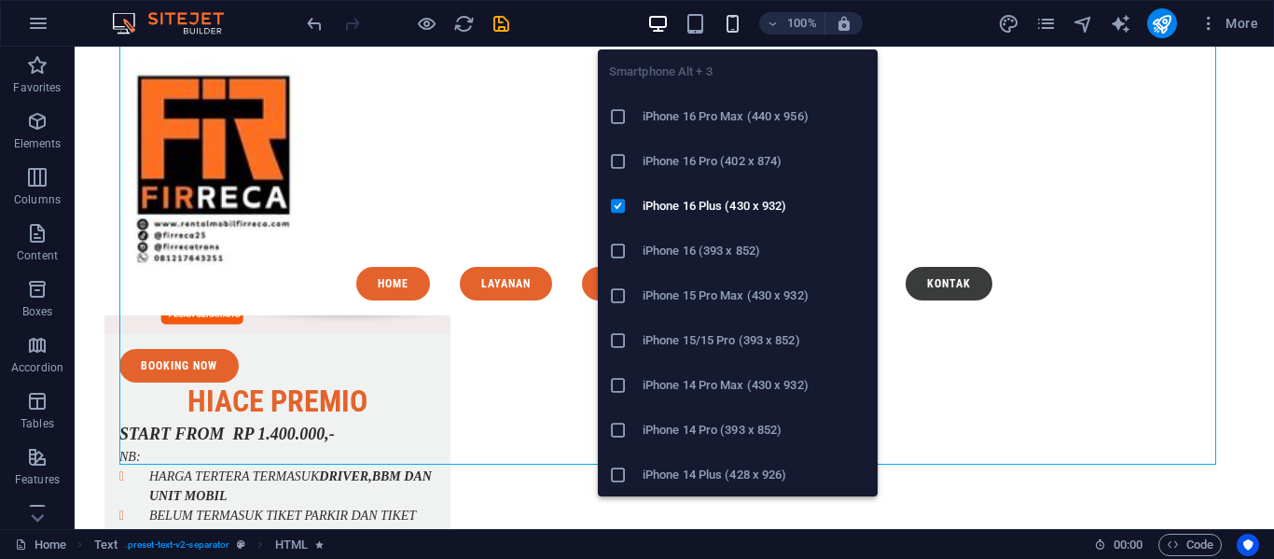
click at [730, 27] on icon "button" at bounding box center [732, 23] width 21 height 21
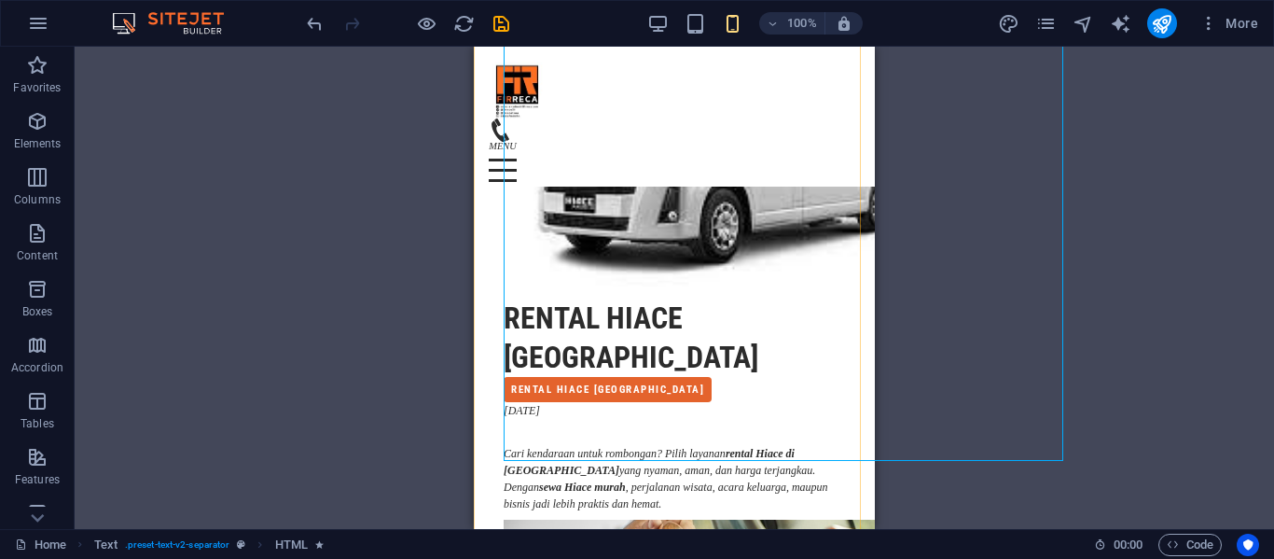
scroll to position [13292, 0]
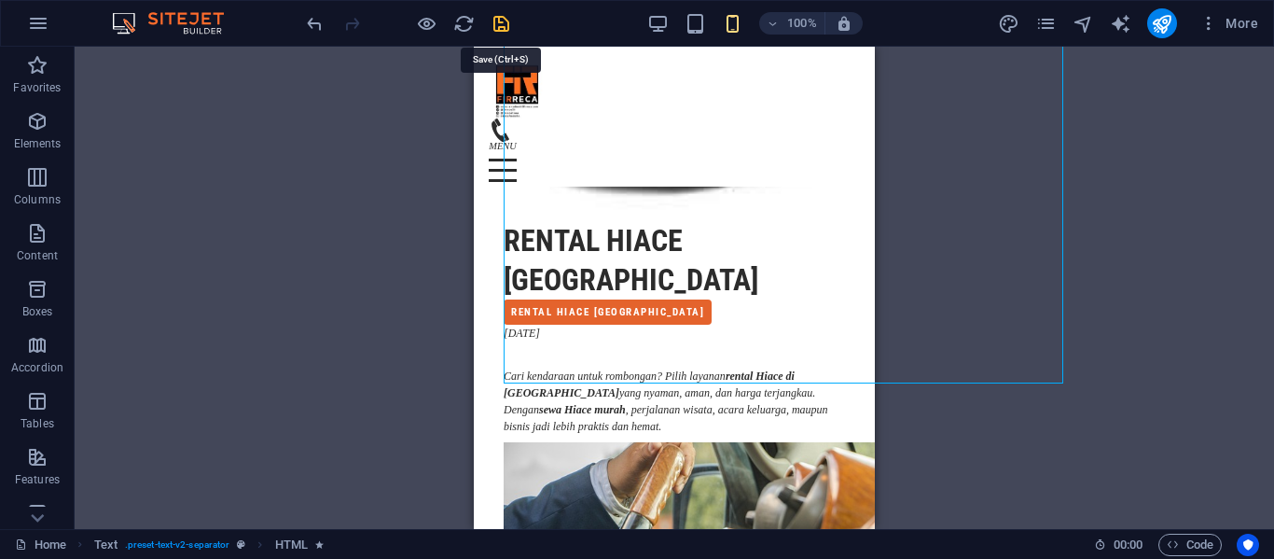
click at [500, 18] on icon "save" at bounding box center [501, 23] width 21 height 21
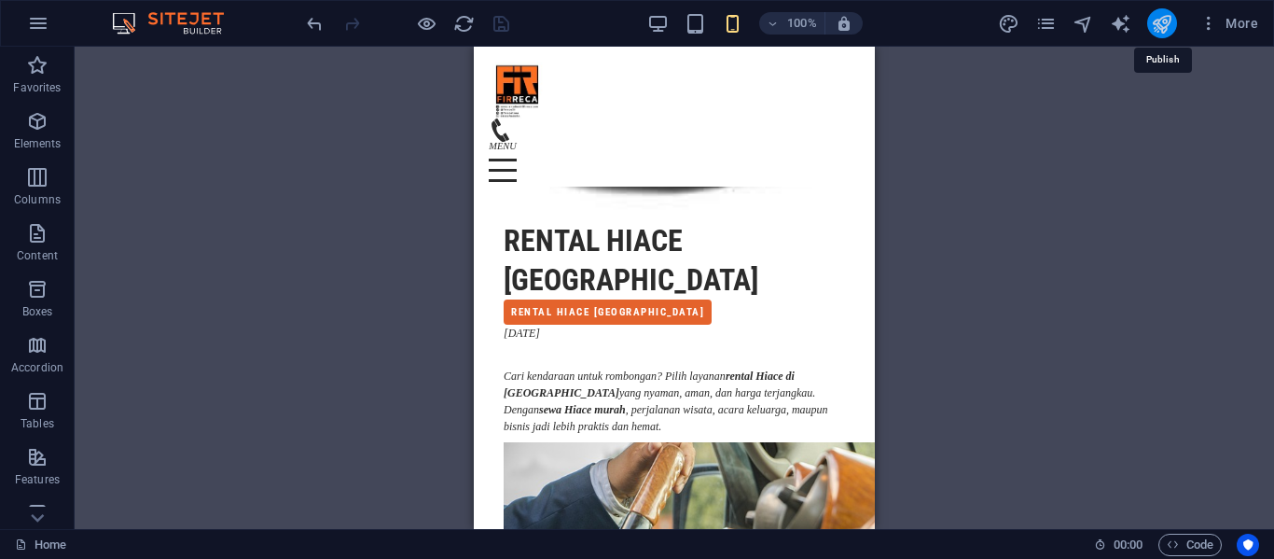
click at [1157, 32] on icon "publish" at bounding box center [1161, 23] width 21 height 21
